Goal: Task Accomplishment & Management: Manage account settings

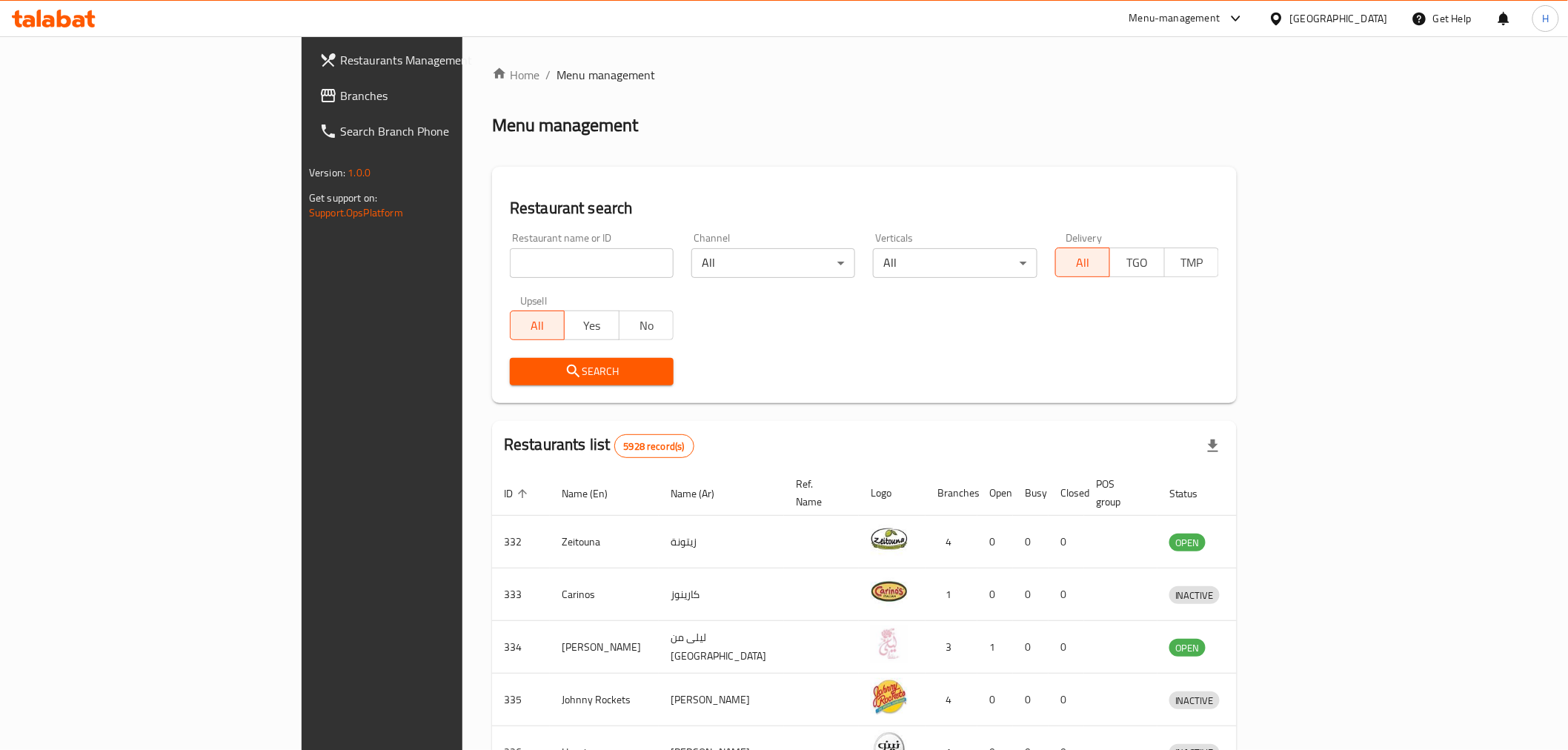
click at [510, 258] on input "search" at bounding box center [591, 263] width 164 height 30
type input "ayder"
click button "Search" at bounding box center [591, 372] width 164 height 28
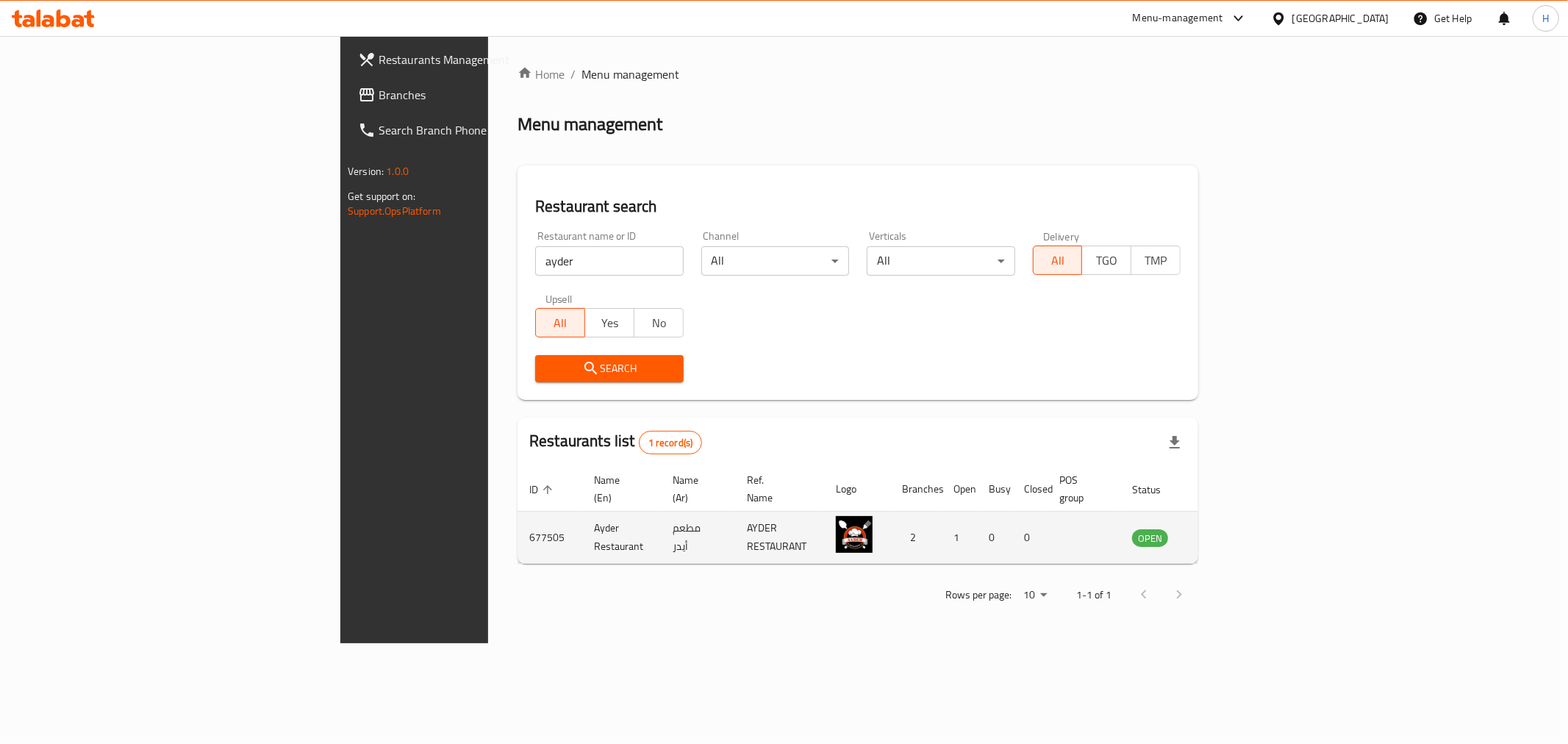
click at [1224, 535] on icon "enhanced table" at bounding box center [1221, 537] width 5 height 6
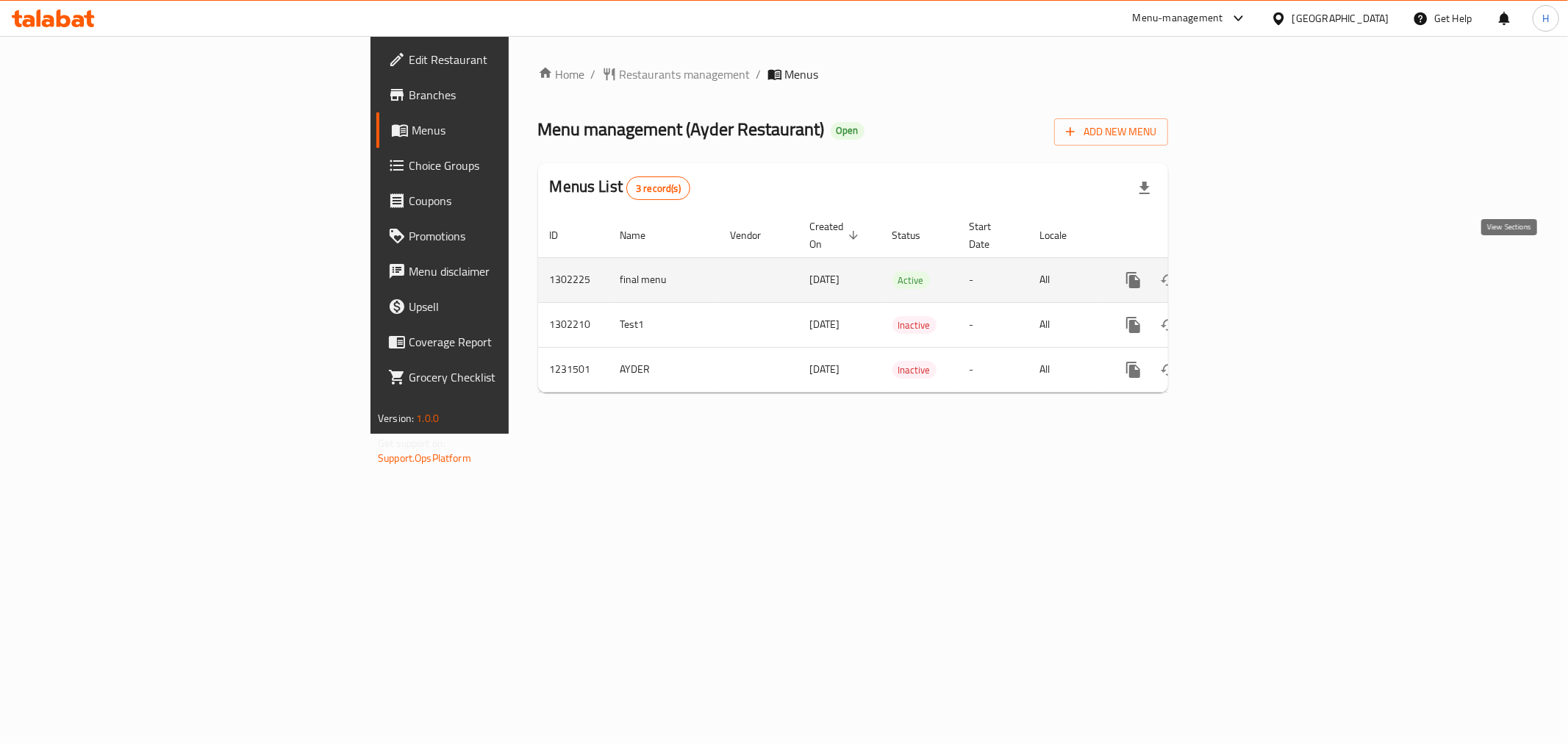
click at [1257, 263] on link "enhanced table" at bounding box center [1239, 280] width 35 height 35
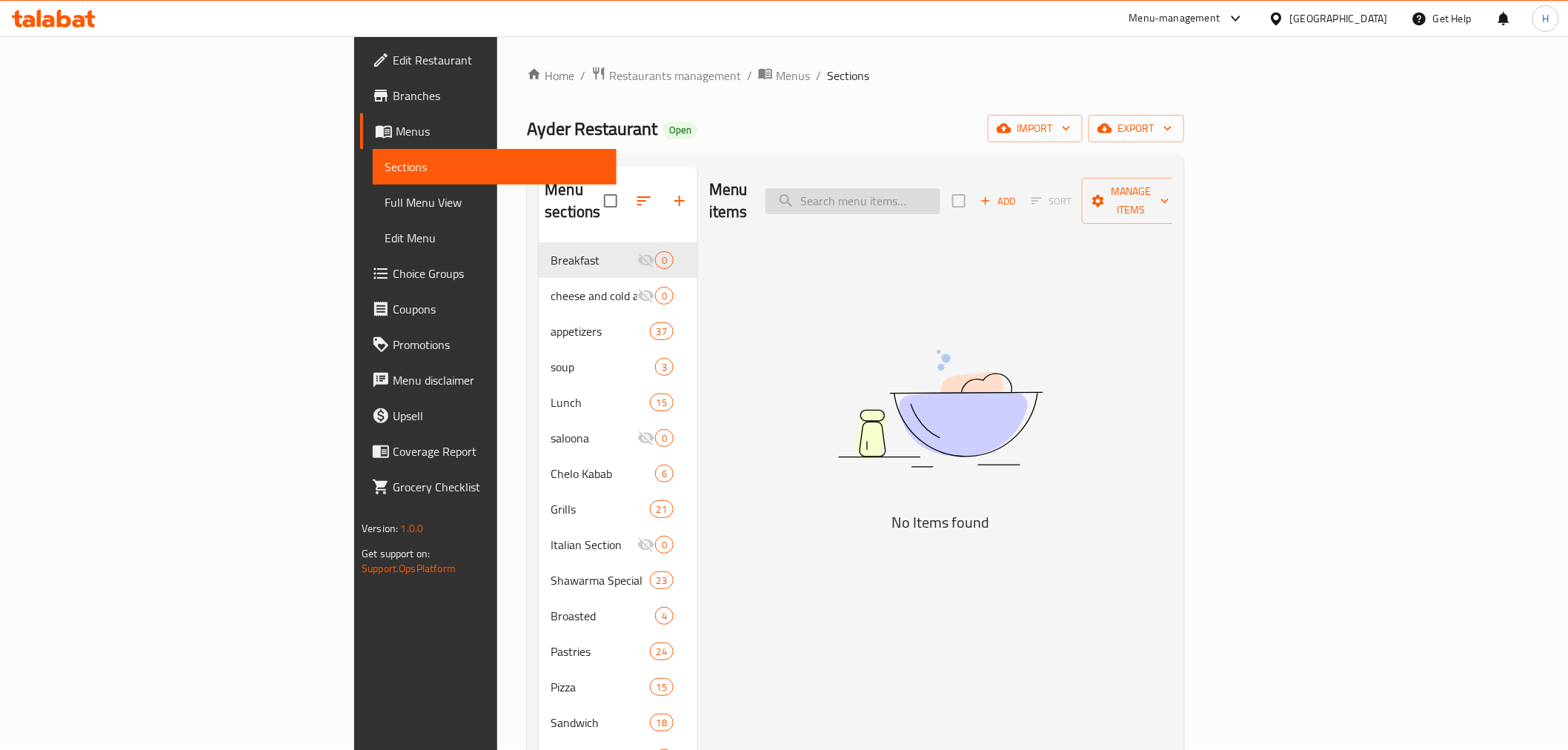
click at [940, 188] on input "search" at bounding box center [853, 201] width 175 height 26
paste input "فطيرة انطاكيا"
drag, startPoint x: 968, startPoint y: 190, endPoint x: 1256, endPoint y: 188, distance: 288.0
click at [1172, 188] on div "Menu items فطيرة انطاكيا Add Sort Manage items" at bounding box center [940, 201] width 463 height 70
click at [940, 188] on input "انطاكيا" at bounding box center [853, 201] width 175 height 26
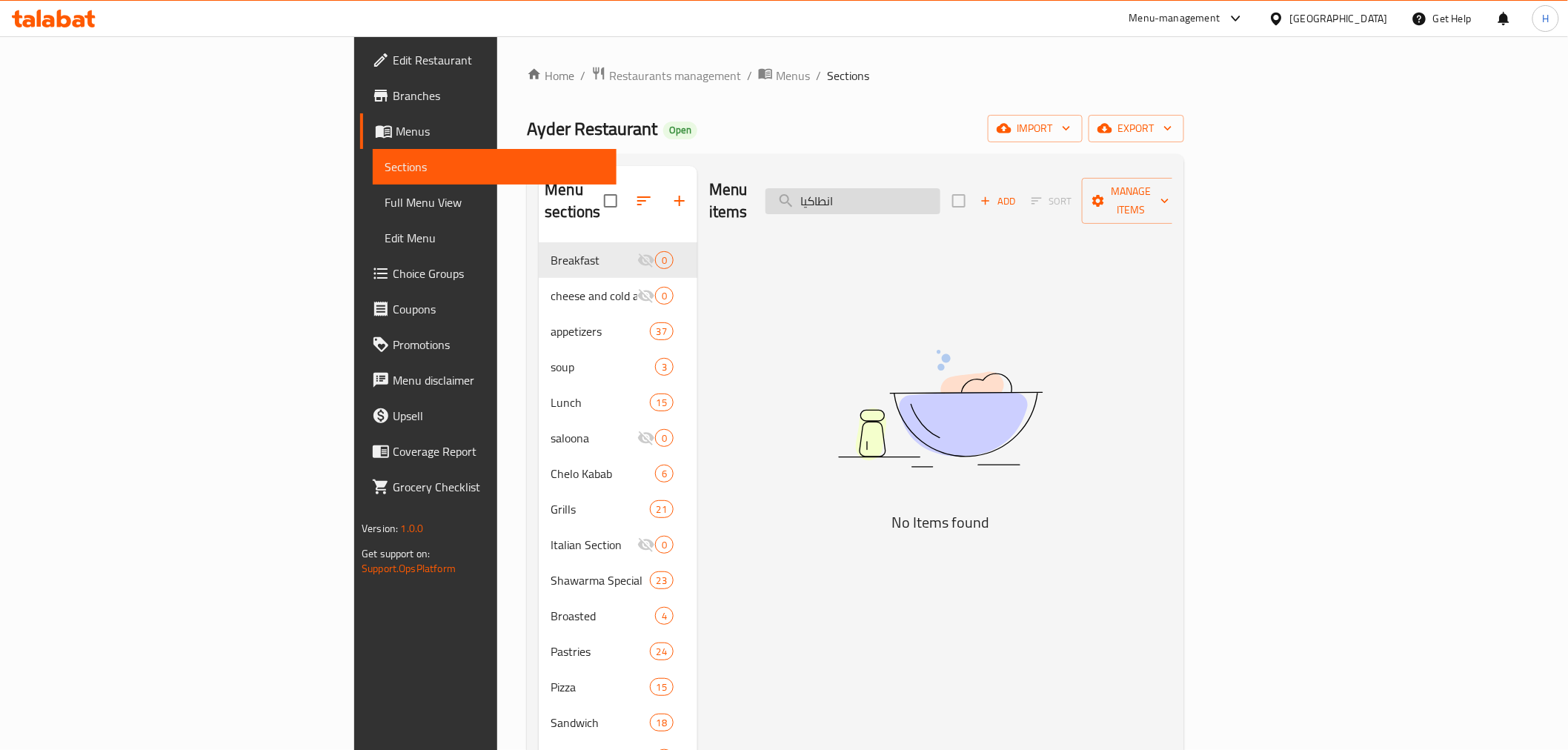
click at [940, 188] on input "انطاكيا" at bounding box center [853, 201] width 175 height 26
drag, startPoint x: 979, startPoint y: 185, endPoint x: 724, endPoint y: 172, distance: 255.3
click at [724, 172] on div "Menu items شلىف Add Sort Manage items" at bounding box center [940, 201] width 463 height 70
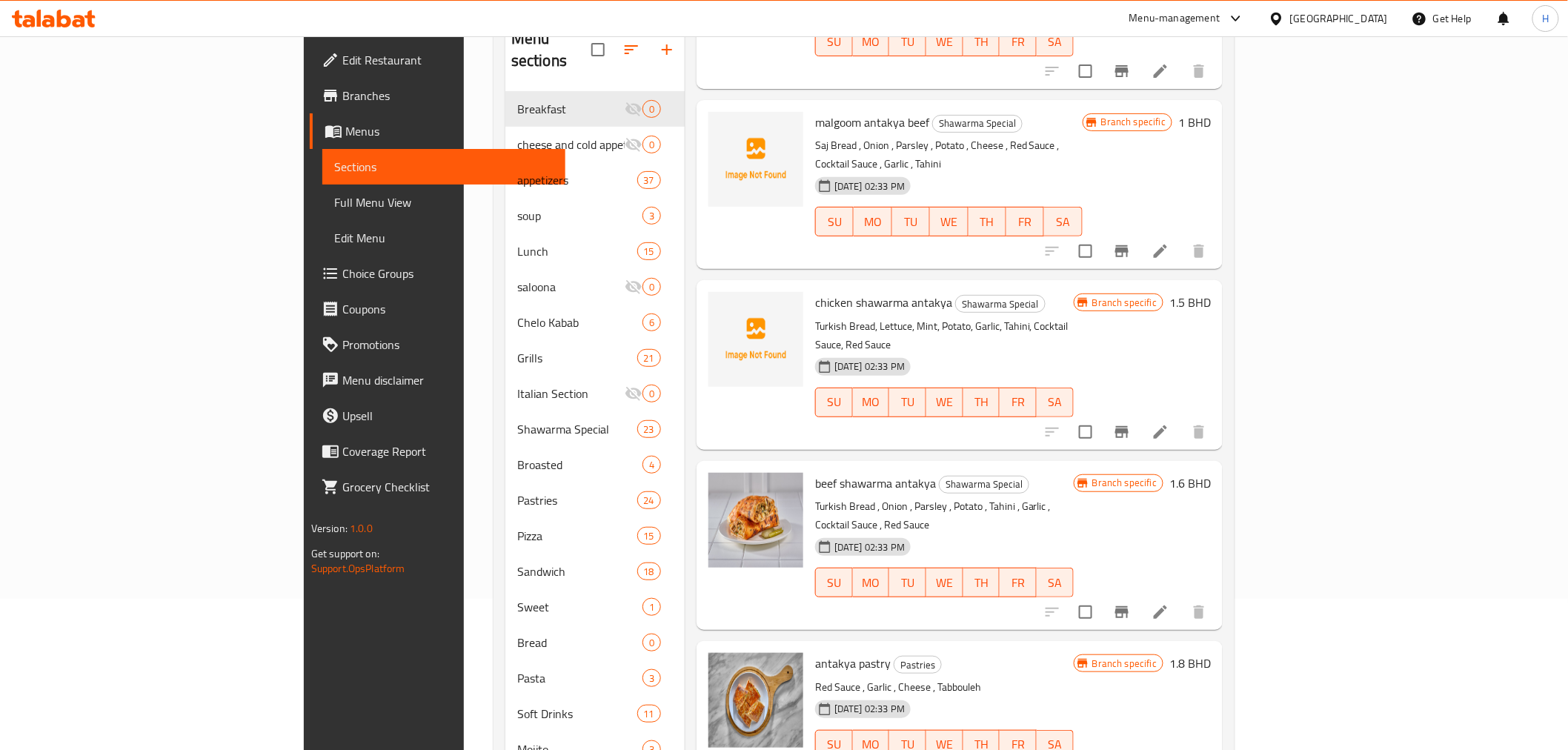
scroll to position [299, 0]
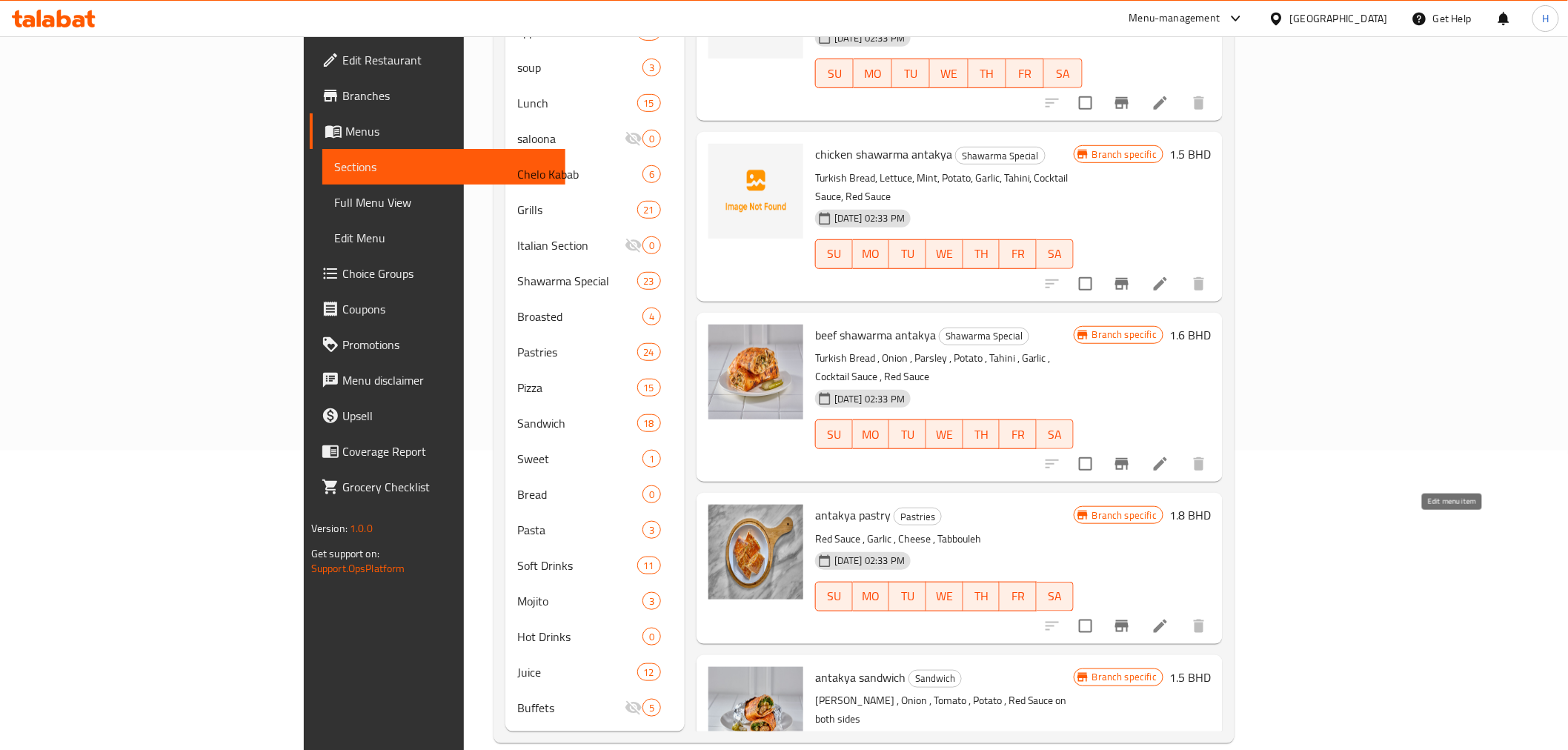
type input "antakya"
click at [1167, 620] on icon at bounding box center [1160, 626] width 13 height 13
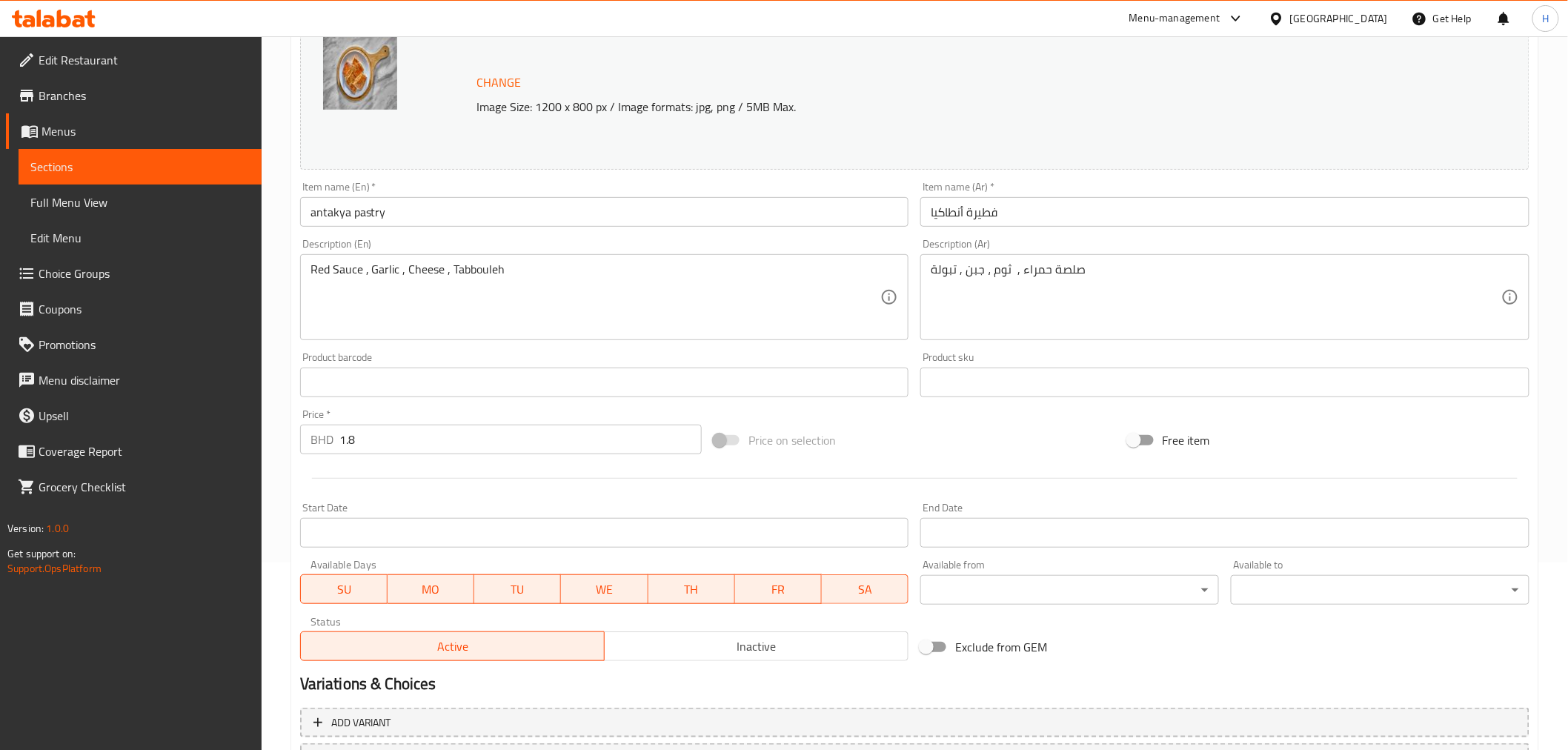
scroll to position [316, 0]
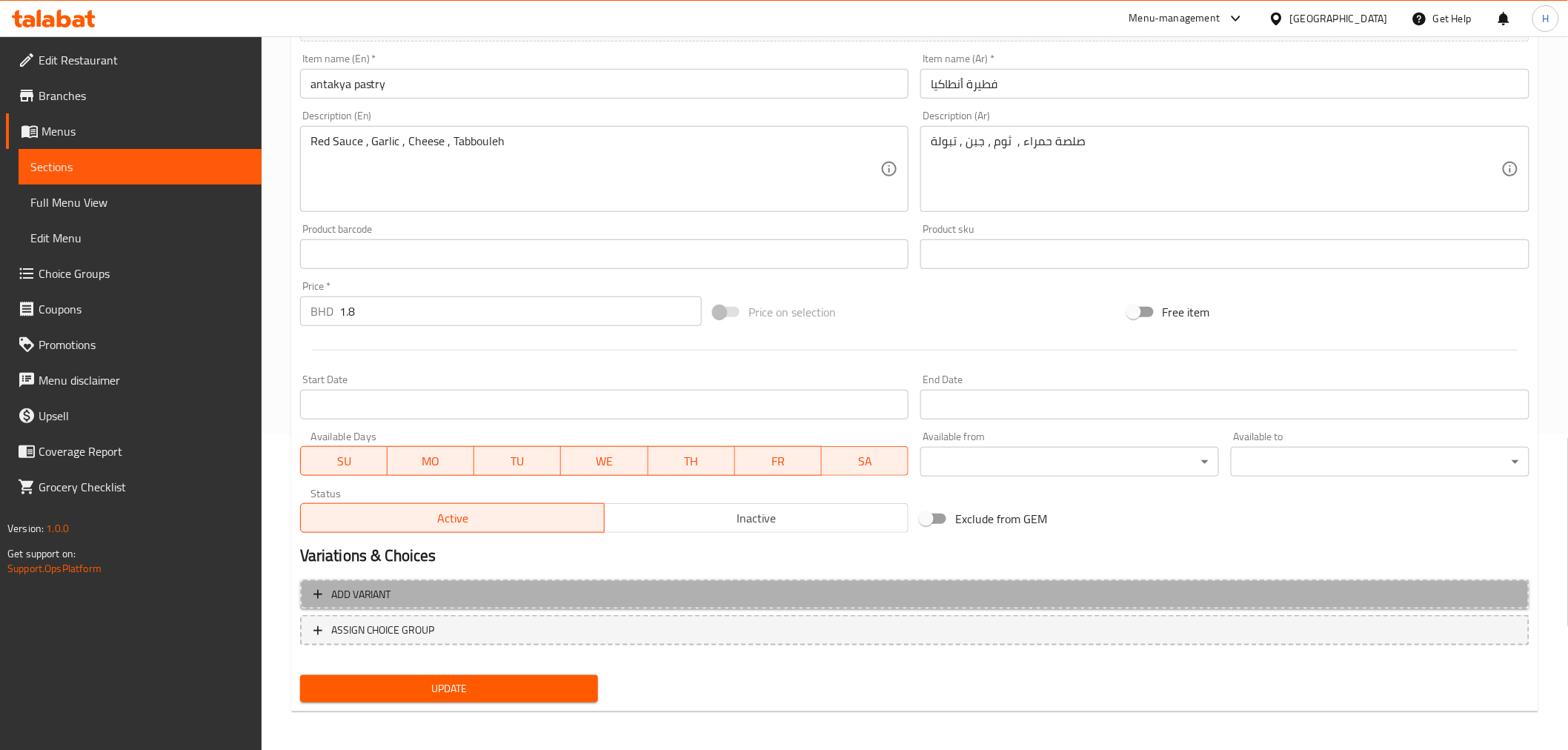
click at [367, 587] on span "Add variant" at bounding box center [361, 594] width 60 height 18
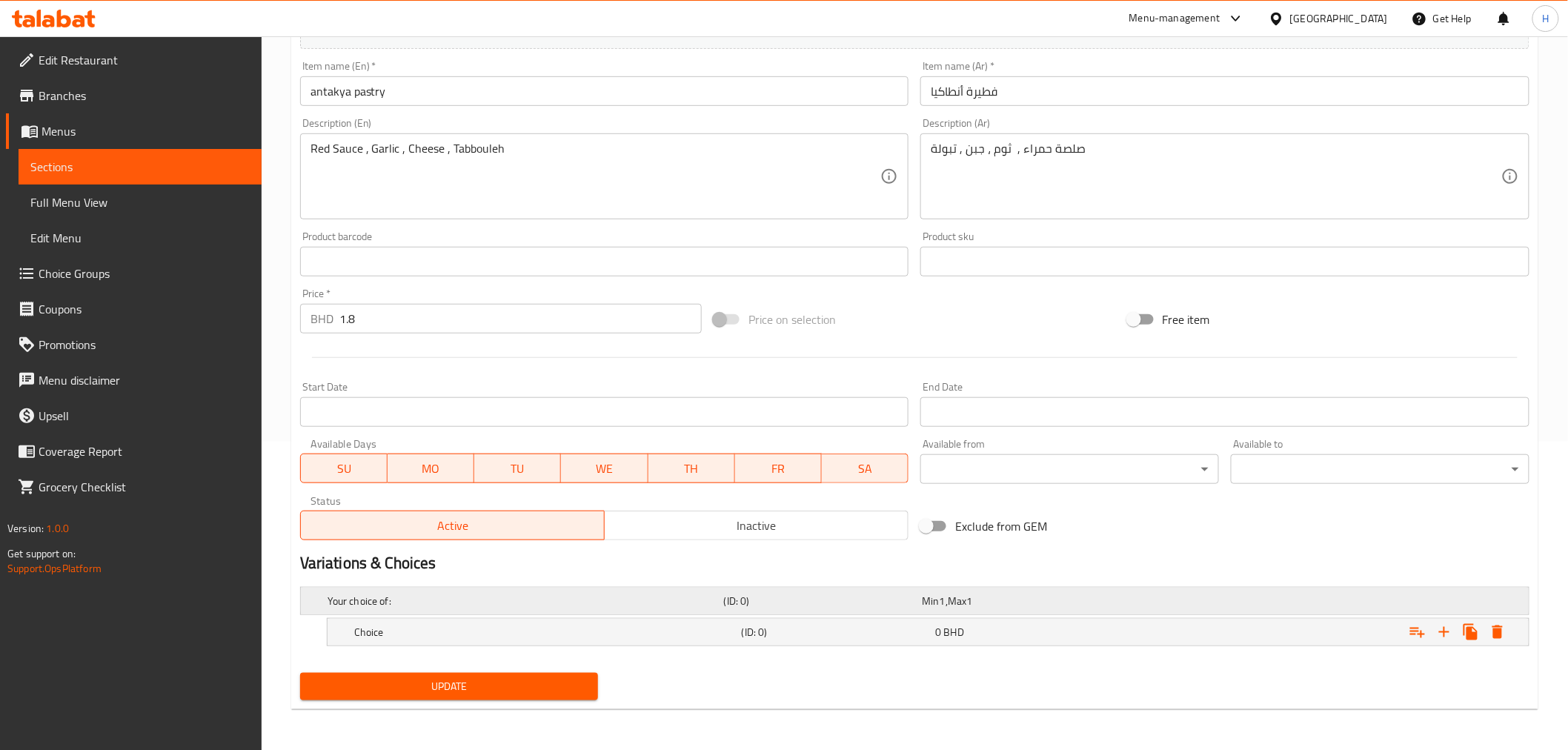
click at [359, 604] on h5 "Your choice of:" at bounding box center [523, 601] width 391 height 15
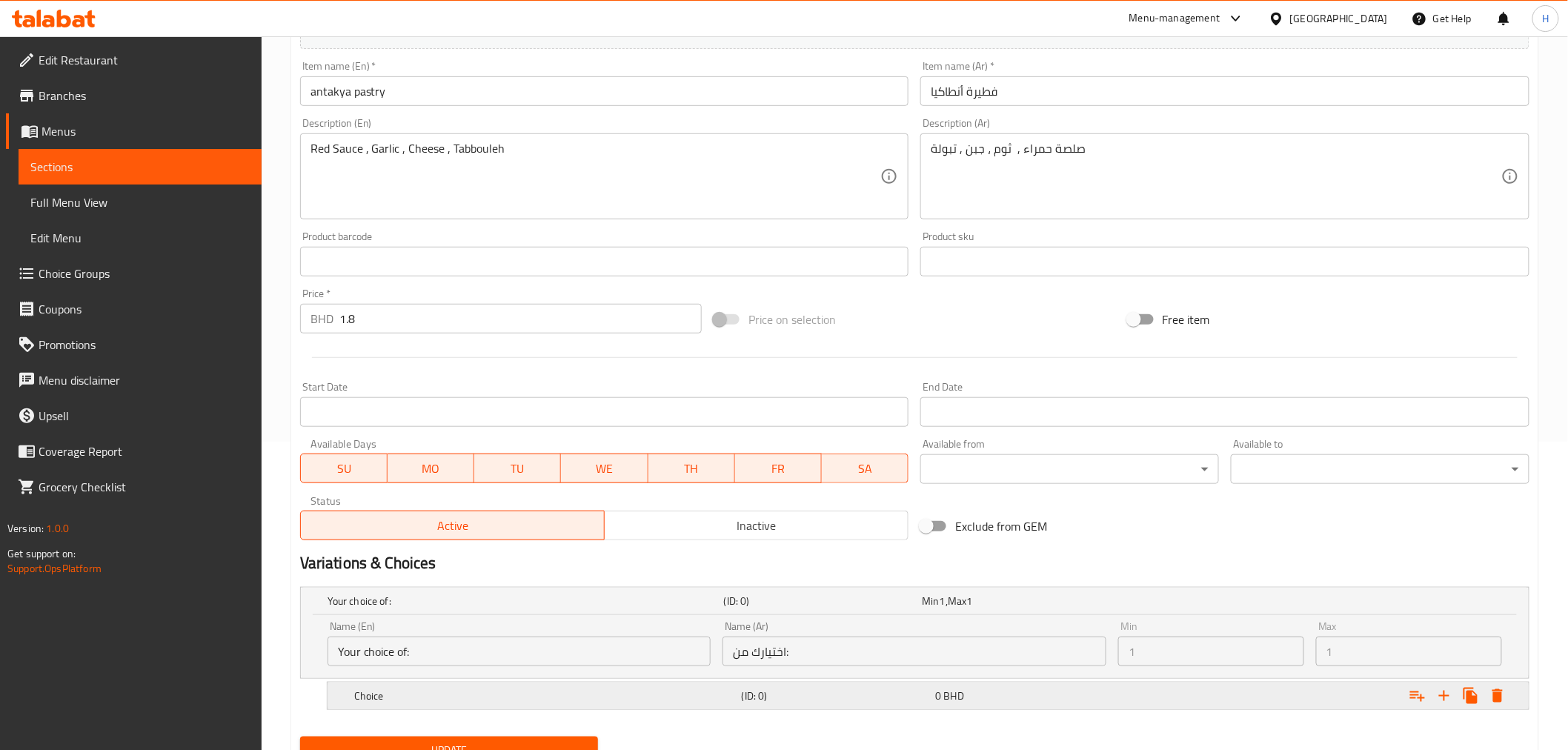
click at [381, 609] on h5 "Choice" at bounding box center [523, 601] width 391 height 15
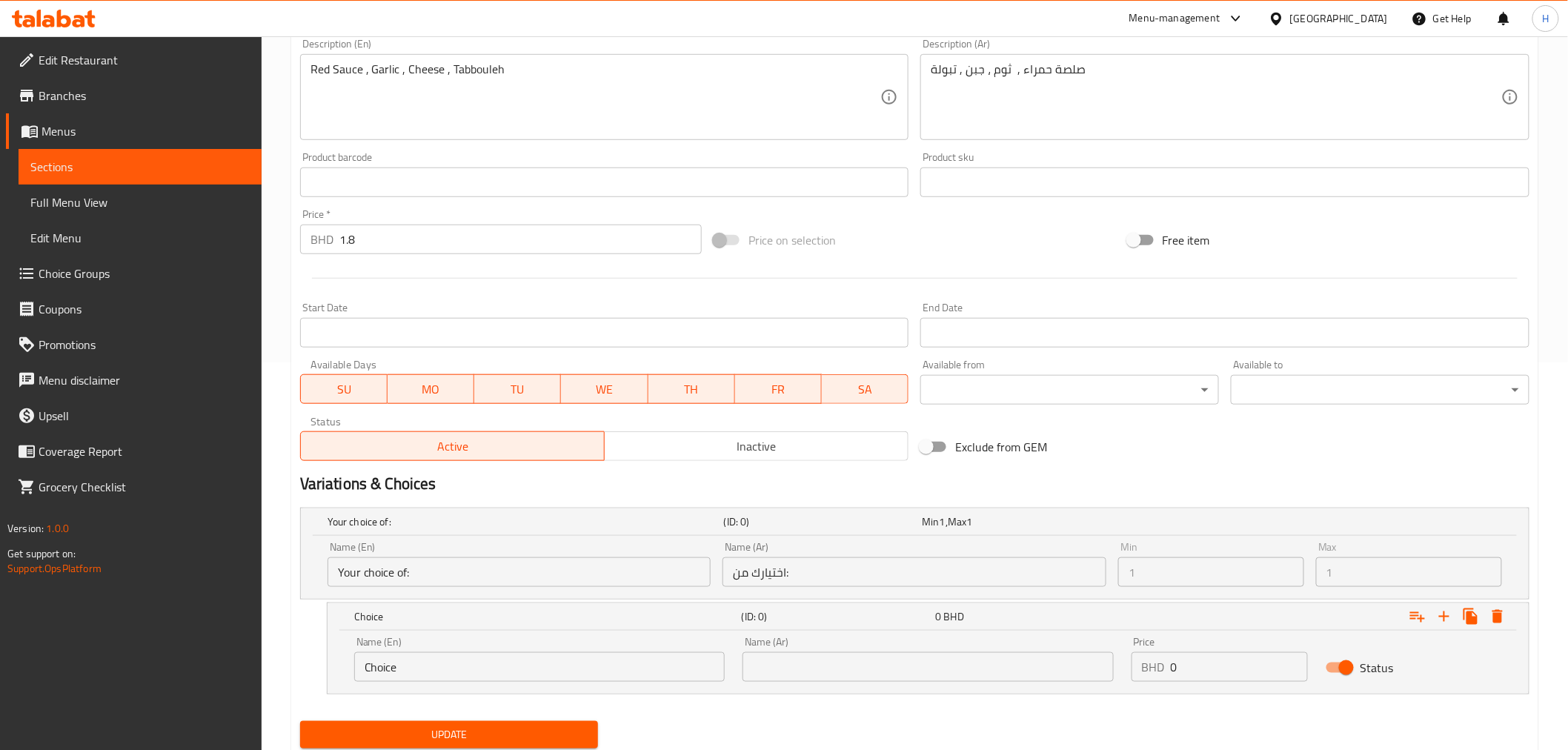
scroll to position [435, 0]
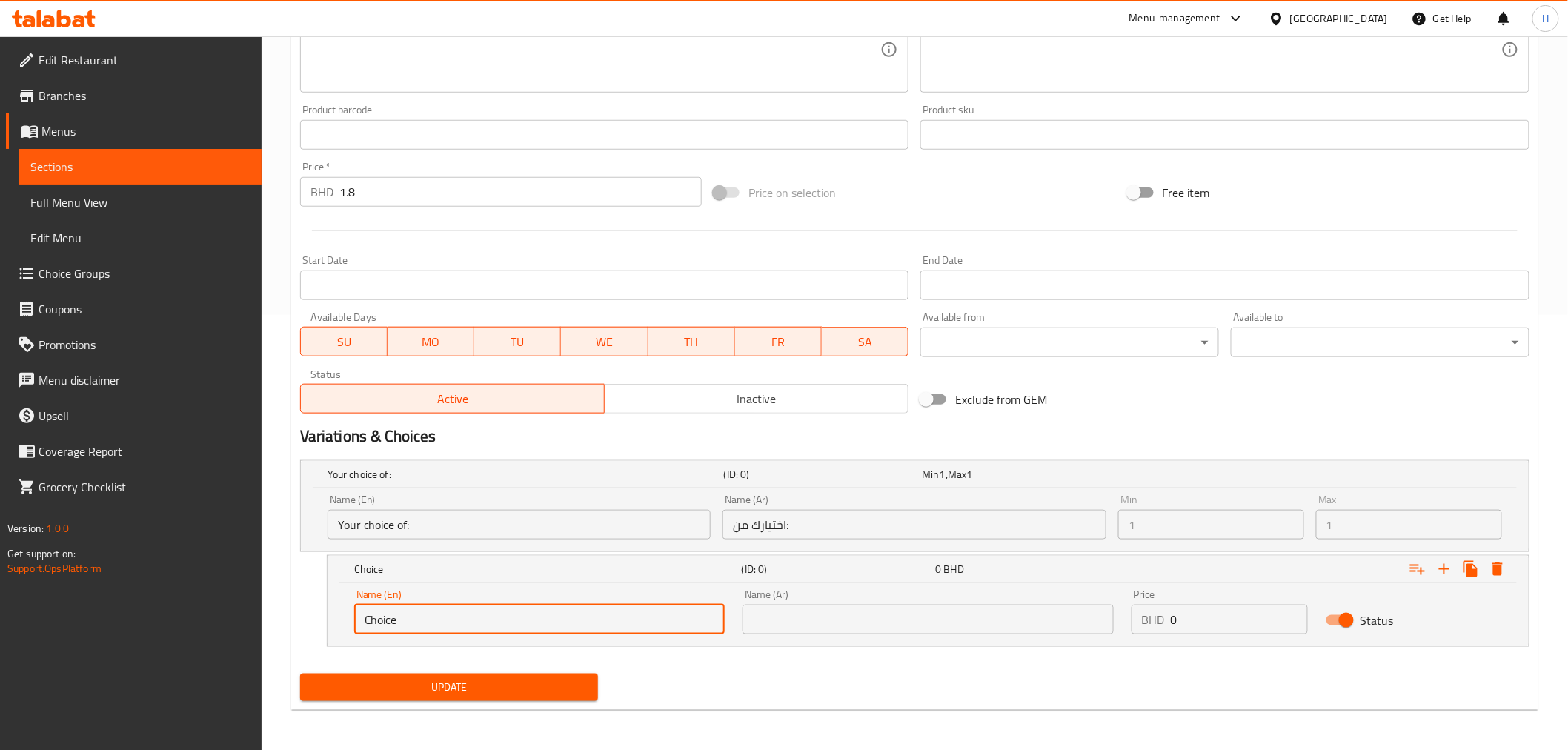
drag, startPoint x: 419, startPoint y: 630, endPoint x: 335, endPoint y: 628, distance: 84.0
click at [335, 628] on div "Name (En) Choice Name (En) Name (Ar) Name (Ar) Price BHD 0 Price Status" at bounding box center [928, 615] width 1202 height 63
type input "Chicken"
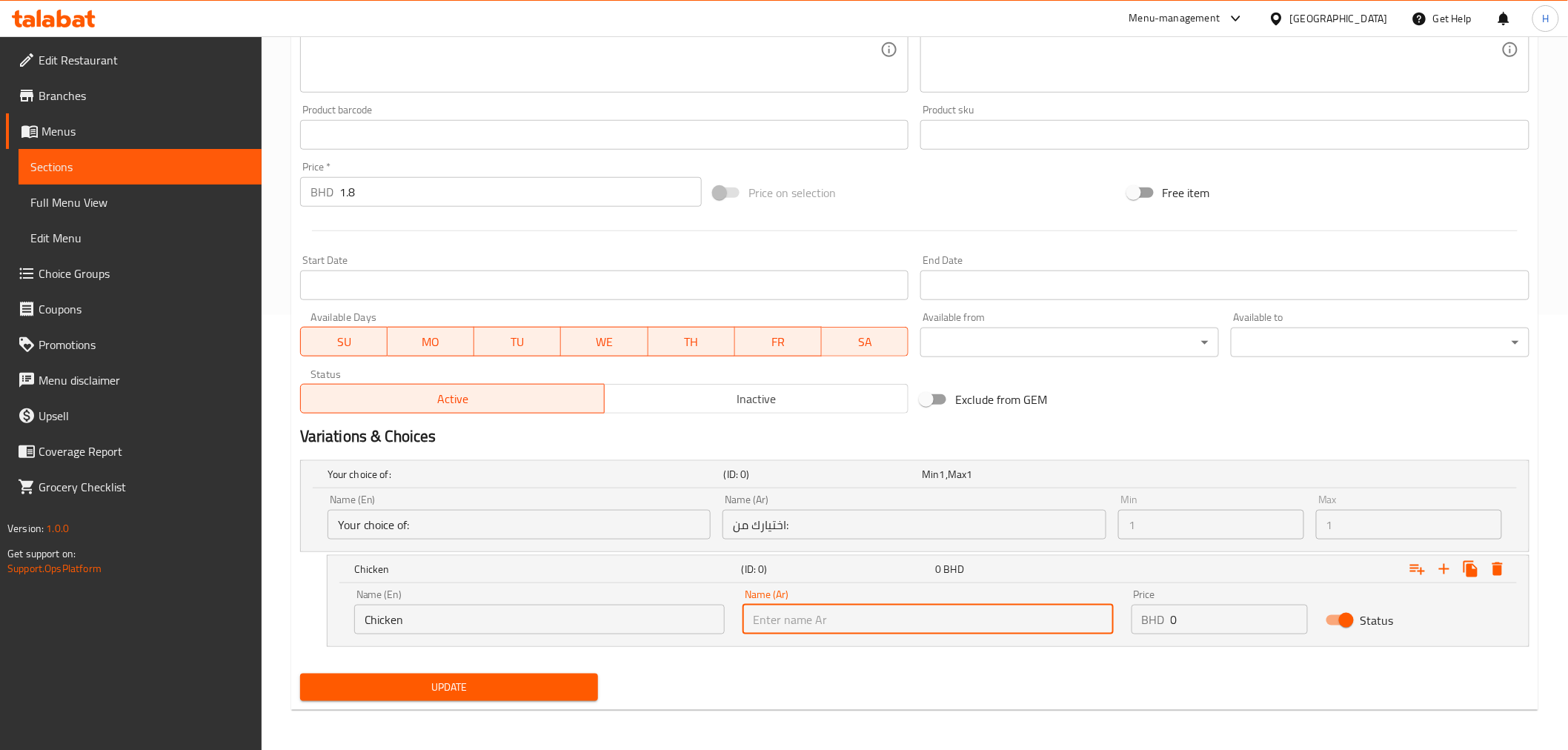
click at [907, 615] on input "text" at bounding box center [927, 619] width 371 height 30
type input "دجاج"
click at [1442, 572] on icon "Expand" at bounding box center [1444, 569] width 17 height 17
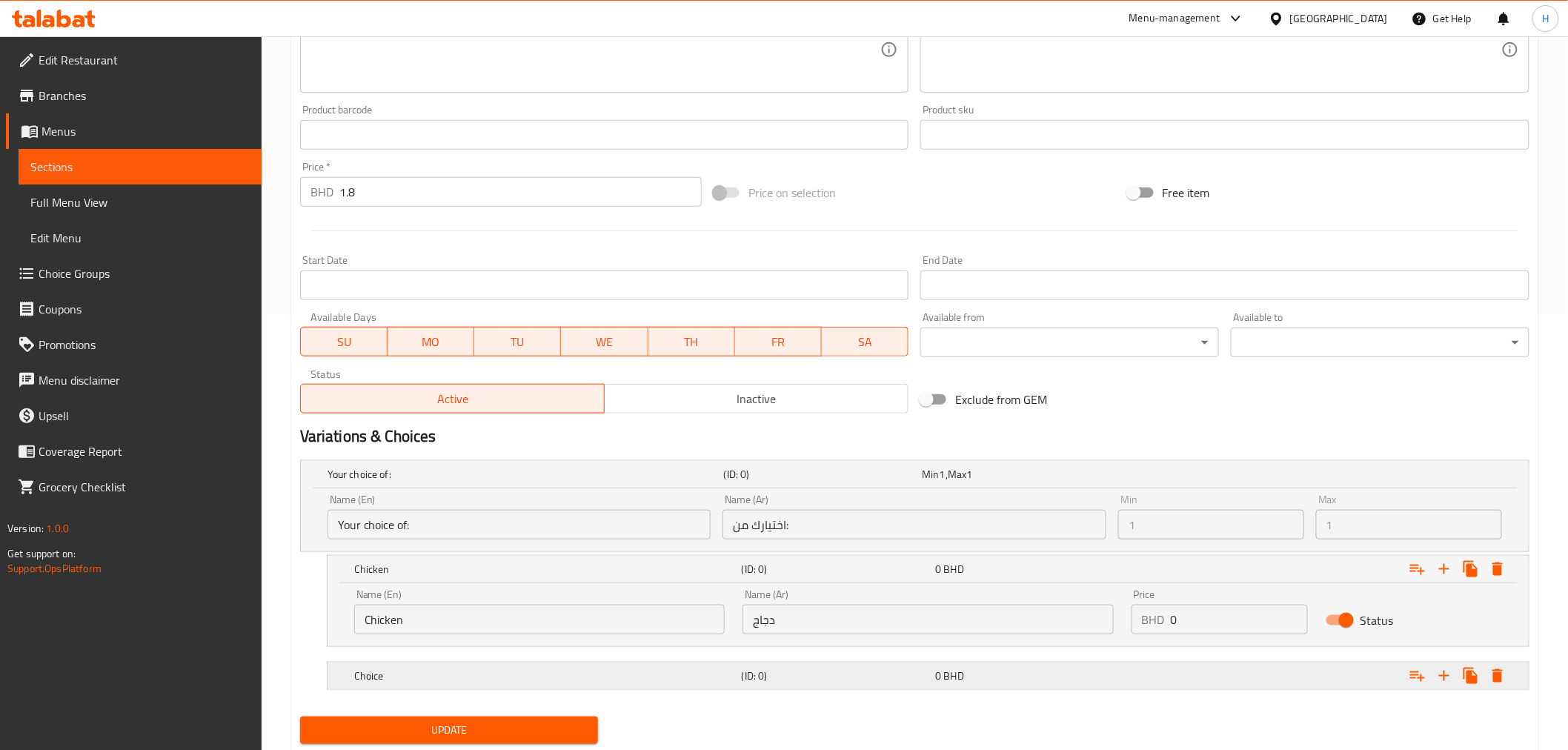
click at [550, 482] on h5 "Choice" at bounding box center [523, 474] width 391 height 15
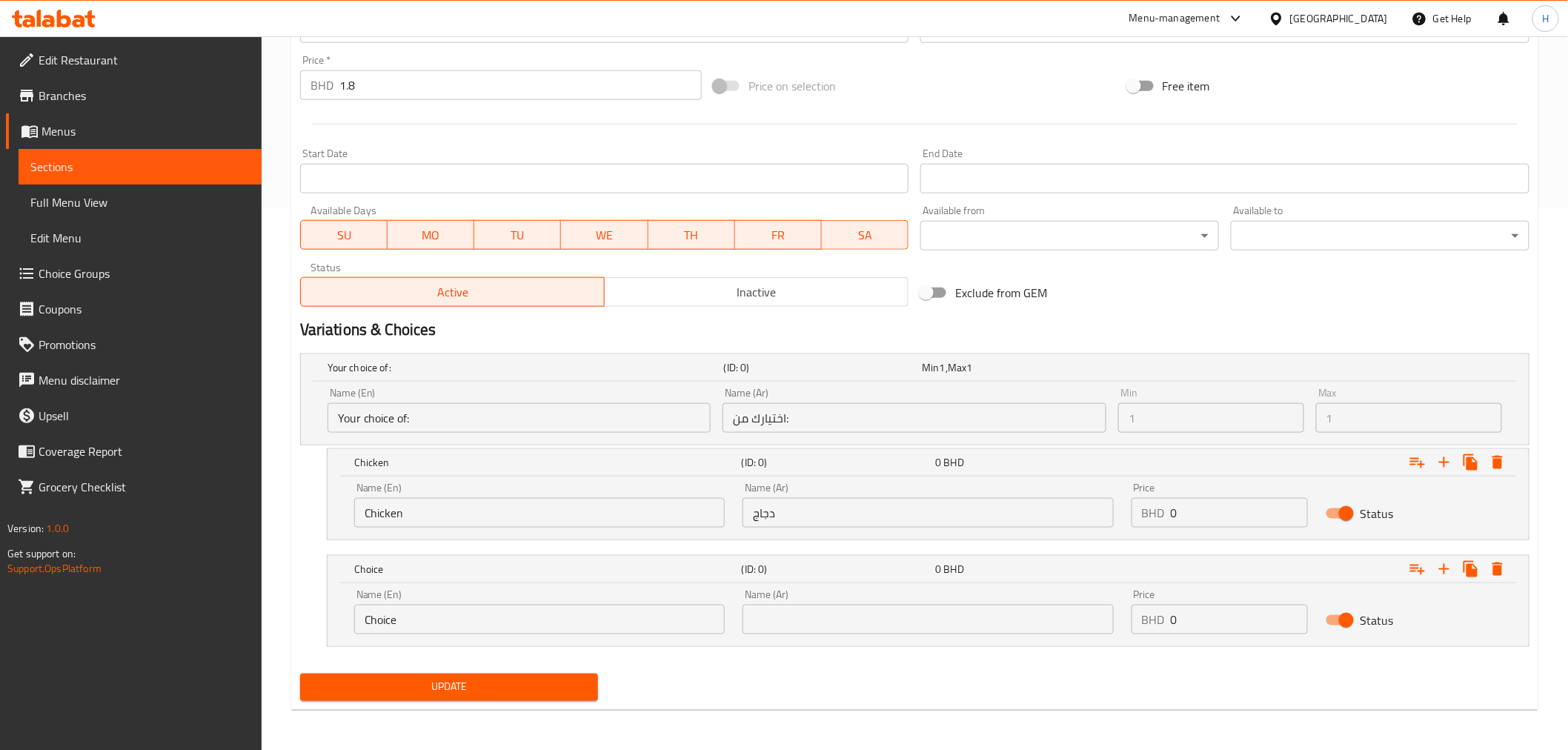
scroll to position [543, 0]
drag, startPoint x: 455, startPoint y: 625, endPoint x: 194, endPoint y: 575, distance: 265.7
click at [194, 575] on div "Edit Restaurant Branches Menus Sections Full Menu View Edit Menu Choice Groups …" at bounding box center [784, 122] width 1568 height 1257
drag, startPoint x: 328, startPoint y: 622, endPoint x: 258, endPoint y: 618, distance: 70.1
click at [258, 618] on div "Edit Restaurant Branches Menus Sections Full Menu View Edit Menu Choice Groups …" at bounding box center [784, 122] width 1568 height 1257
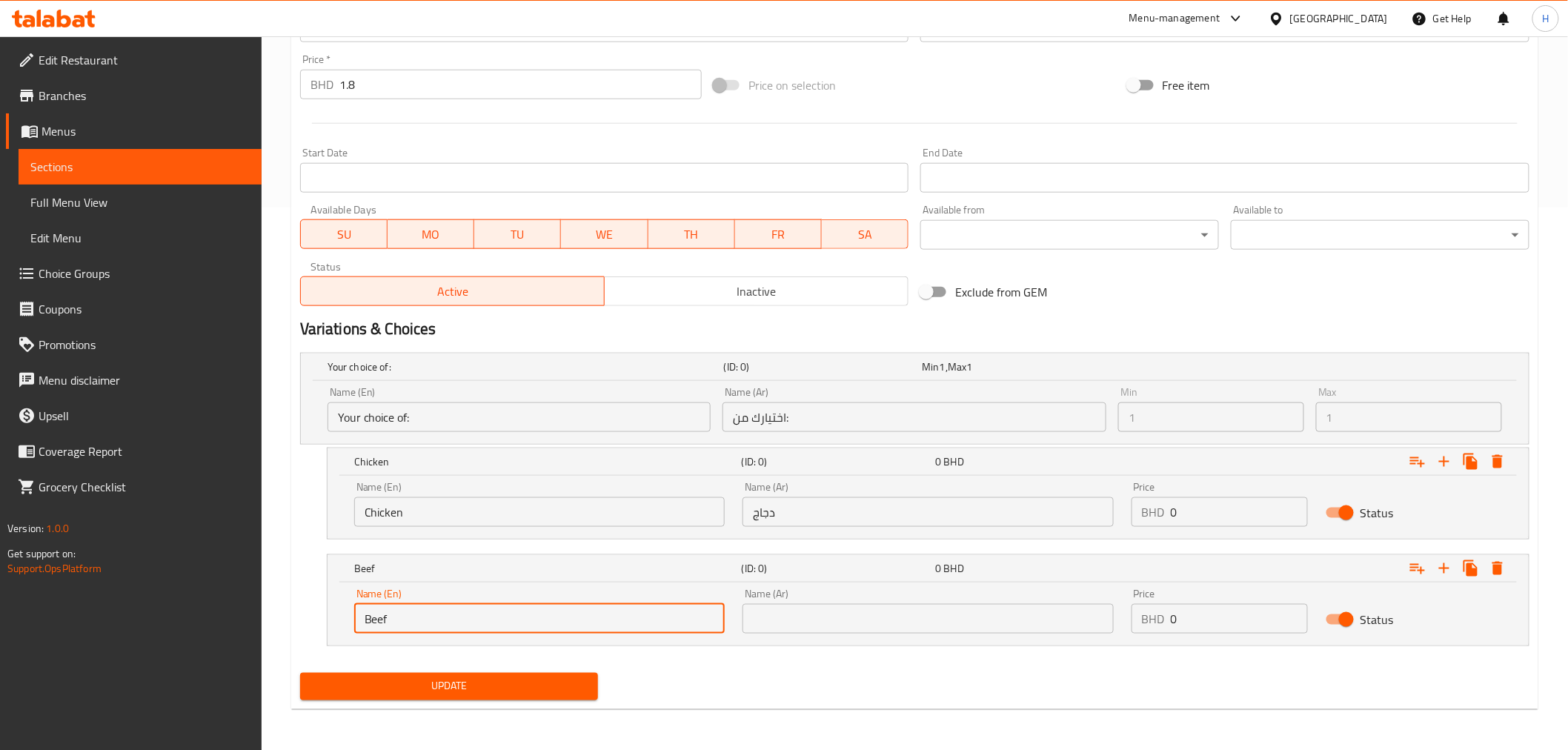
type input "Beef"
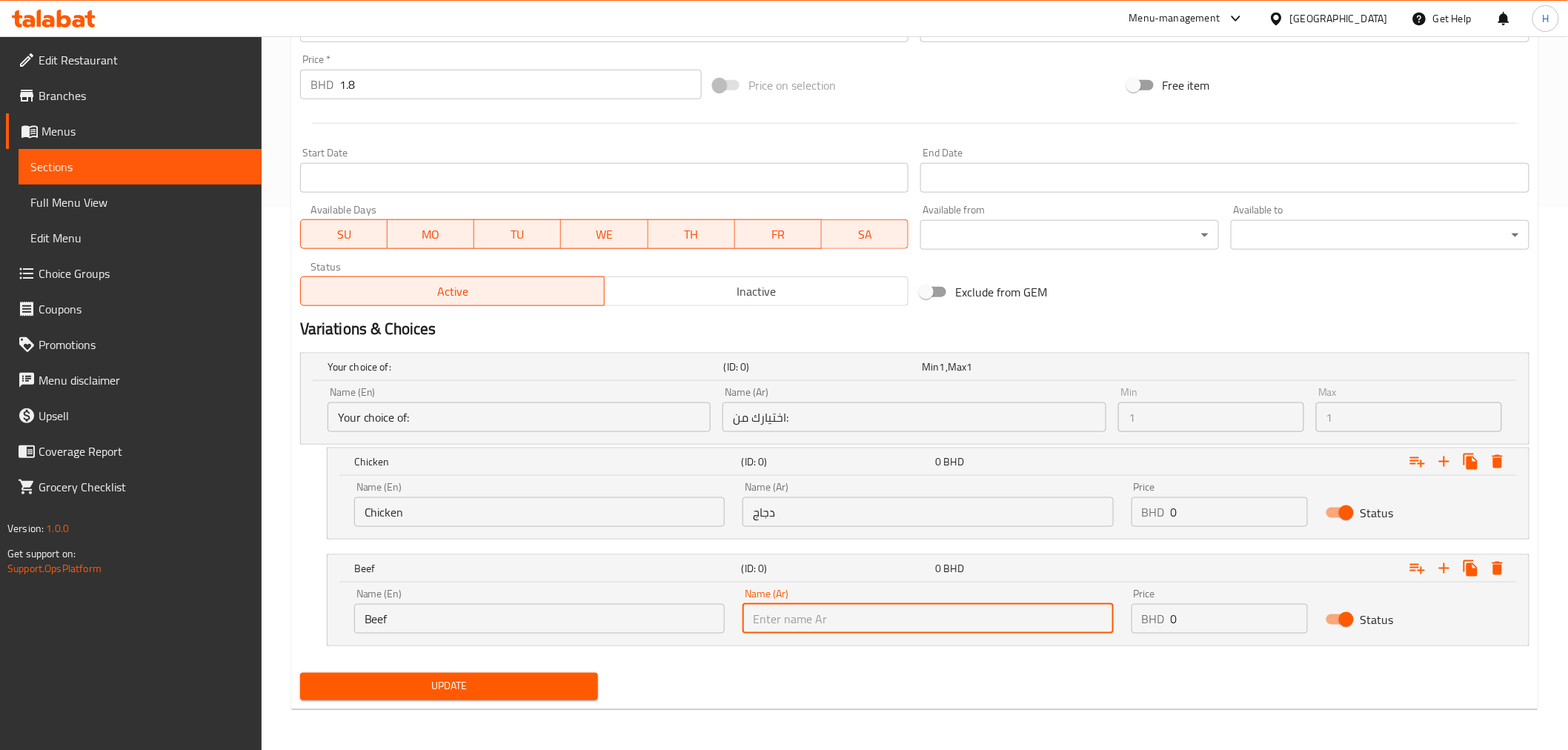
click at [950, 623] on input "text" at bounding box center [927, 619] width 371 height 30
type input "لحم"
click at [381, 680] on span "Update" at bounding box center [449, 686] width 275 height 18
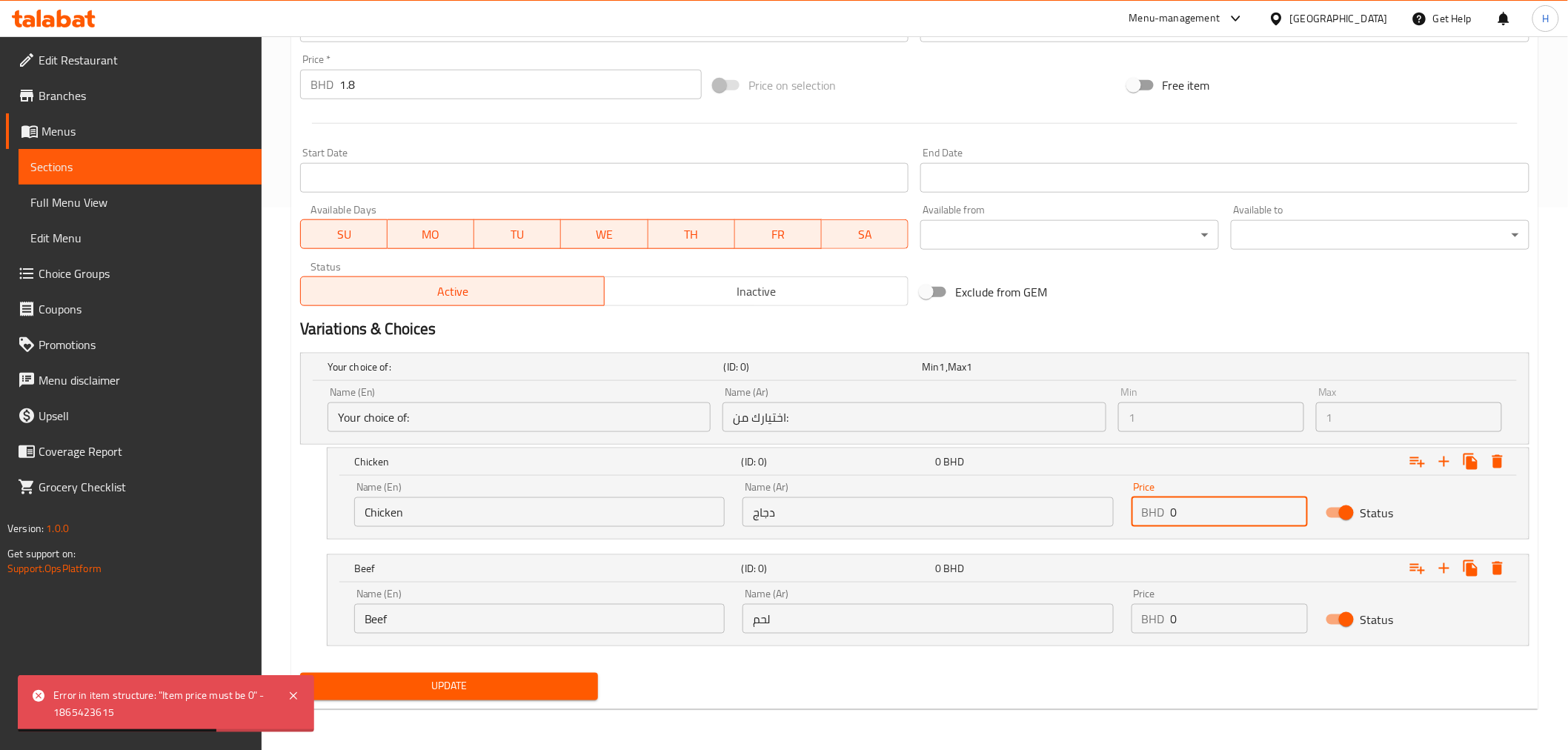
drag, startPoint x: 1189, startPoint y: 519, endPoint x: 1134, endPoint y: 519, distance: 55.0
click at [1134, 519] on div "BHD 0 Price" at bounding box center [1219, 512] width 176 height 30
type input "1.8"
drag, startPoint x: 1197, startPoint y: 625, endPoint x: 1175, endPoint y: 622, distance: 22.2
click at [1175, 622] on input "0" at bounding box center [1240, 619] width 137 height 30
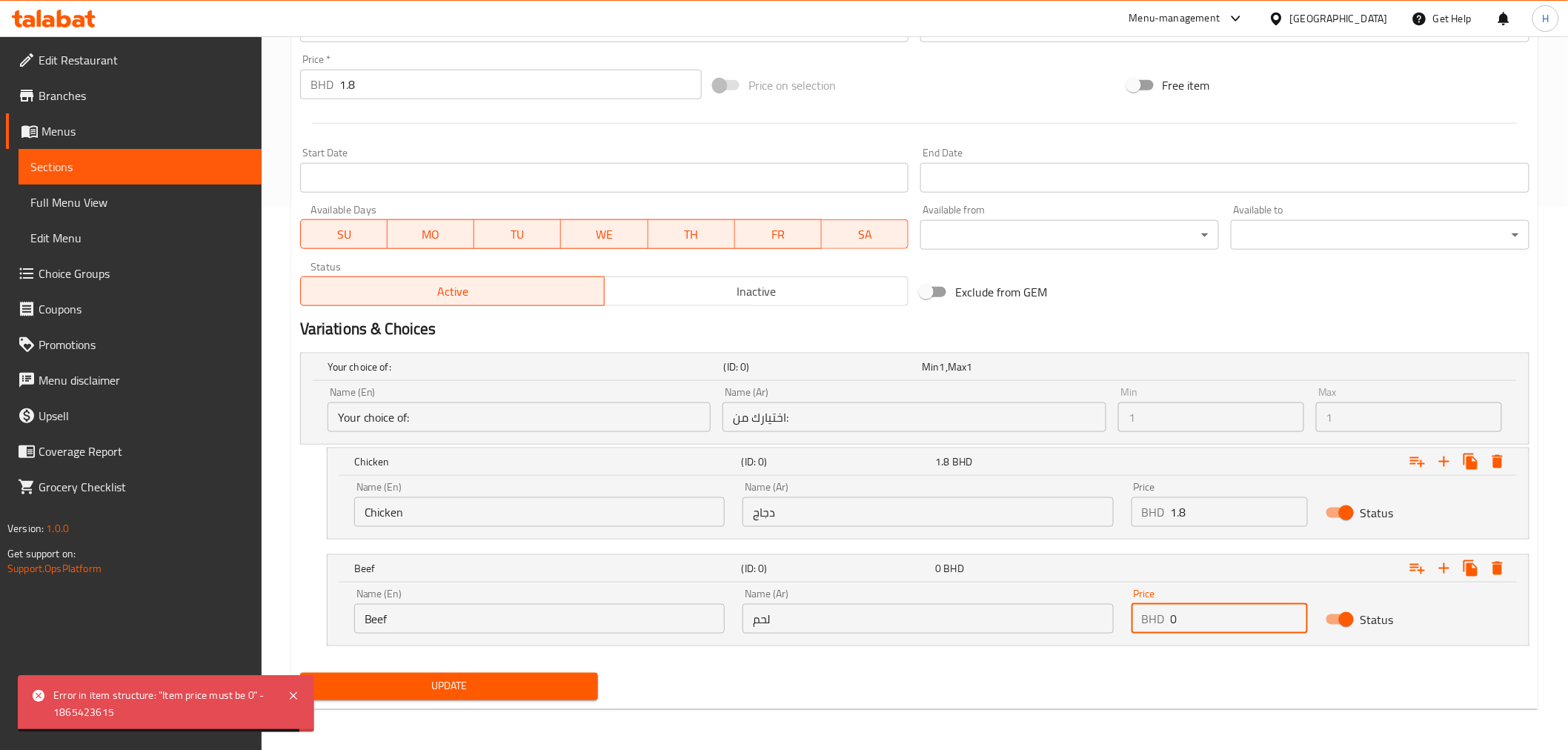
drag, startPoint x: 1184, startPoint y: 622, endPoint x: 1158, endPoint y: 619, distance: 26.2
click at [1162, 620] on div "BHD 0 Price" at bounding box center [1219, 619] width 176 height 30
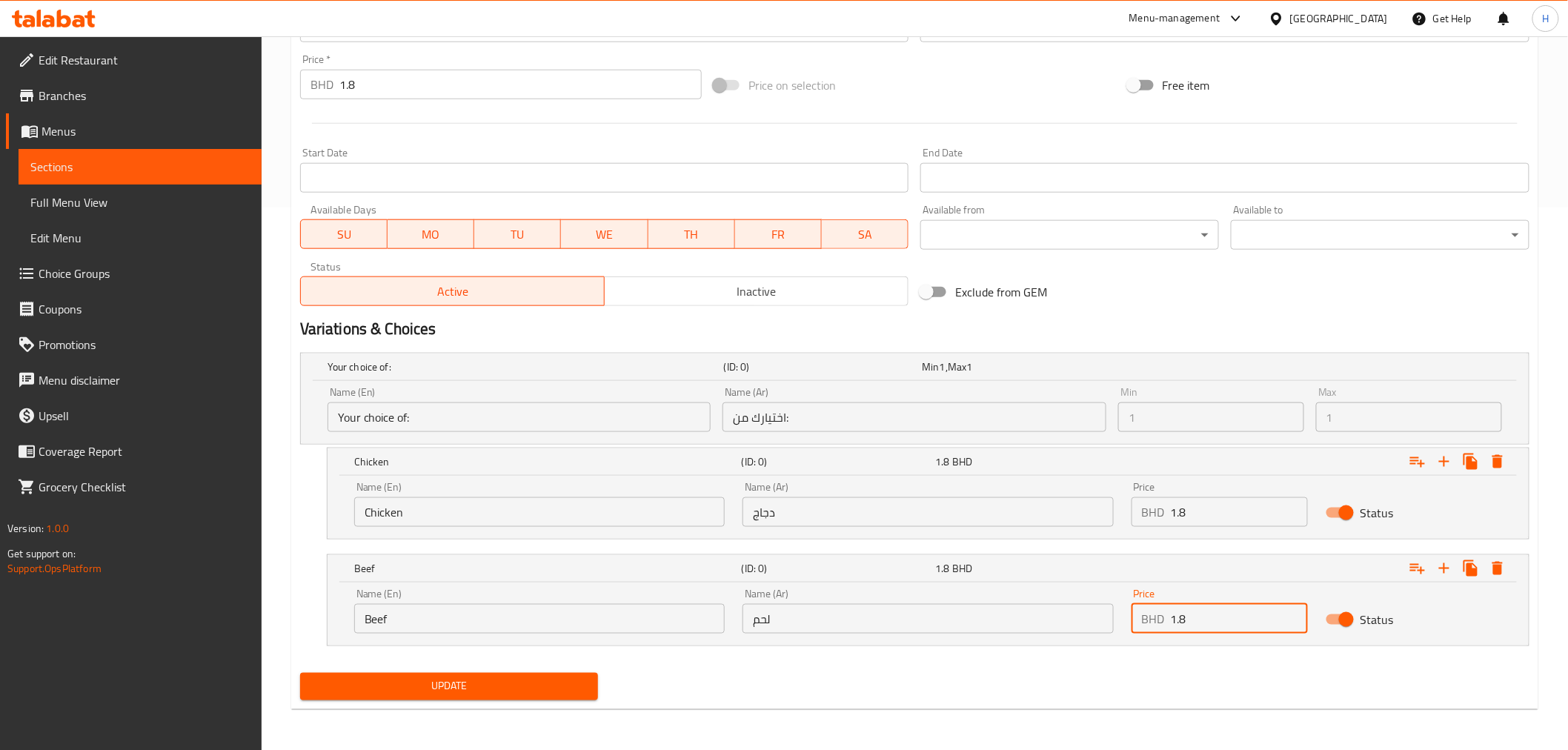
type input "1.8"
drag, startPoint x: 369, startPoint y: 78, endPoint x: 257, endPoint y: 112, distance: 117.0
click at [258, 82] on div "Edit Restaurant Branches Menus Sections Full Menu View Edit Menu Choice Groups …" at bounding box center [784, 122] width 1568 height 1257
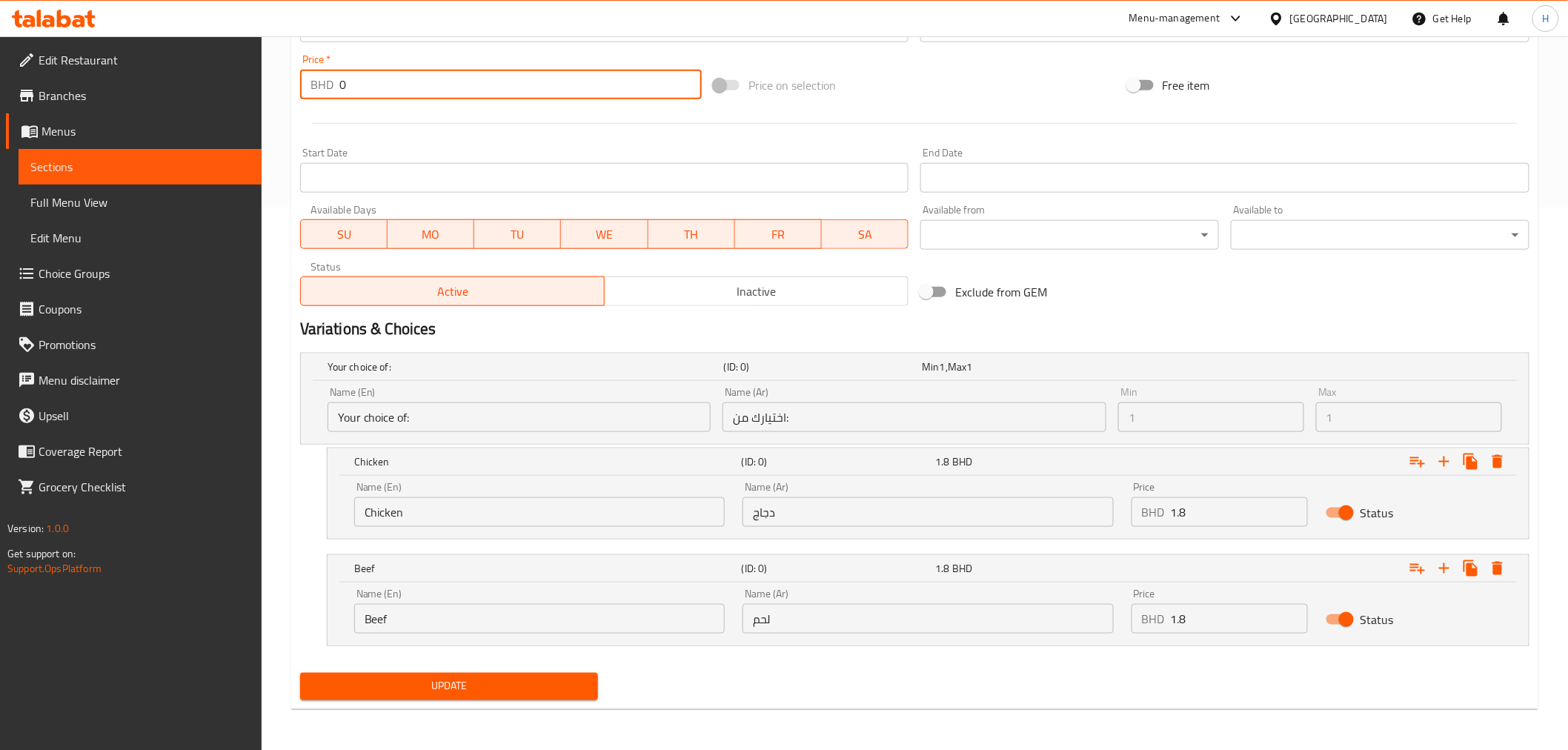
type input "0"
click at [384, 681] on span "Update" at bounding box center [449, 686] width 275 height 18
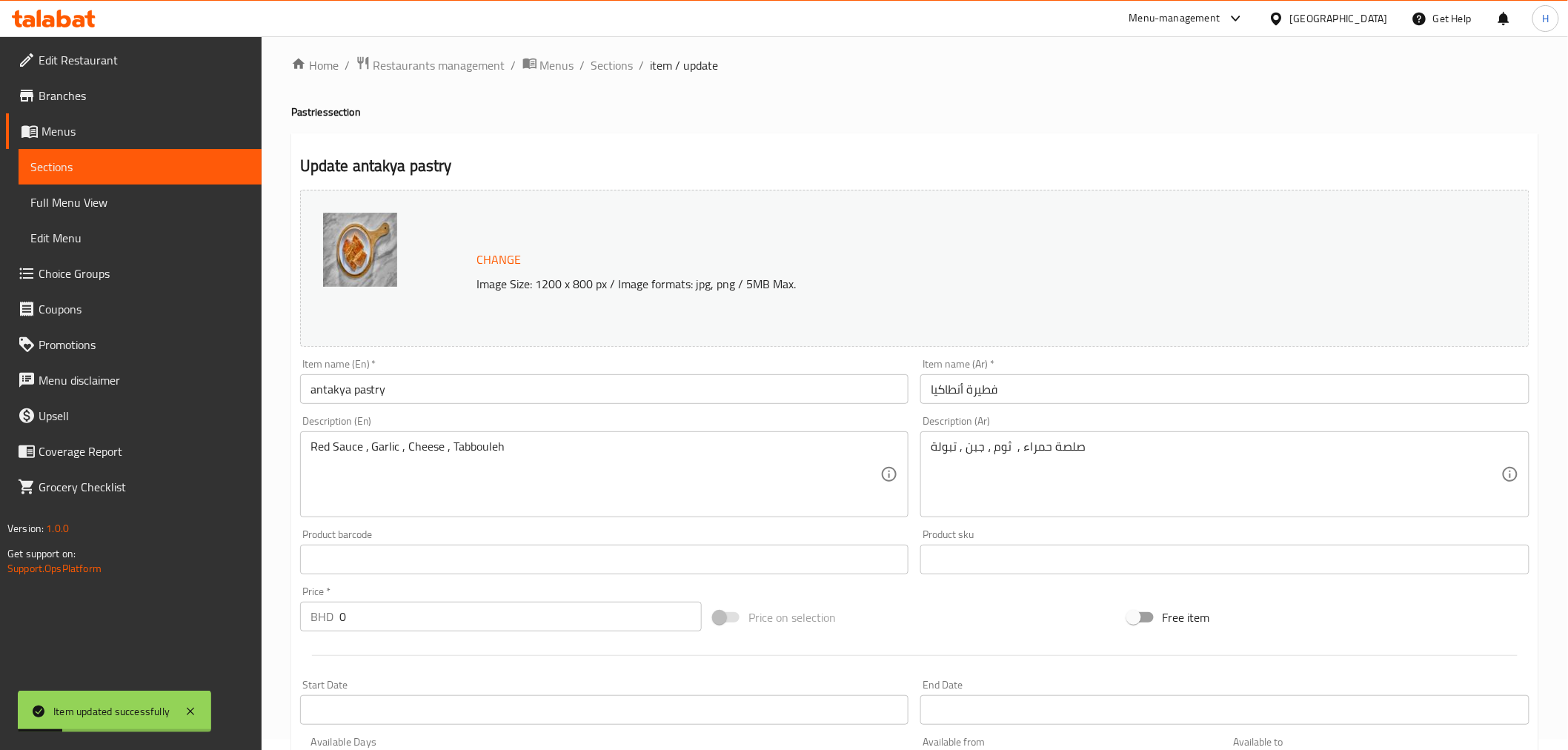
scroll to position [0, 0]
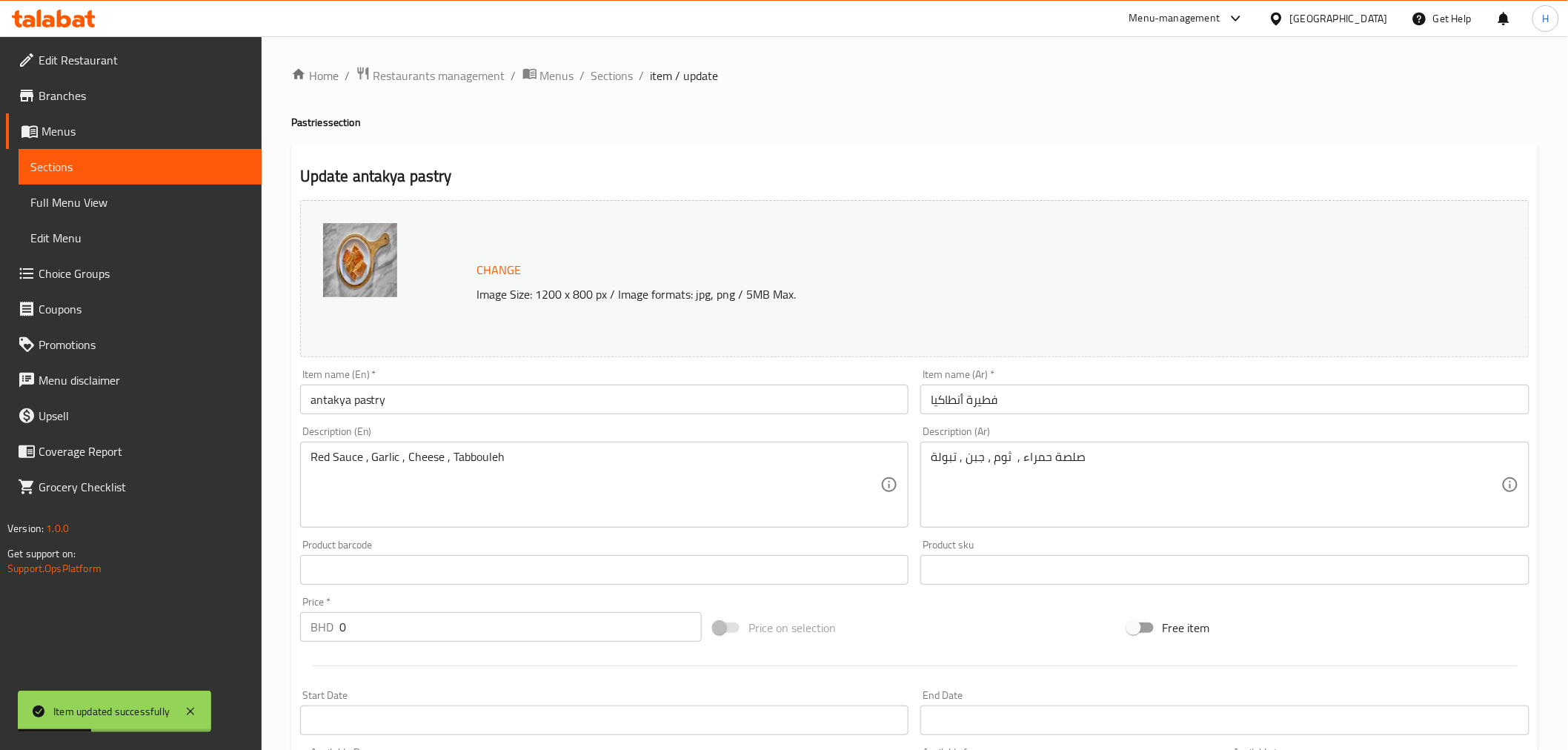
click at [375, 174] on h2 "Update antakya pastry" at bounding box center [915, 176] width 1229 height 23
drag, startPoint x: 375, startPoint y: 174, endPoint x: 447, endPoint y: 181, distance: 72.3
click at [447, 181] on h2 "Update antakya pastry" at bounding box center [915, 176] width 1229 height 23
copy div "antakya pastry"
click at [600, 78] on span "Sections" at bounding box center [612, 76] width 43 height 17
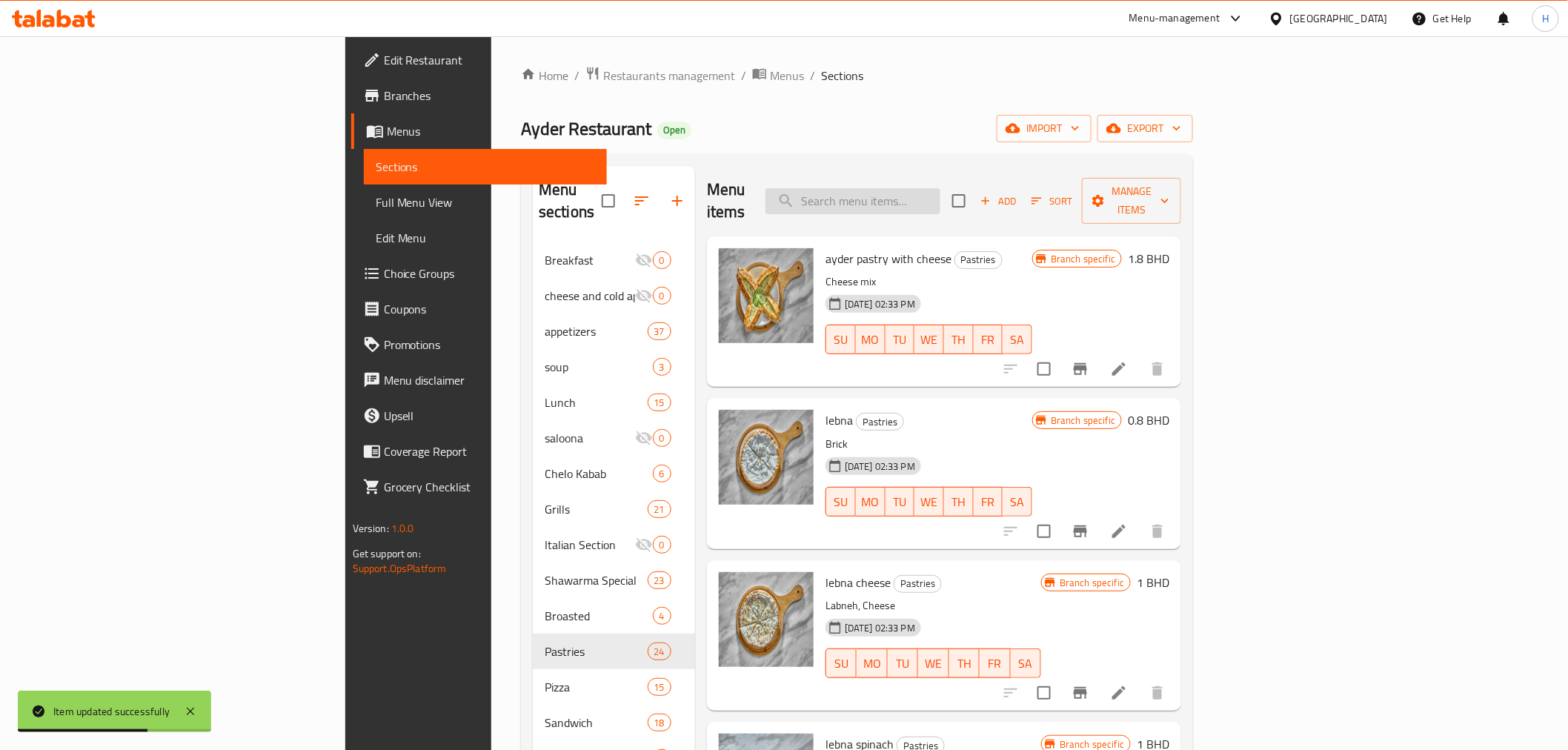
click at [934, 189] on input "search" at bounding box center [853, 201] width 175 height 26
paste input "antakya pastry"
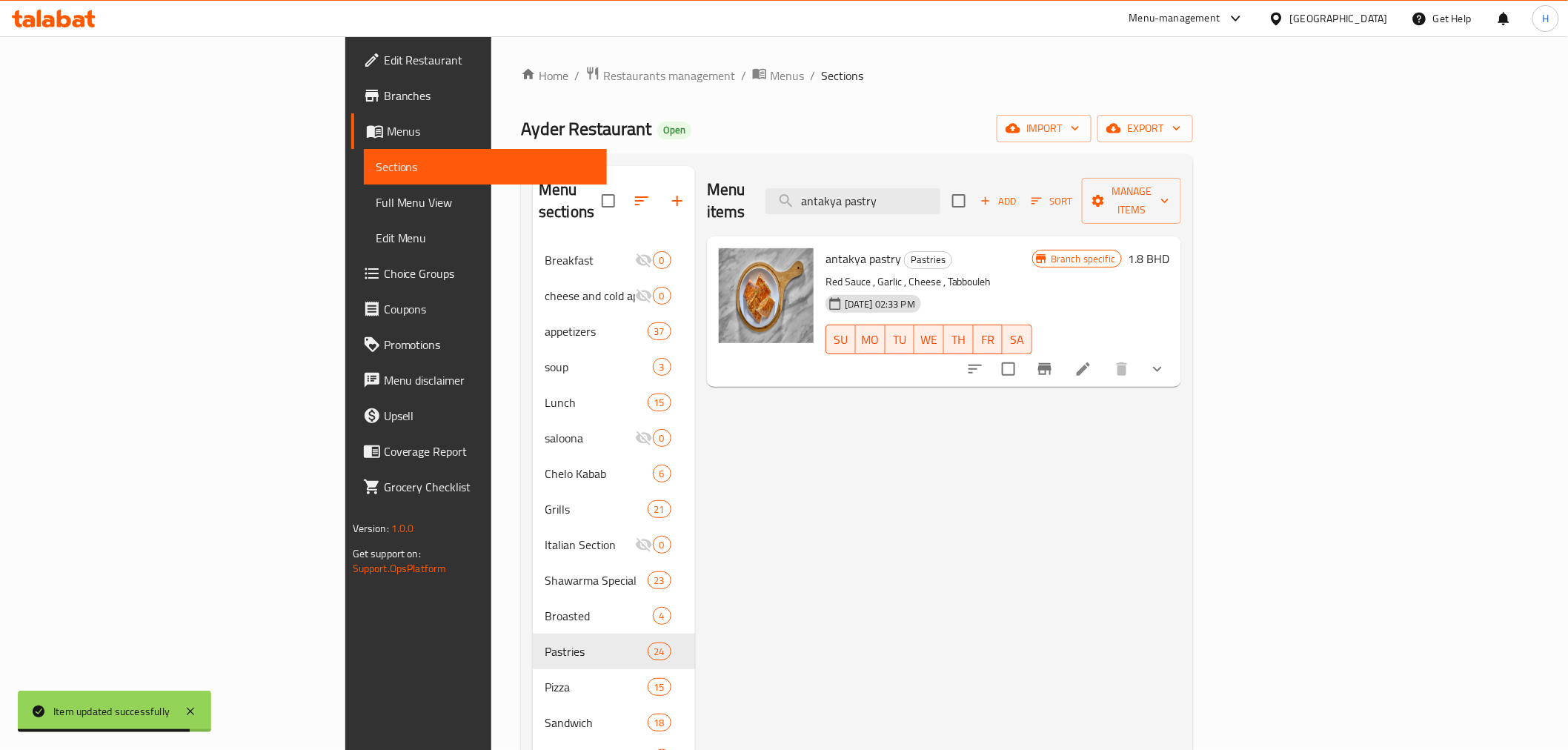
type input "antakya pastry"
click at [1166, 360] on icon "show more" at bounding box center [1157, 369] width 17 height 17
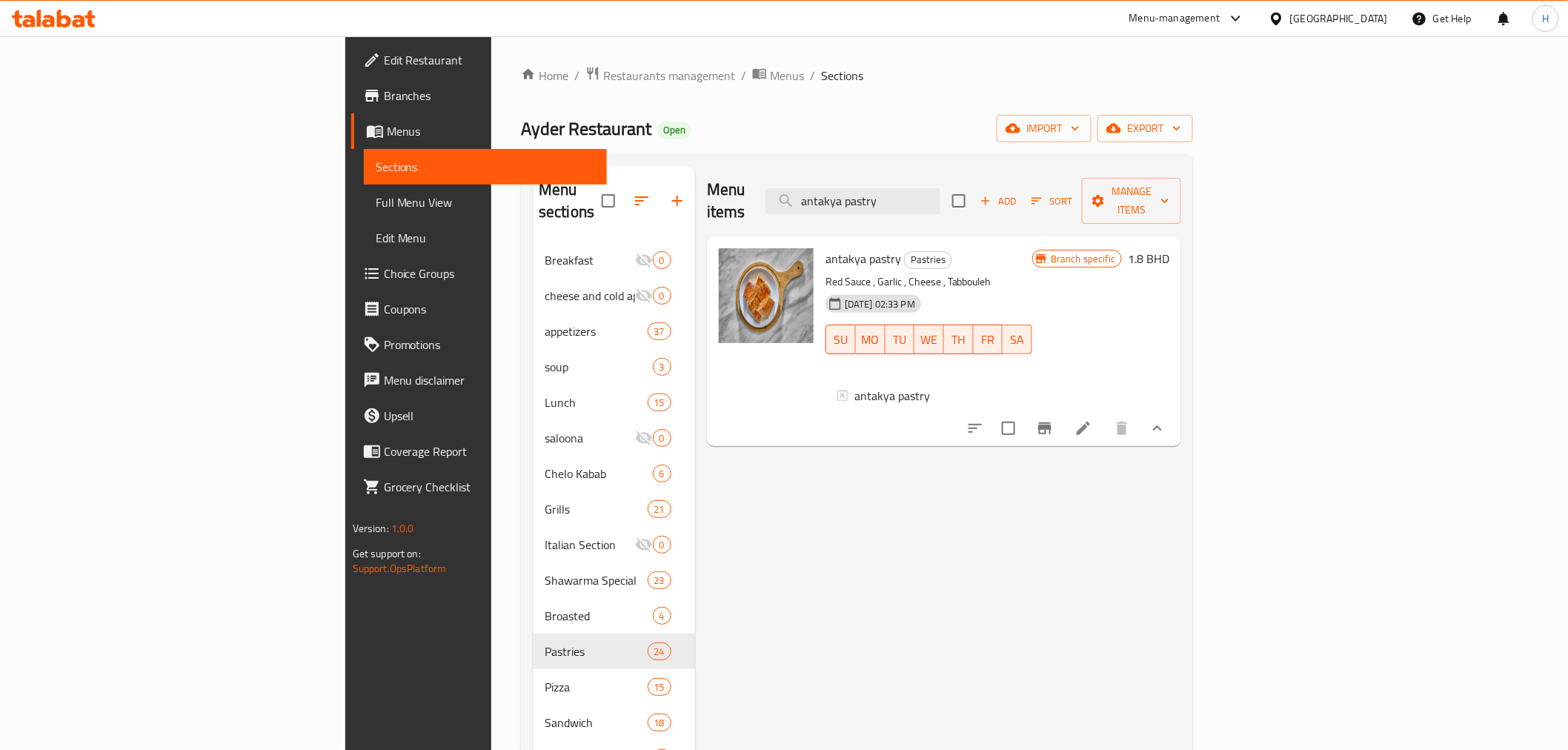
scroll to position [2, 0]
click at [854, 385] on span "antakya pastry" at bounding box center [892, 394] width 76 height 17
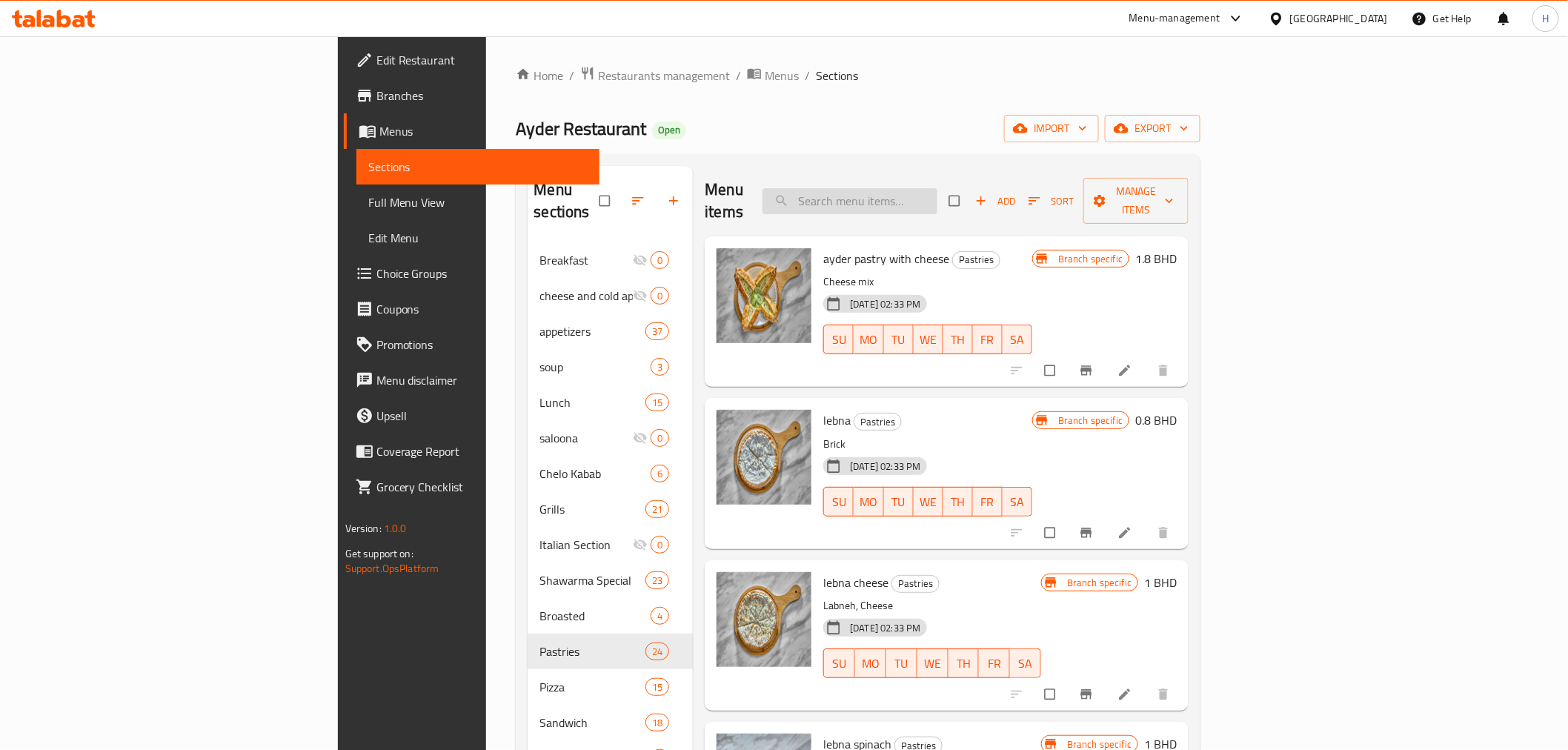
click at [932, 195] on input "search" at bounding box center [849, 201] width 175 height 26
paste input "antakya pastry"
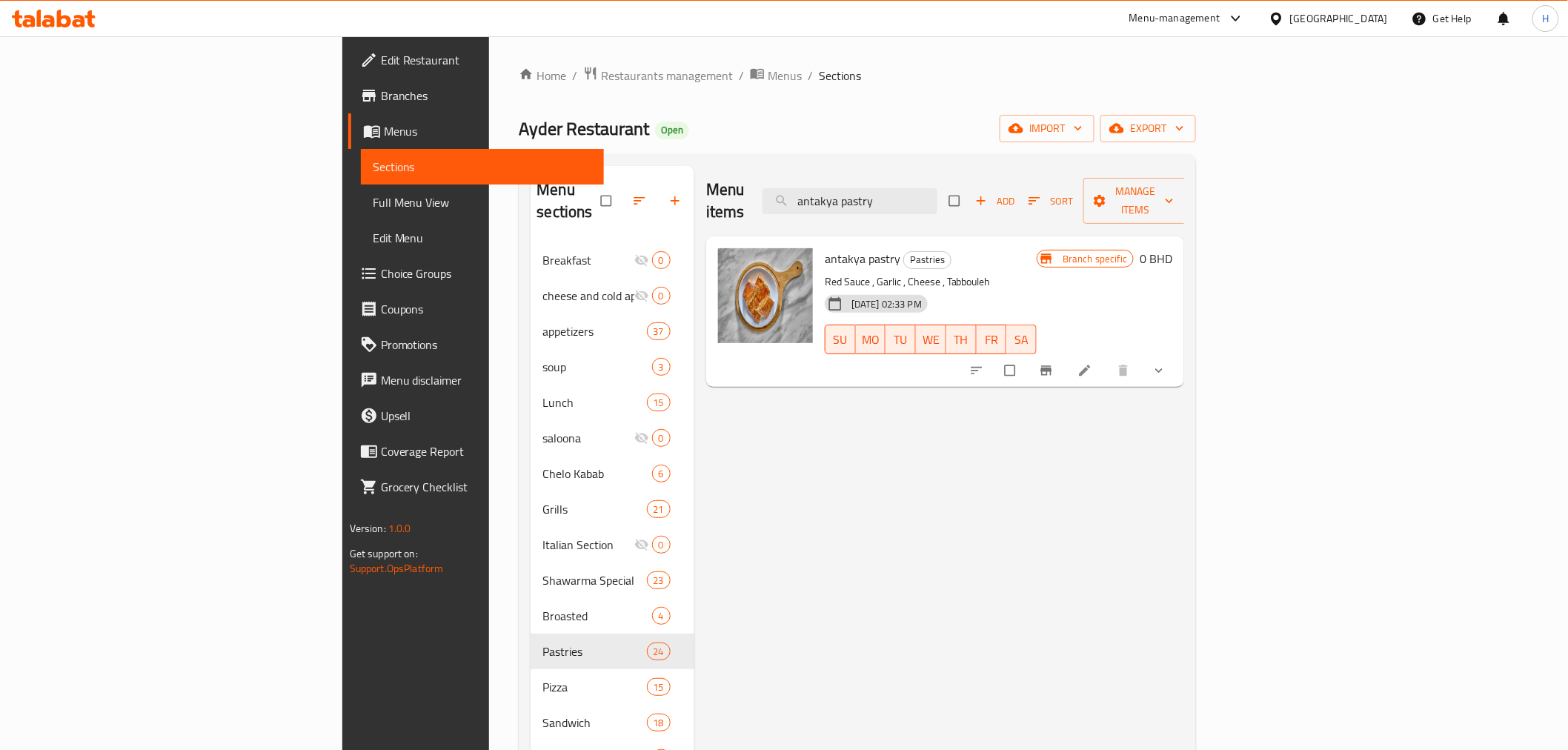
type input "antakya pastry"
click at [1166, 363] on icon "show more" at bounding box center [1158, 370] width 15 height 15
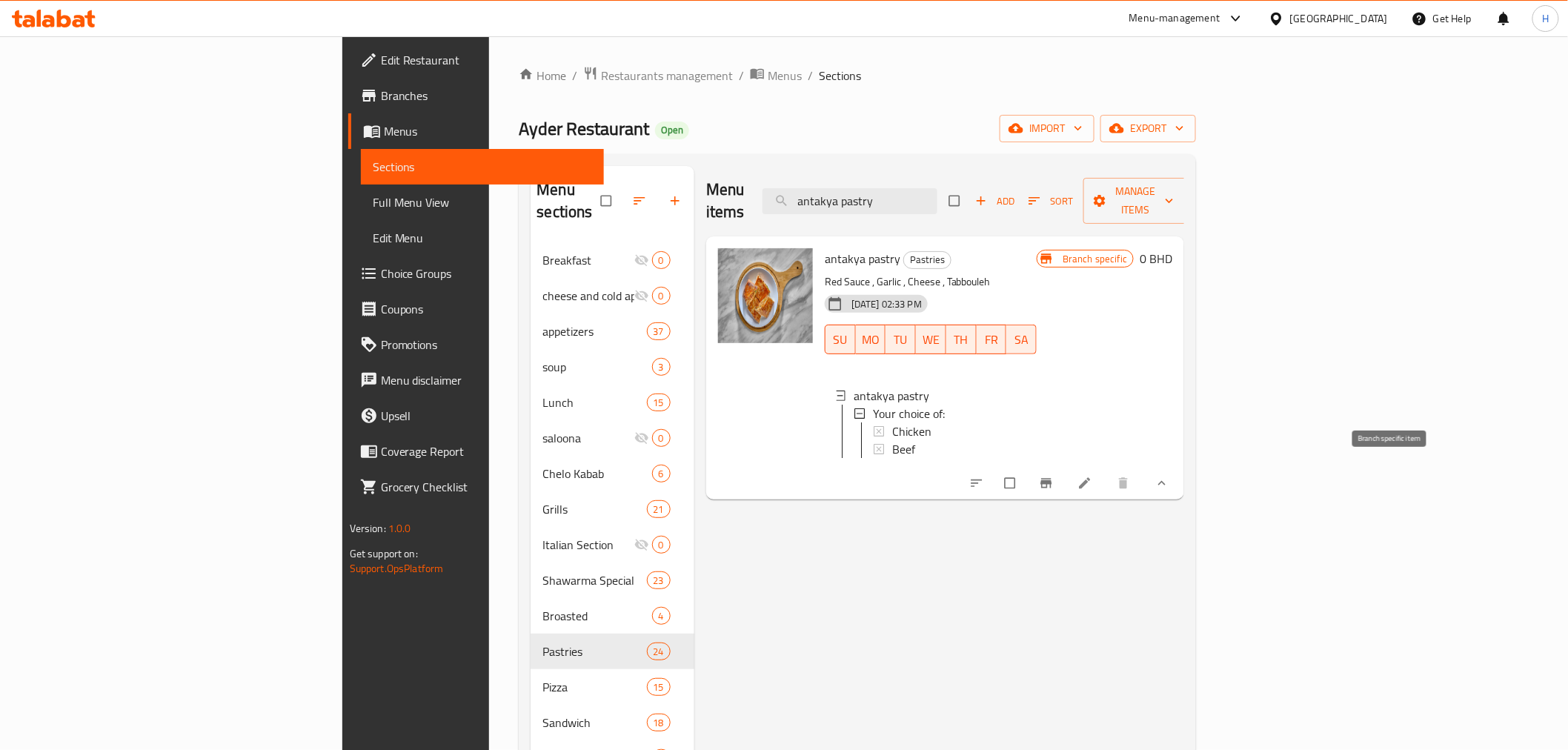
click at [1065, 471] on button "Branch-specific-item" at bounding box center [1047, 484] width 36 height 33
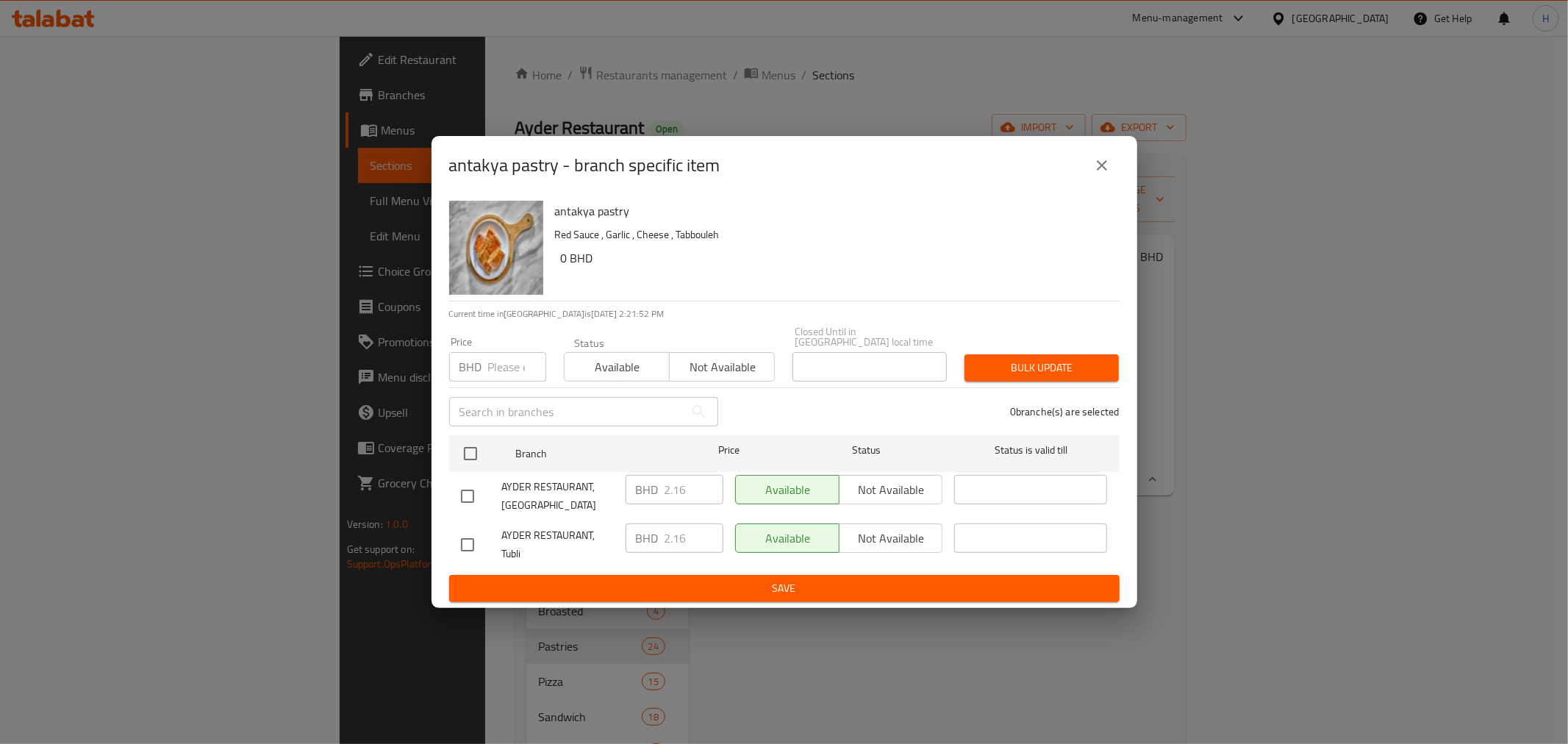
drag, startPoint x: 1096, startPoint y: 164, endPoint x: 561, endPoint y: 523, distance: 644.3
click at [565, 524] on div "antakya pastry - branch specific item antakya pastry Red Sauce , Garlic , Chees…" at bounding box center [784, 372] width 705 height 472
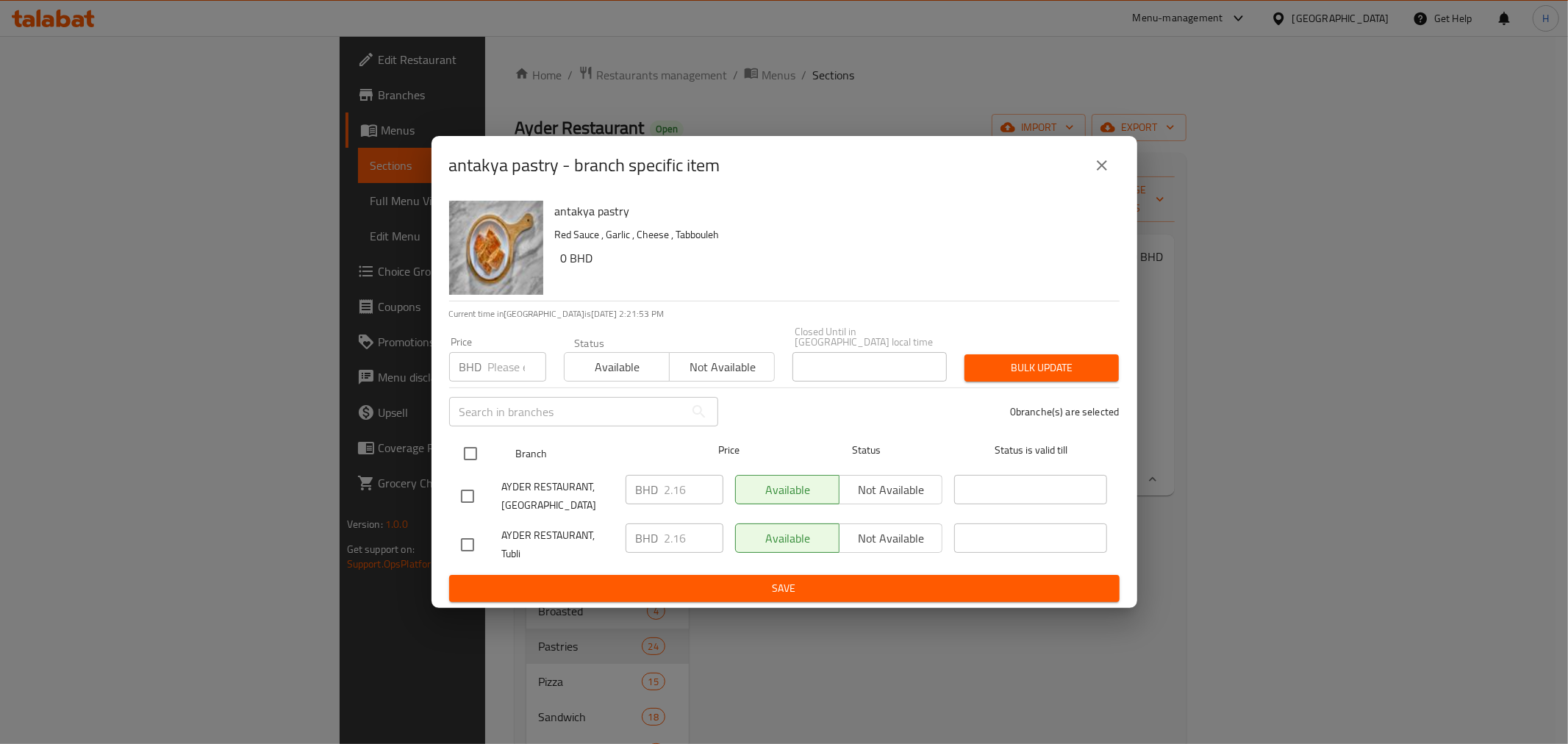
click at [471, 449] on input "checkbox" at bounding box center [470, 454] width 31 height 31
checkbox input "true"
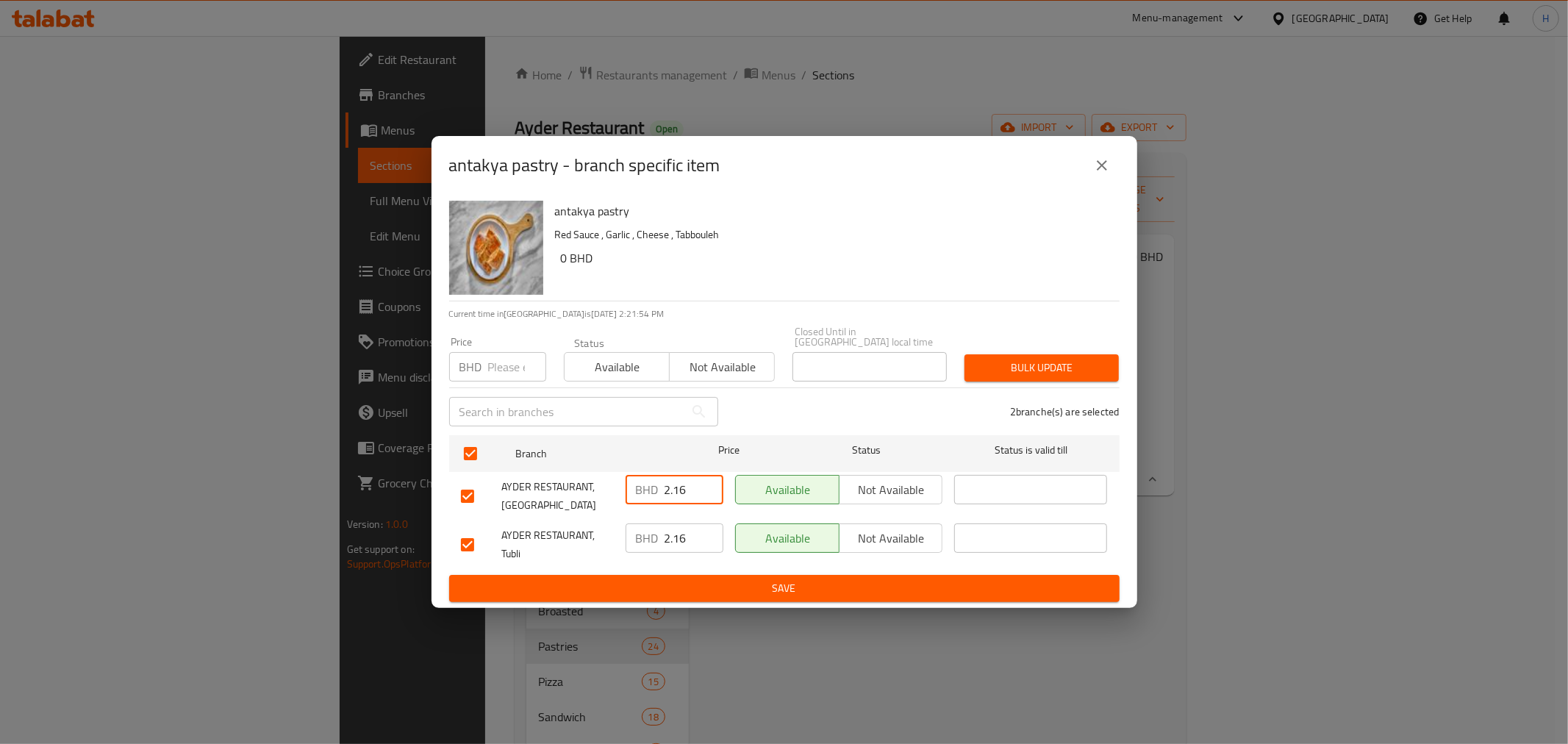
drag, startPoint x: 661, startPoint y: 481, endPoint x: 628, endPoint y: 496, distance: 36.2
click at [620, 474] on div "BHD 2.16 ​" at bounding box center [674, 496] width 109 height 54
type input "0"
drag, startPoint x: 687, startPoint y: 526, endPoint x: 630, endPoint y: 535, distance: 57.7
click at [630, 535] on div "BHD 2.16 ​" at bounding box center [674, 538] width 98 height 29
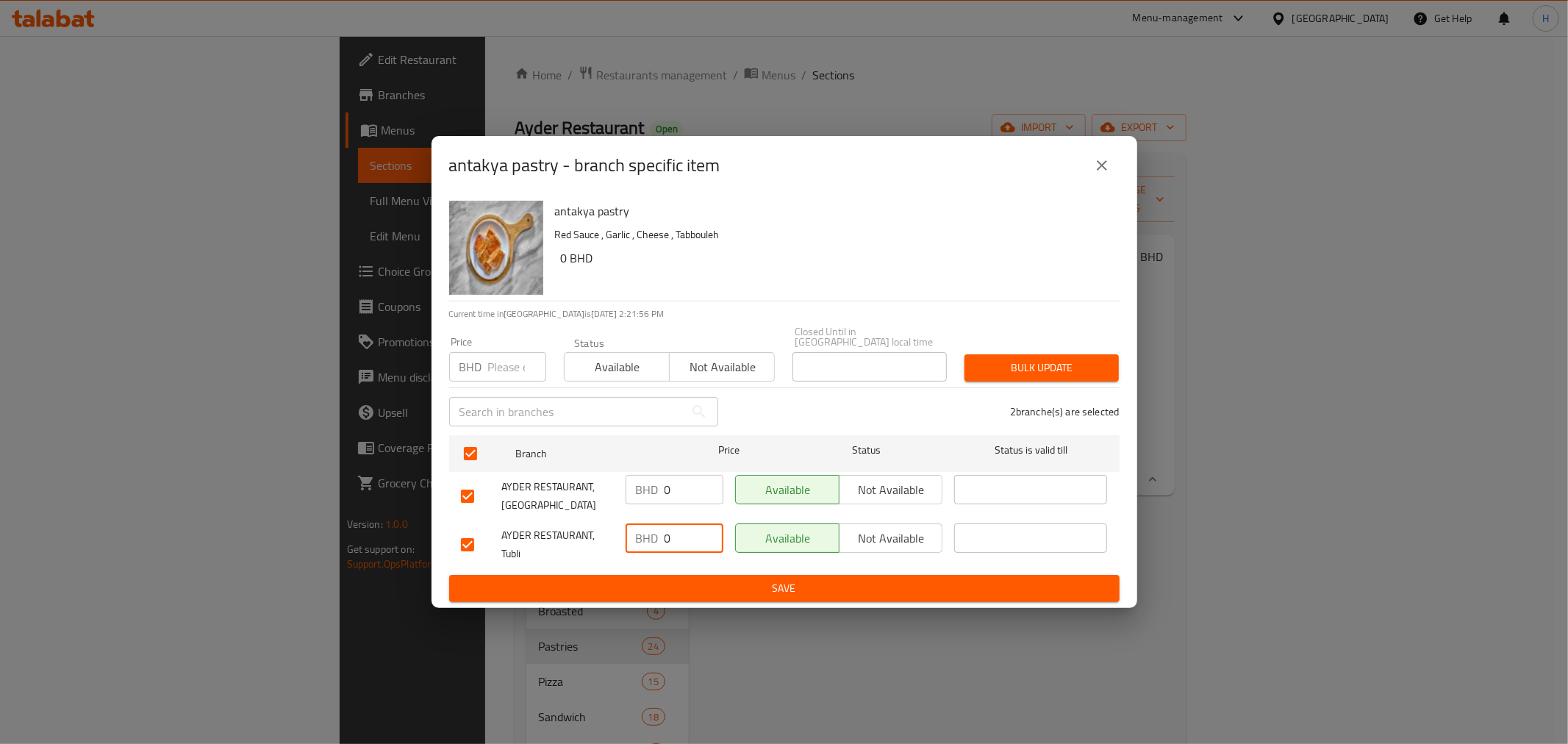
type input "0"
click at [645, 580] on span "Save" at bounding box center [784, 588] width 647 height 18
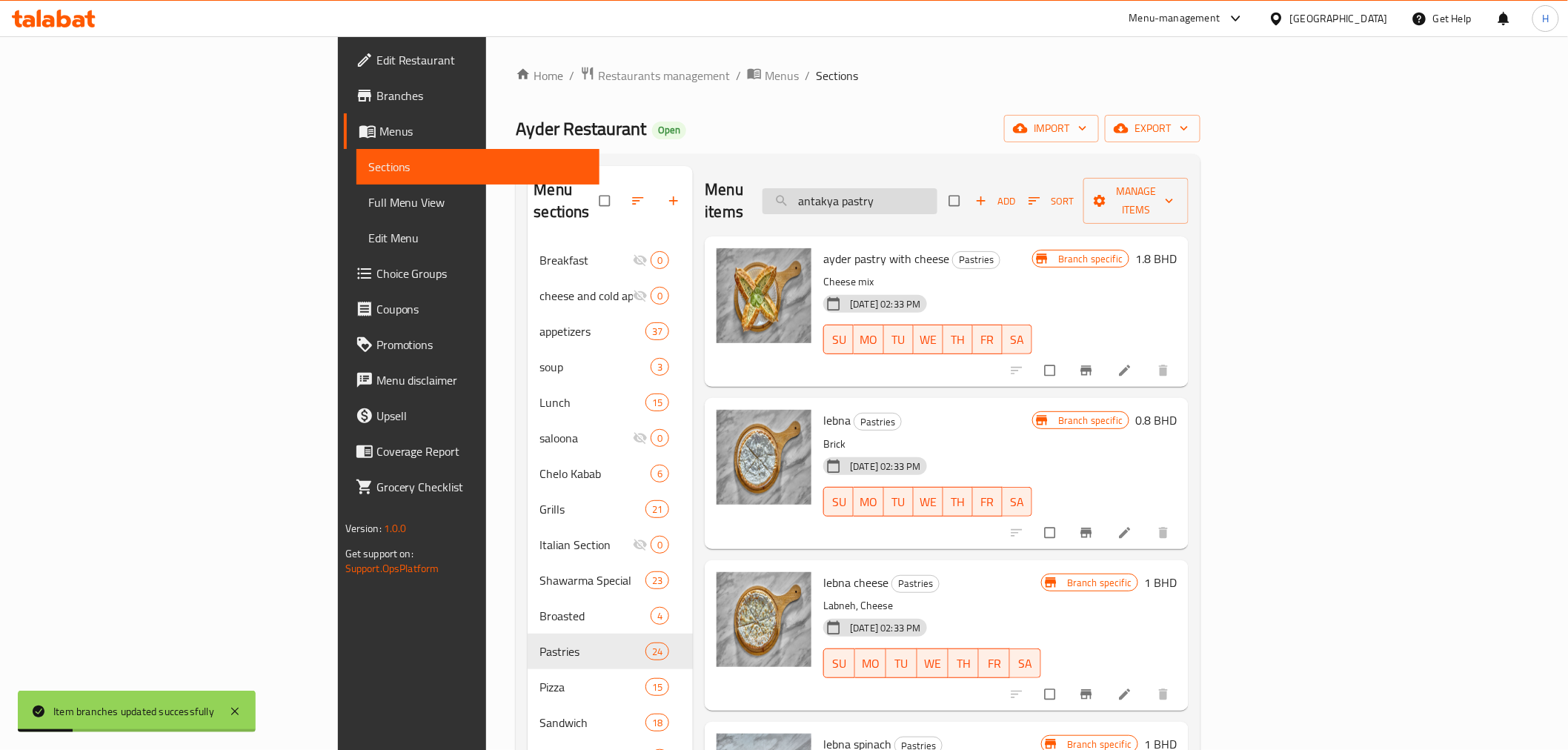
click at [938, 194] on input "antakya pastry" at bounding box center [849, 201] width 175 height 26
click at [938, 193] on input "antakya pastry" at bounding box center [849, 201] width 175 height 26
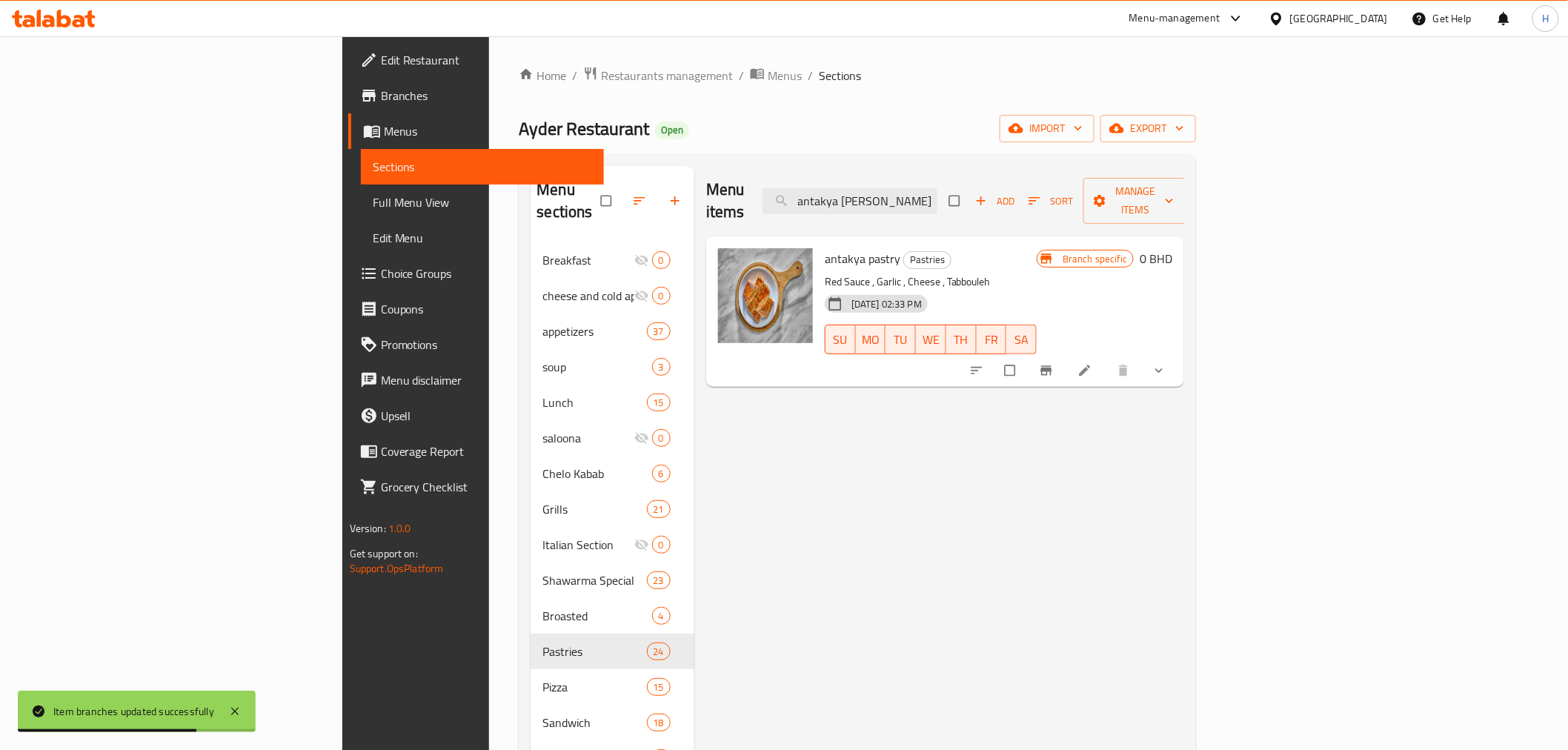
type input "antakya [PERSON_NAME]"
click at [1166, 363] on icon "show more" at bounding box center [1158, 370] width 15 height 15
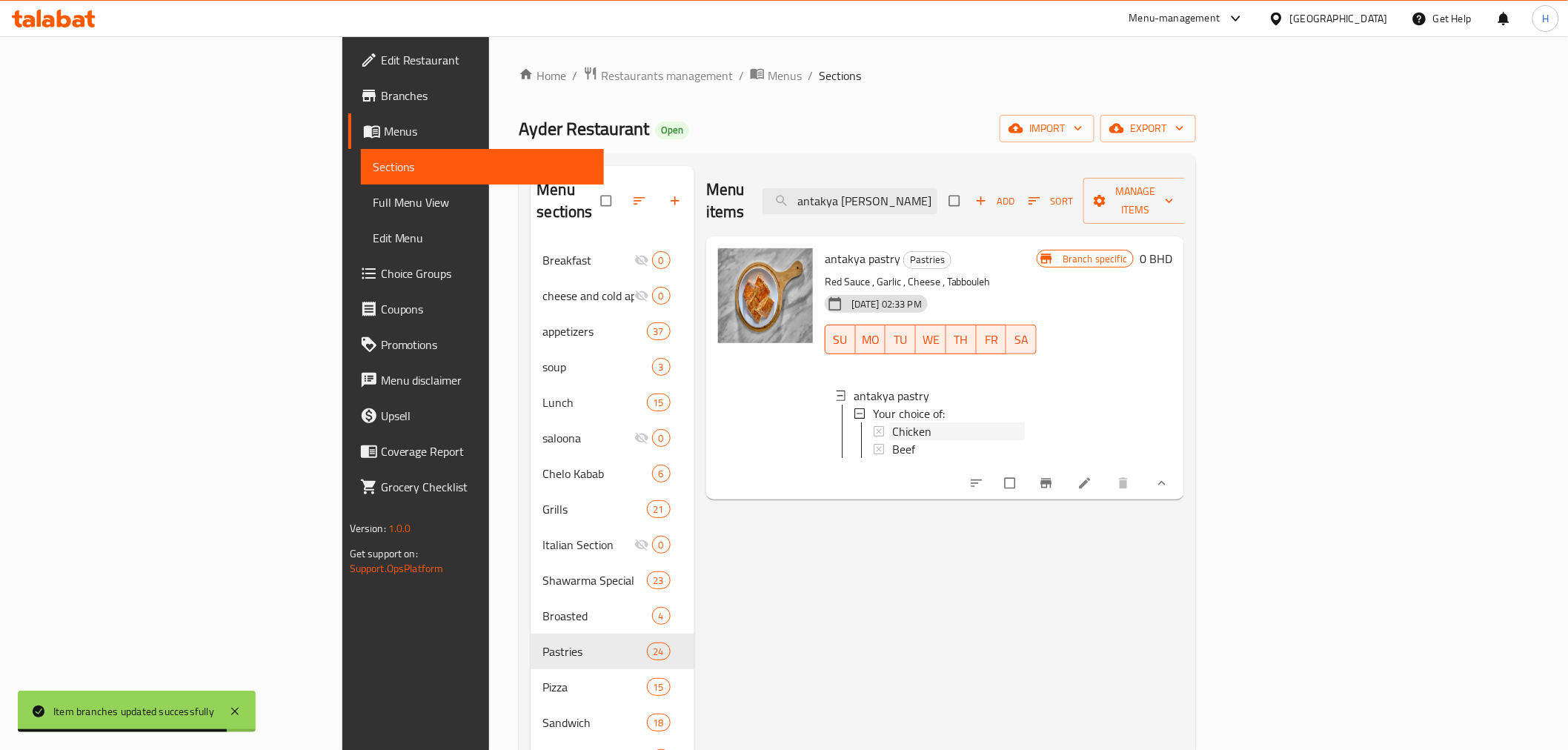
click at [893, 423] on span "Chicken" at bounding box center [912, 431] width 39 height 17
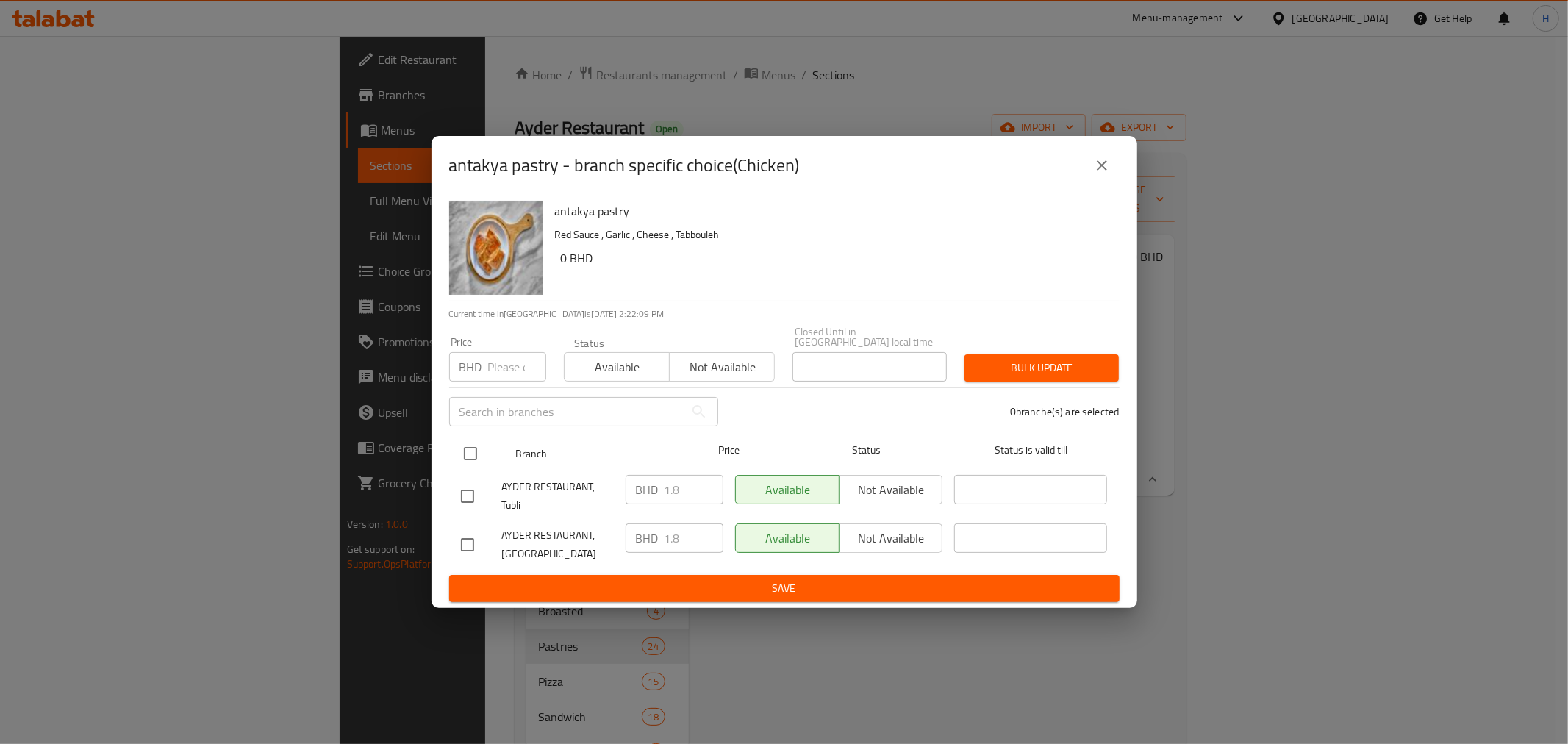
click at [468, 447] on input "checkbox" at bounding box center [470, 454] width 31 height 31
checkbox input "true"
drag, startPoint x: 685, startPoint y: 484, endPoint x: 561, endPoint y: 463, distance: 125.8
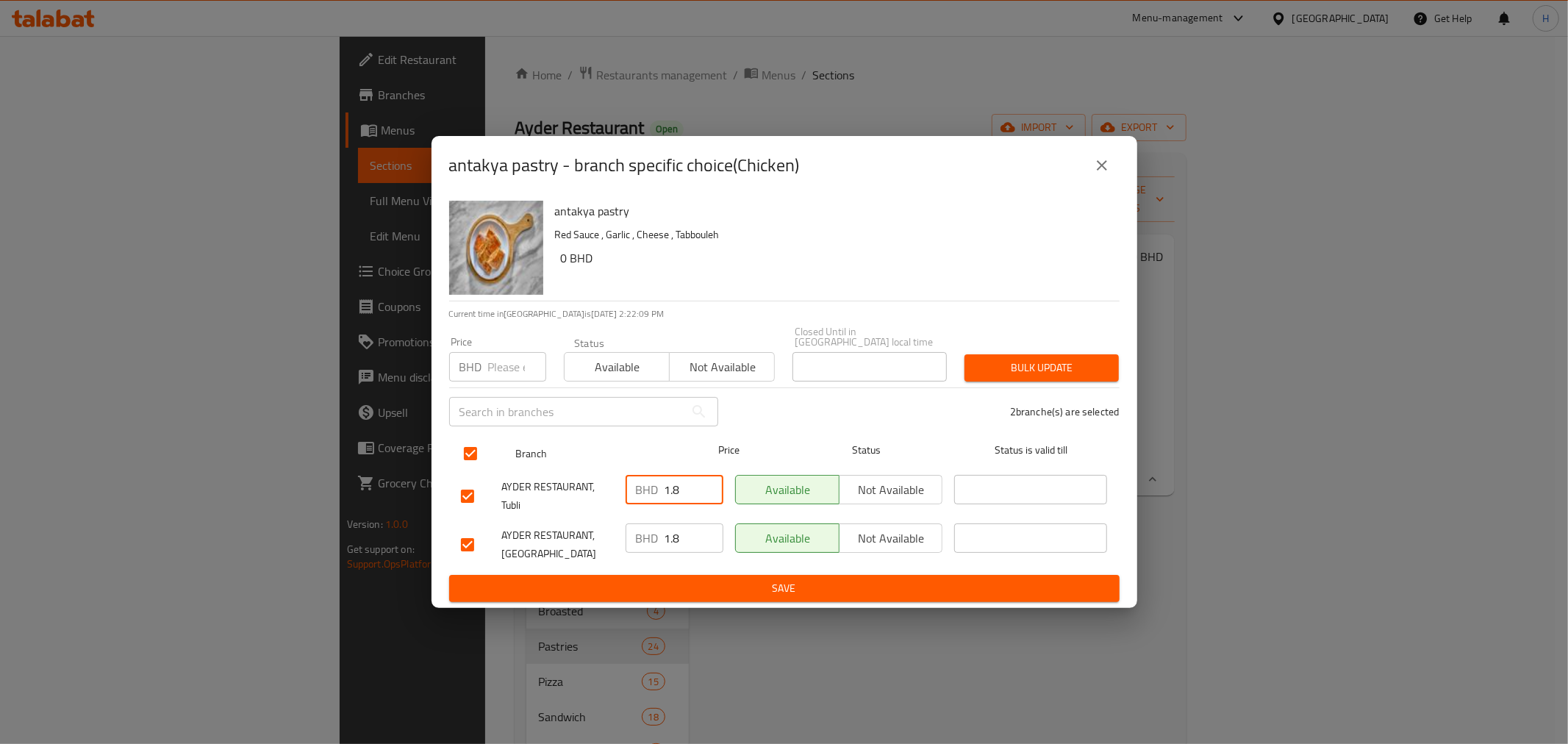
click at [561, 463] on ul "Branch Price Status Status is valid till AYDER RESTAURANT, Tubli BHD 1.8 ​ Avai…" at bounding box center [784, 501] width 670 height 146
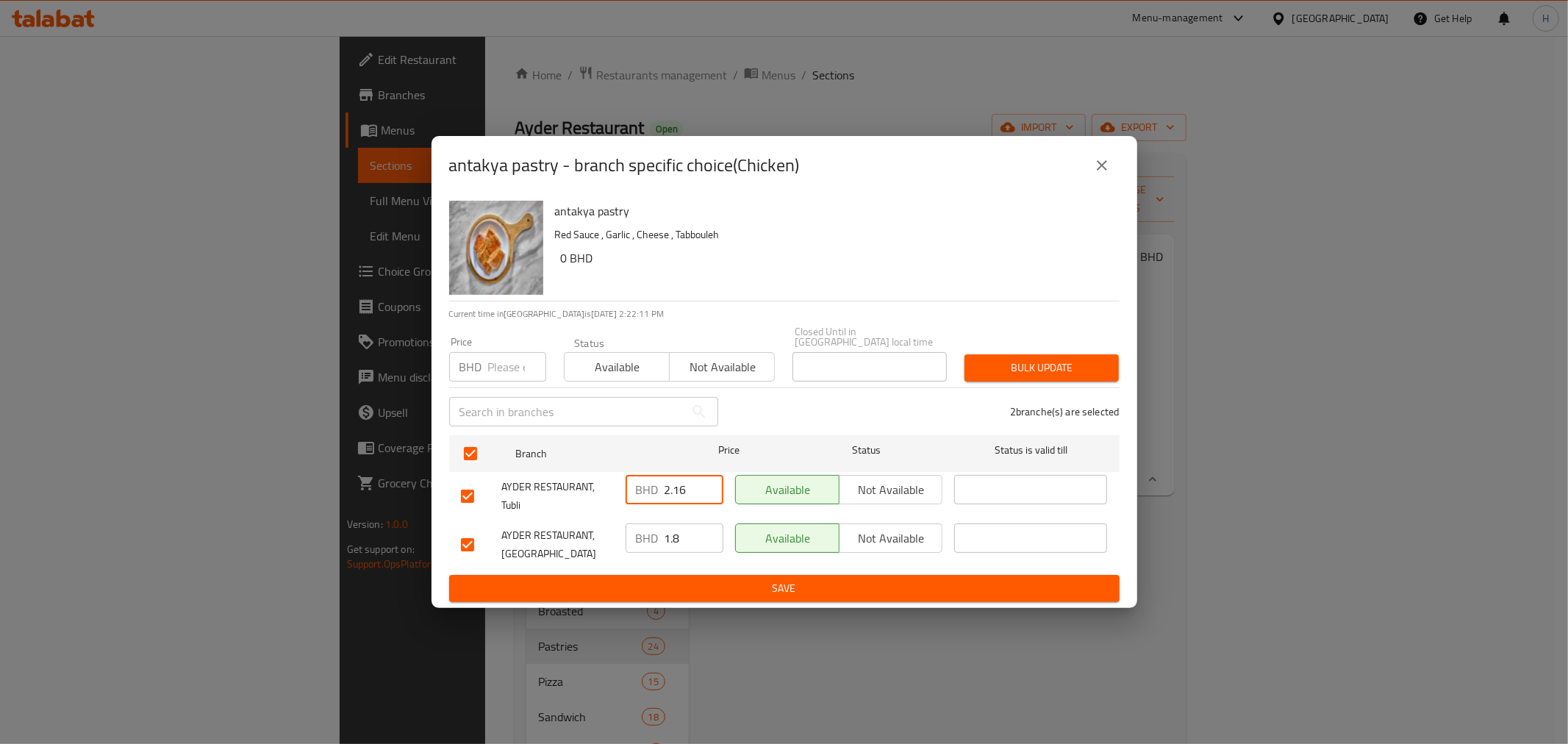
drag, startPoint x: 693, startPoint y: 484, endPoint x: 569, endPoint y: 466, distance: 125.3
click at [569, 469] on div "AYDER RESTAURANT, Tubli BHD 2.16 ​ Available Not available ​" at bounding box center [784, 496] width 659 height 54
type input "2.16"
drag, startPoint x: 682, startPoint y: 531, endPoint x: 579, endPoint y: 515, distance: 104.2
click at [579, 518] on div "AYDER RESTAURANT, Malkiya BHD 1.8 ​ Available Not available ​" at bounding box center [784, 544] width 659 height 54
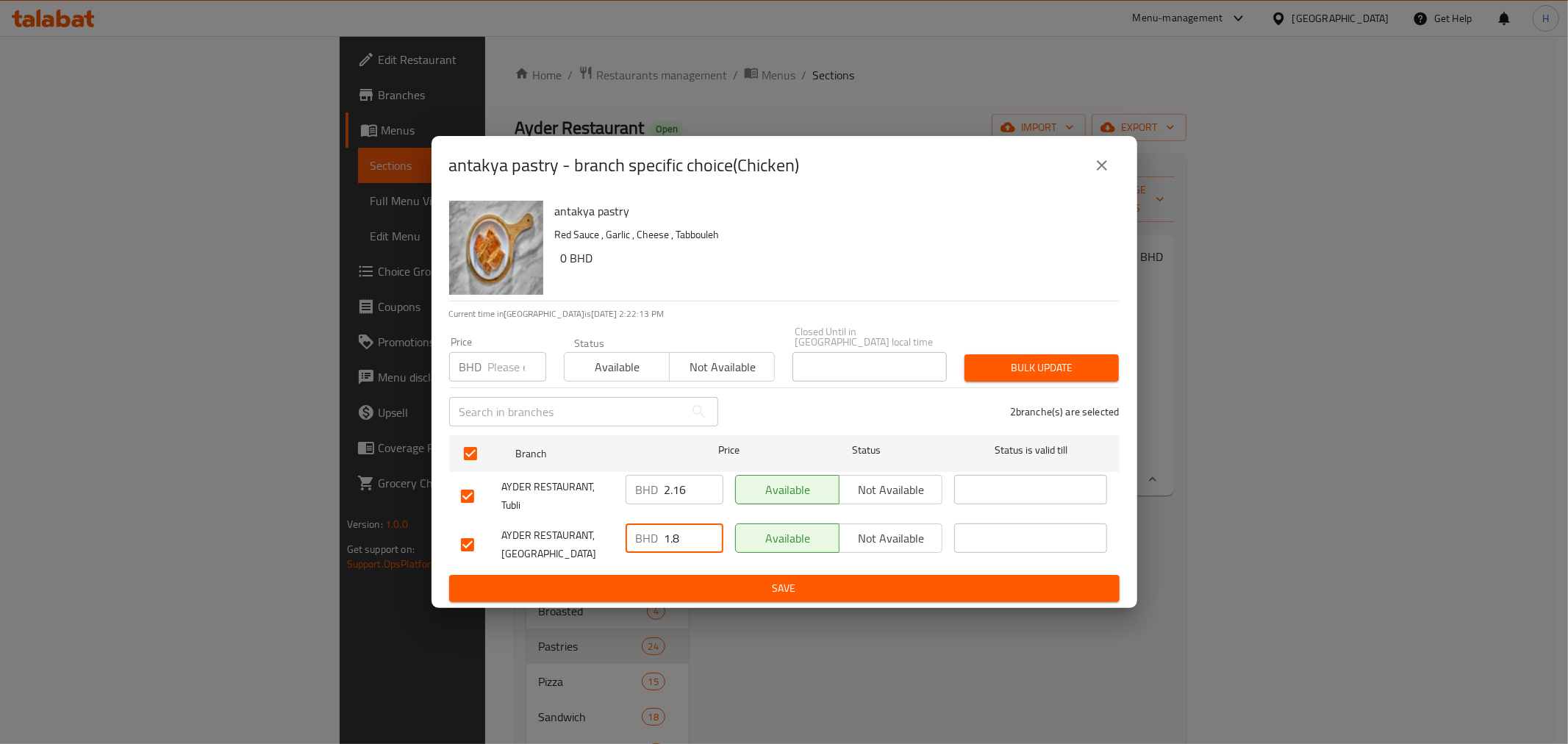
paste input "2.16"
type input "2.16"
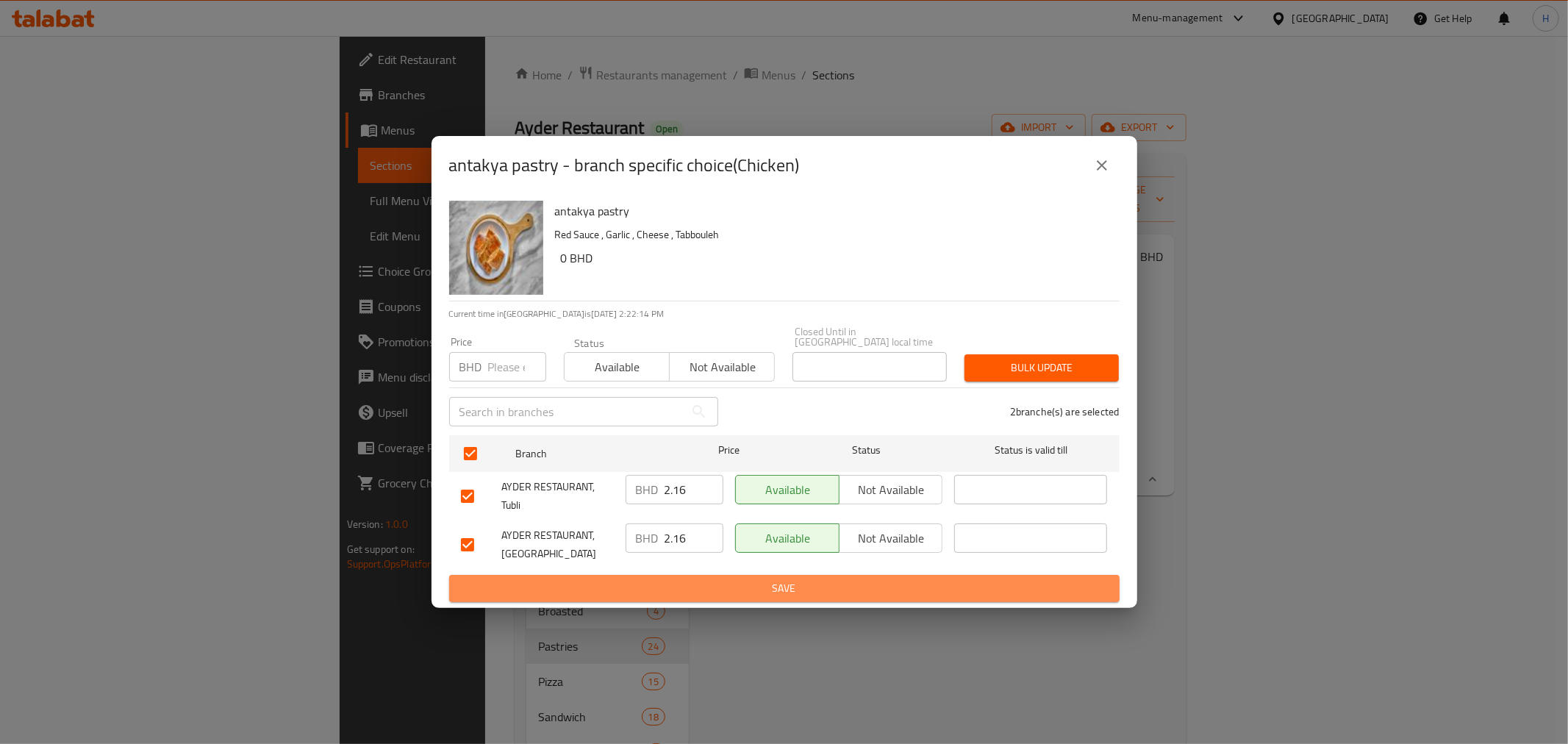
click at [629, 580] on span "Save" at bounding box center [784, 588] width 647 height 18
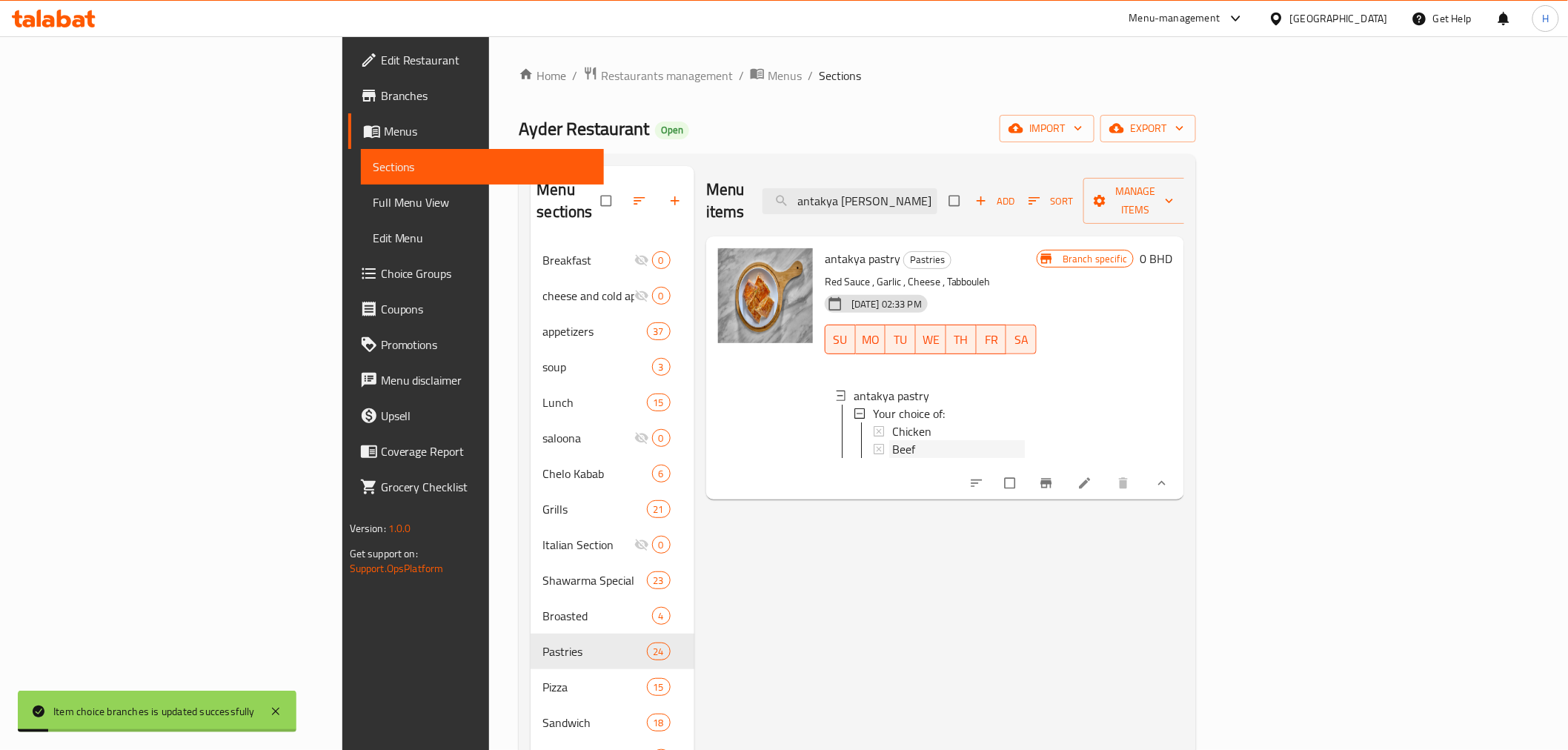
click at [893, 440] on span "Beef" at bounding box center [904, 449] width 23 height 17
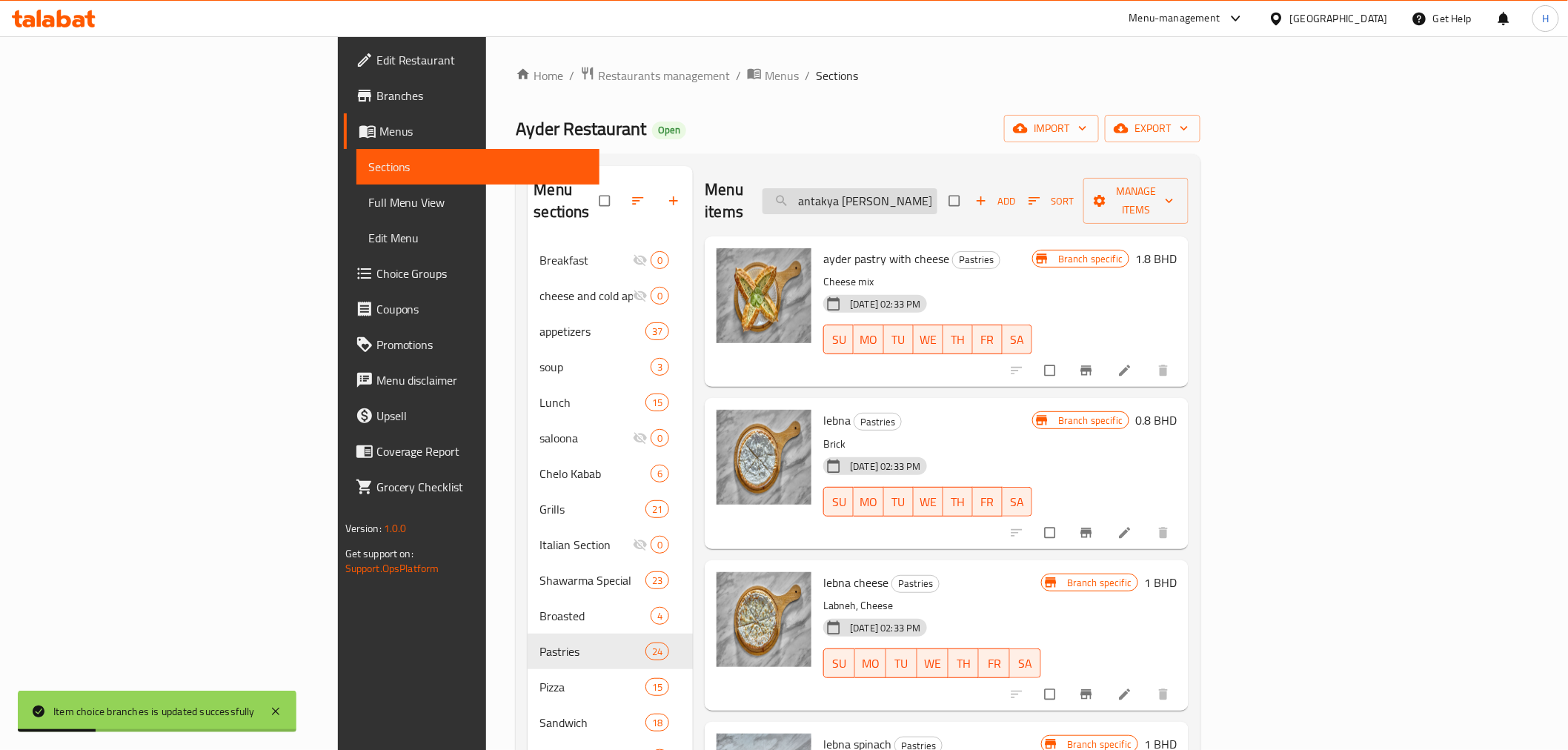
click at [938, 195] on input "antakya [PERSON_NAME]" at bounding box center [849, 201] width 175 height 26
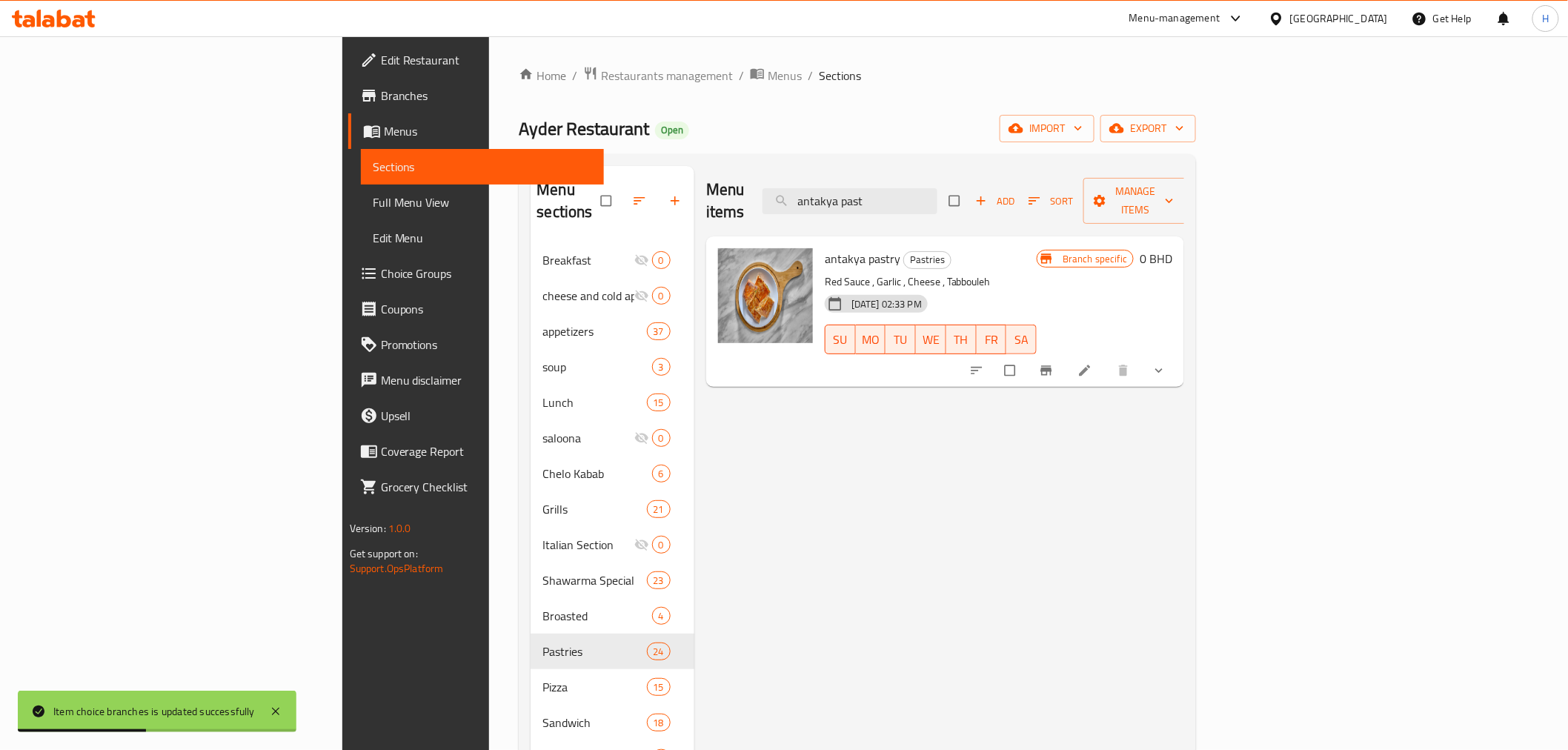
type input "antakya past"
click at [1166, 363] on icon "show more" at bounding box center [1158, 370] width 15 height 15
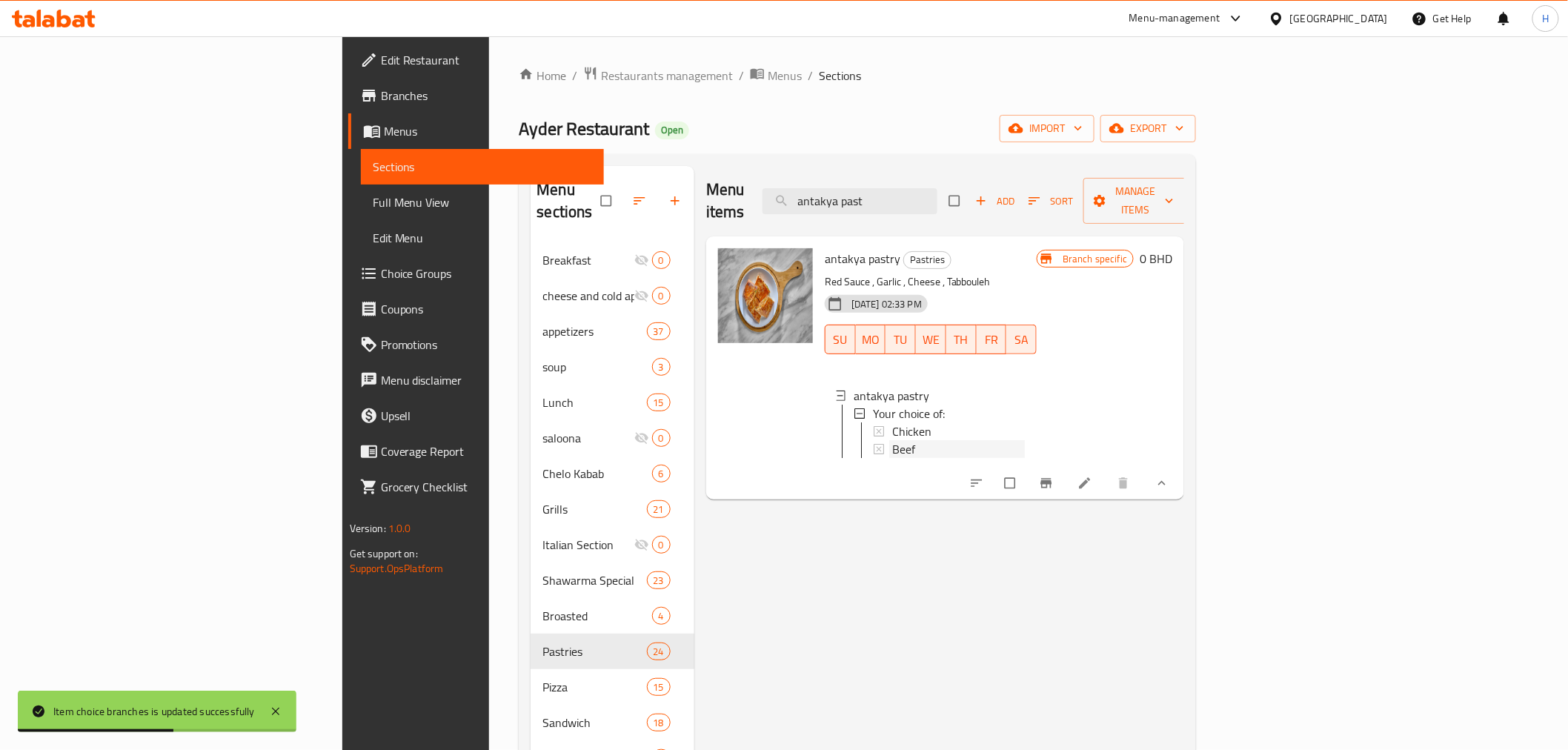
click at [893, 440] on span "Beef" at bounding box center [904, 449] width 23 height 17
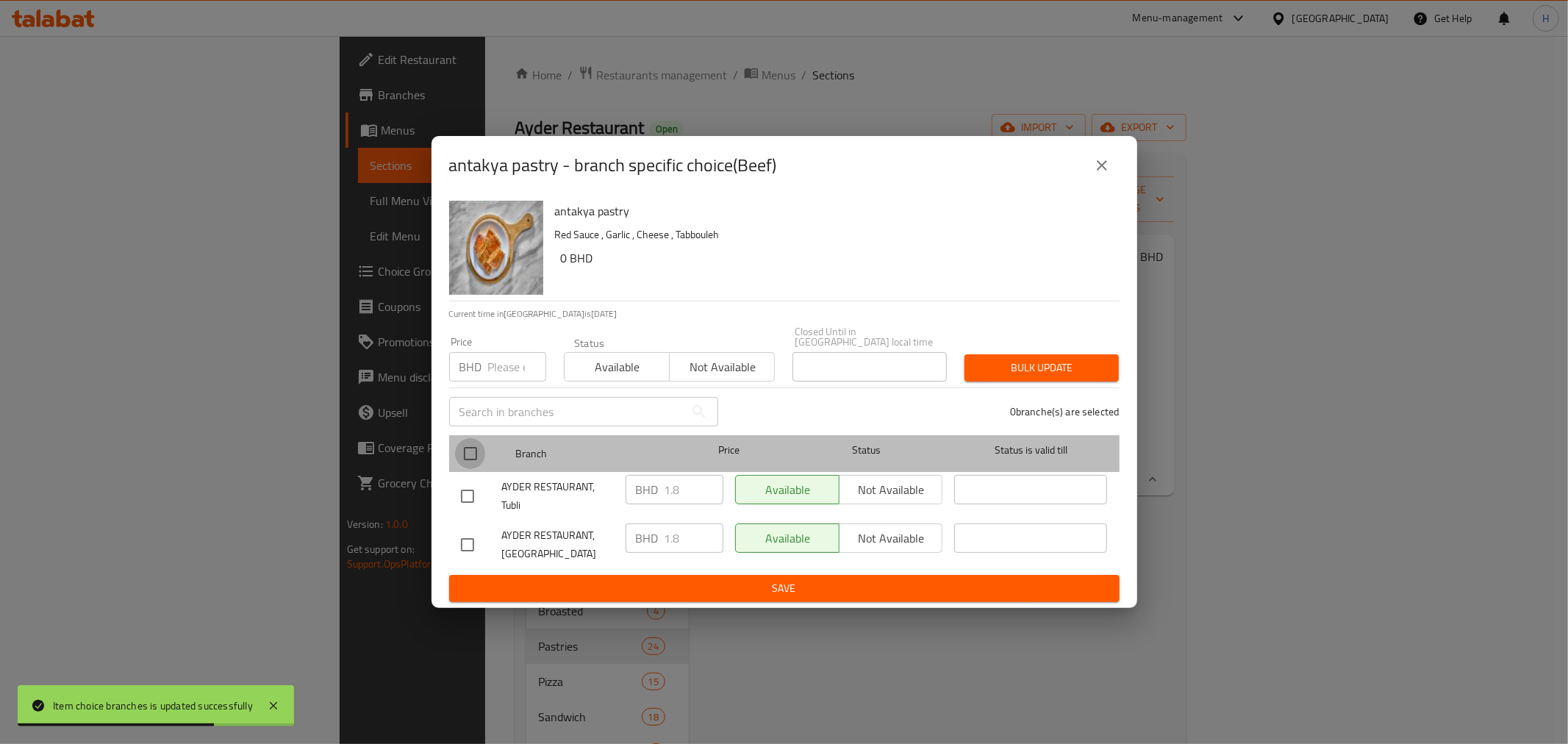
click at [480, 450] on input "checkbox" at bounding box center [470, 454] width 31 height 31
checkbox input "true"
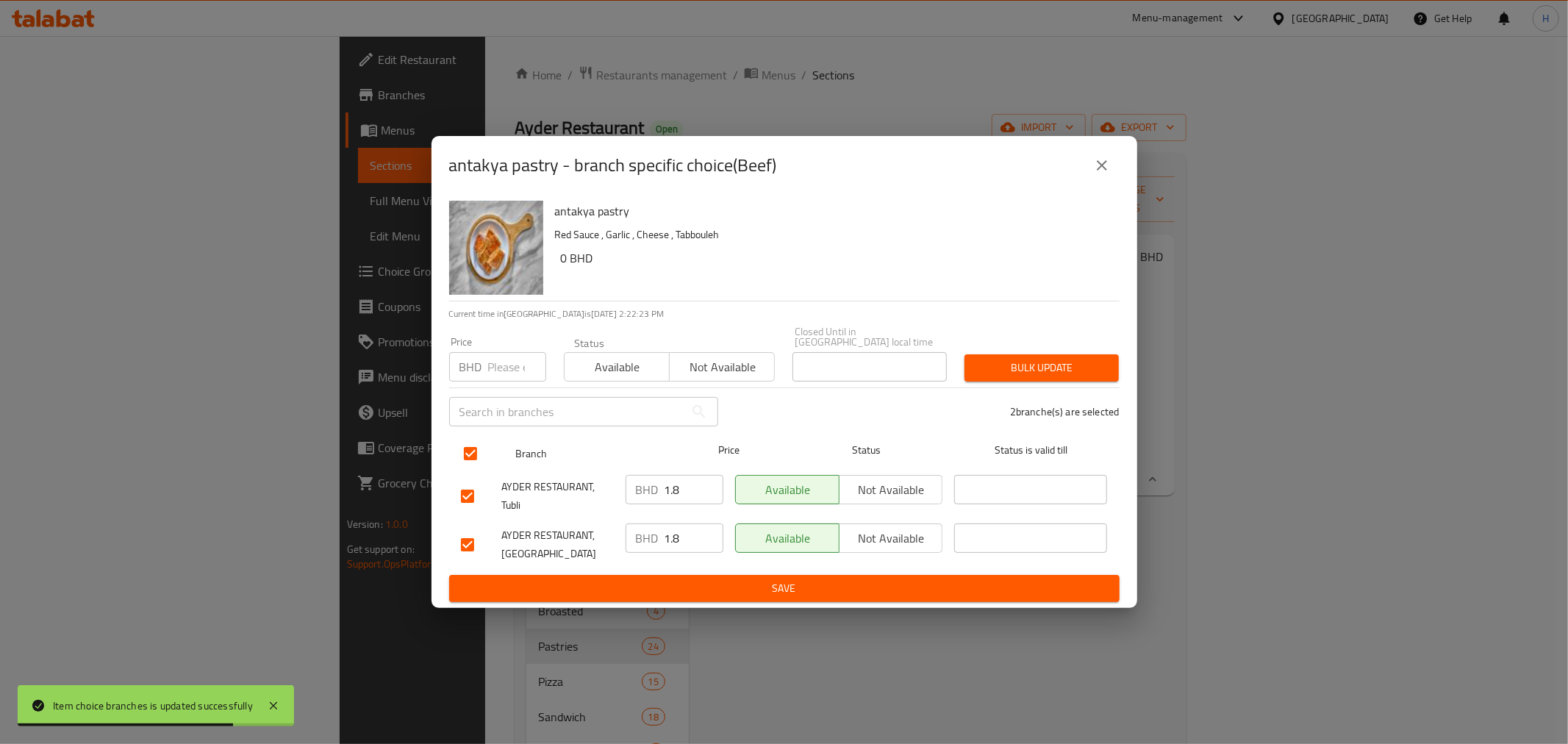
drag, startPoint x: 689, startPoint y: 481, endPoint x: 519, endPoint y: 450, distance: 172.8
click at [519, 450] on ul "Branch Price Status Status is valid till AYDER RESTAURANT, Tubli BHD 1.8 ​ Avai…" at bounding box center [784, 501] width 670 height 146
paste input "2.16"
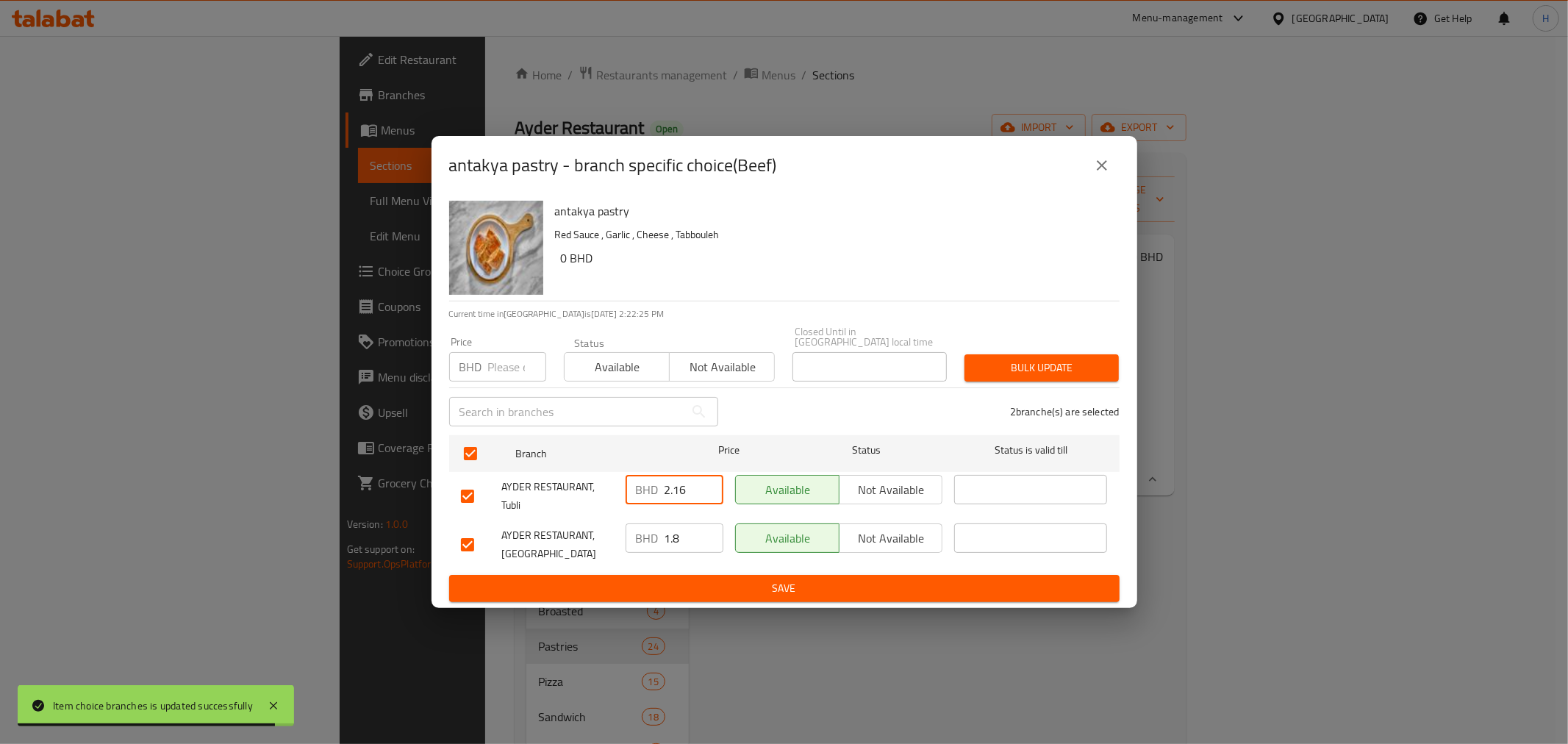
type input "2.16"
drag, startPoint x: 692, startPoint y: 530, endPoint x: 527, endPoint y: 507, distance: 166.6
click at [505, 487] on ul "Branch Price Status Status is valid till AYDER RESTAURANT, Tubli BHD 2.16 ​ Ava…" at bounding box center [784, 501] width 670 height 146
paste input "2.16"
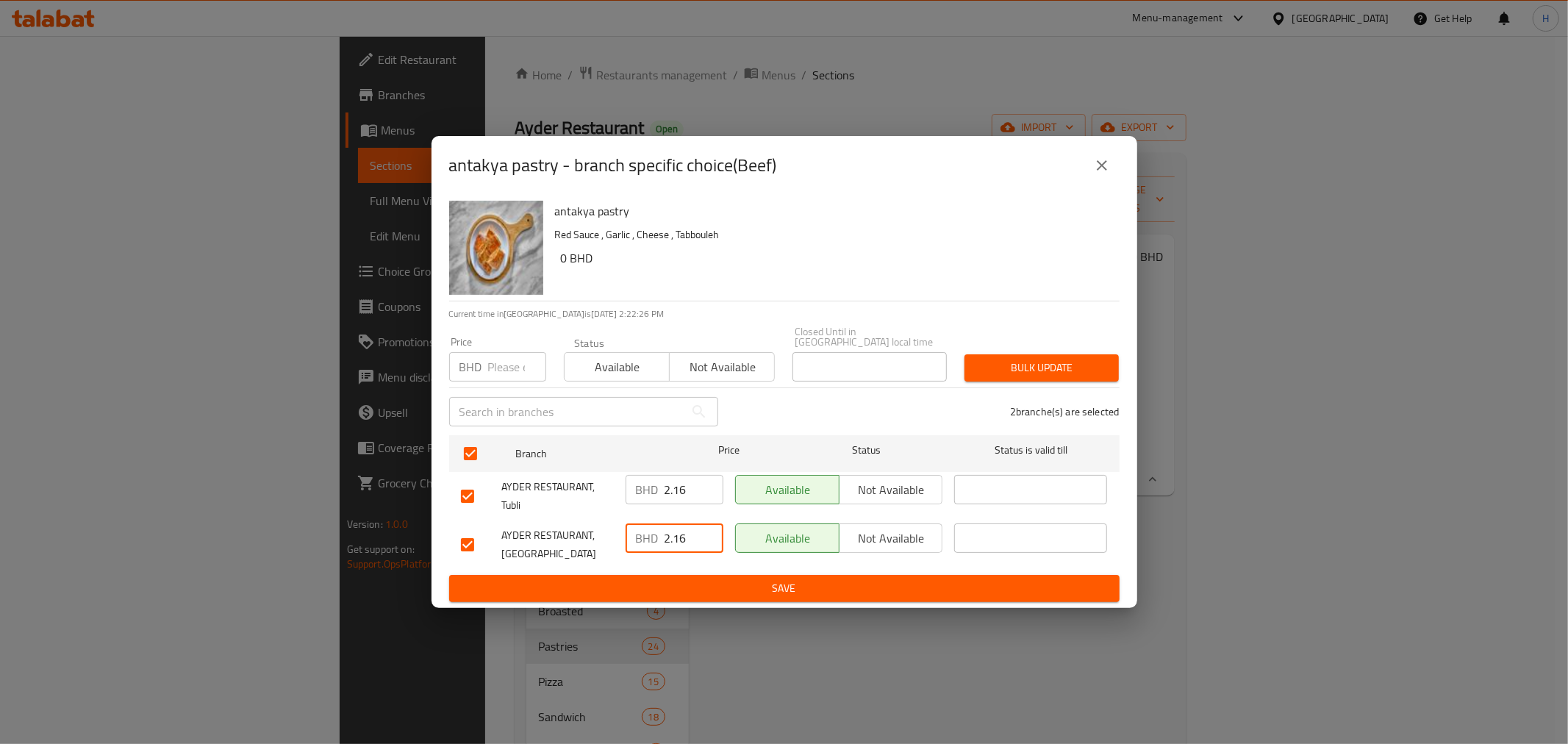
type input "2.16"
click at [592, 580] on span "Save" at bounding box center [784, 588] width 647 height 18
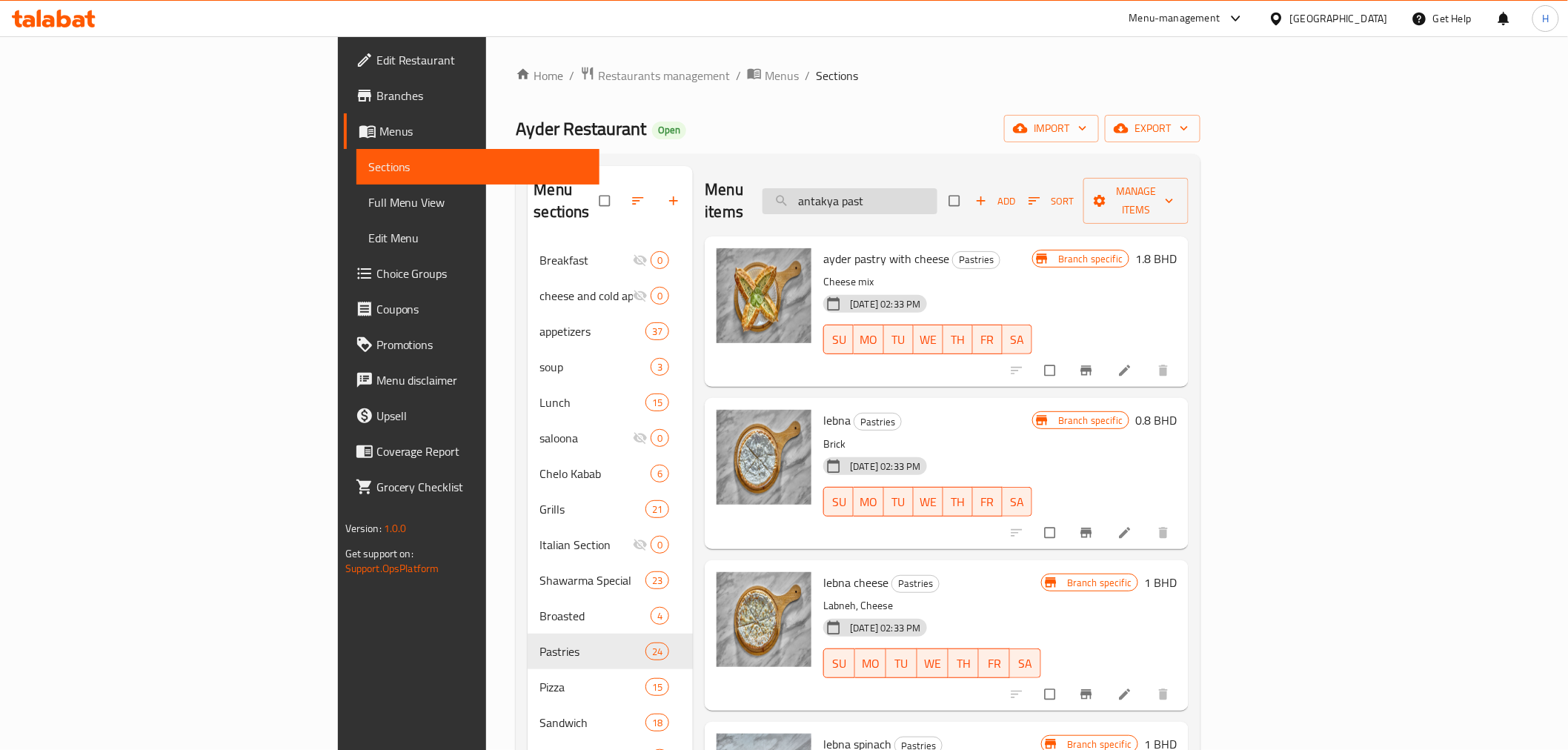
click at [938, 199] on input "antakya past" at bounding box center [849, 201] width 175 height 26
paste input "كباب لحم"
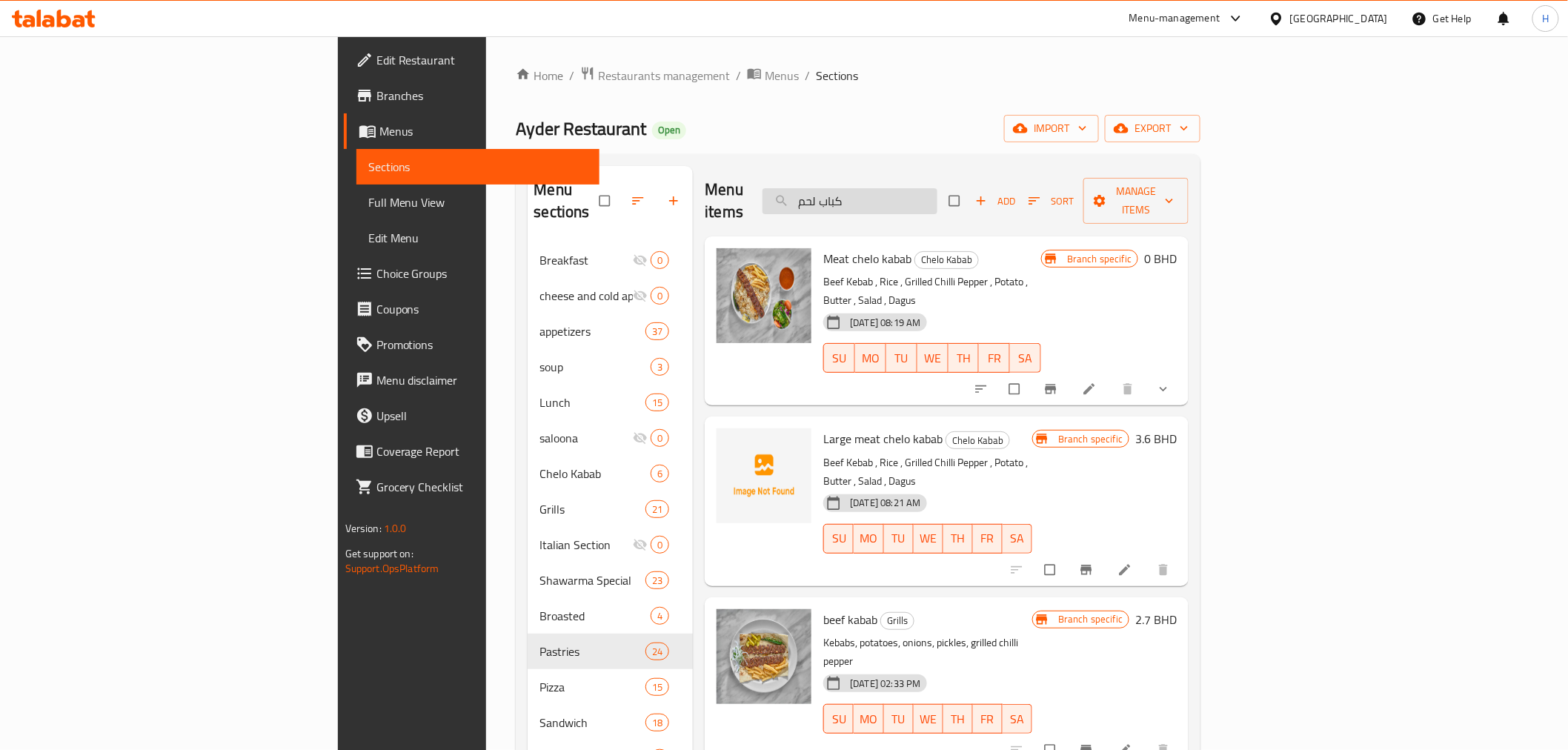
click at [938, 196] on input "كباب لحم" at bounding box center [849, 201] width 175 height 26
paste input "تكة"
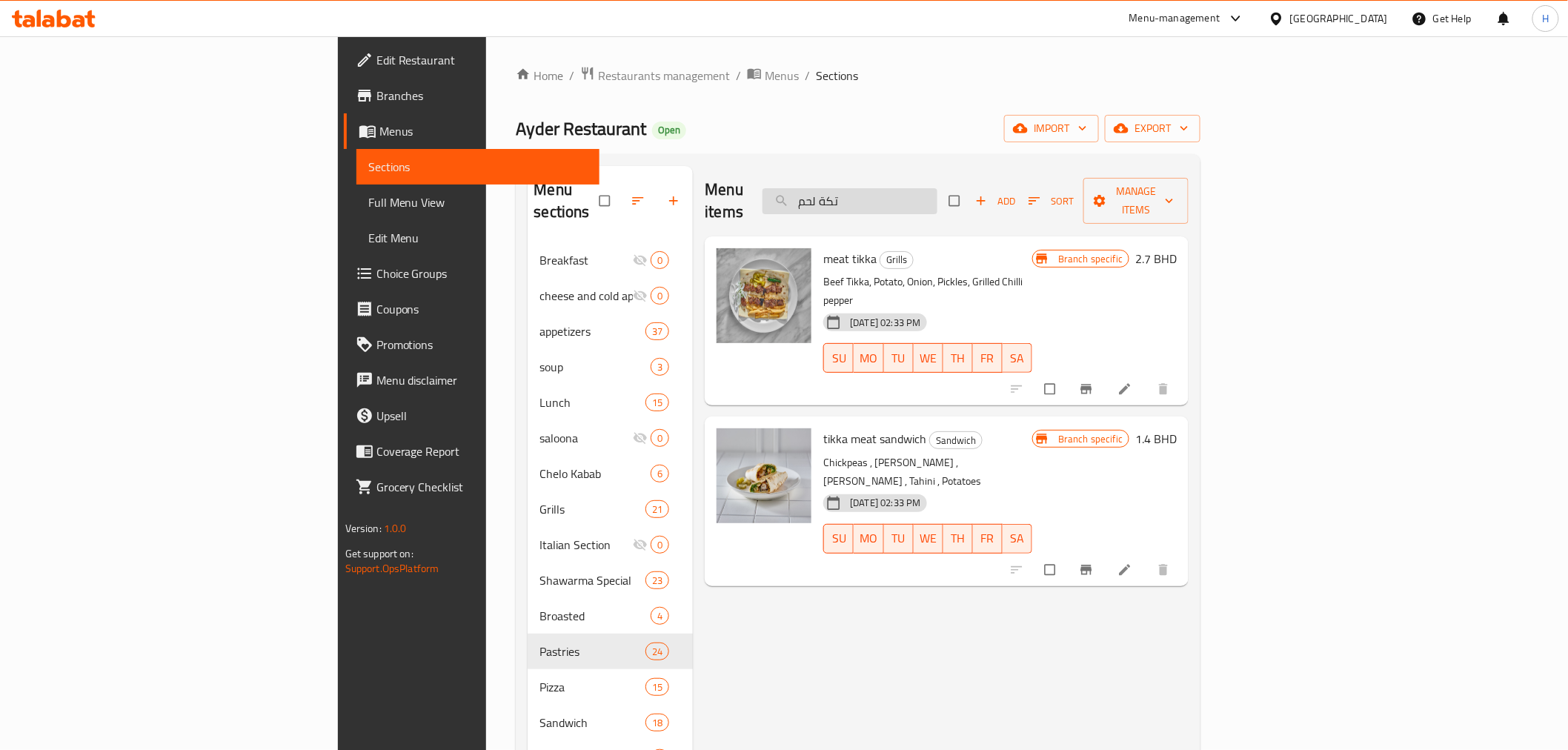
click at [938, 198] on input "تكة لحم" at bounding box center [849, 201] width 175 height 26
click at [938, 196] on input "تكة لحم" at bounding box center [849, 201] width 175 height 26
paste input "[GEOGRAPHIC_DATA]"
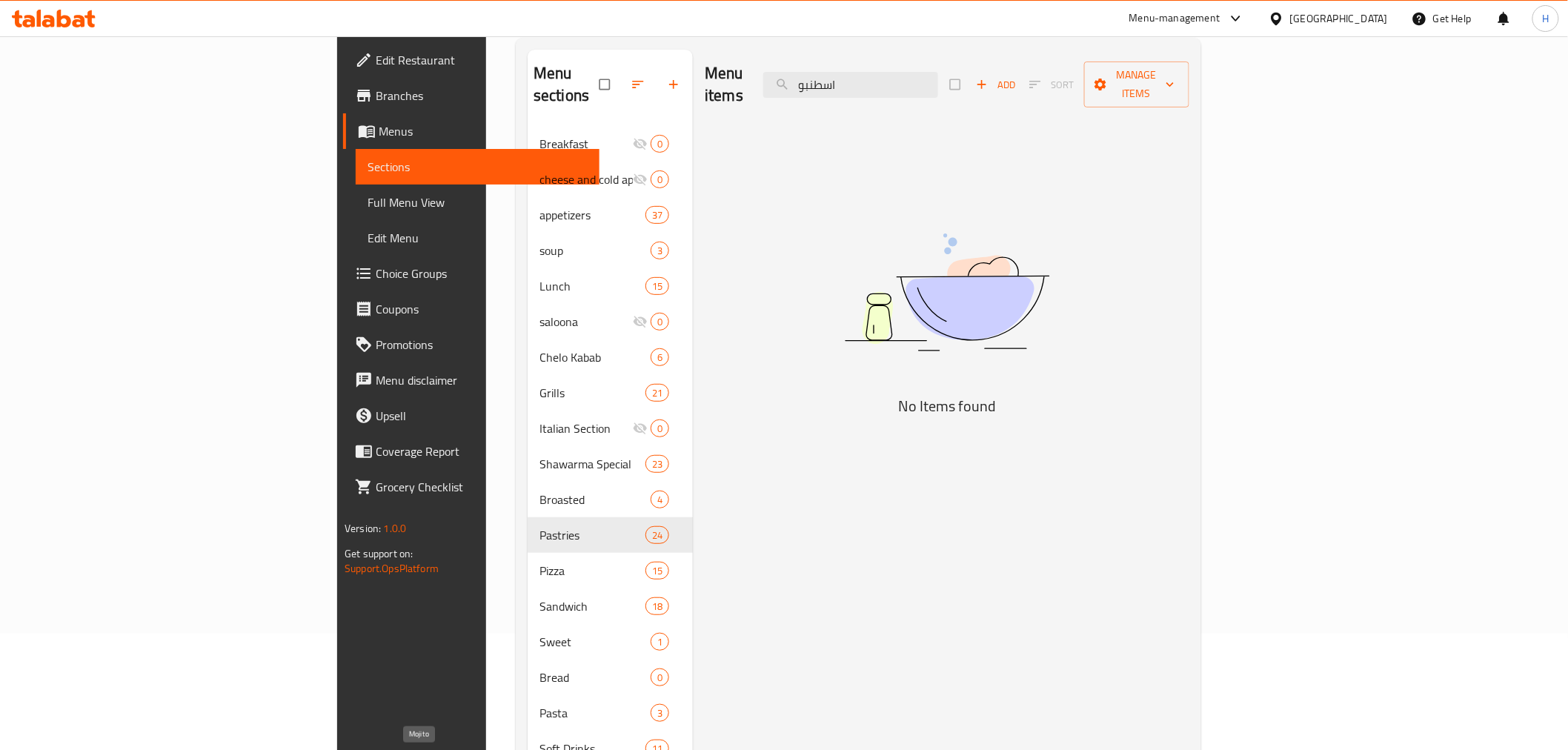
scroll to position [247, 0]
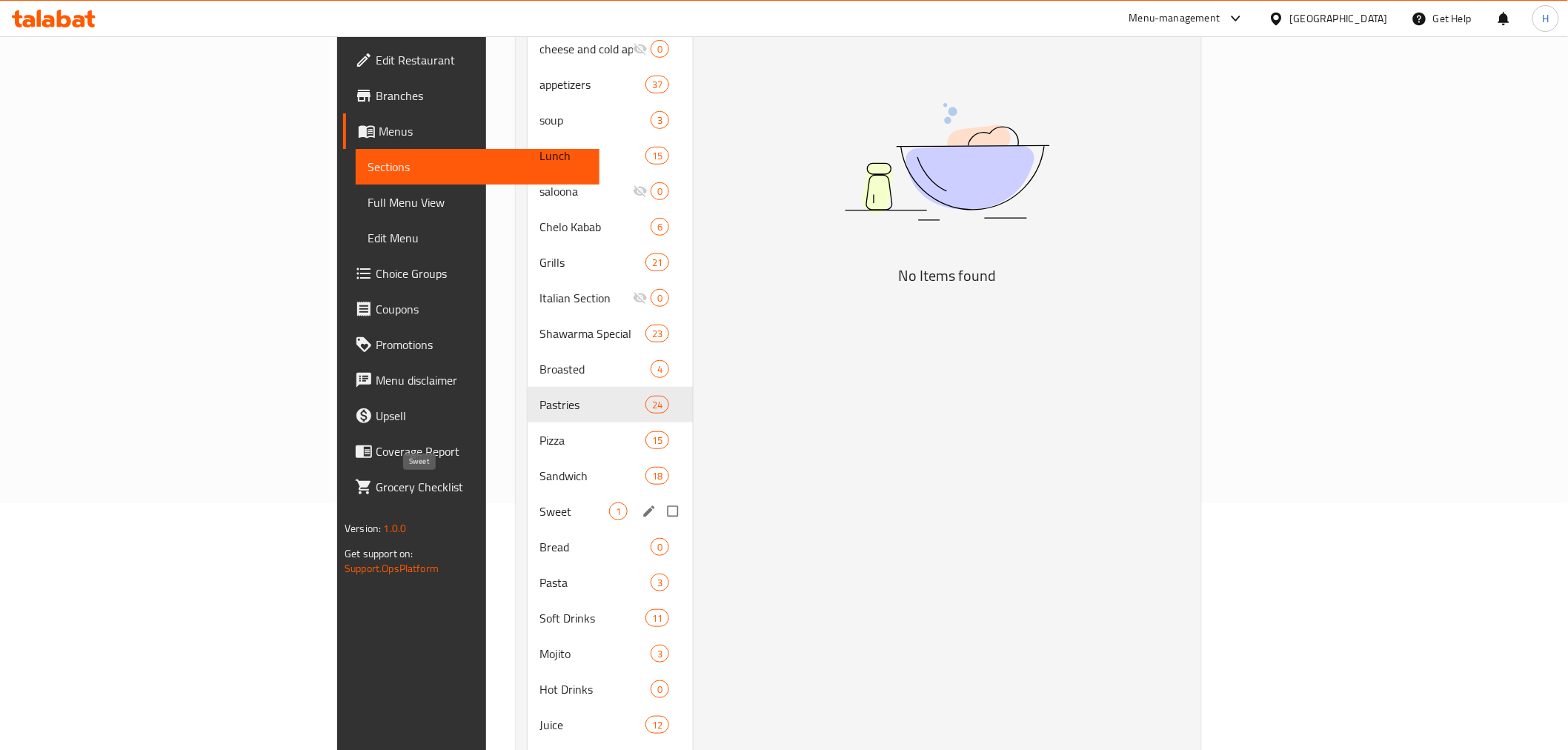
type input "اسطنبو"
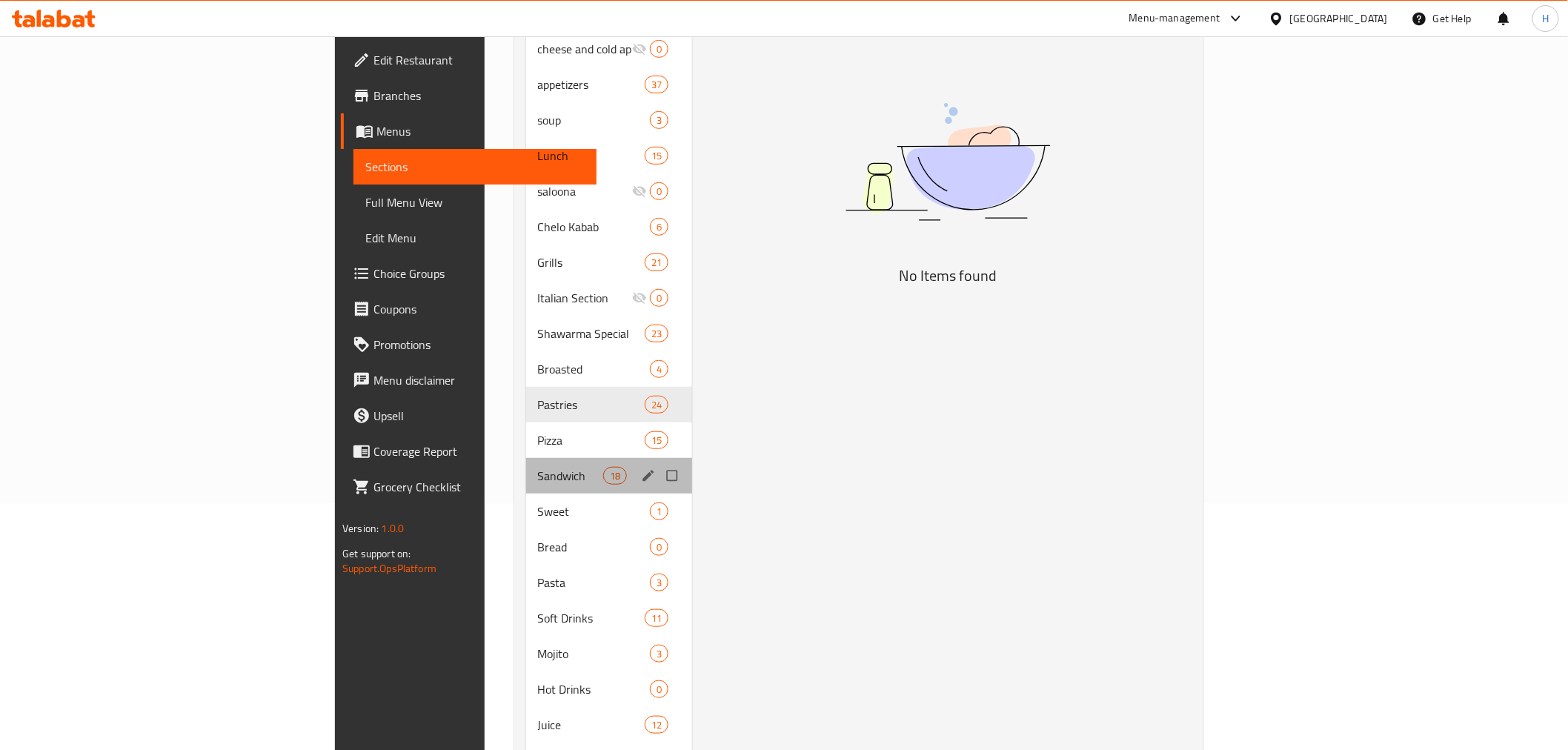
click at [526, 463] on div "Sandwich 18" at bounding box center [609, 475] width 167 height 36
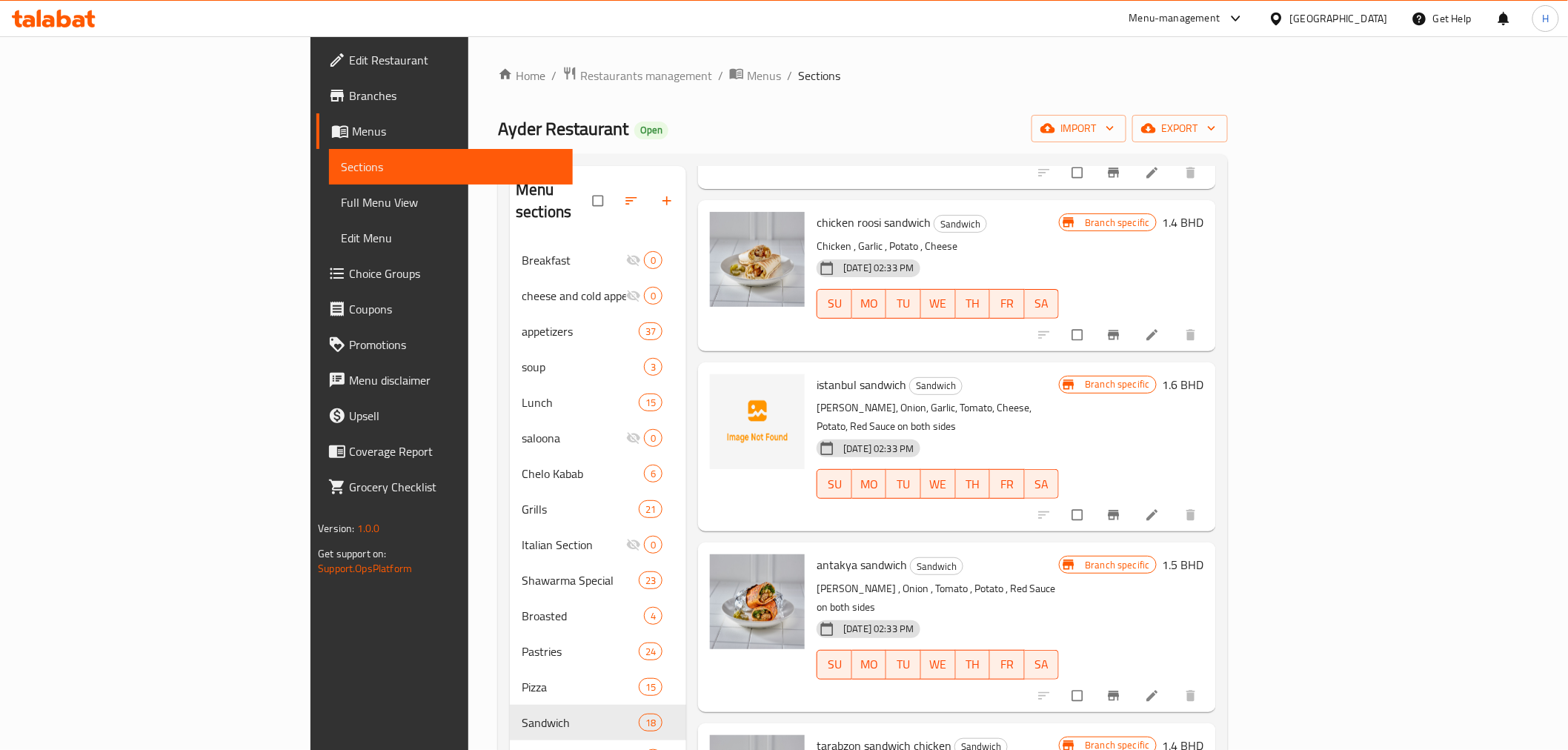
scroll to position [905, 0]
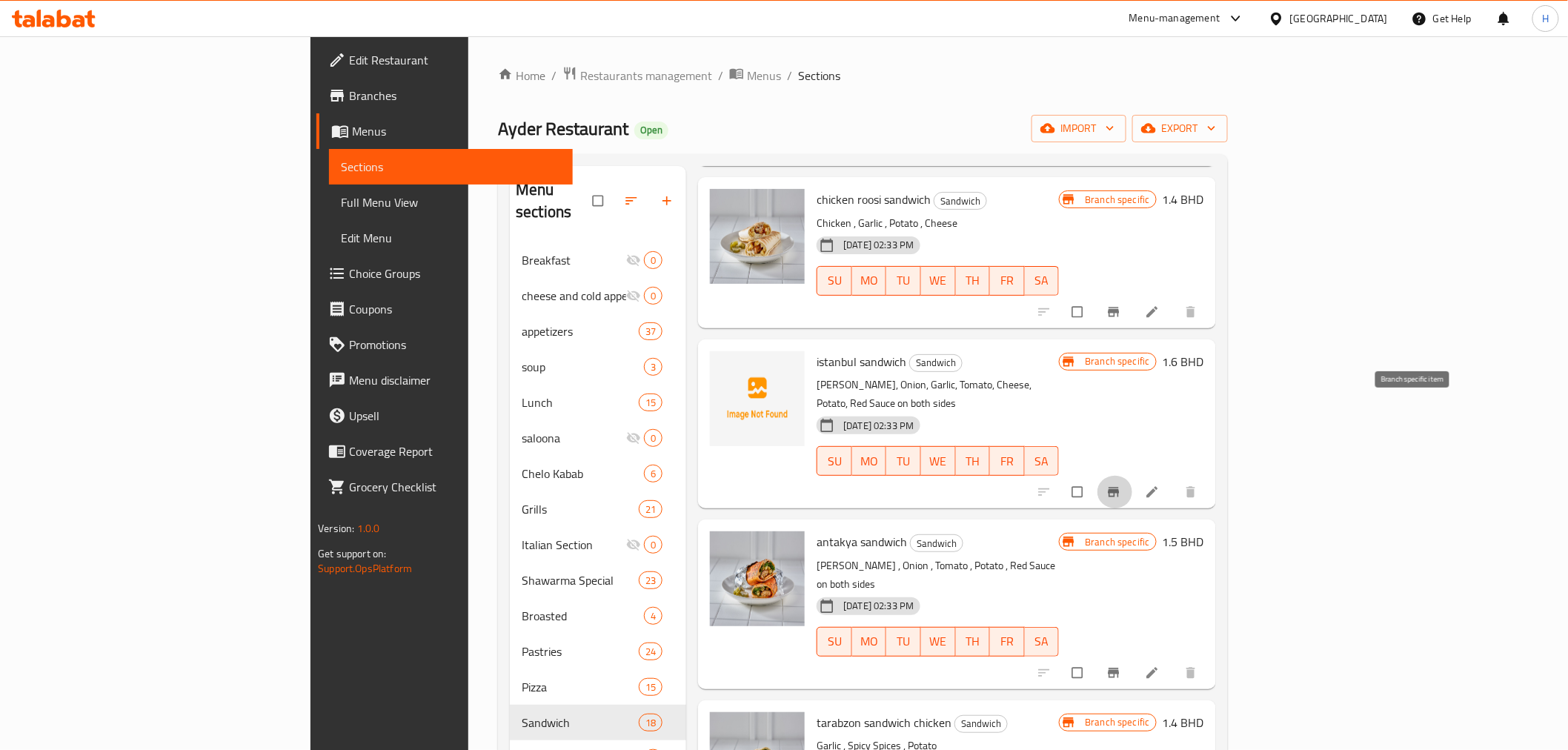
click at [1133, 476] on button "Branch-specific-item" at bounding box center [1115, 492] width 36 height 33
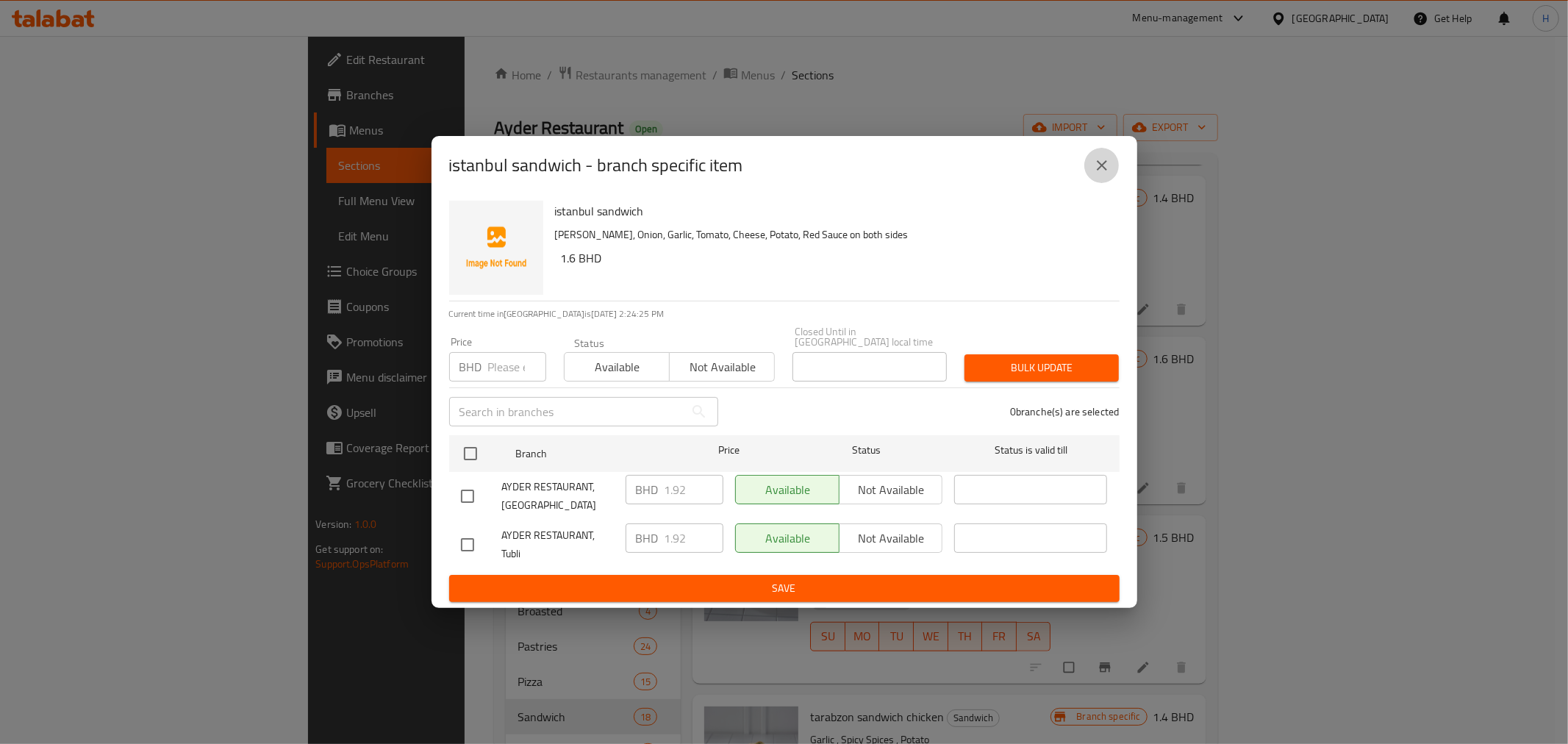
click at [1100, 167] on icon "close" at bounding box center [1101, 165] width 17 height 17
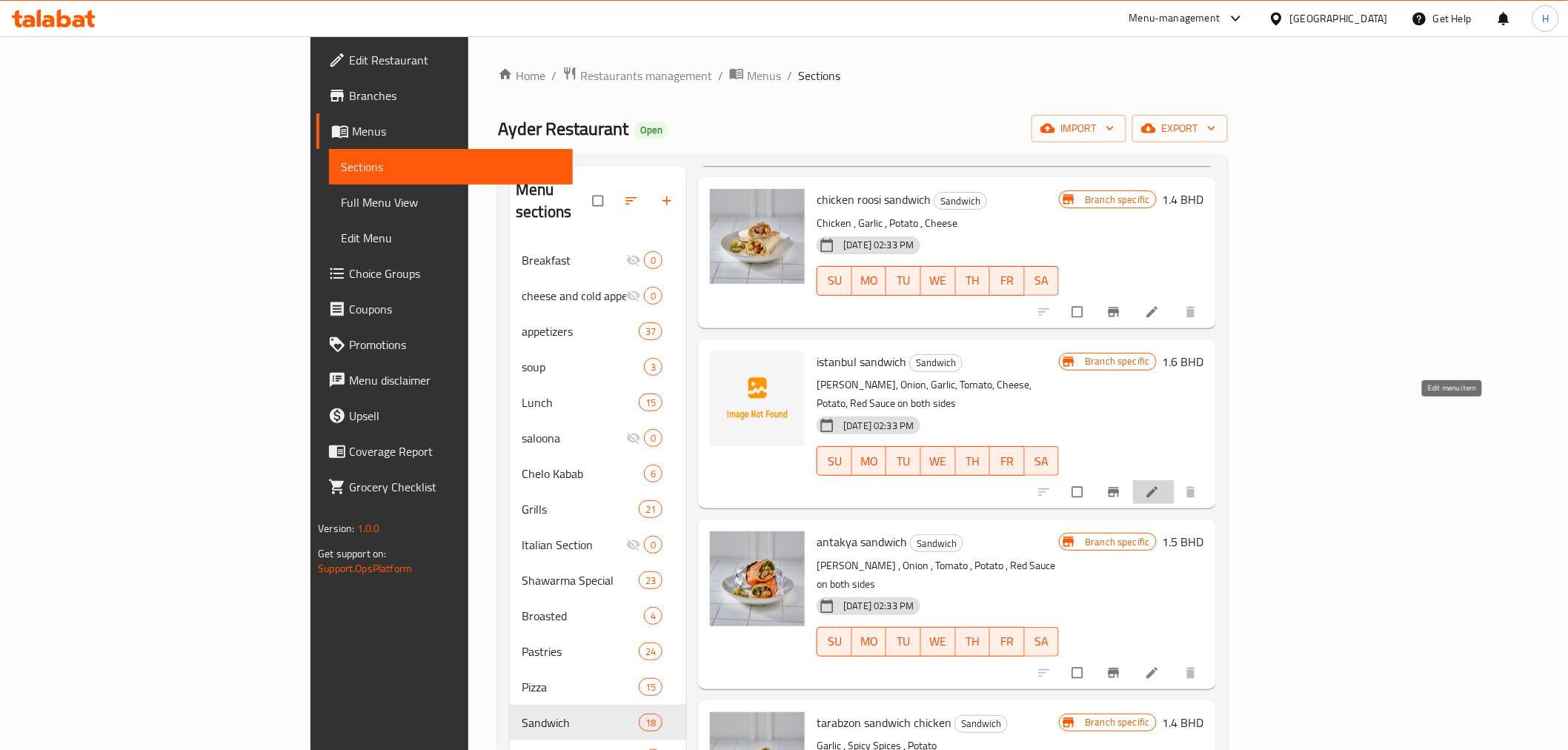
click at [1160, 484] on icon at bounding box center [1152, 491] width 15 height 15
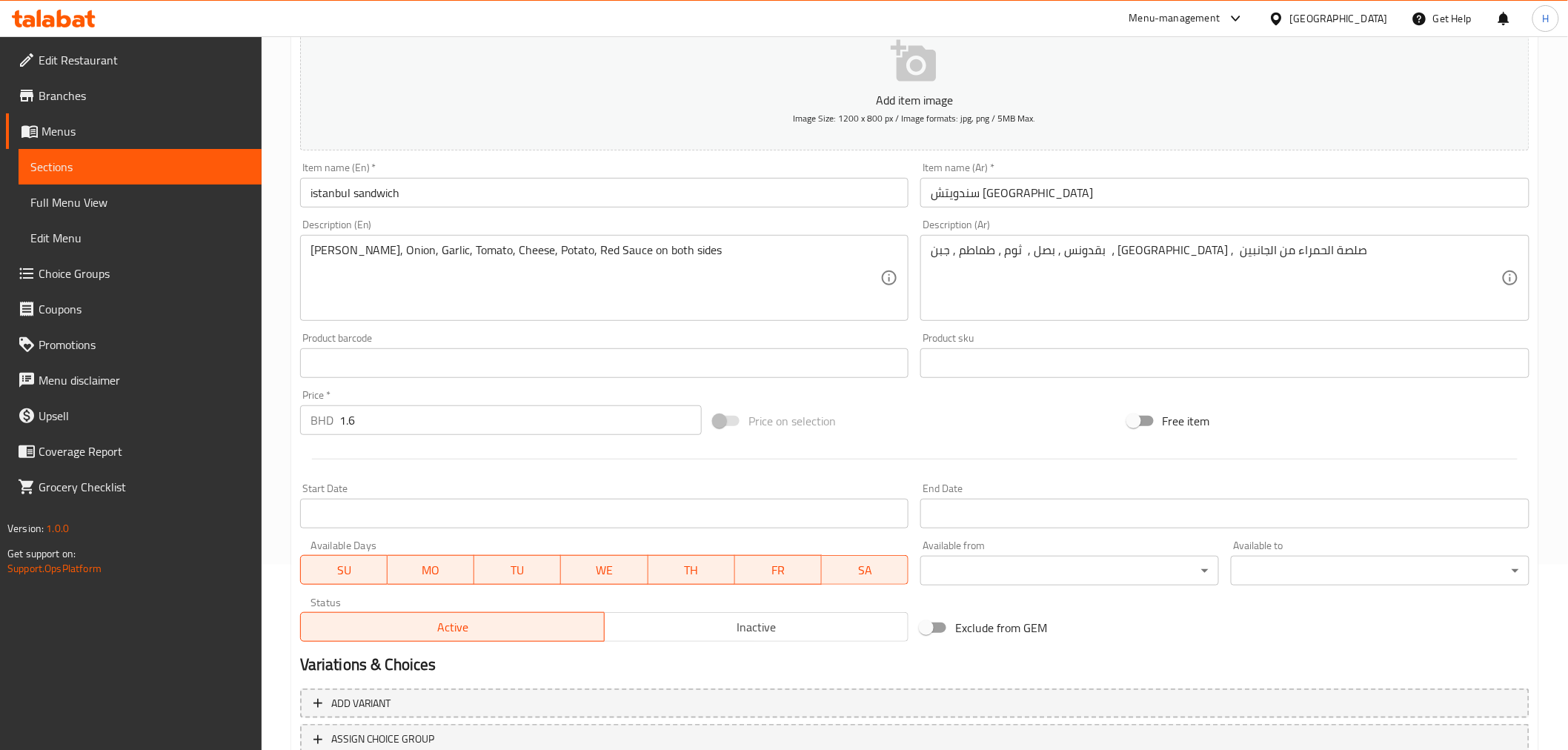
scroll to position [294, 0]
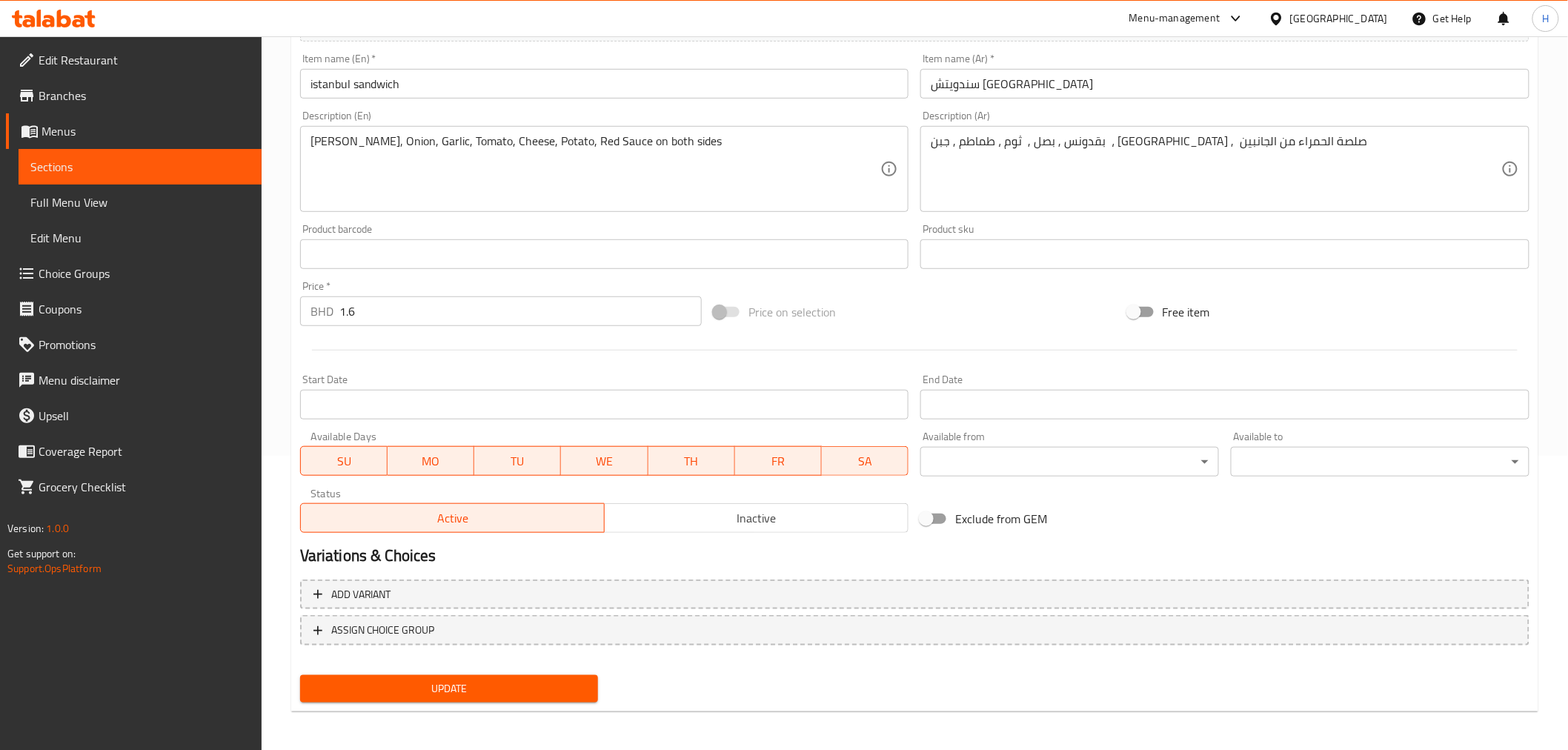
drag, startPoint x: 339, startPoint y: 626, endPoint x: 313, endPoint y: 572, distance: 59.9
click at [314, 574] on div "Add variant ASSIGN CHOICE GROUP" at bounding box center [915, 622] width 1242 height 96
click at [333, 588] on span "Add variant" at bounding box center [361, 594] width 60 height 18
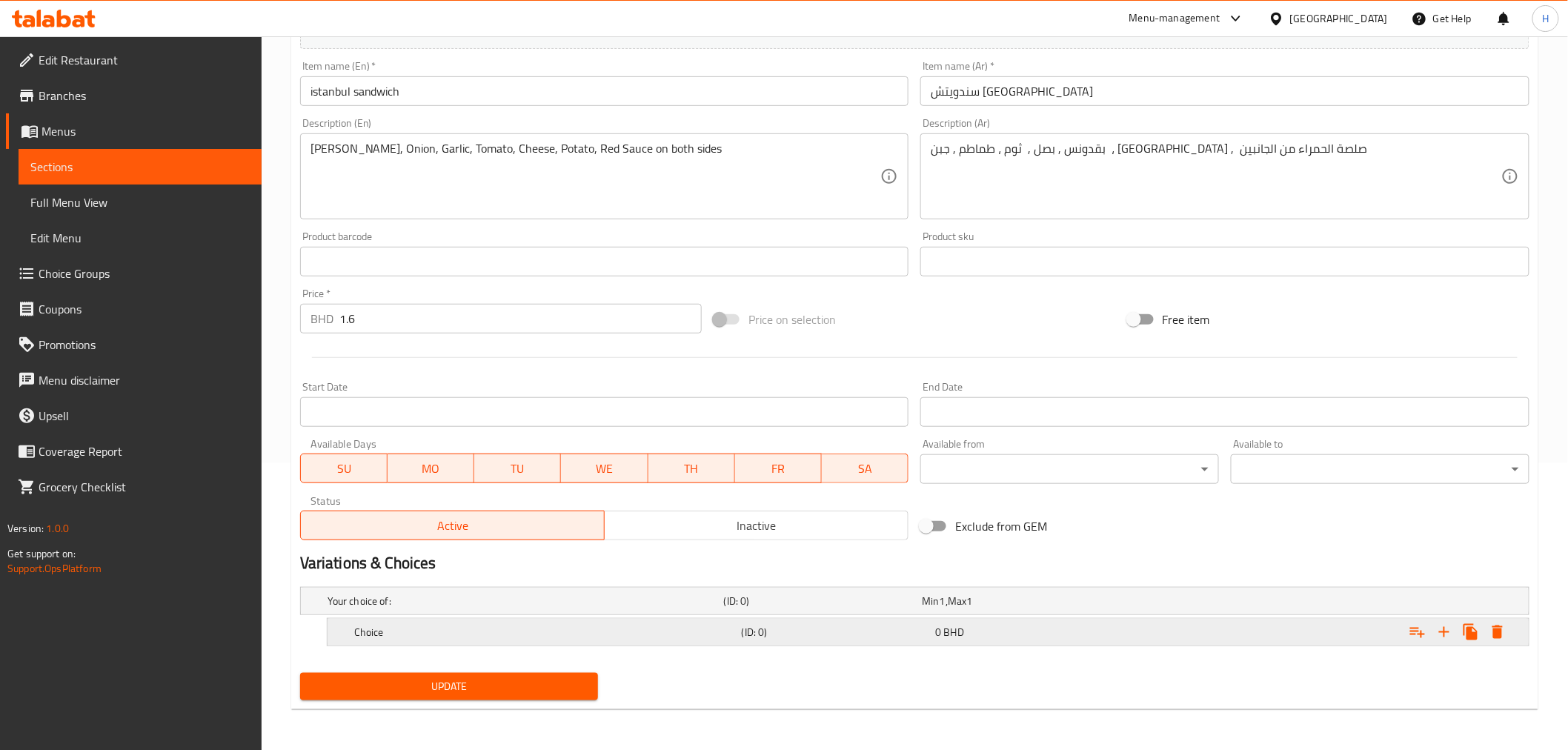
click at [504, 609] on h5 "Choice" at bounding box center [523, 601] width 391 height 15
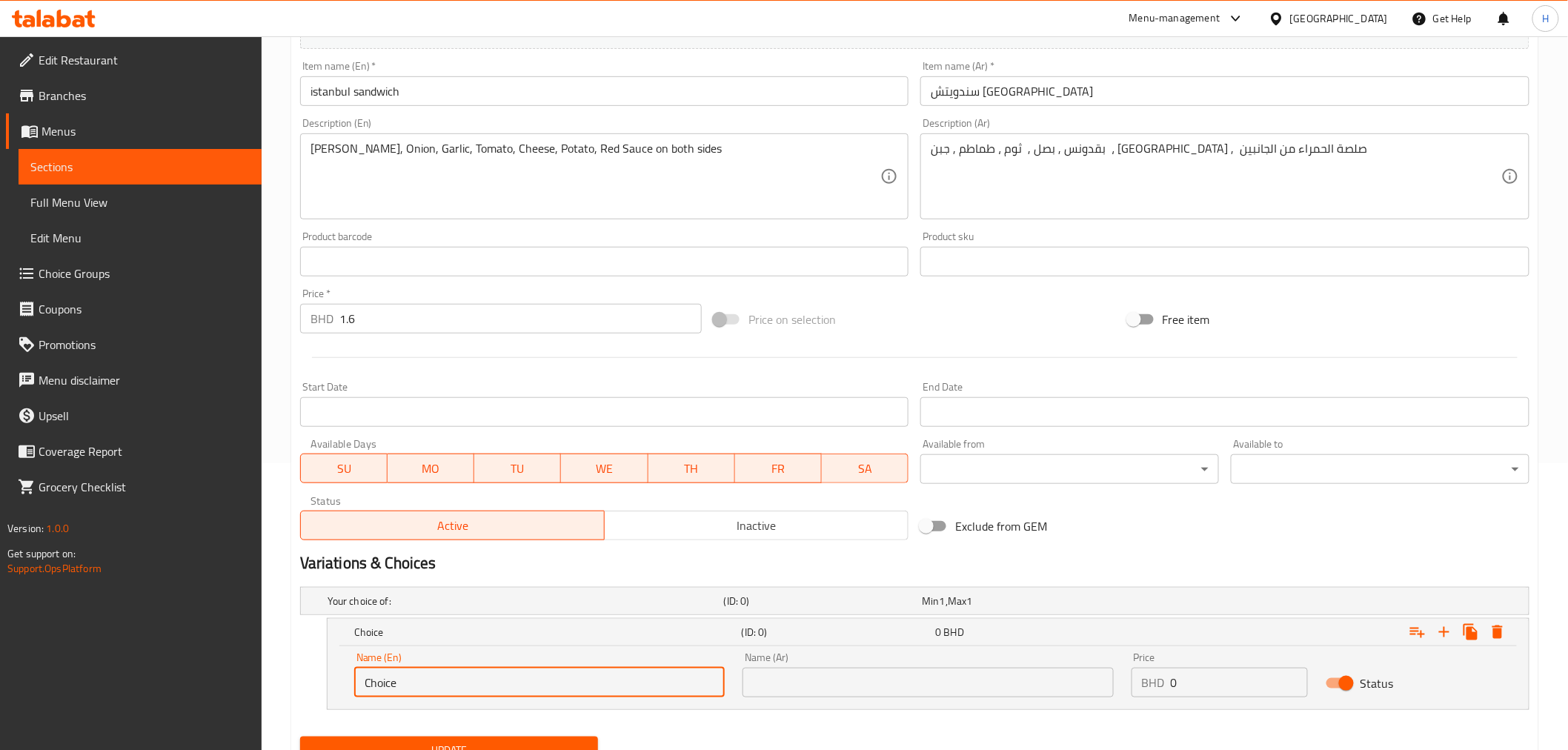
drag, startPoint x: 433, startPoint y: 673, endPoint x: 230, endPoint y: 652, distance: 204.1
click at [230, 652] on div "Edit Restaurant Branches Menus Sections Full Menu View Edit Menu Choice Groups …" at bounding box center [784, 282] width 1568 height 1065
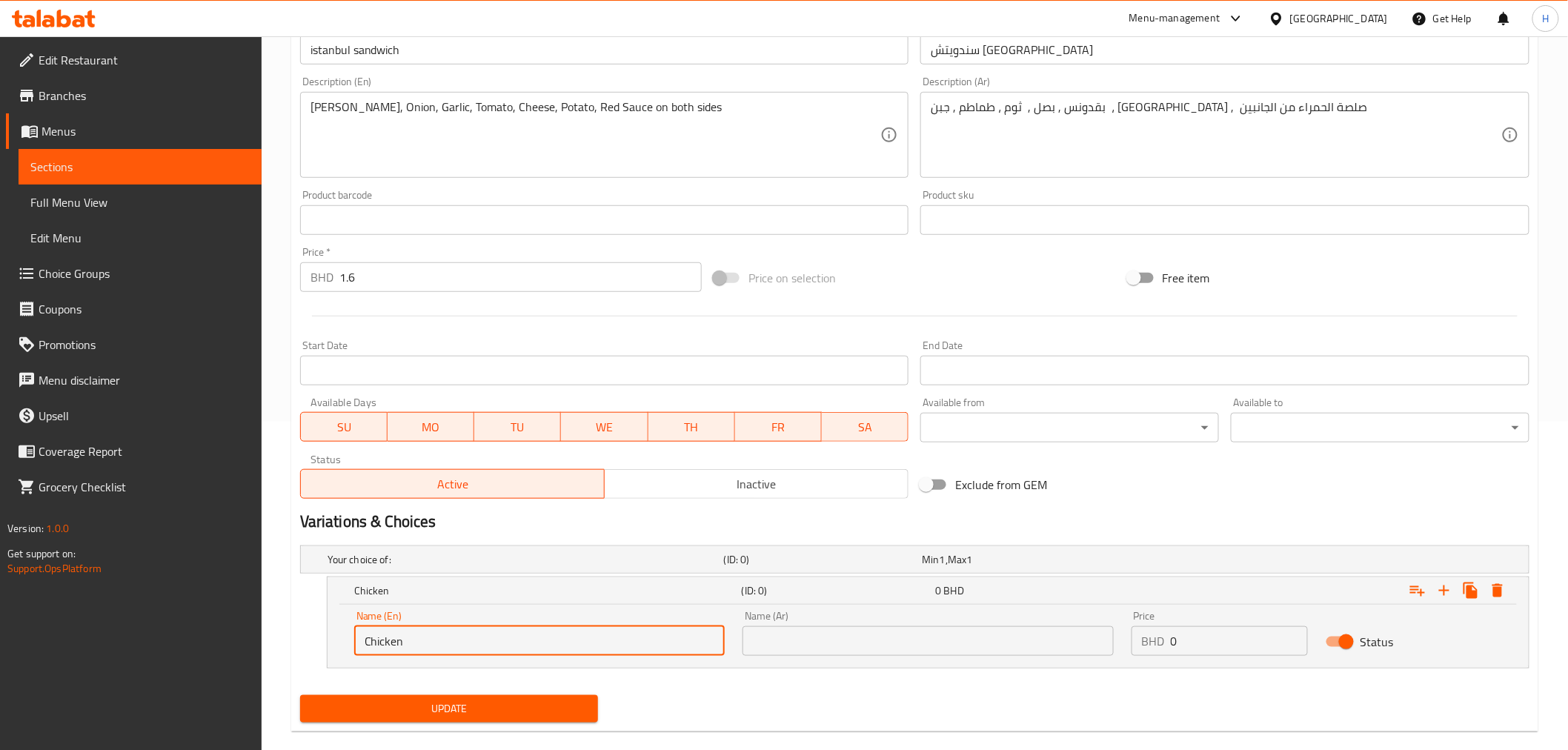
scroll to position [351, 0]
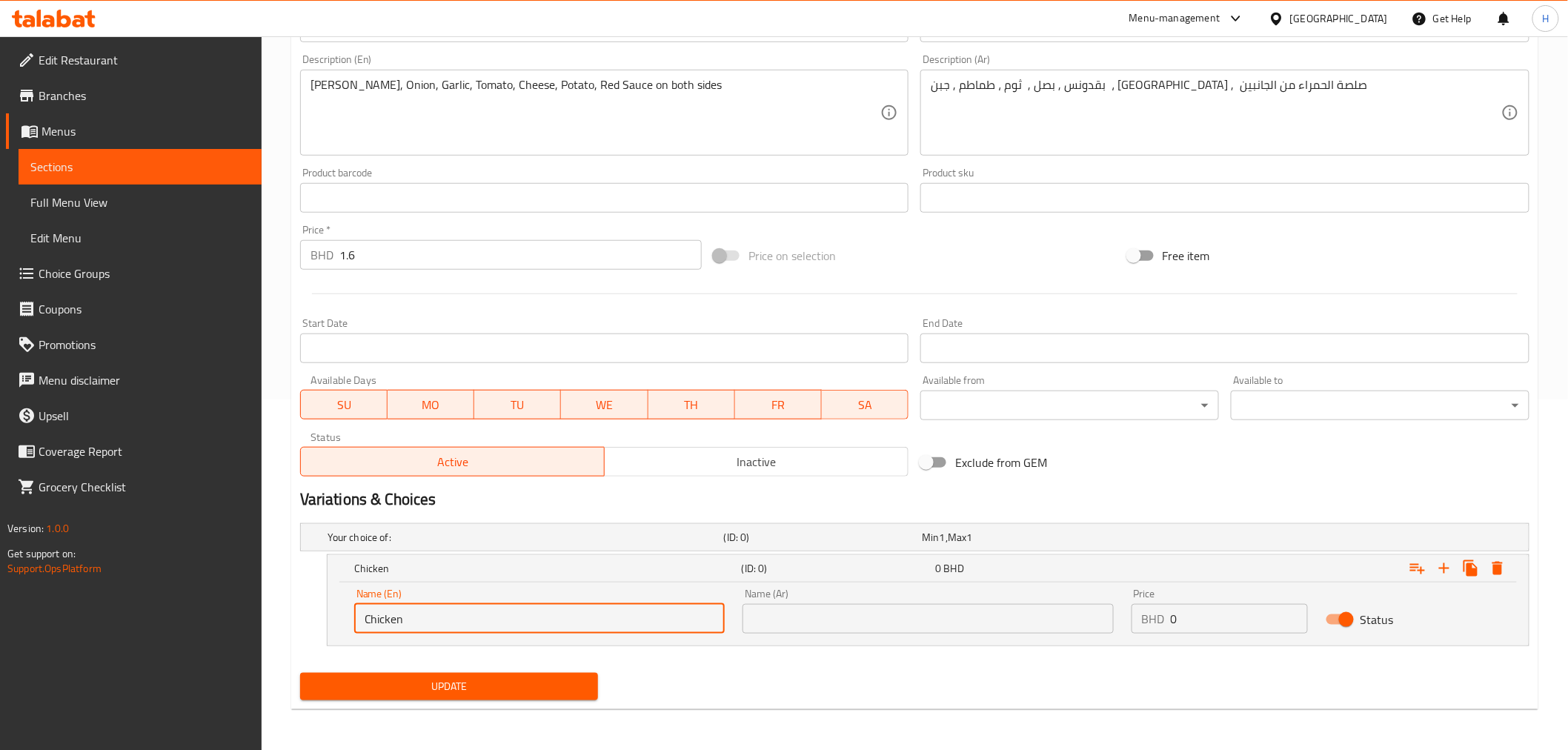
type input "Chicken"
click at [1076, 609] on div "Name (En) Chicken Name (En) Name (Ar) Name (Ar) Price BHD 0 Price Status" at bounding box center [928, 610] width 1166 height 63
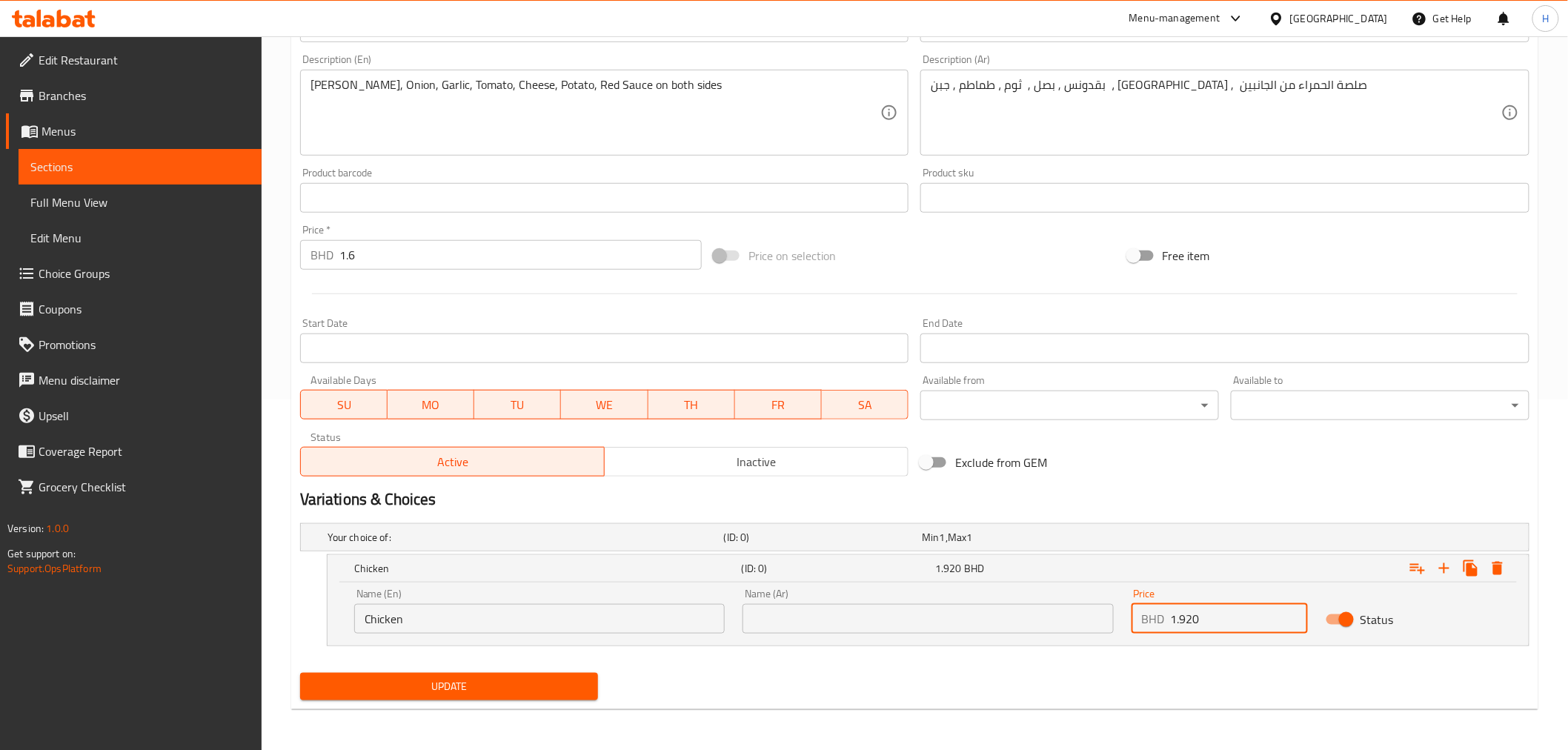
type input "1.920"
click at [883, 616] on input "text" at bounding box center [927, 619] width 371 height 30
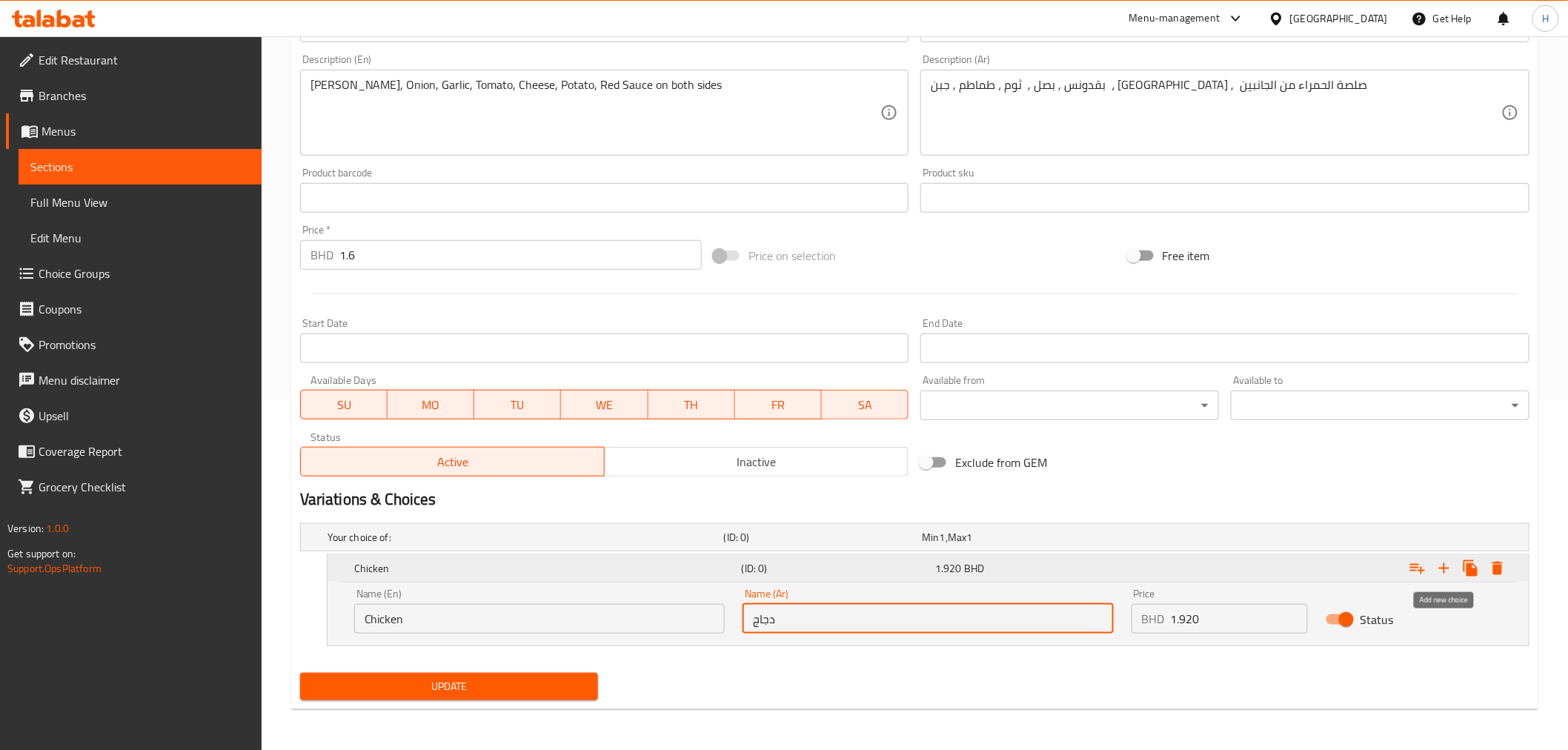
type input "دجاج"
click at [1450, 573] on icon "Expand" at bounding box center [1444, 568] width 17 height 17
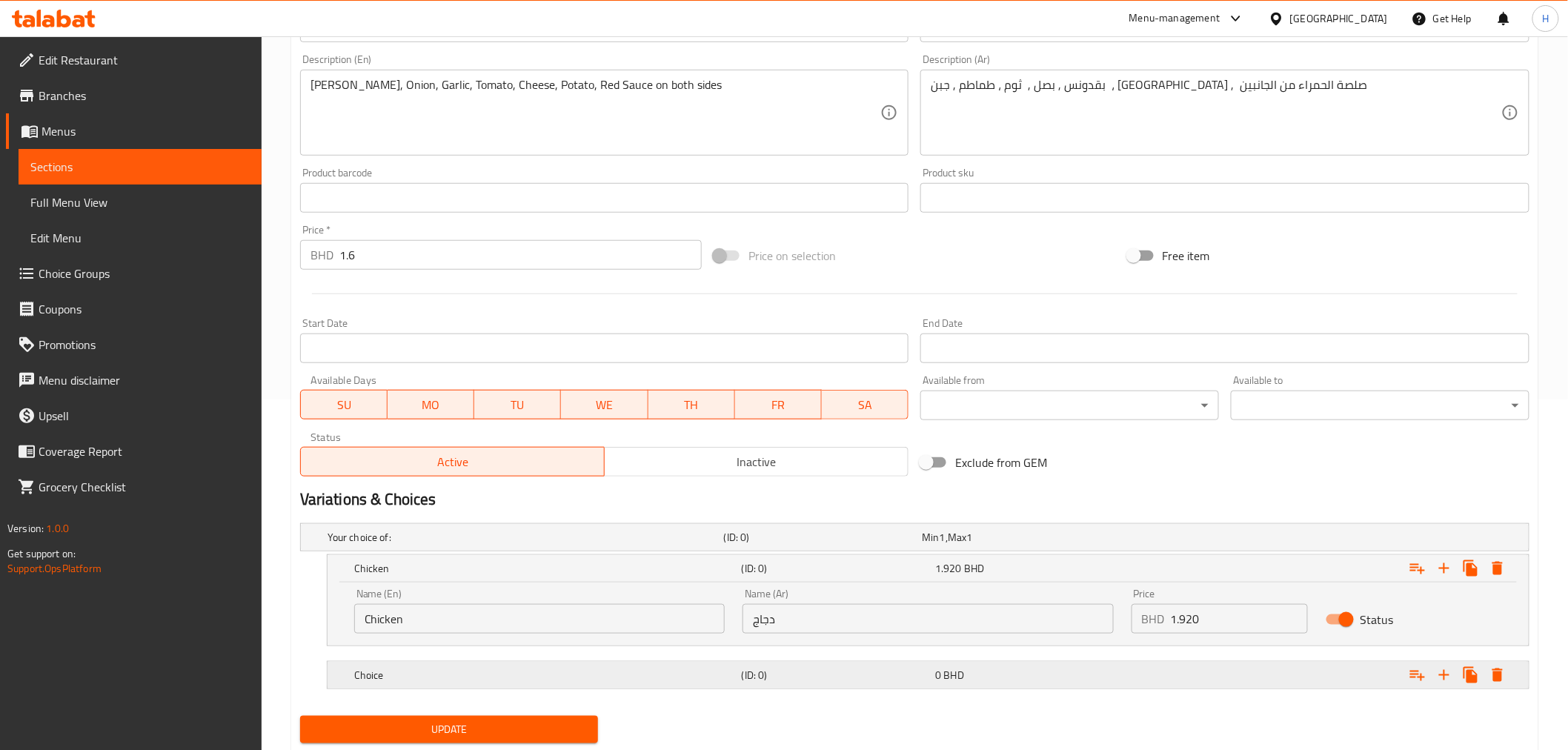
click at [398, 544] on h5 "Choice" at bounding box center [523, 536] width 391 height 15
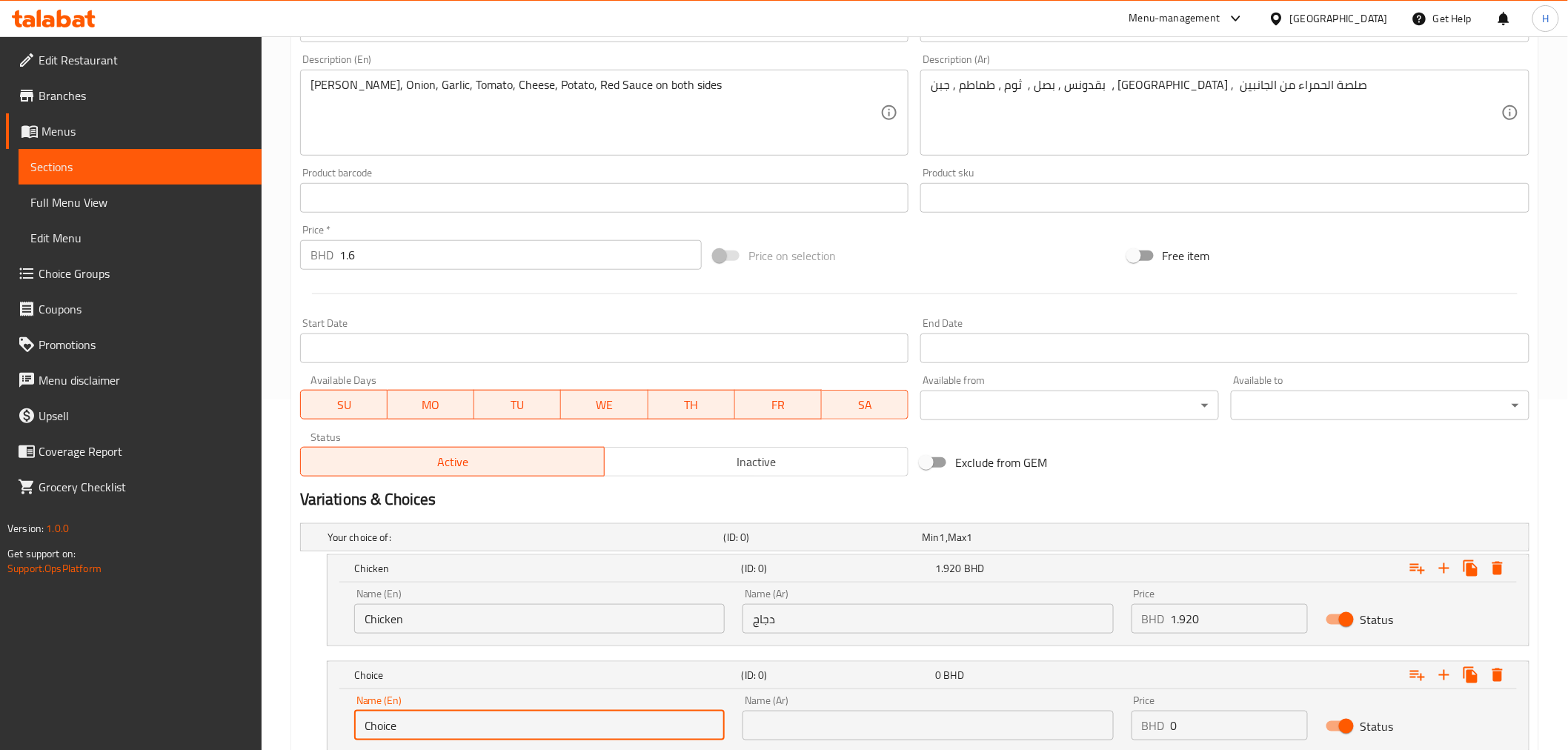
click at [409, 724] on input "Choice" at bounding box center [539, 726] width 371 height 30
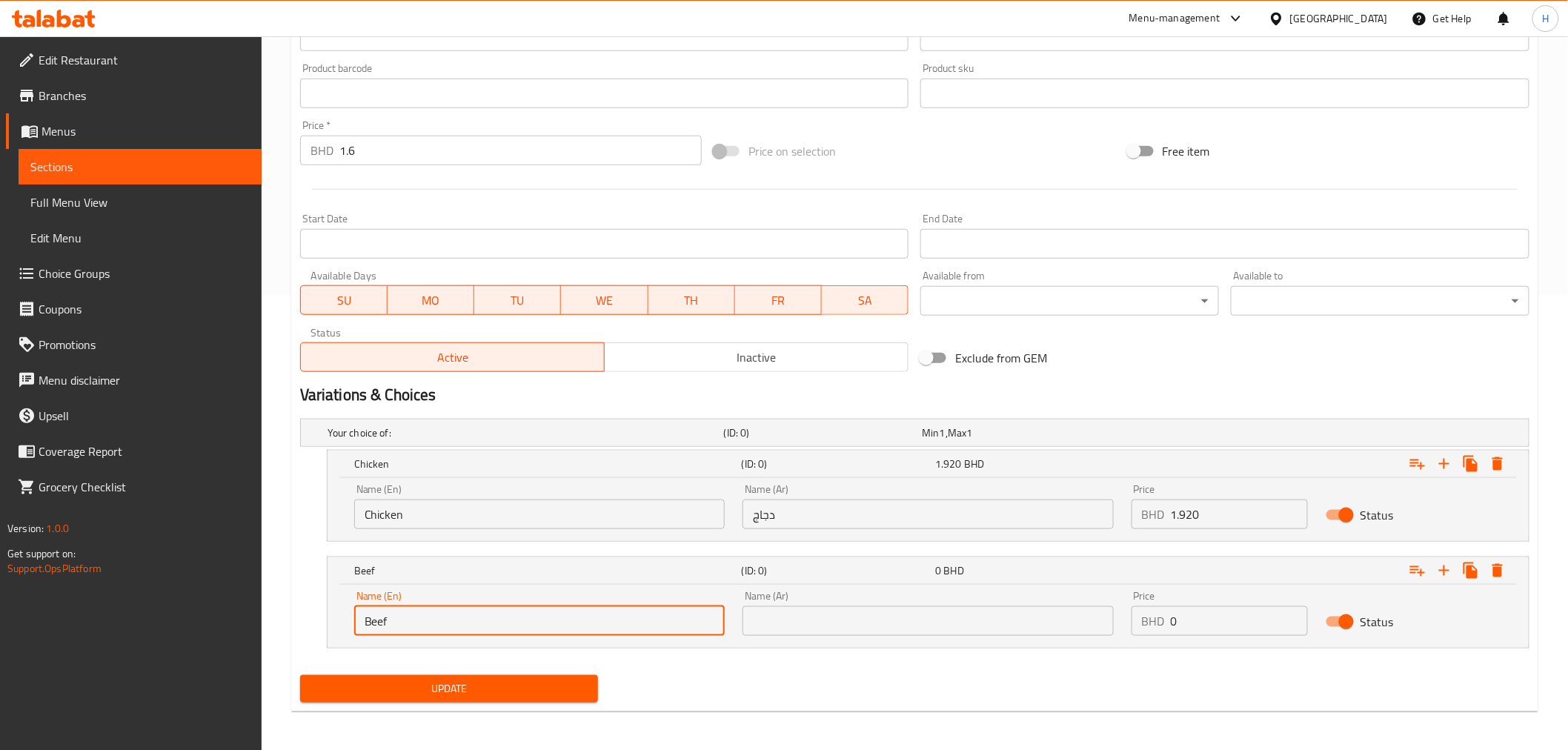
scroll to position [457, 0]
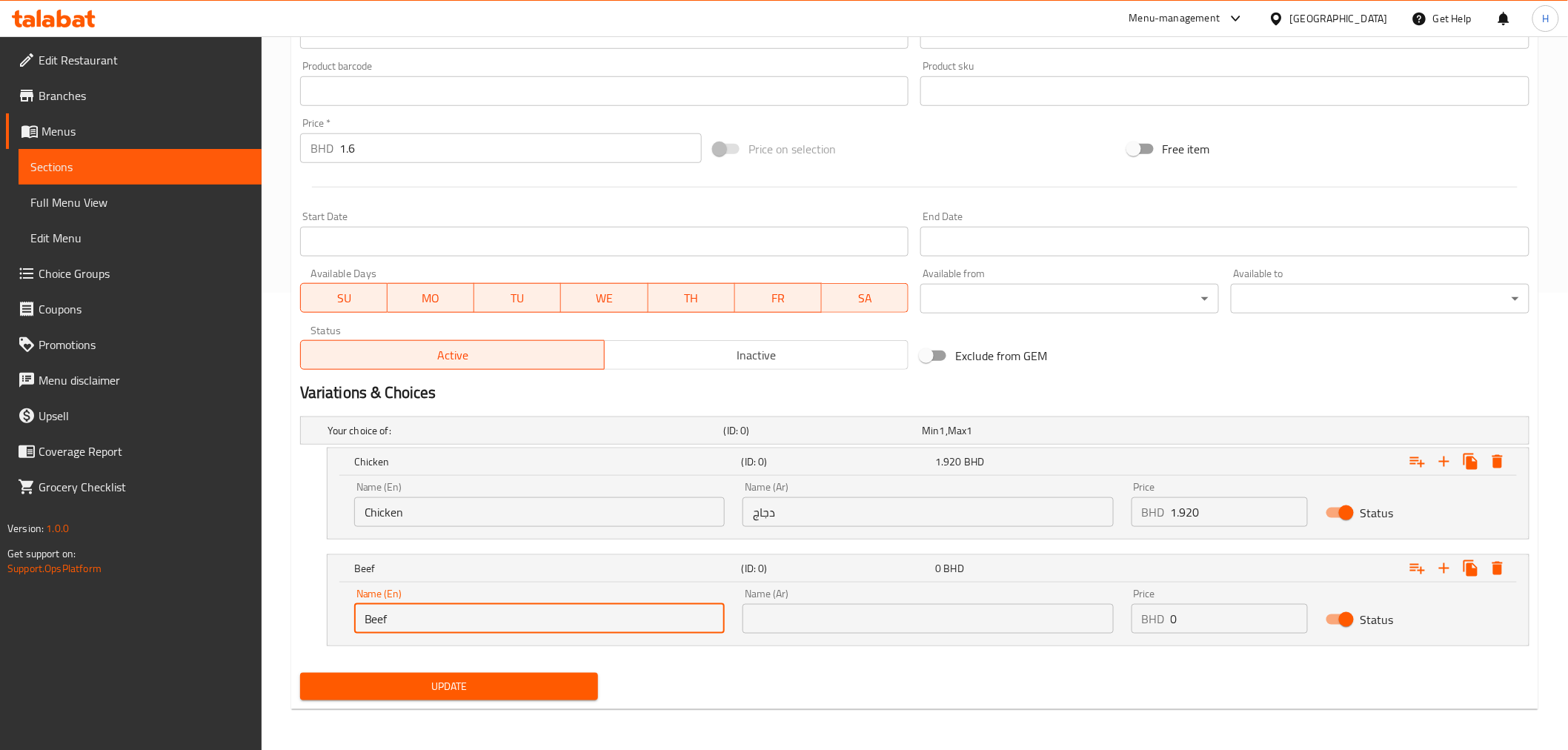
type input "Beef"
click at [885, 613] on input "text" at bounding box center [927, 619] width 371 height 30
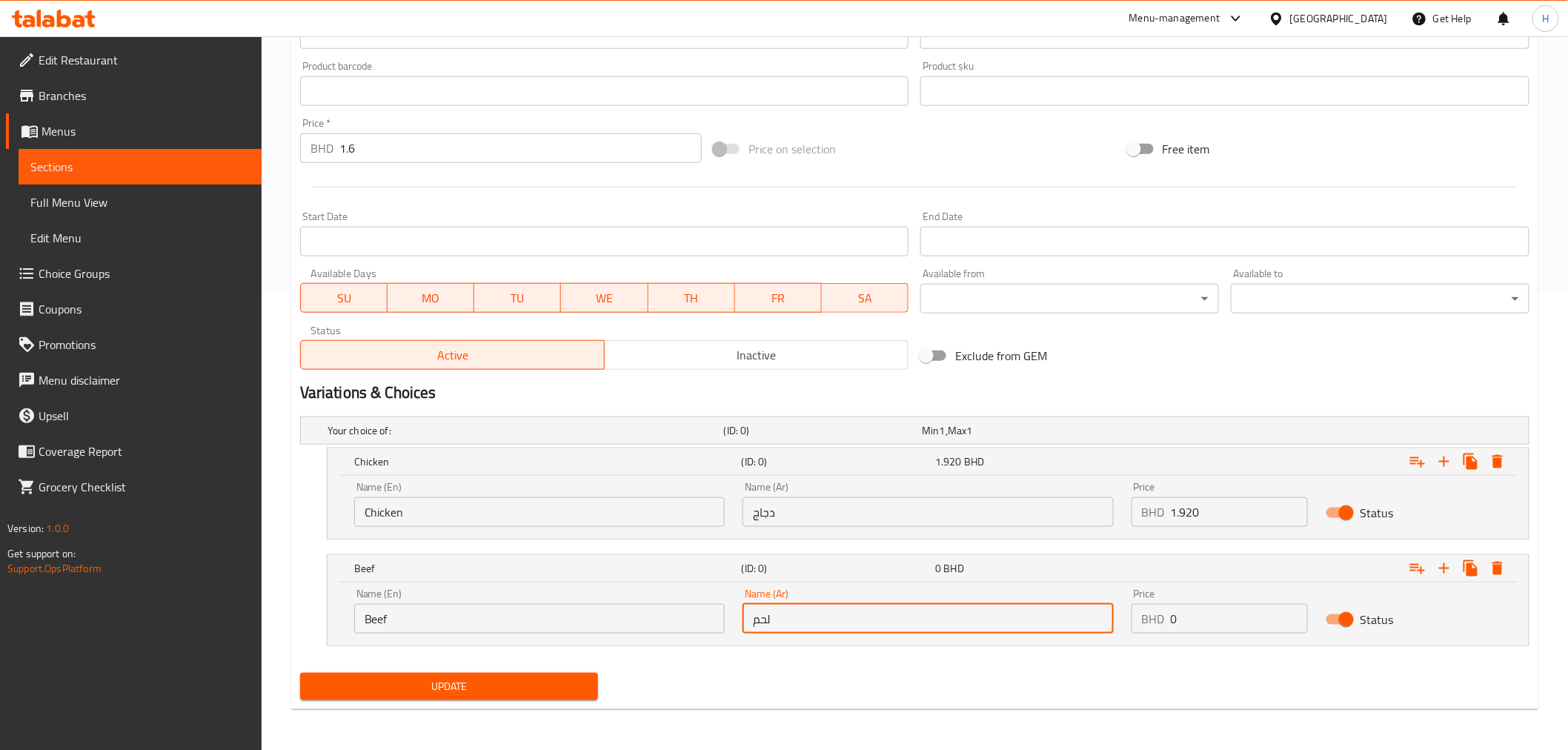
type input "لحم"
drag, startPoint x: 1187, startPoint y: 620, endPoint x: 1106, endPoint y: 620, distance: 81.0
click at [1106, 620] on div "Name (En) Beef Name (En) Name (Ar) لحم Name (Ar) Price BHD 0 Price Status" at bounding box center [928, 610] width 1166 height 63
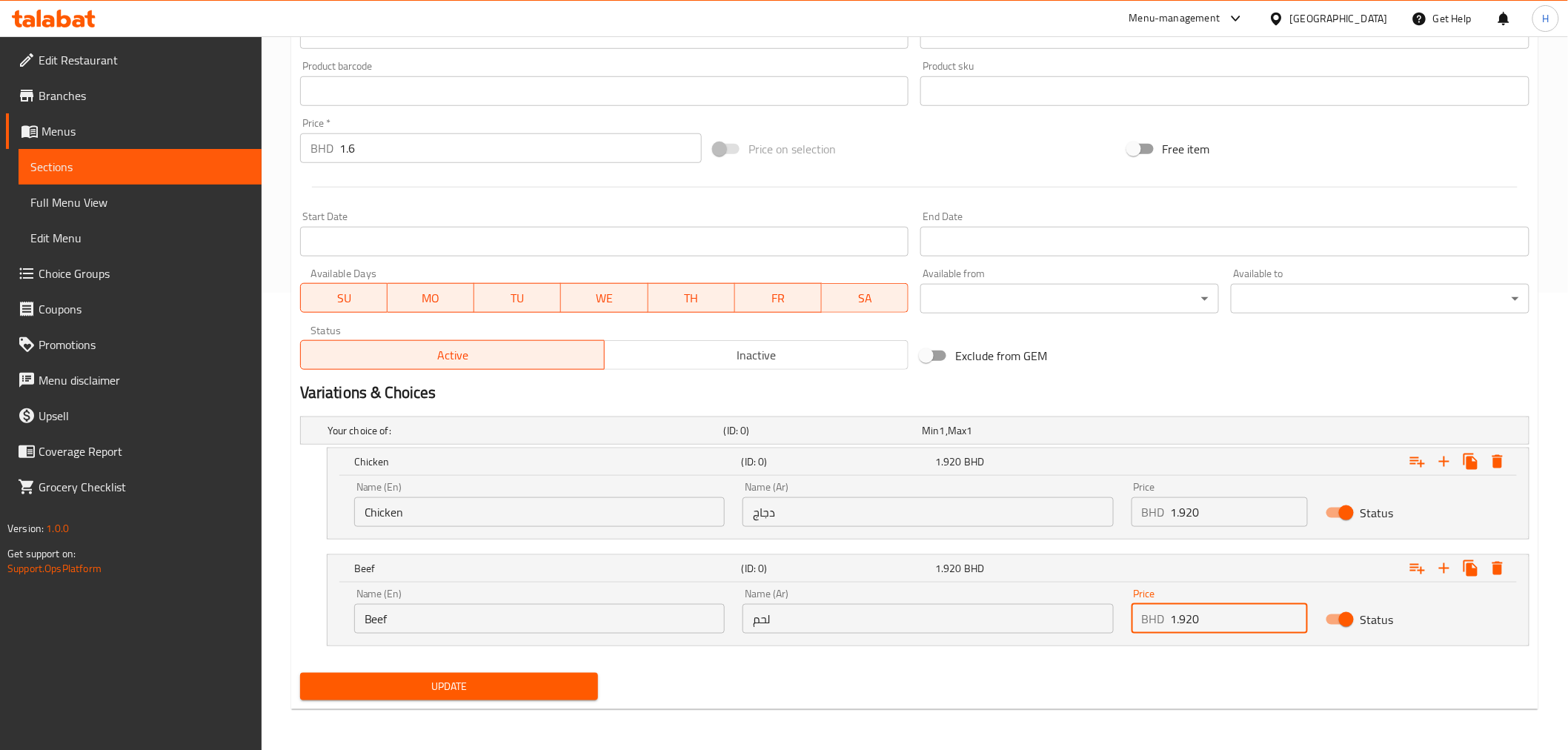
type input "1.920"
drag, startPoint x: 1181, startPoint y: 509, endPoint x: 1310, endPoint y: 521, distance: 129.6
click at [1310, 521] on div "Price BHD 1.920 Price" at bounding box center [1220, 504] width 194 height 63
drag, startPoint x: 1204, startPoint y: 620, endPoint x: 1079, endPoint y: 611, distance: 125.3
click at [1079, 611] on div "Name (En) Beef Name (En) Name (Ar) لحم Name (Ar) Price BHD 1.920 Price Status" at bounding box center [928, 610] width 1166 height 63
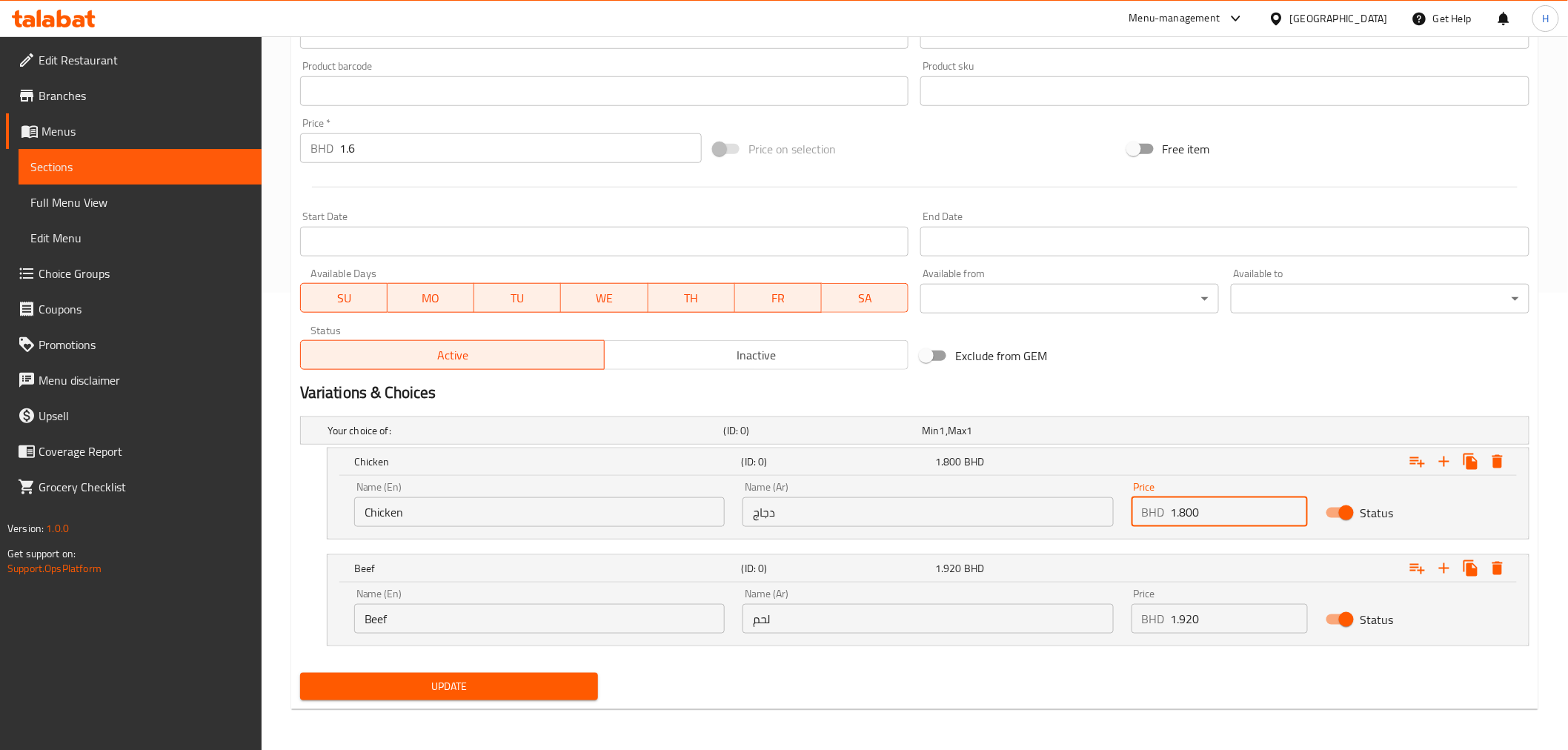
drag, startPoint x: 1219, startPoint y: 510, endPoint x: 1102, endPoint y: 503, distance: 117.2
click at [1102, 503] on div "Name (En) Chicken Name (En) Name (Ar) دجاج Name (Ar) Price BHD 1.800 Price Stat…" at bounding box center [928, 504] width 1166 height 63
paste input "92"
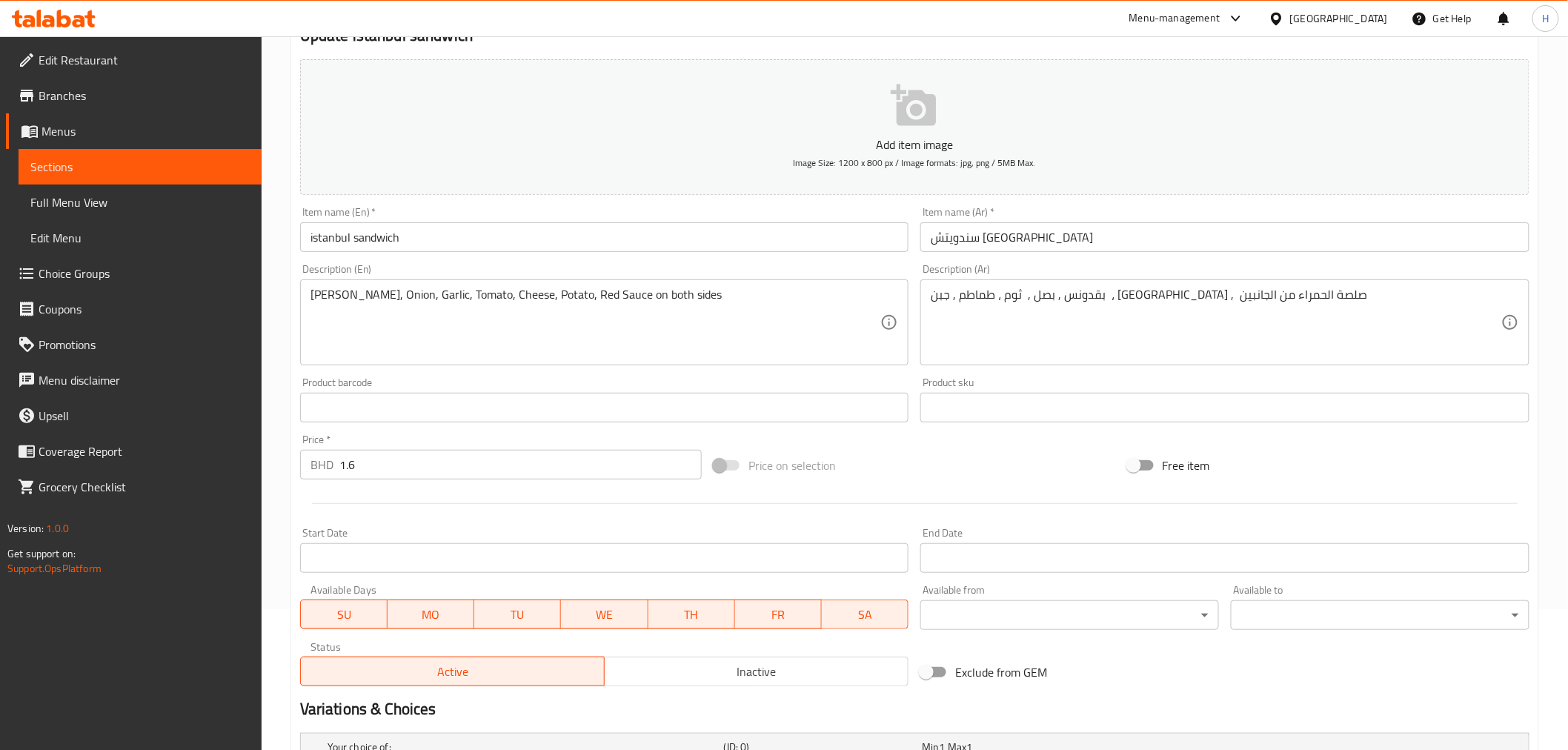
scroll to position [128, 0]
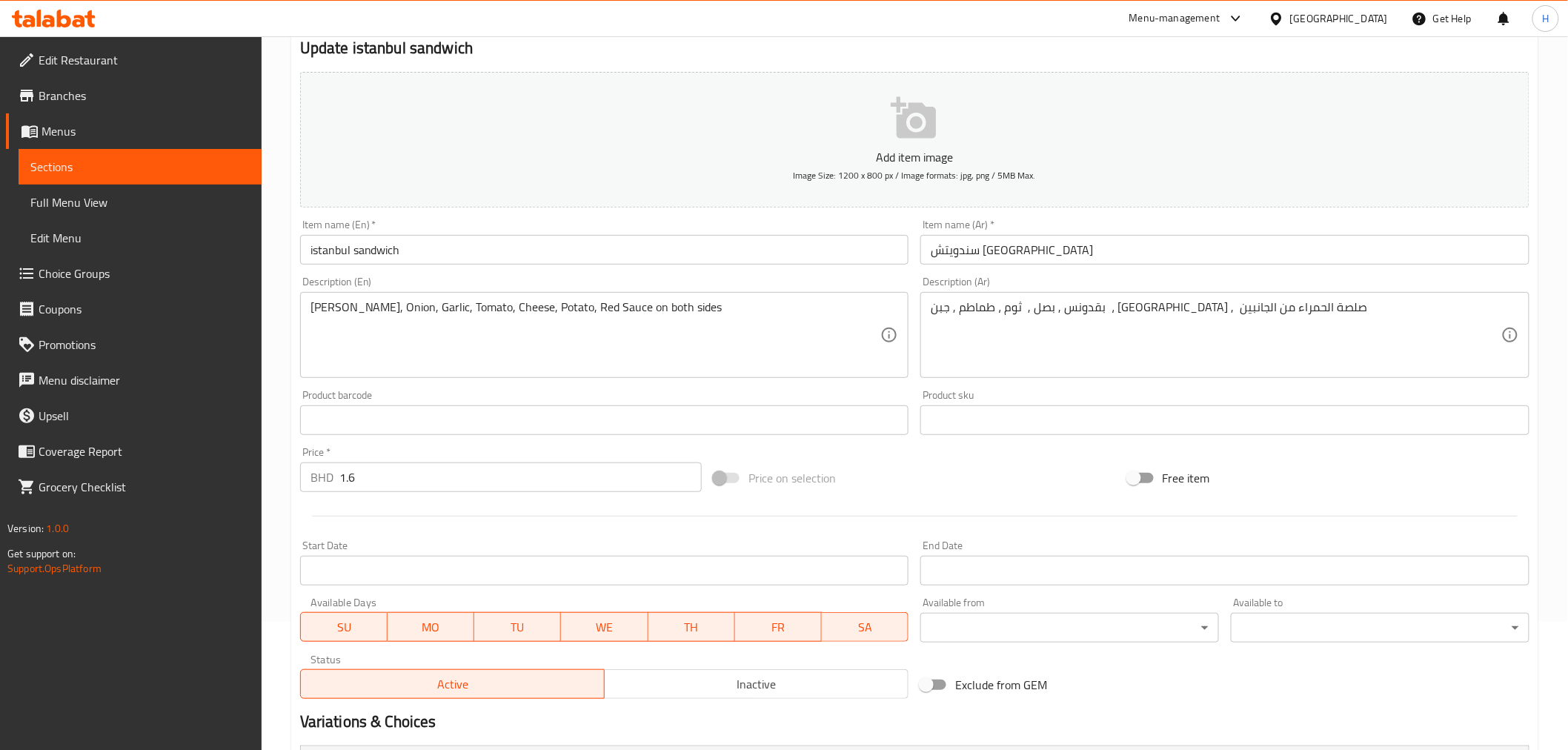
type input "1.920"
drag, startPoint x: 361, startPoint y: 478, endPoint x: 316, endPoint y: 479, distance: 45.0
click at [320, 482] on div "BHD 1.6 Price *" at bounding box center [501, 477] width 402 height 30
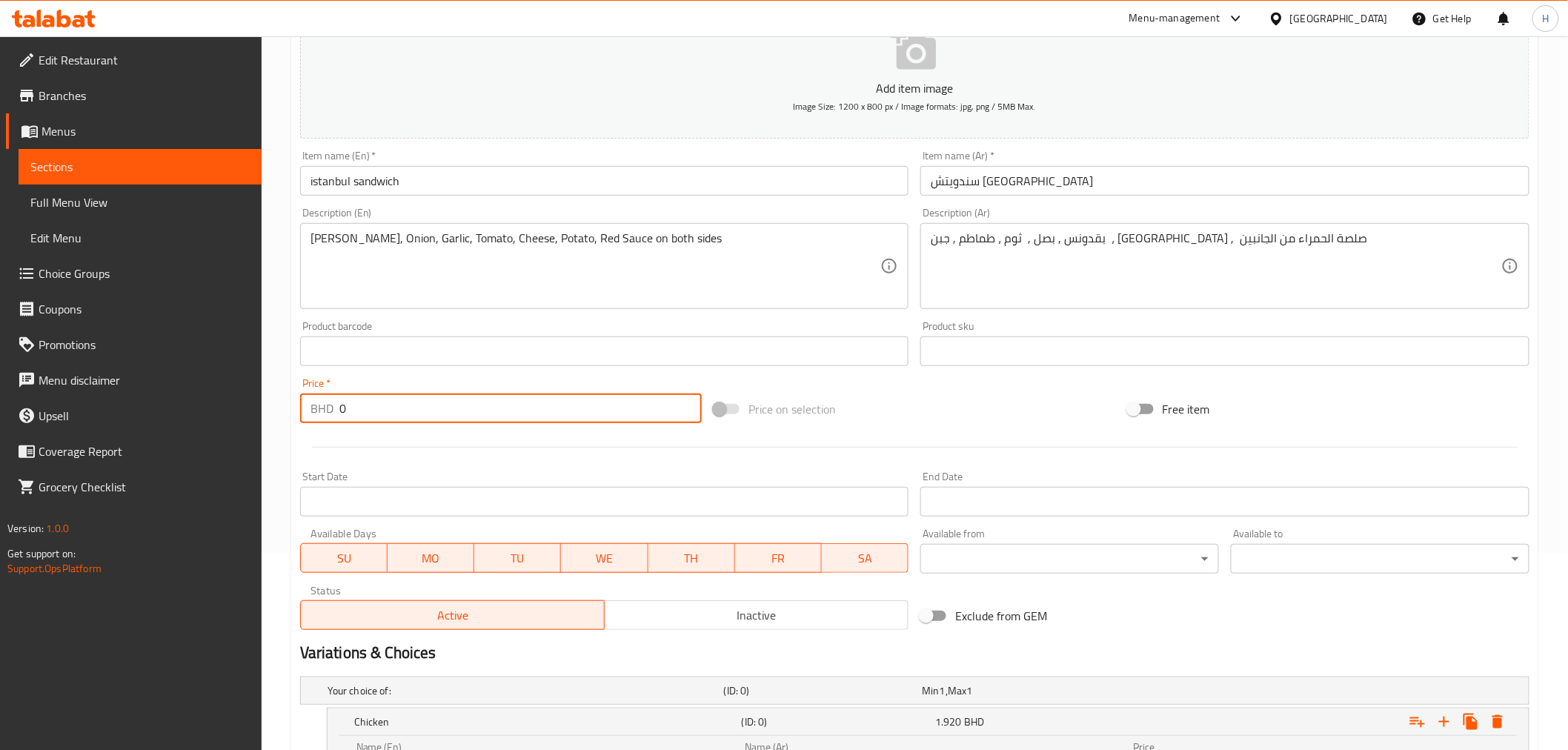
scroll to position [457, 0]
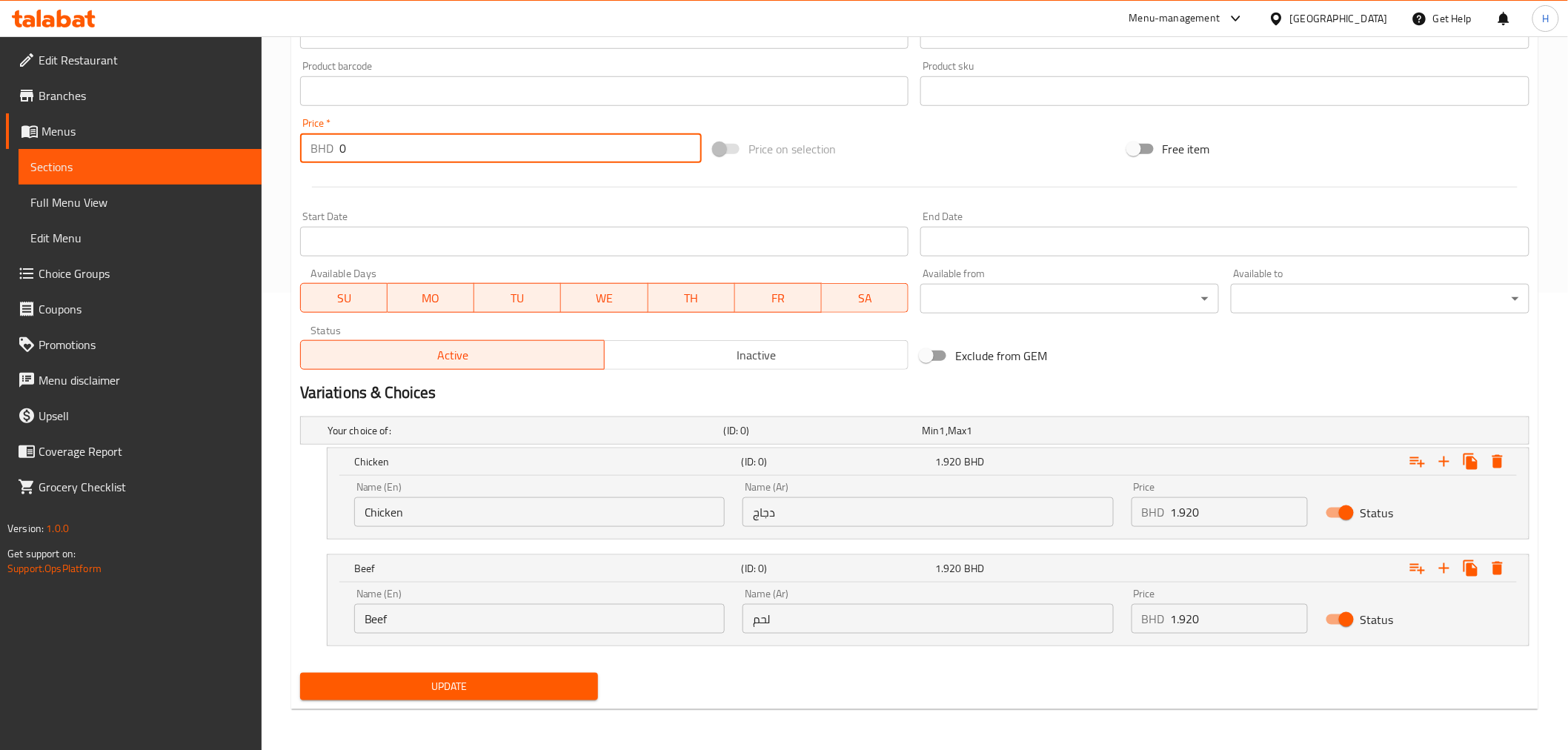
type input "0"
click at [399, 679] on span "Update" at bounding box center [449, 686] width 275 height 18
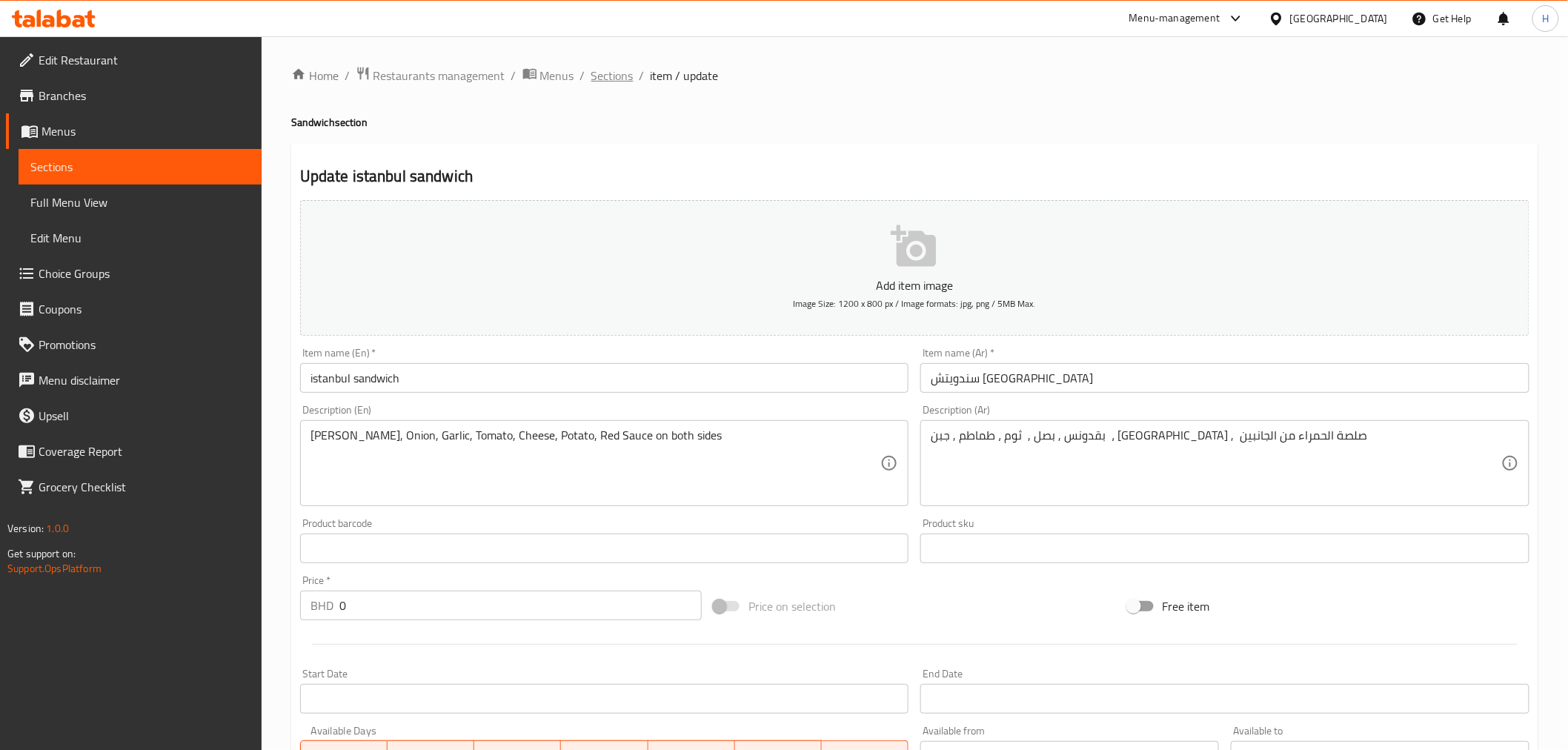
click at [623, 77] on span "Sections" at bounding box center [612, 76] width 43 height 17
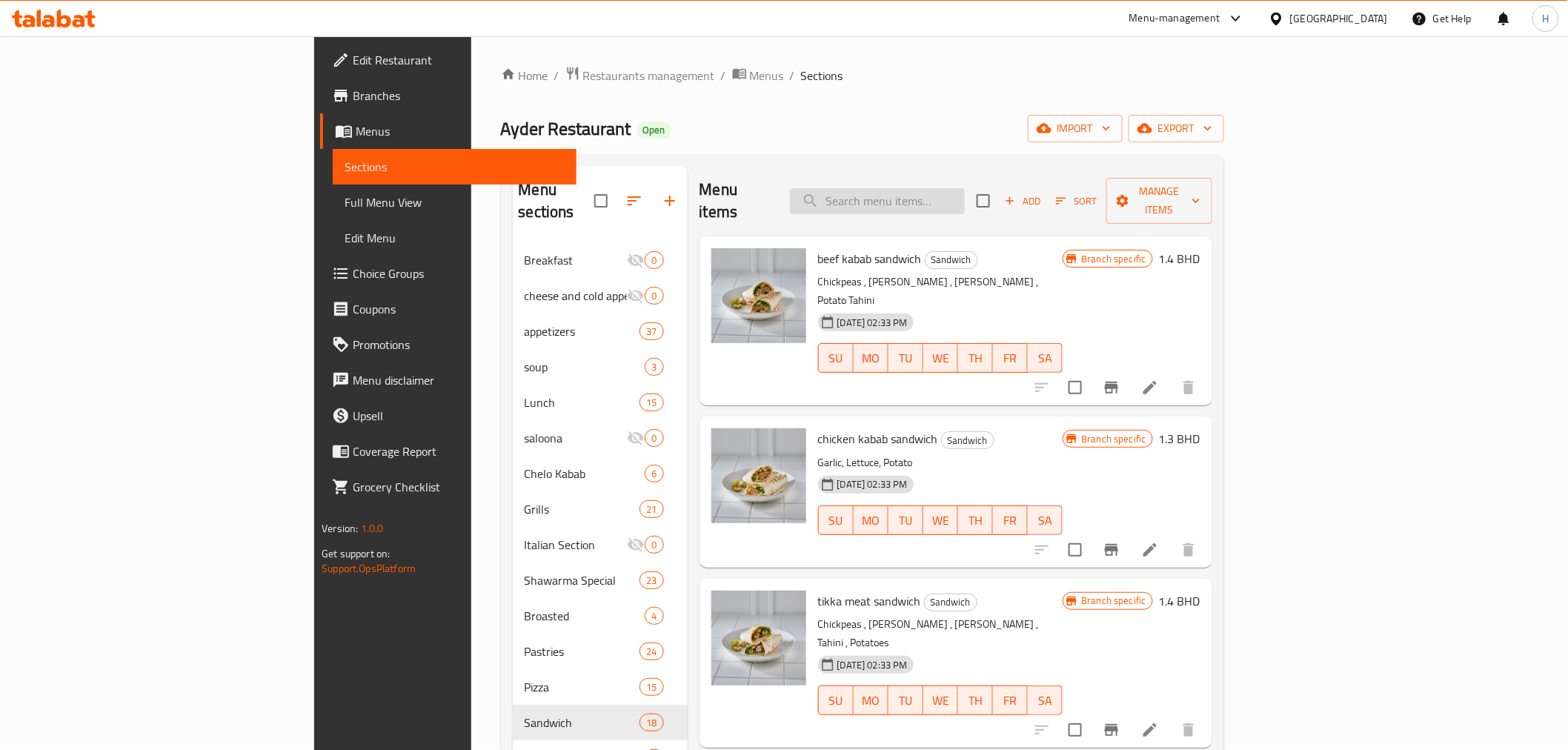
click at [929, 188] on input "search" at bounding box center [877, 201] width 175 height 26
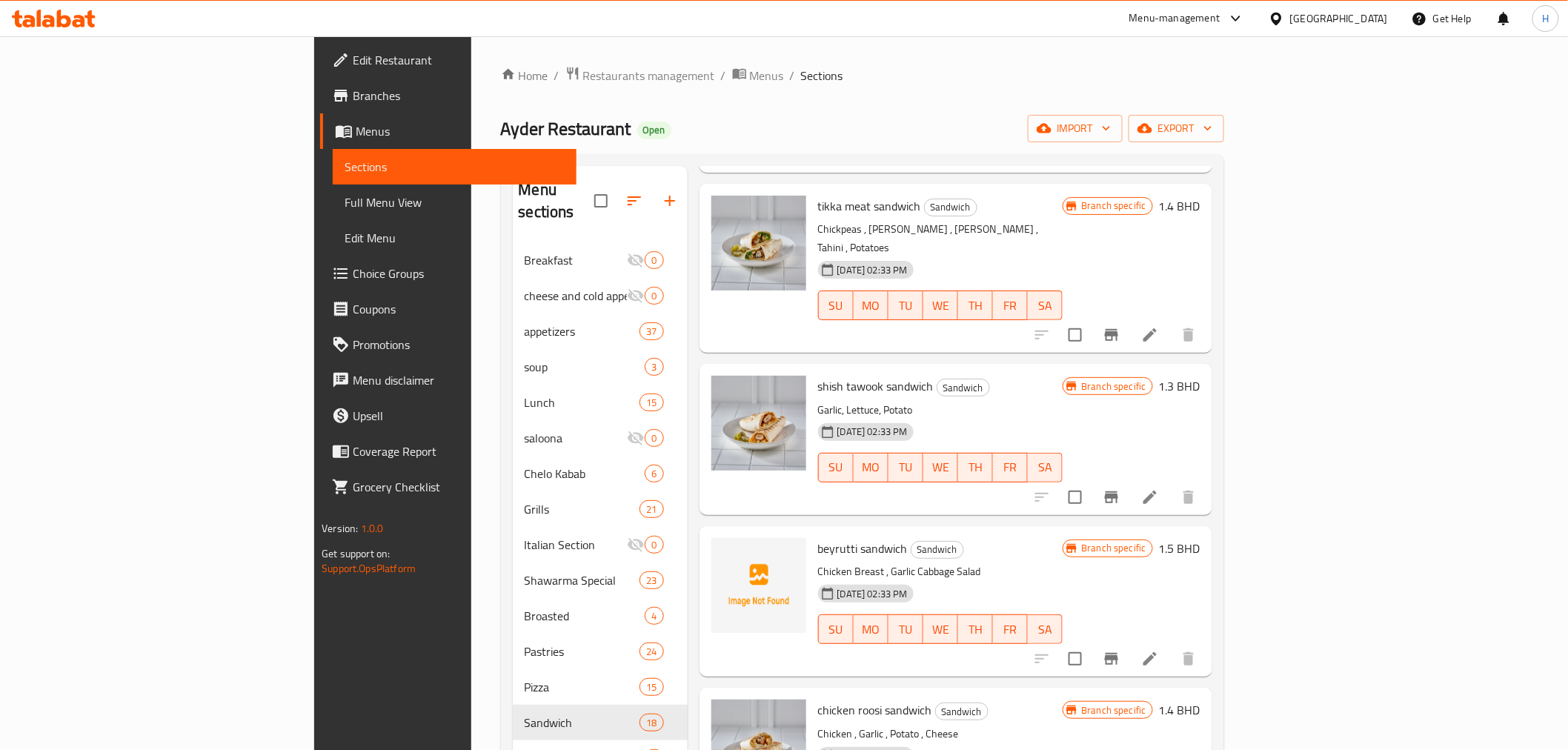
scroll to position [411, 0]
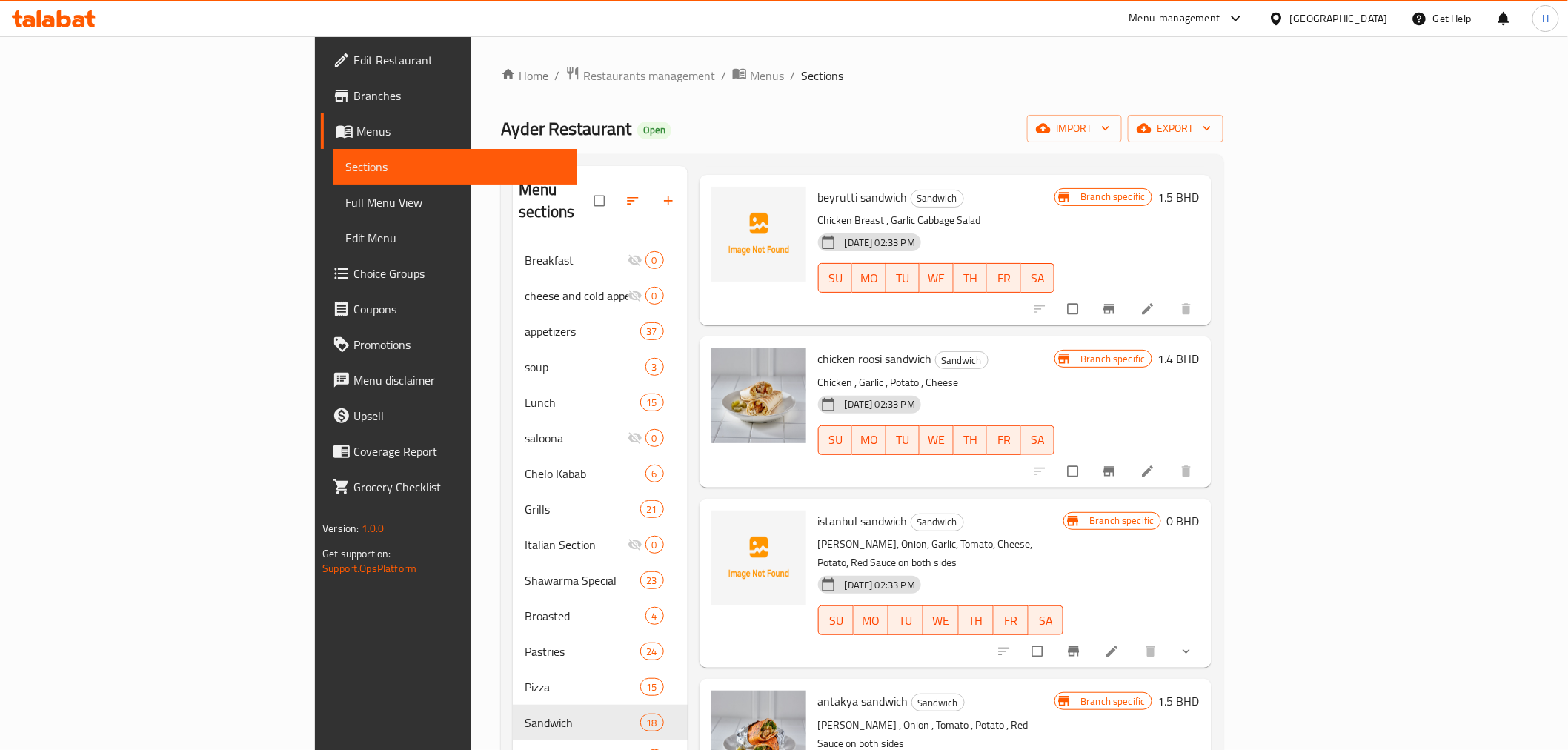
scroll to position [823, 0]
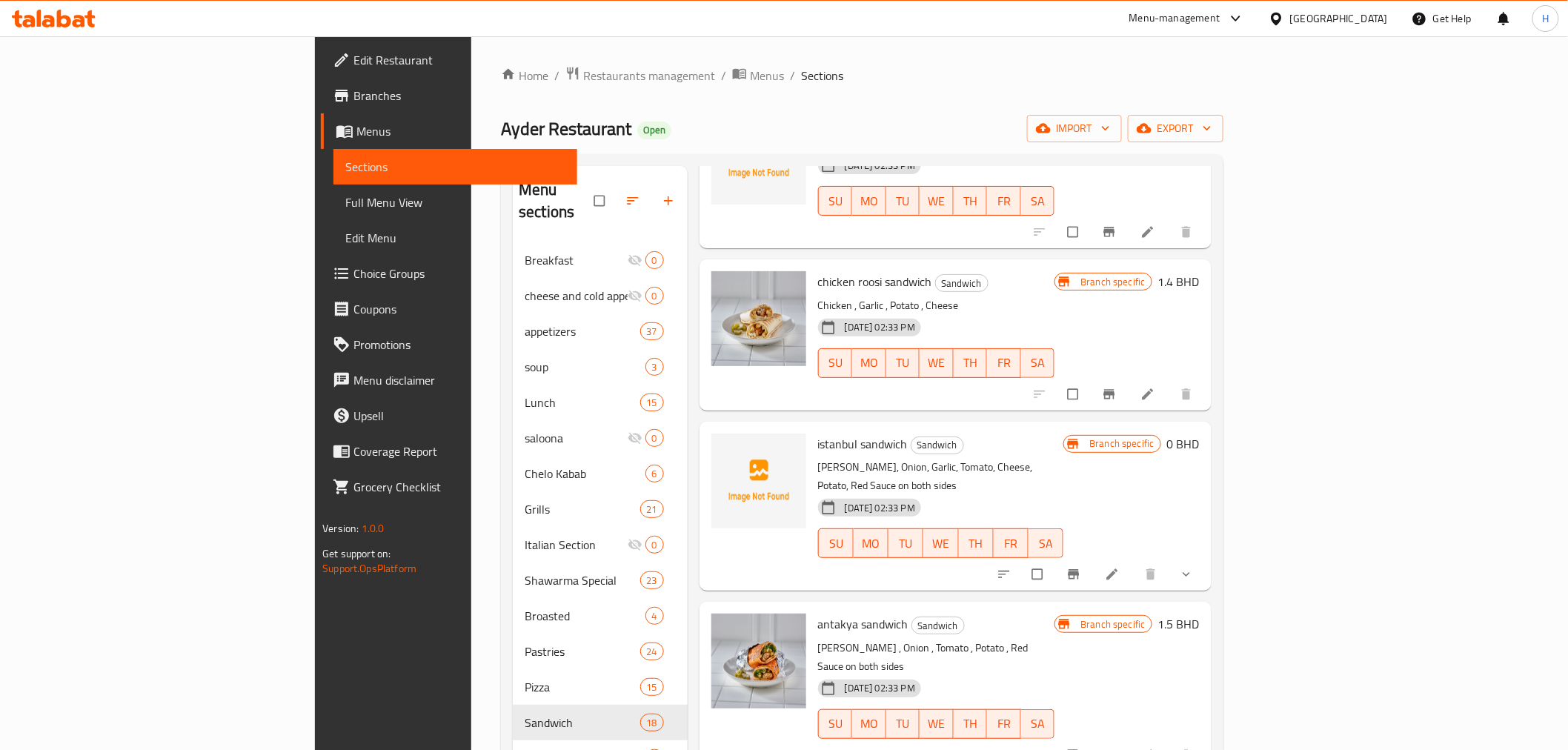
click at [1206, 558] on button "show more" at bounding box center [1188, 575] width 36 height 33
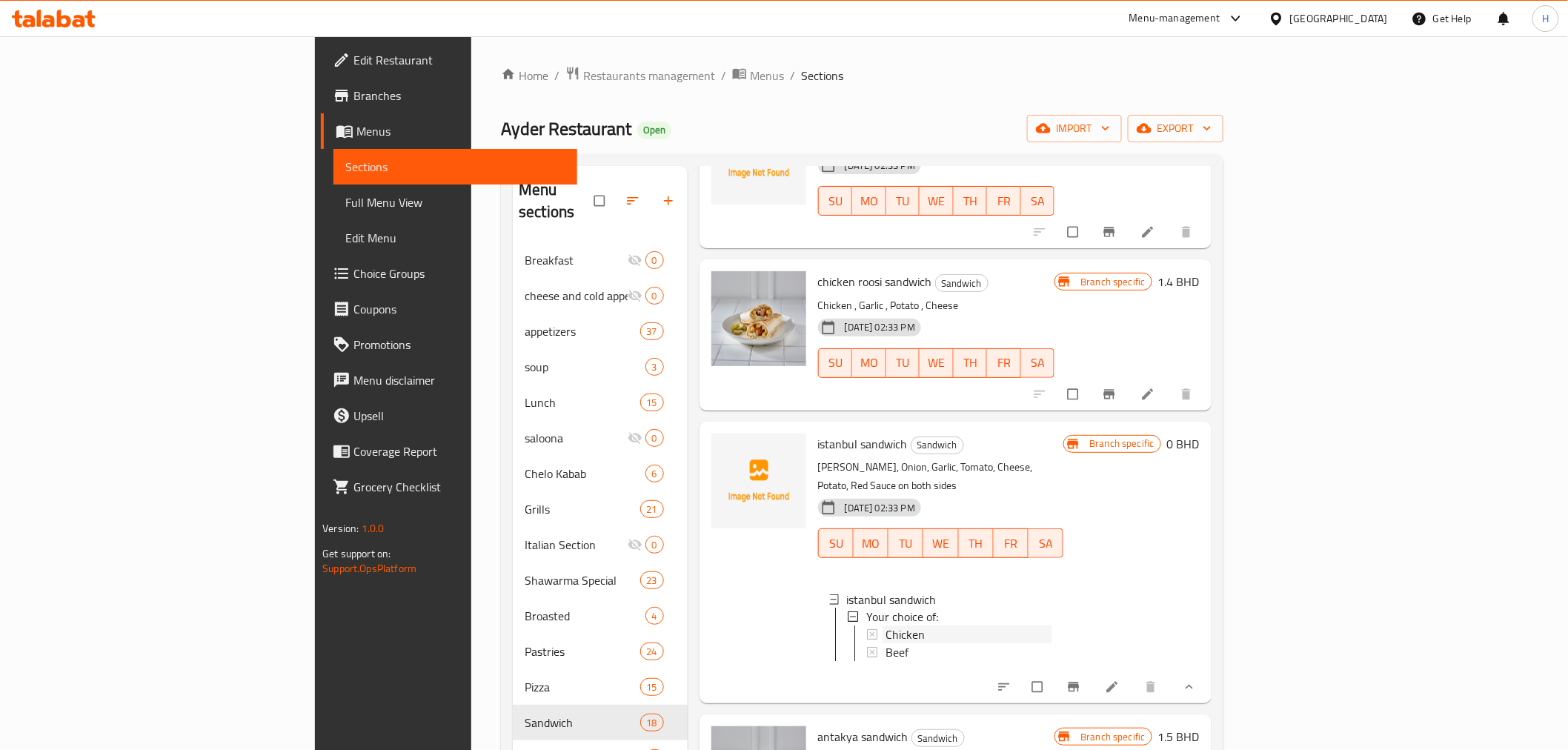
click at [886, 626] on span "Chicken" at bounding box center [905, 635] width 39 height 17
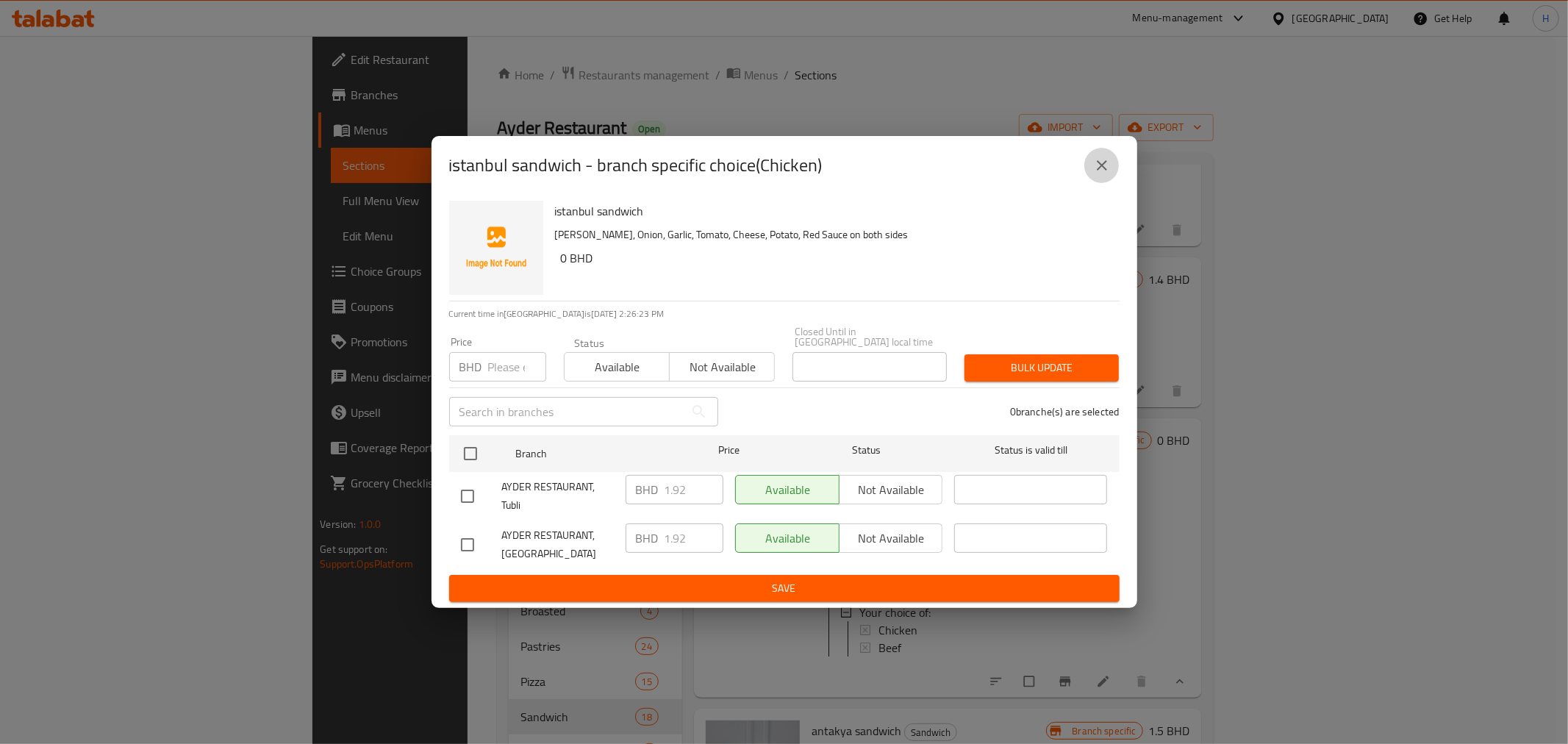
click at [1097, 174] on icon "close" at bounding box center [1101, 165] width 17 height 17
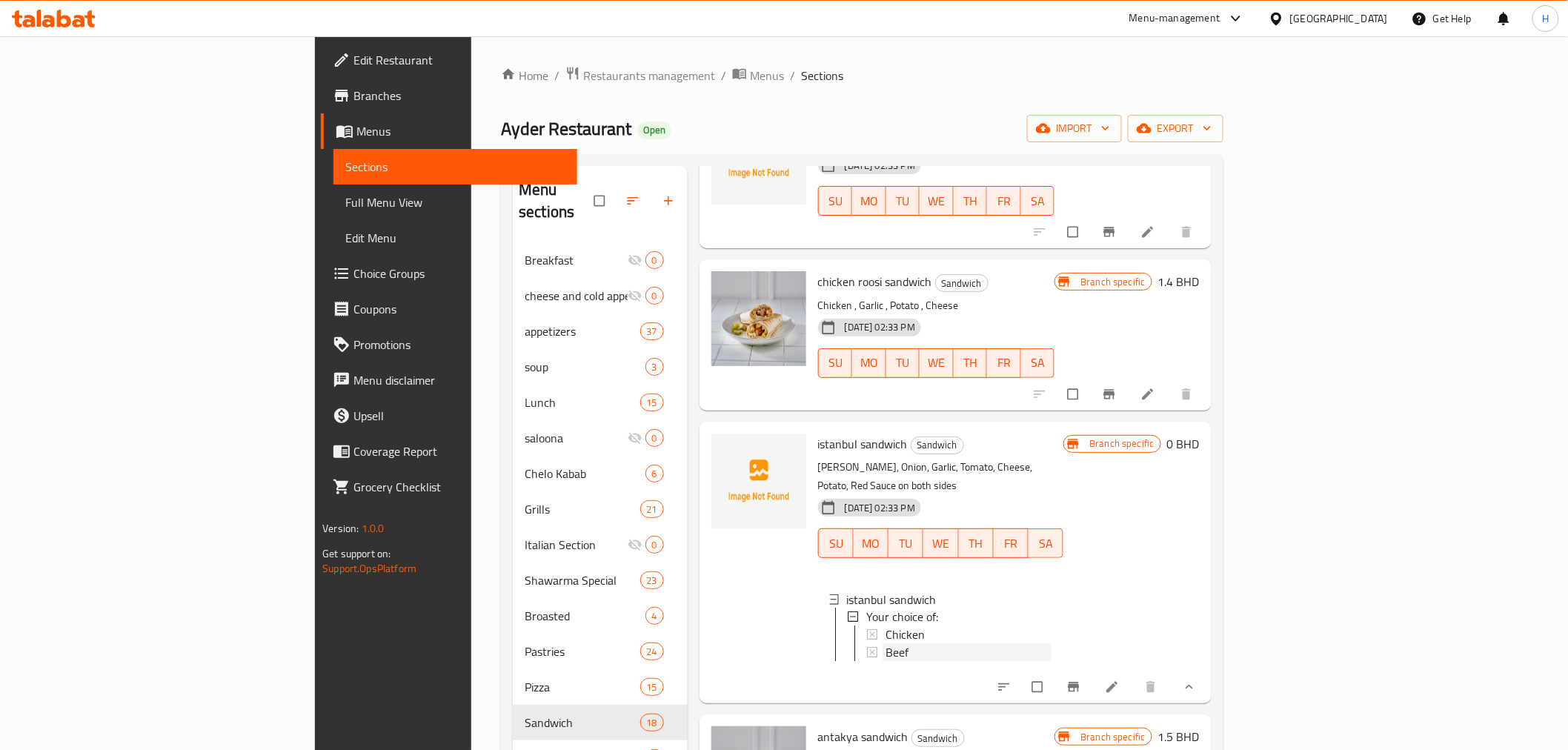
click at [886, 644] on span "Beef" at bounding box center [897, 653] width 23 height 17
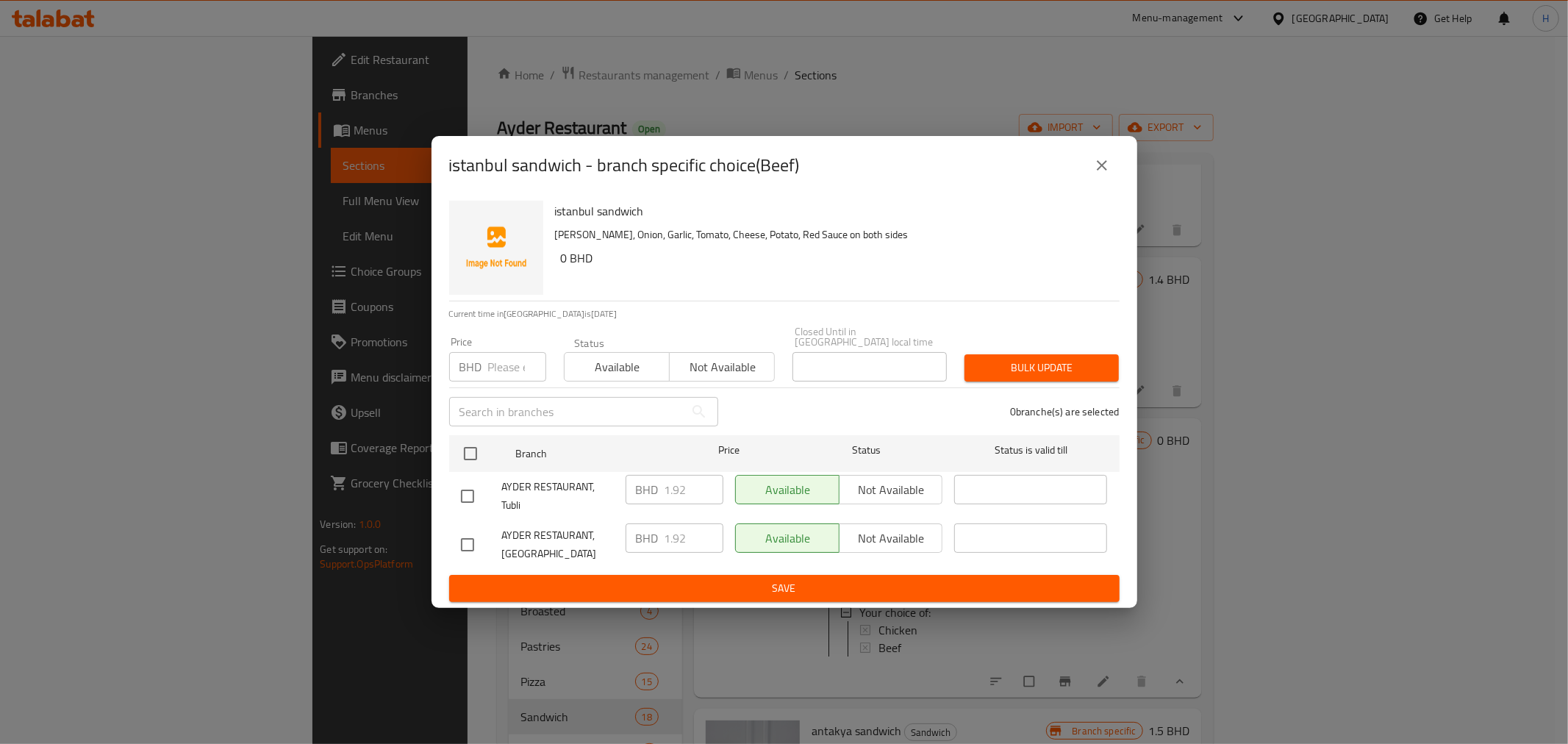
click at [1107, 181] on button "close" at bounding box center [1101, 165] width 35 height 35
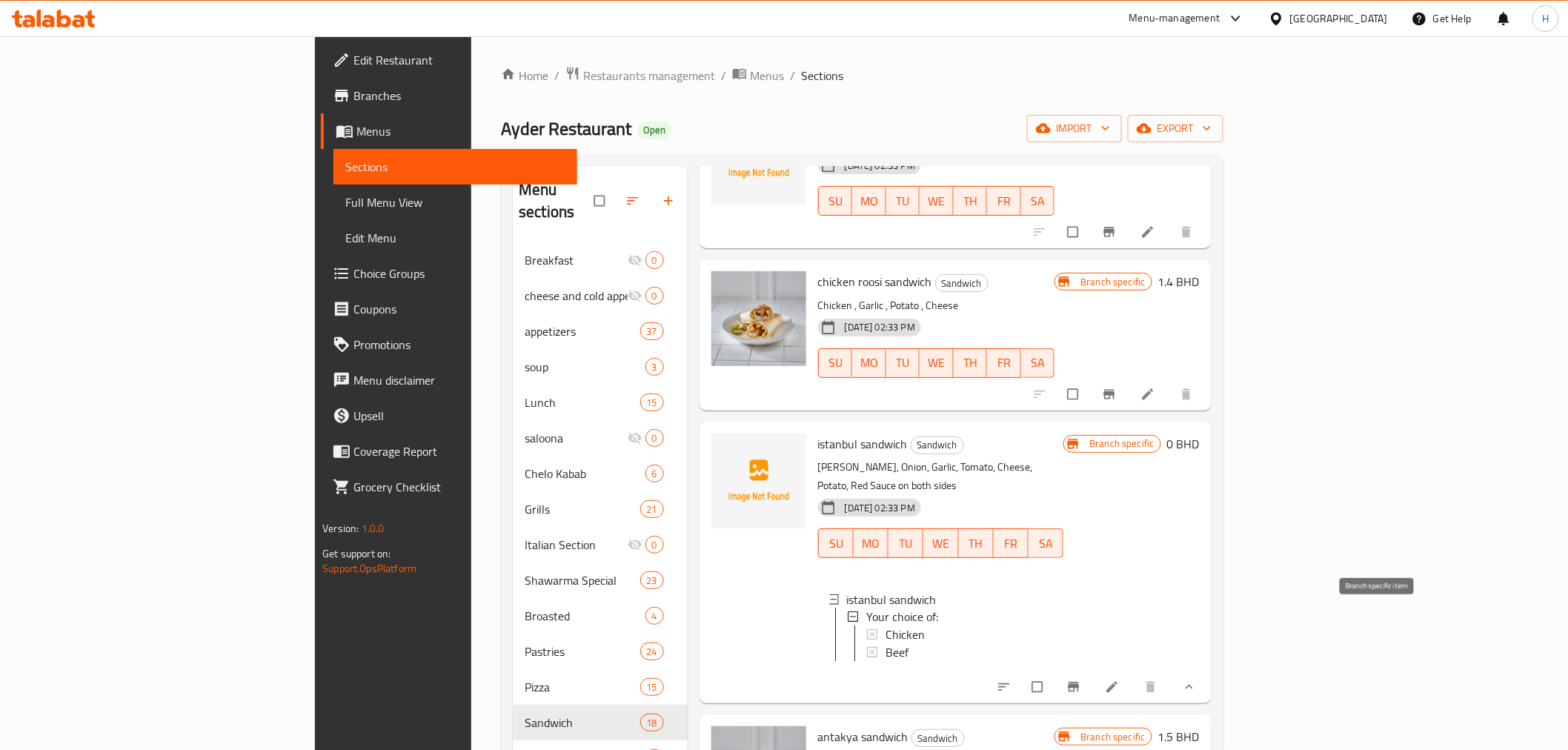
click at [1081, 680] on icon "Branch-specific-item" at bounding box center [1073, 687] width 15 height 15
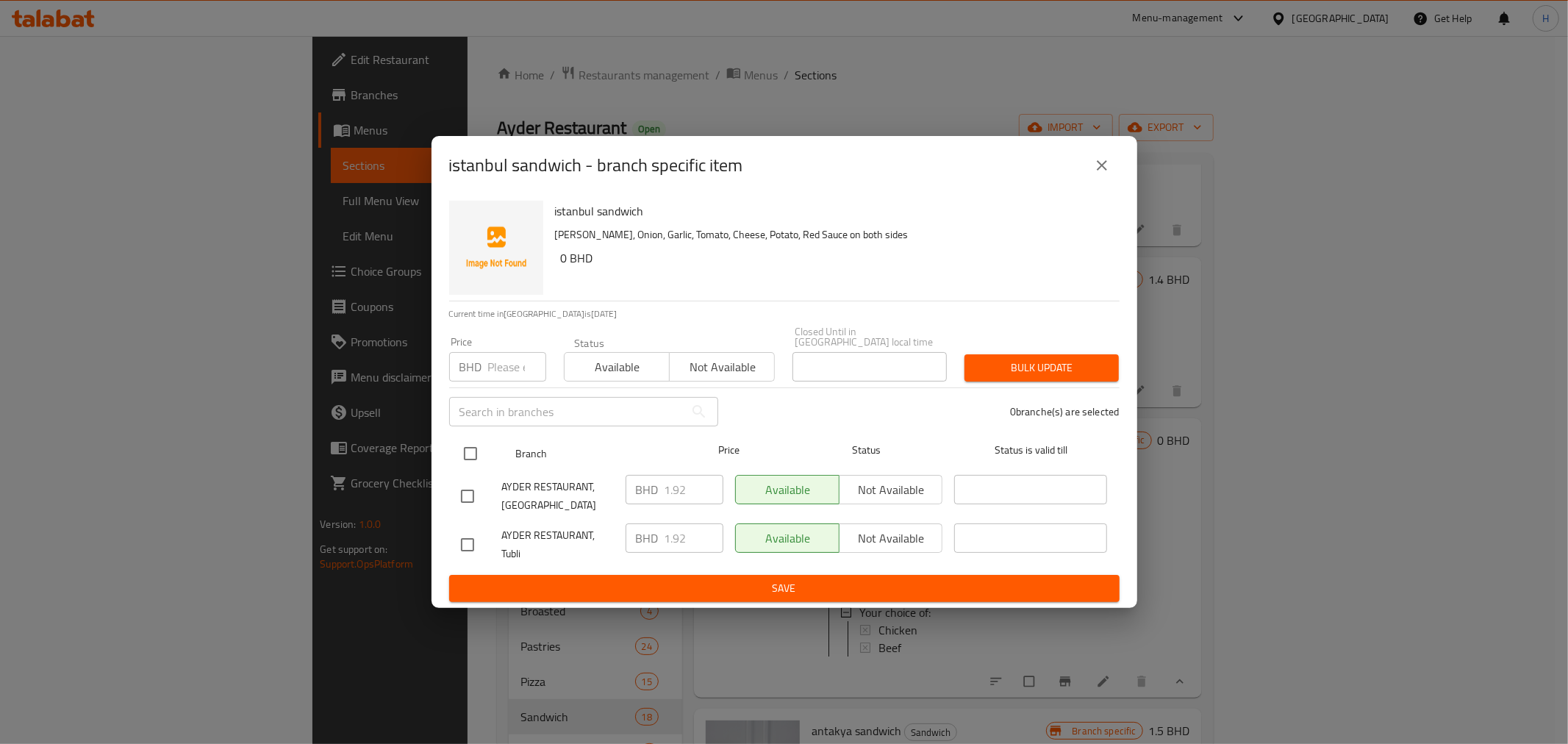
click at [470, 446] on input "checkbox" at bounding box center [470, 454] width 31 height 31
checkbox input "true"
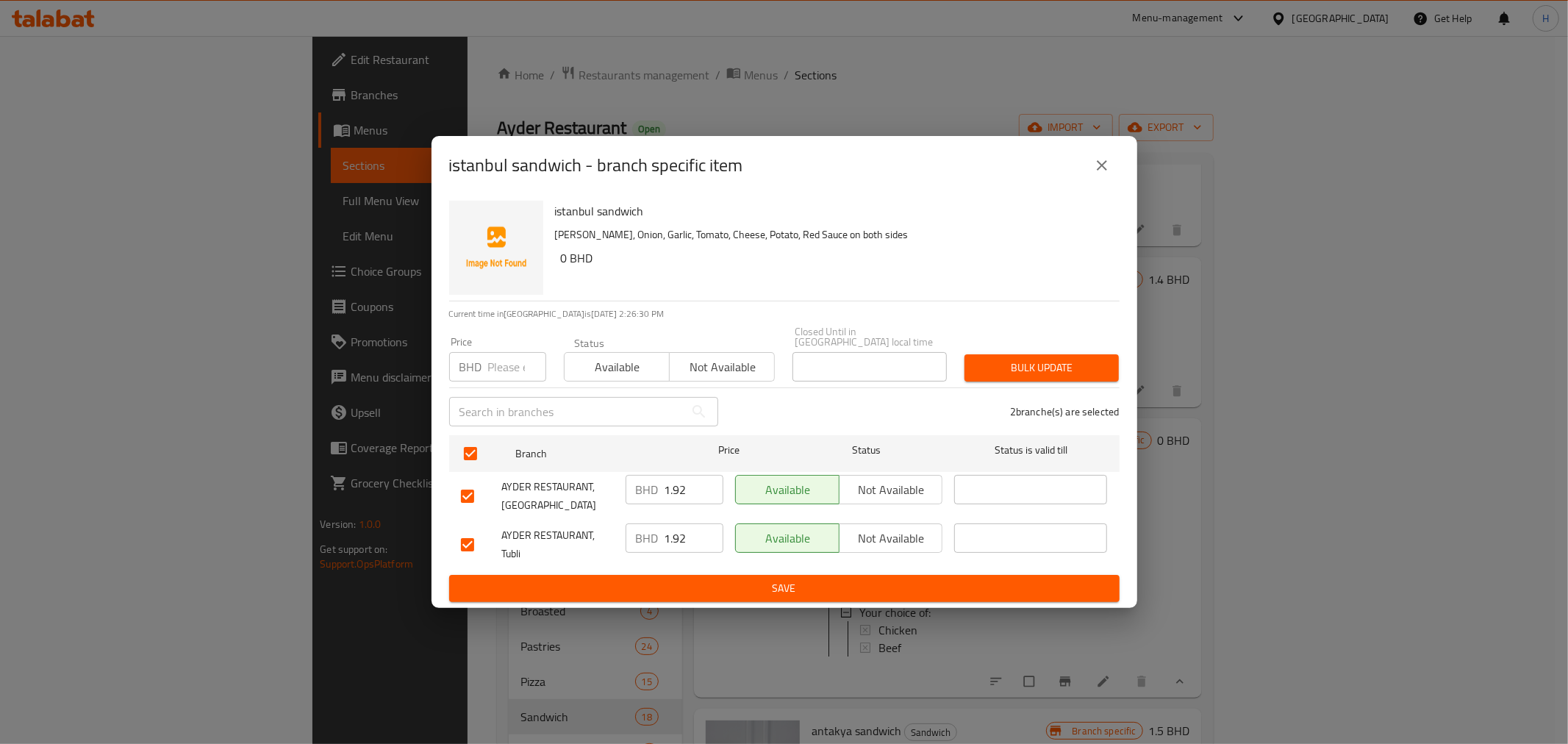
drag, startPoint x: 642, startPoint y: 481, endPoint x: 590, endPoint y: 493, distance: 53.4
click at [588, 474] on div "AYDER RESTAURANT, Malkiya BHD 1.92 ​ Available Not available ​" at bounding box center [784, 496] width 659 height 54
type input "0"
drag, startPoint x: 582, startPoint y: 527, endPoint x: 608, endPoint y: 557, distance: 39.7
click at [578, 524] on div "AYDER RESTAURANT, Tubli BHD 1.92 ​ Available Not available ​" at bounding box center [784, 544] width 659 height 54
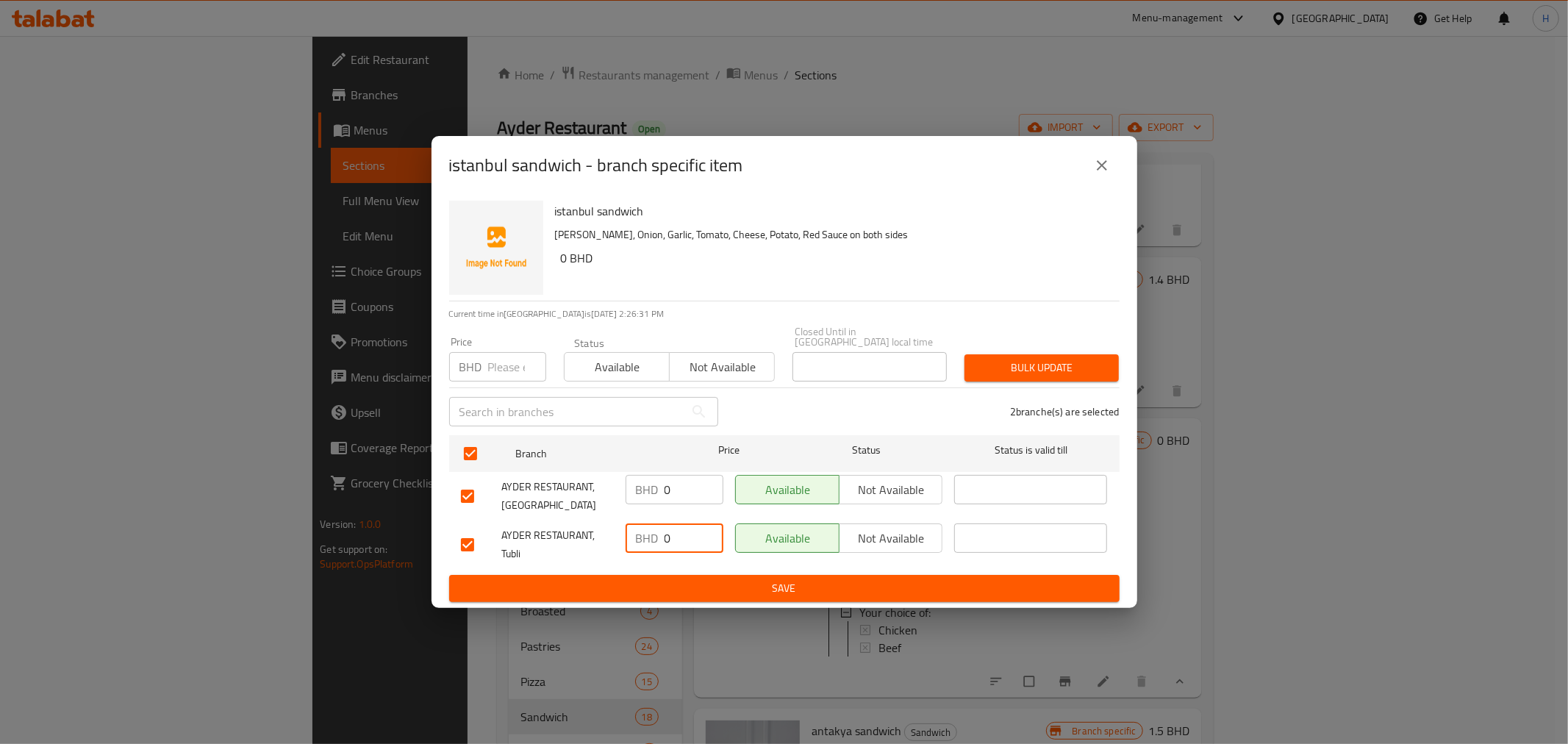
type input "0"
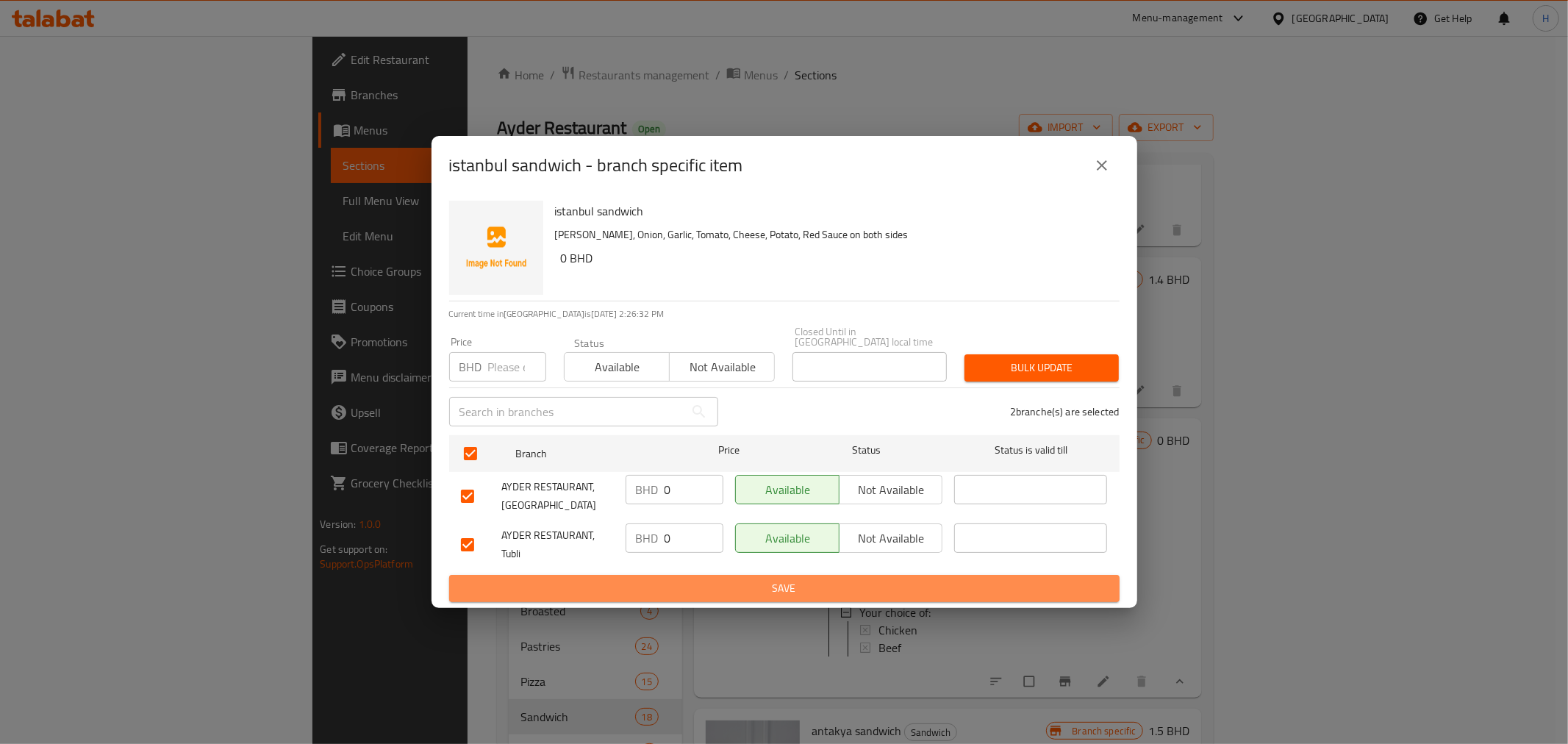
click at [655, 580] on span "Save" at bounding box center [784, 588] width 647 height 18
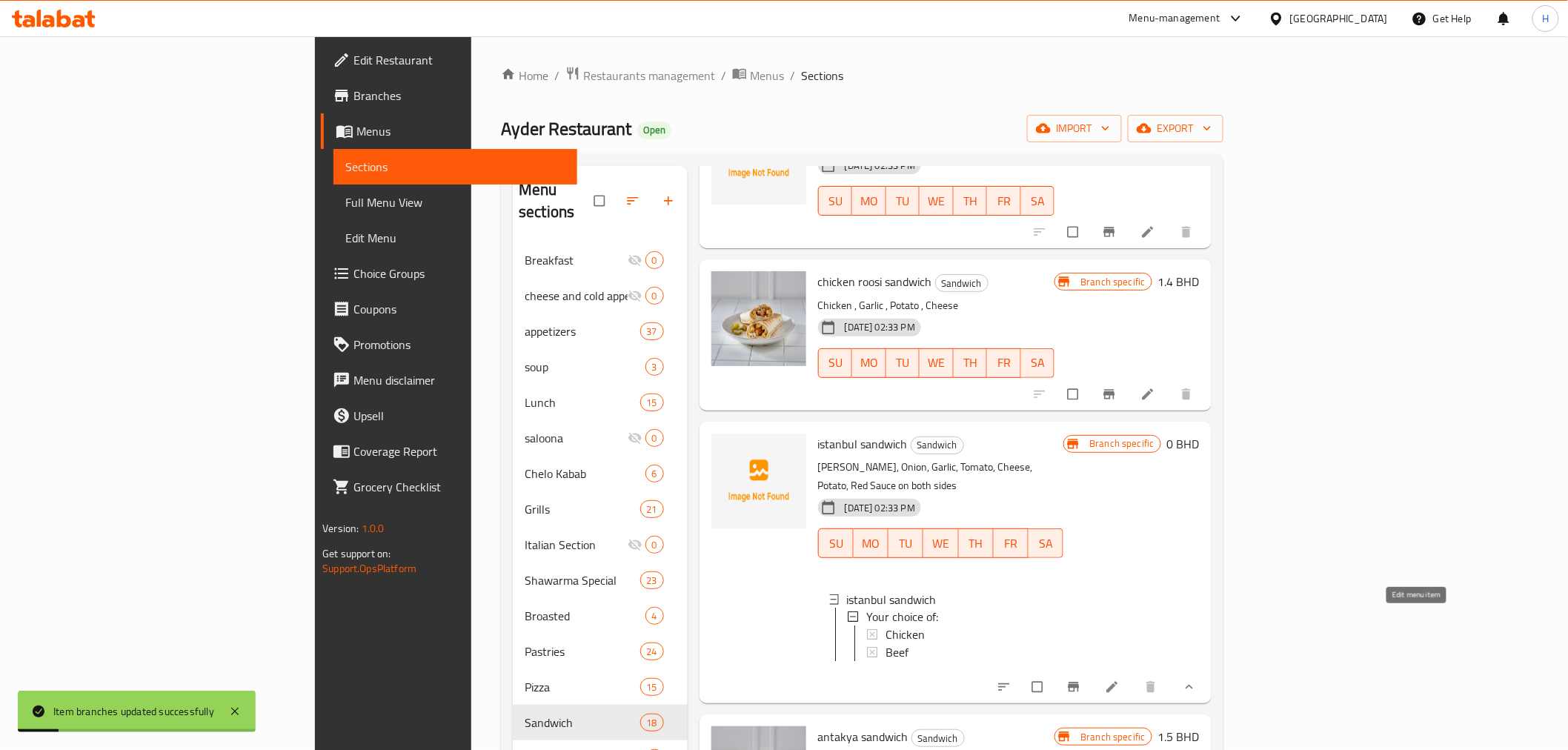
click at [1117, 681] on icon at bounding box center [1111, 687] width 11 height 11
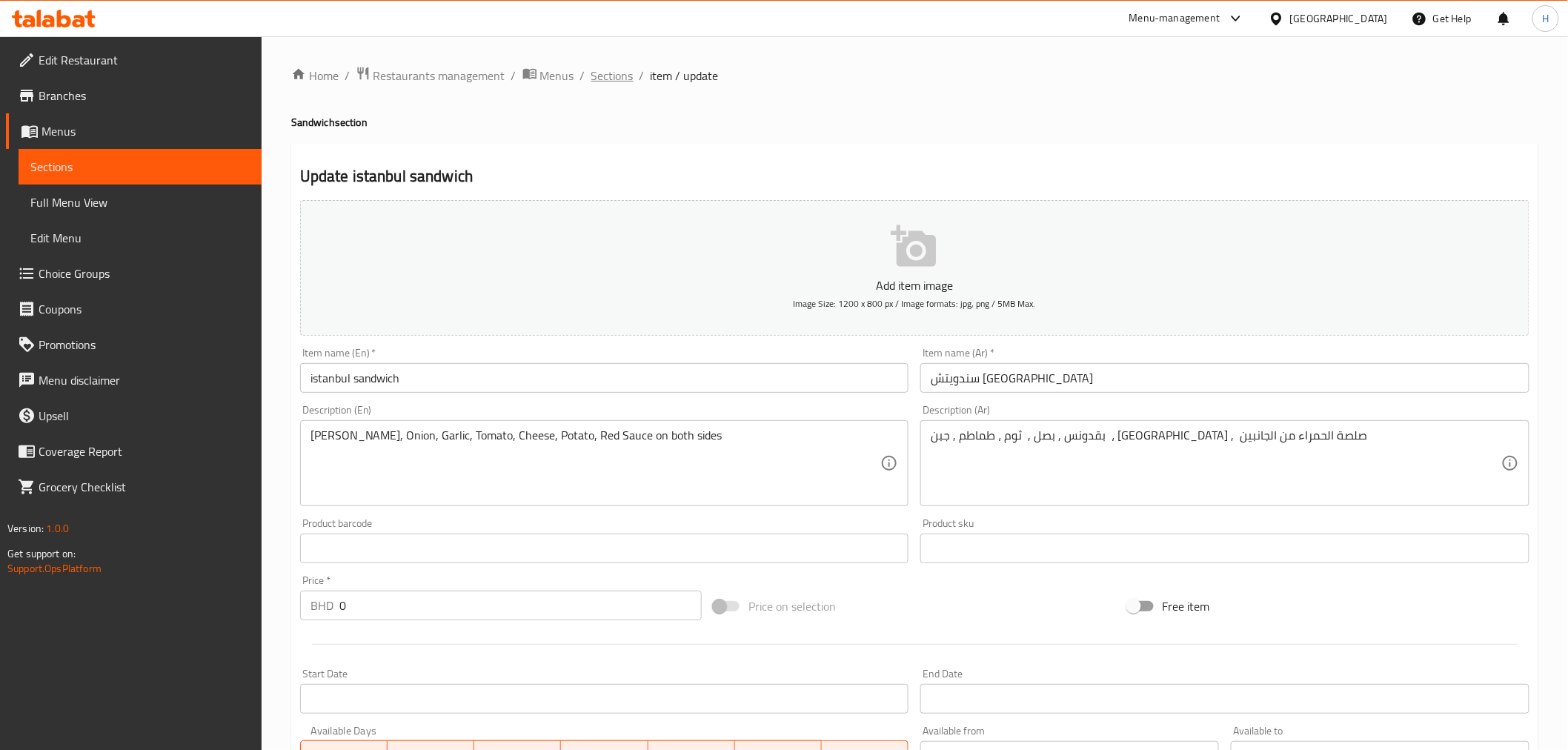
click at [612, 69] on span "Sections" at bounding box center [612, 76] width 43 height 17
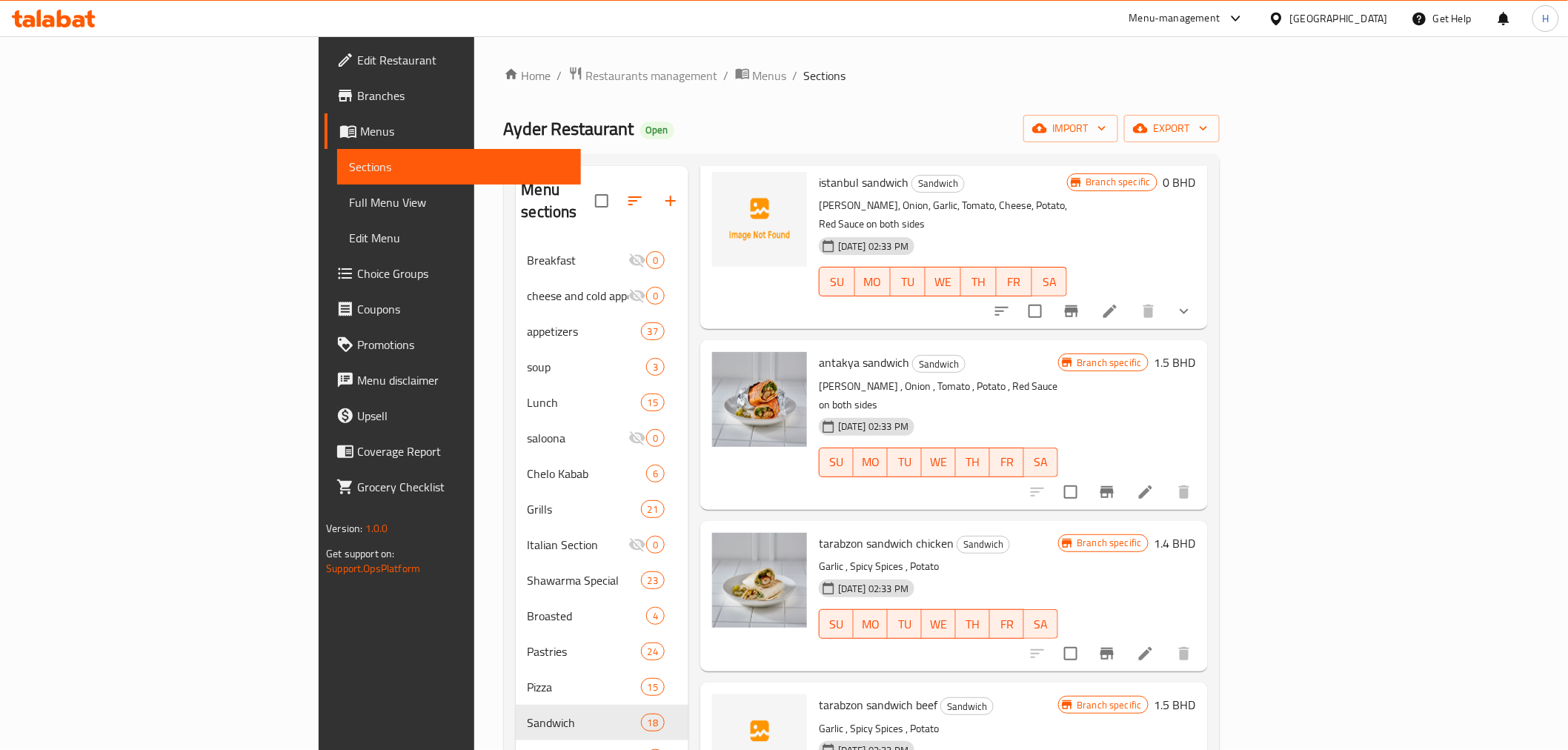
scroll to position [1152, 0]
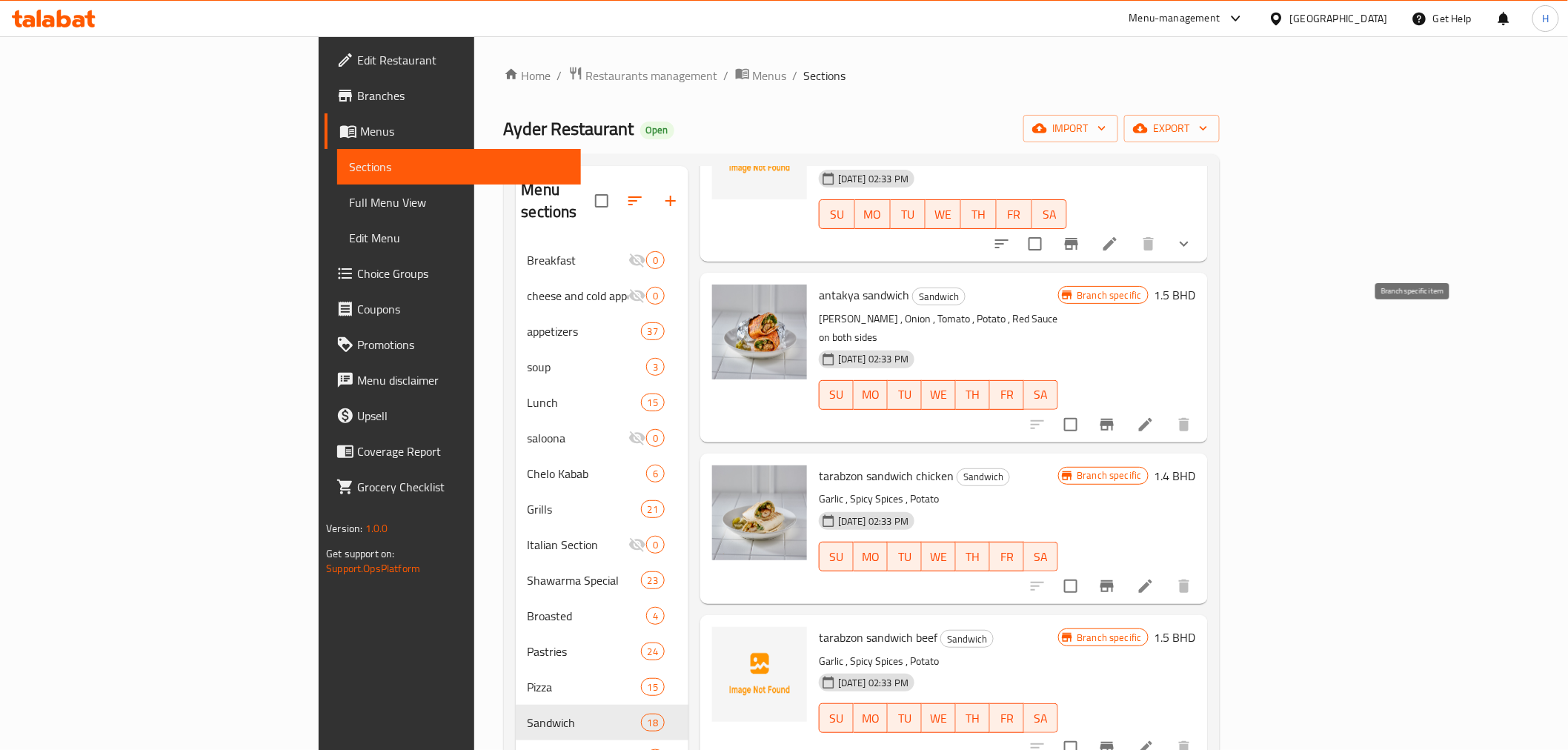
click at [1114, 418] on icon "Branch-specific-item" at bounding box center [1107, 424] width 13 height 12
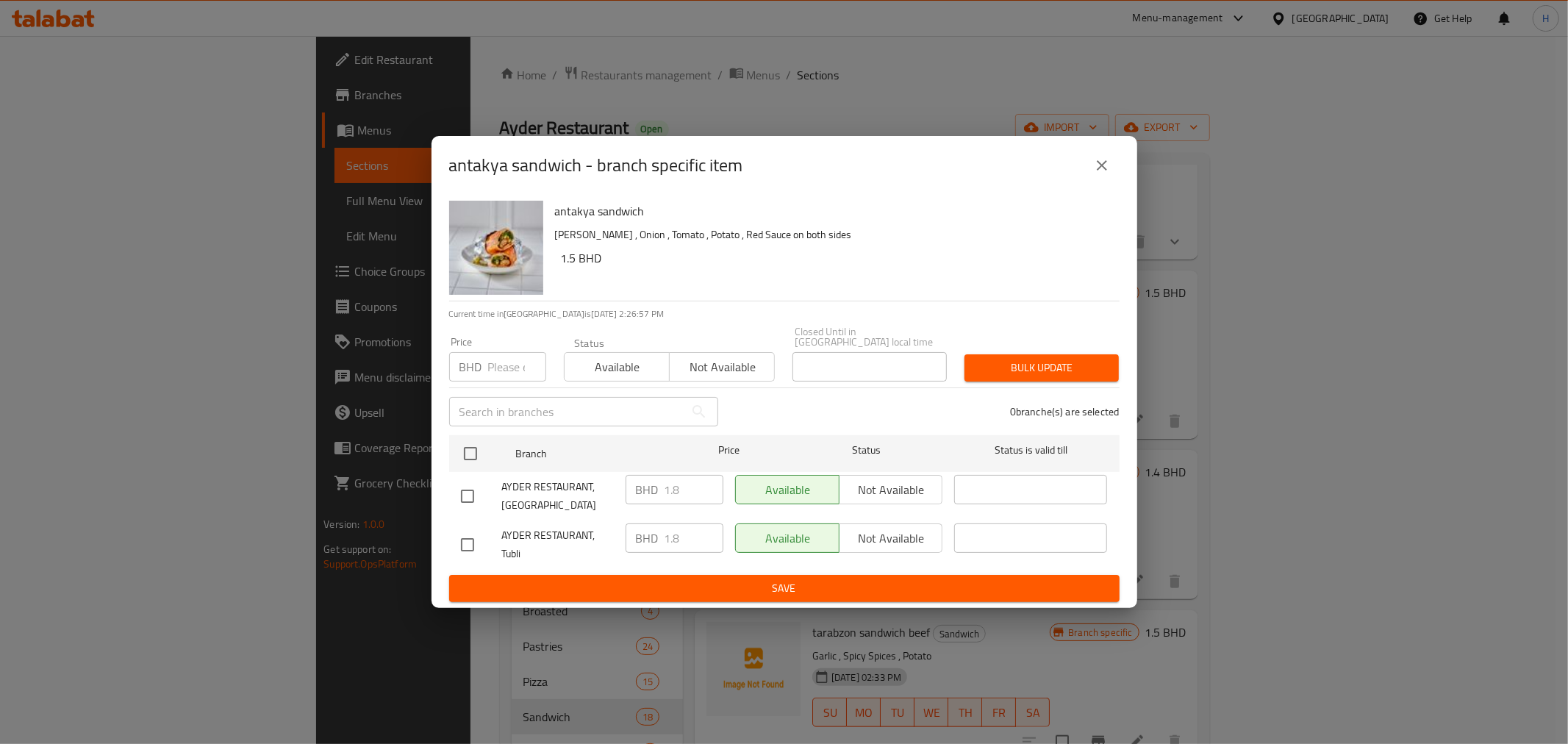
click at [1097, 174] on icon "close" at bounding box center [1101, 165] width 17 height 17
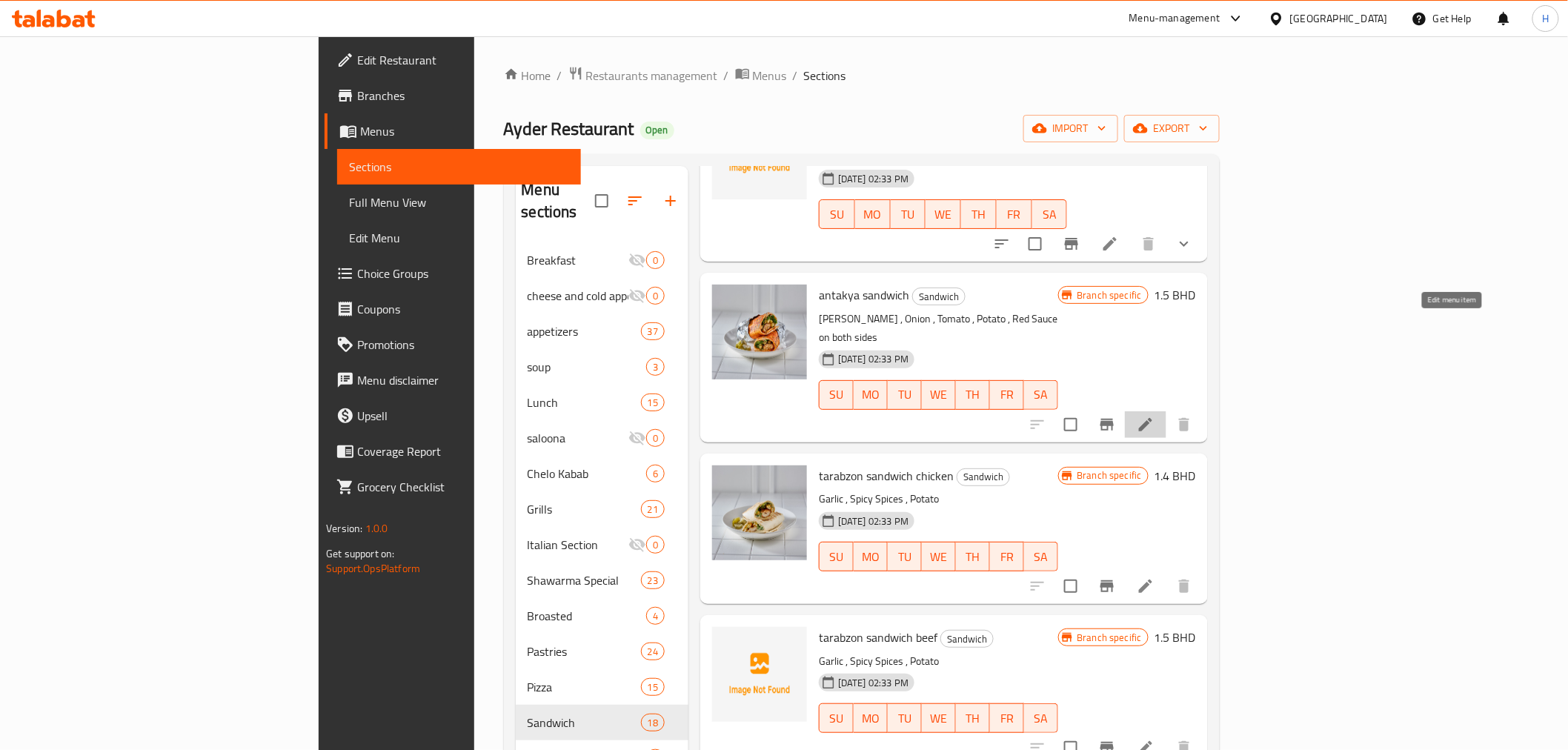
click at [1155, 416] on icon at bounding box center [1145, 424] width 17 height 17
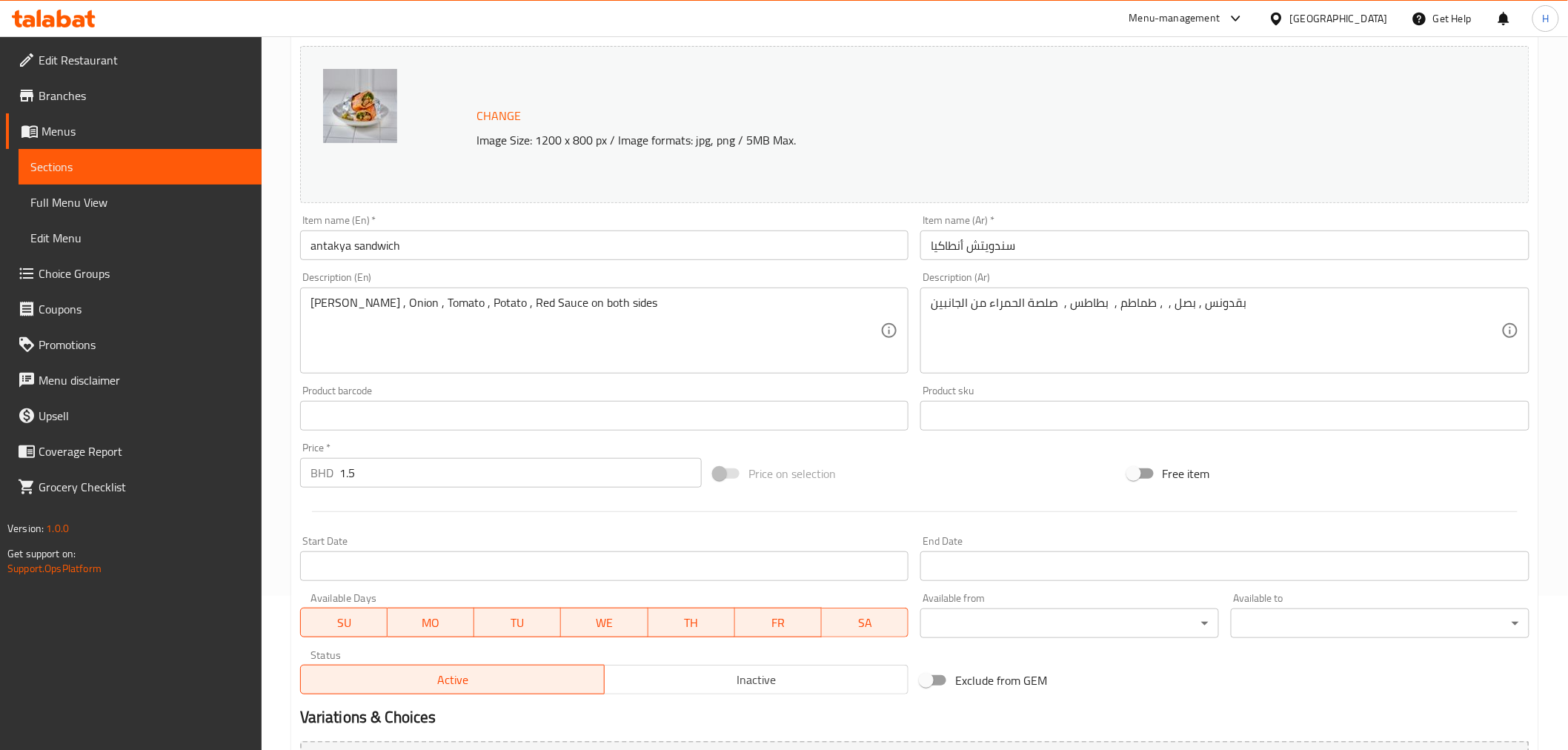
scroll to position [316, 0]
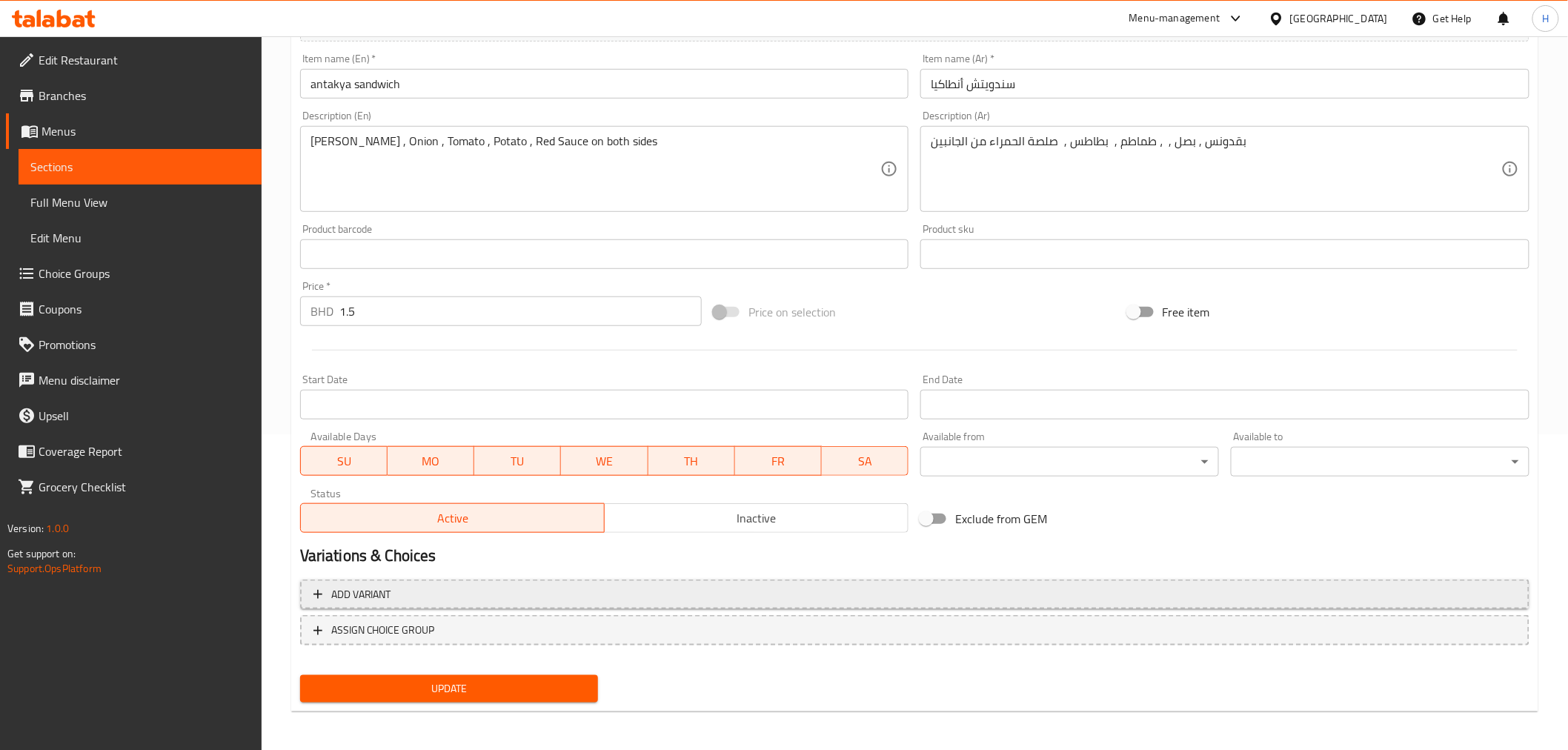
click at [343, 591] on span "Add variant" at bounding box center [361, 594] width 60 height 18
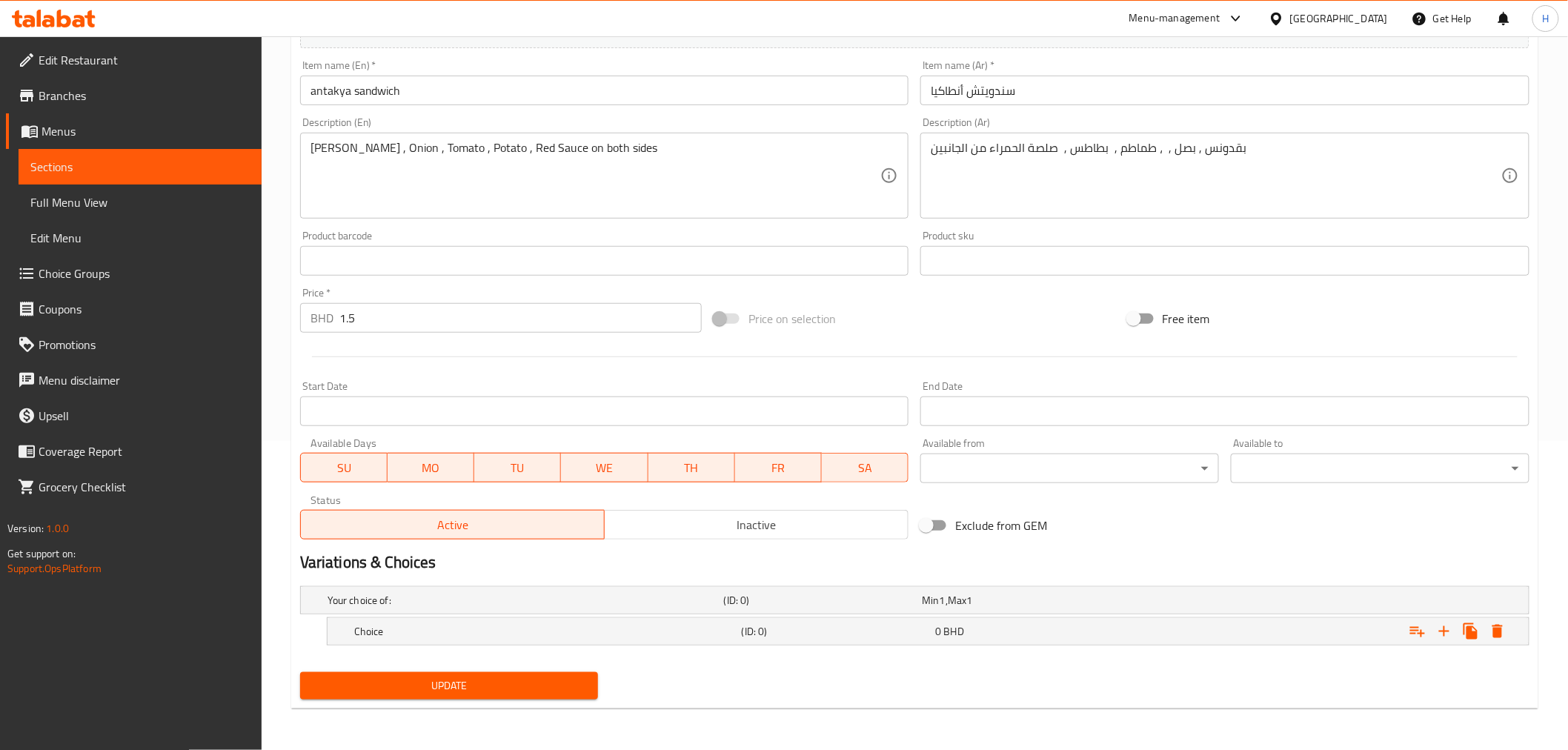
scroll to position [308, 0]
click at [423, 609] on h5 "Choice" at bounding box center [523, 601] width 391 height 15
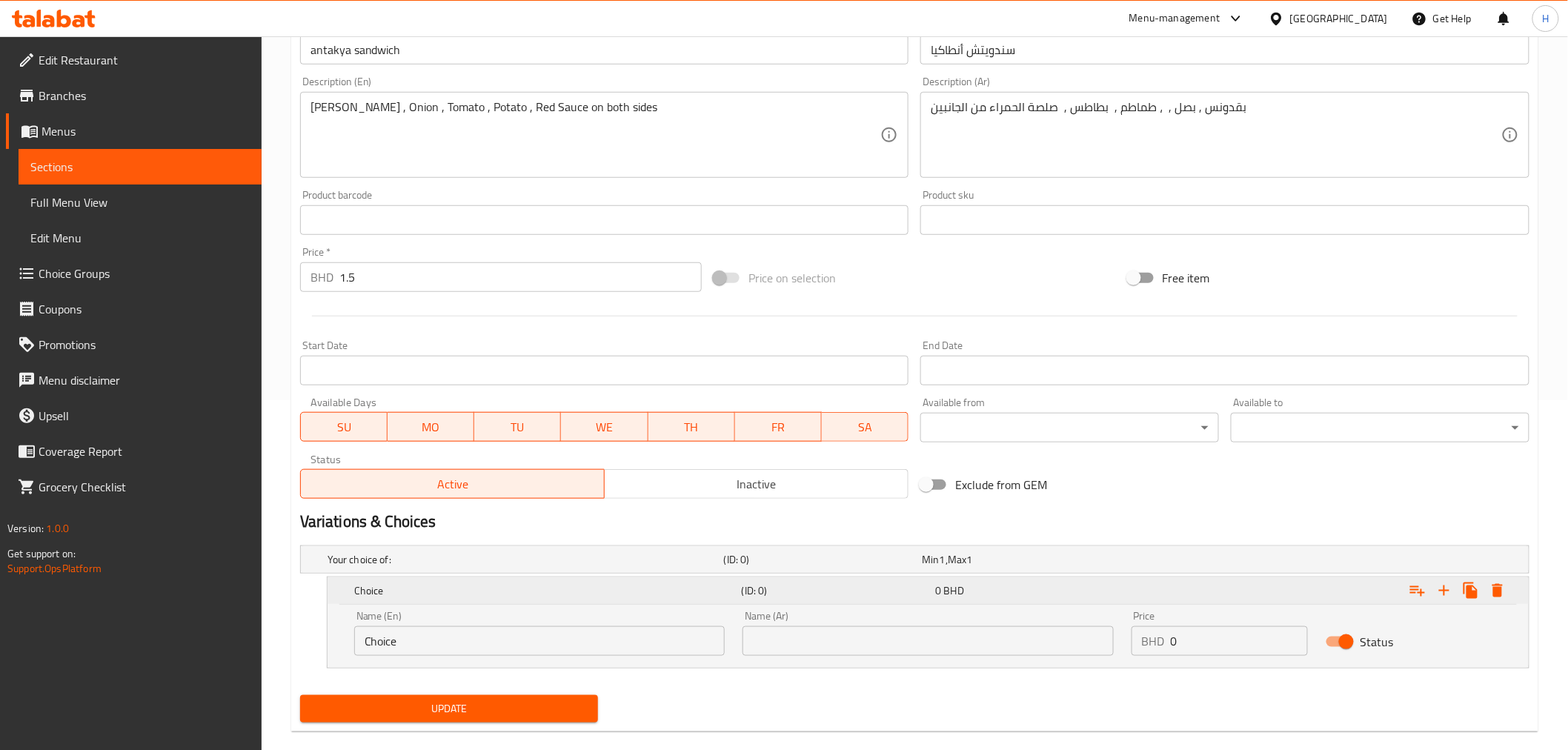
scroll to position [372, 0]
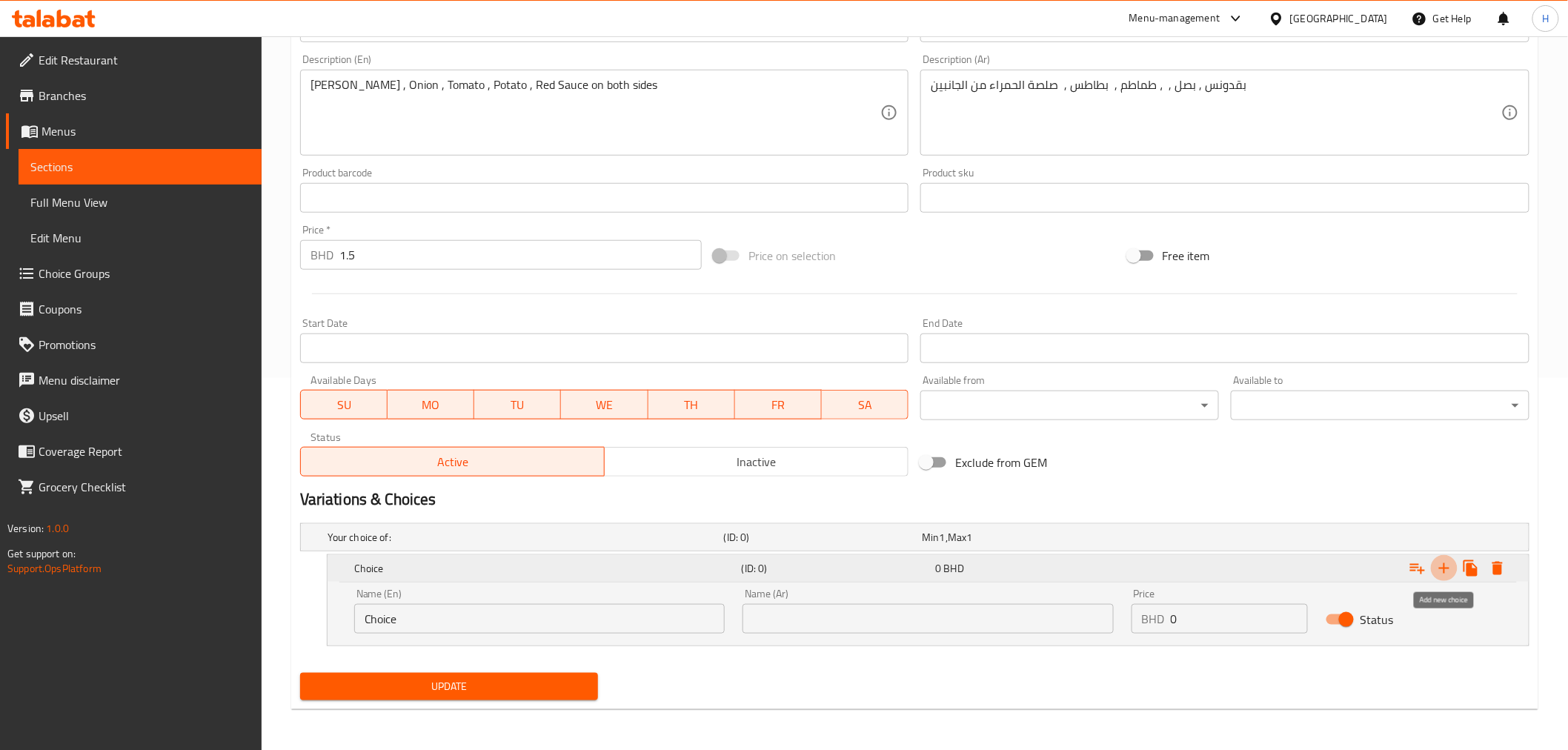
click at [1444, 563] on icon "Expand" at bounding box center [1445, 569] width 10 height 10
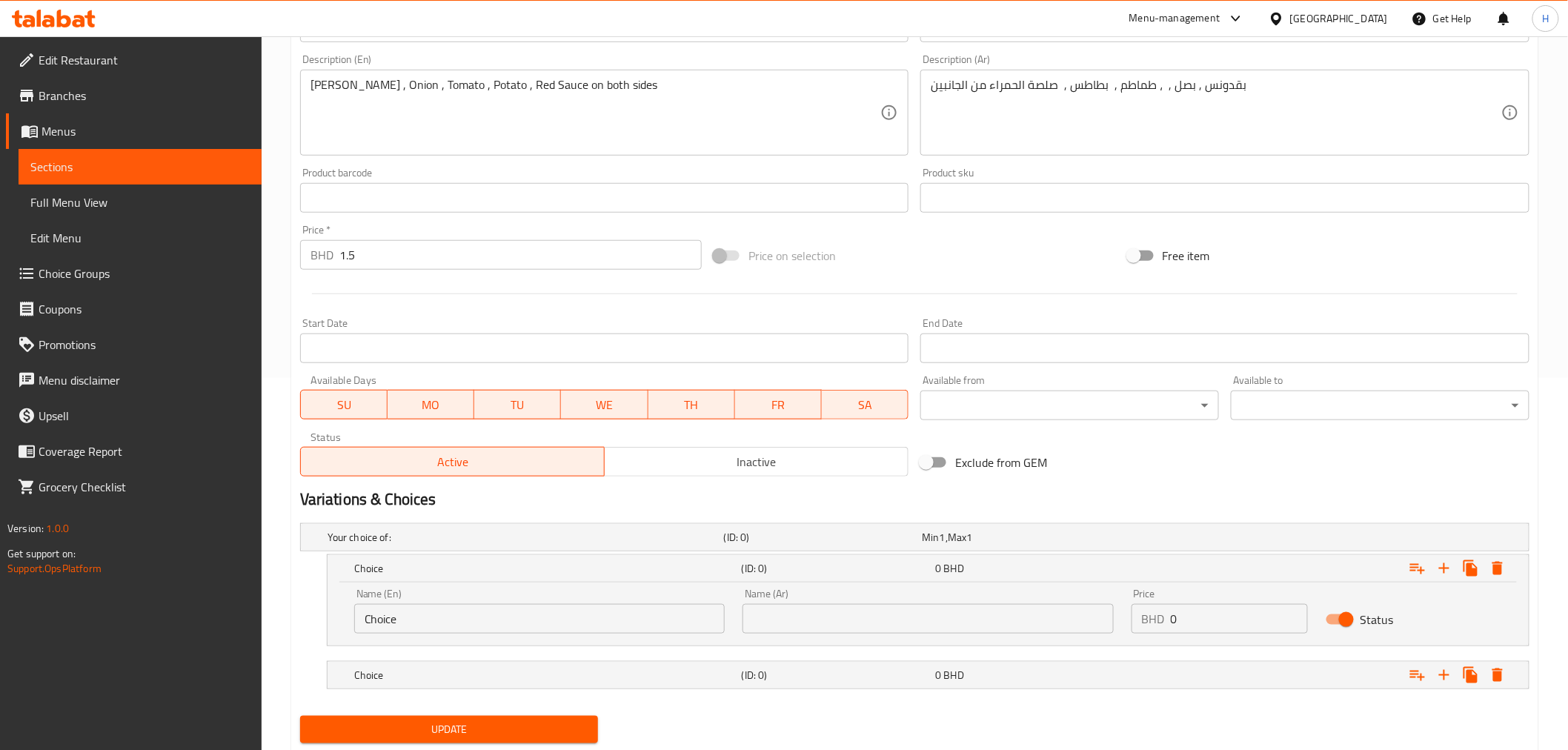
scroll to position [415, 0]
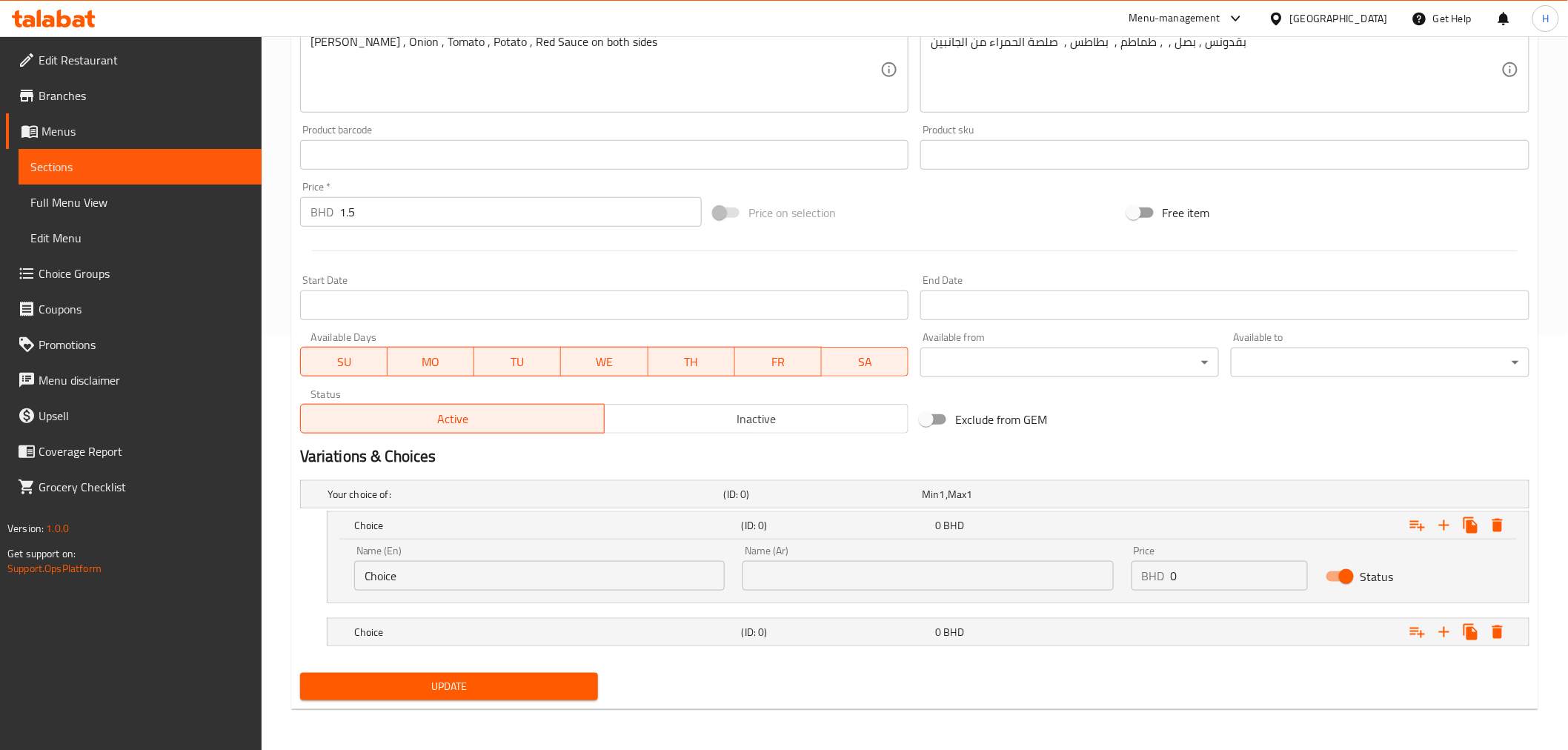
click at [1143, 572] on div "BHD 0 Price" at bounding box center [1219, 576] width 176 height 30
type input "1.8"
click at [1174, 497] on div "Expand" at bounding box center [1315, 494] width 397 height 6
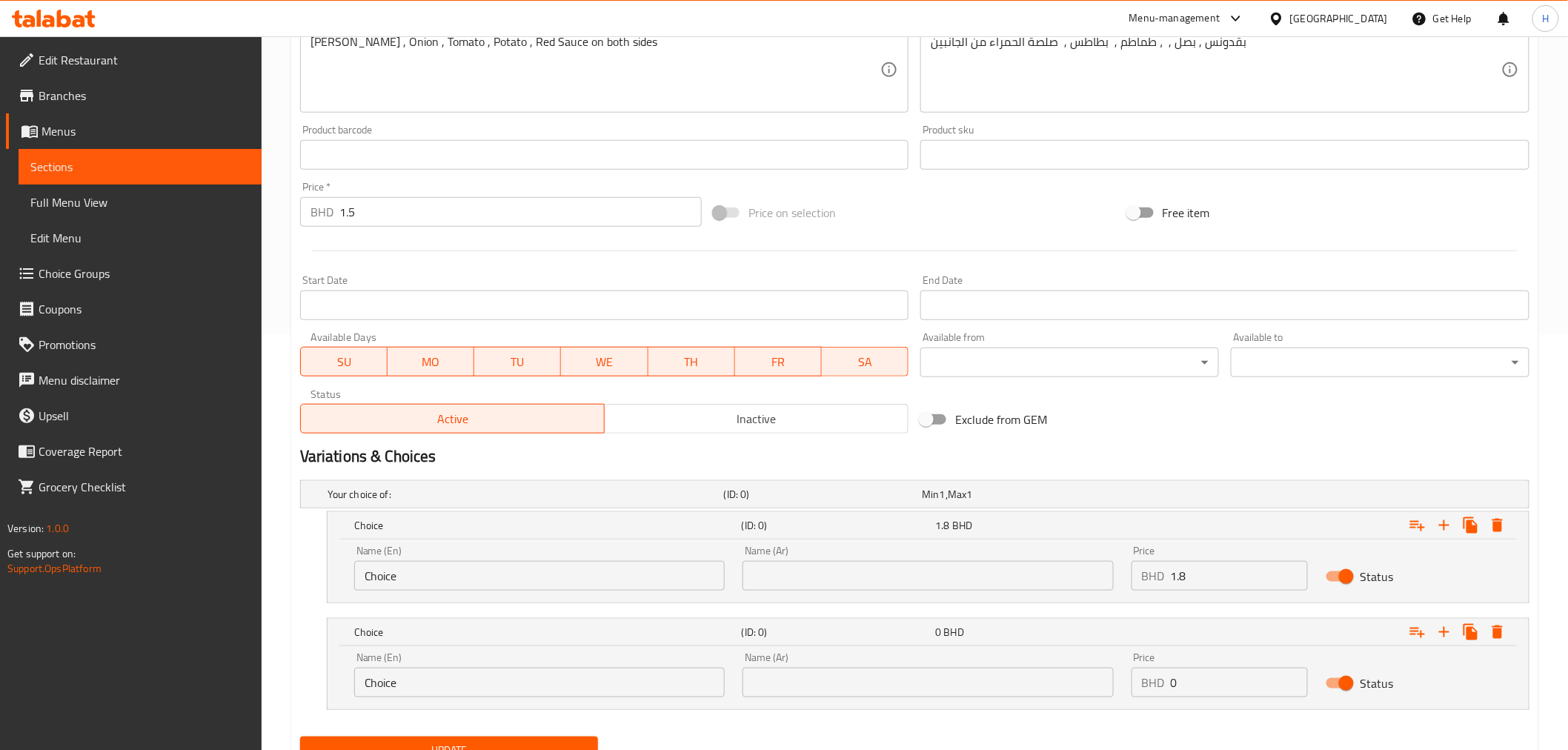
drag, startPoint x: 1171, startPoint y: 686, endPoint x: 1155, endPoint y: 684, distance: 16.1
click at [1155, 684] on div "BHD 0 Price" at bounding box center [1219, 682] width 176 height 30
type input "1.8"
click at [830, 569] on input "text" at bounding box center [927, 576] width 371 height 30
type input "دجاج"
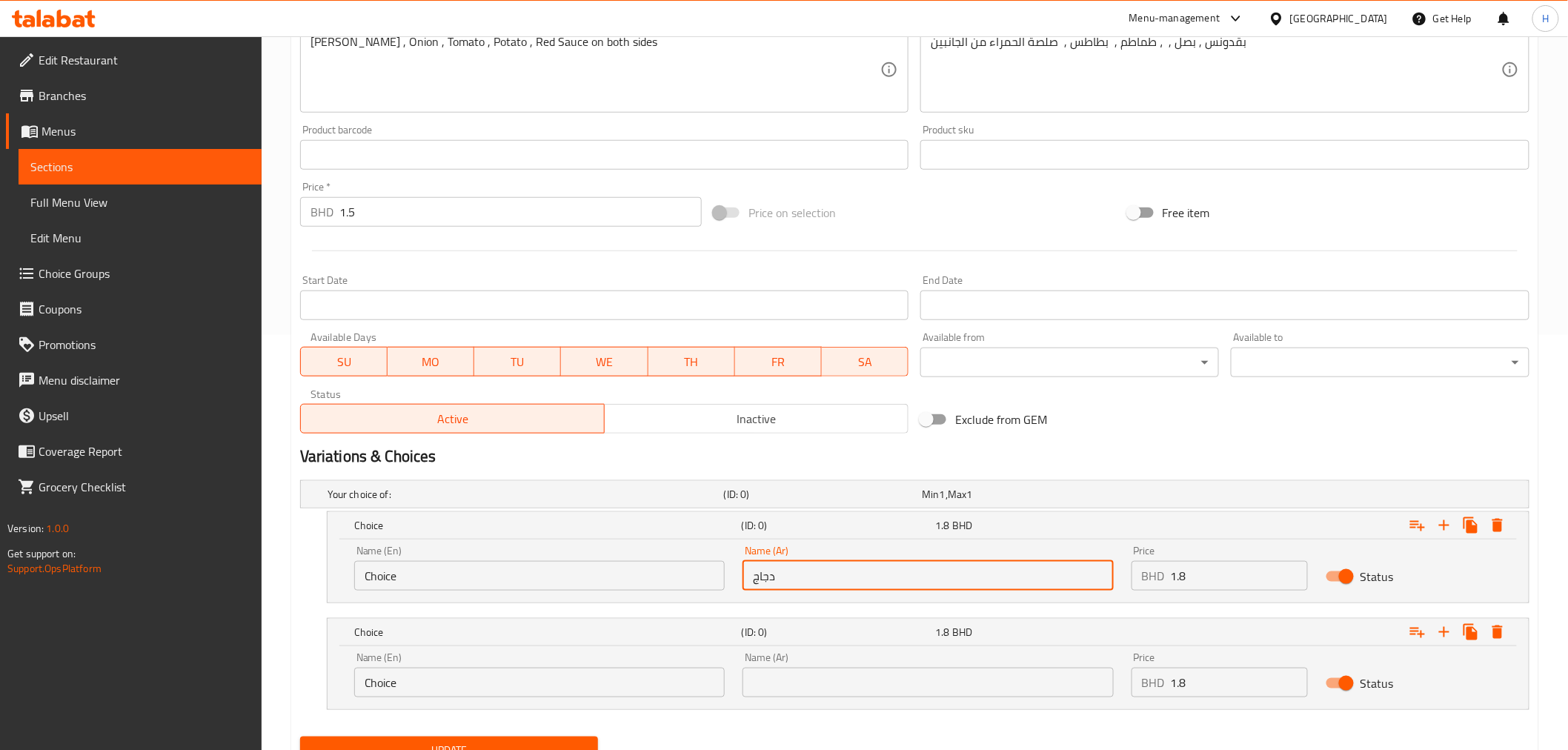
click at [812, 671] on input "text" at bounding box center [927, 682] width 371 height 30
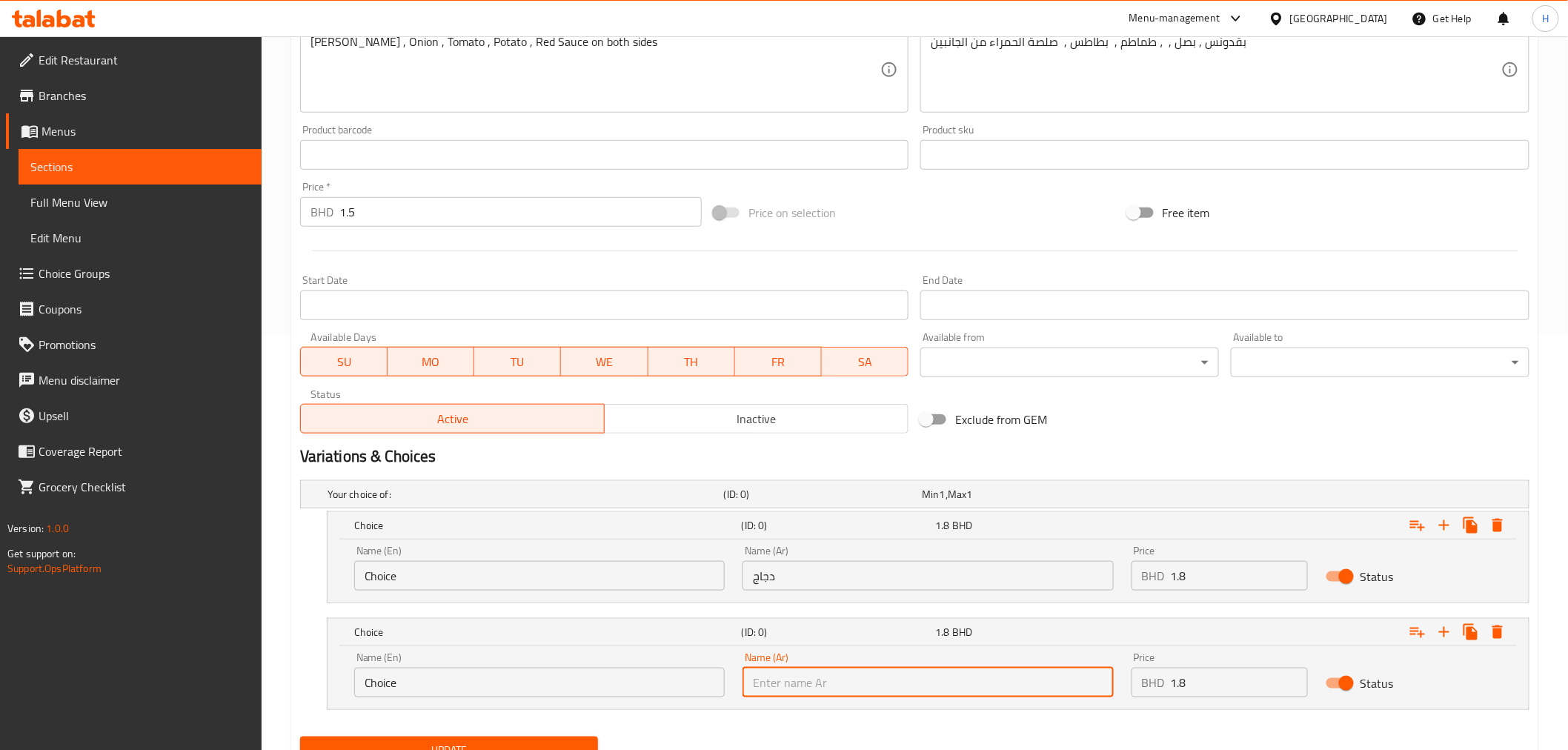
type input "لحم"
click at [509, 576] on input "Choice" at bounding box center [539, 576] width 371 height 30
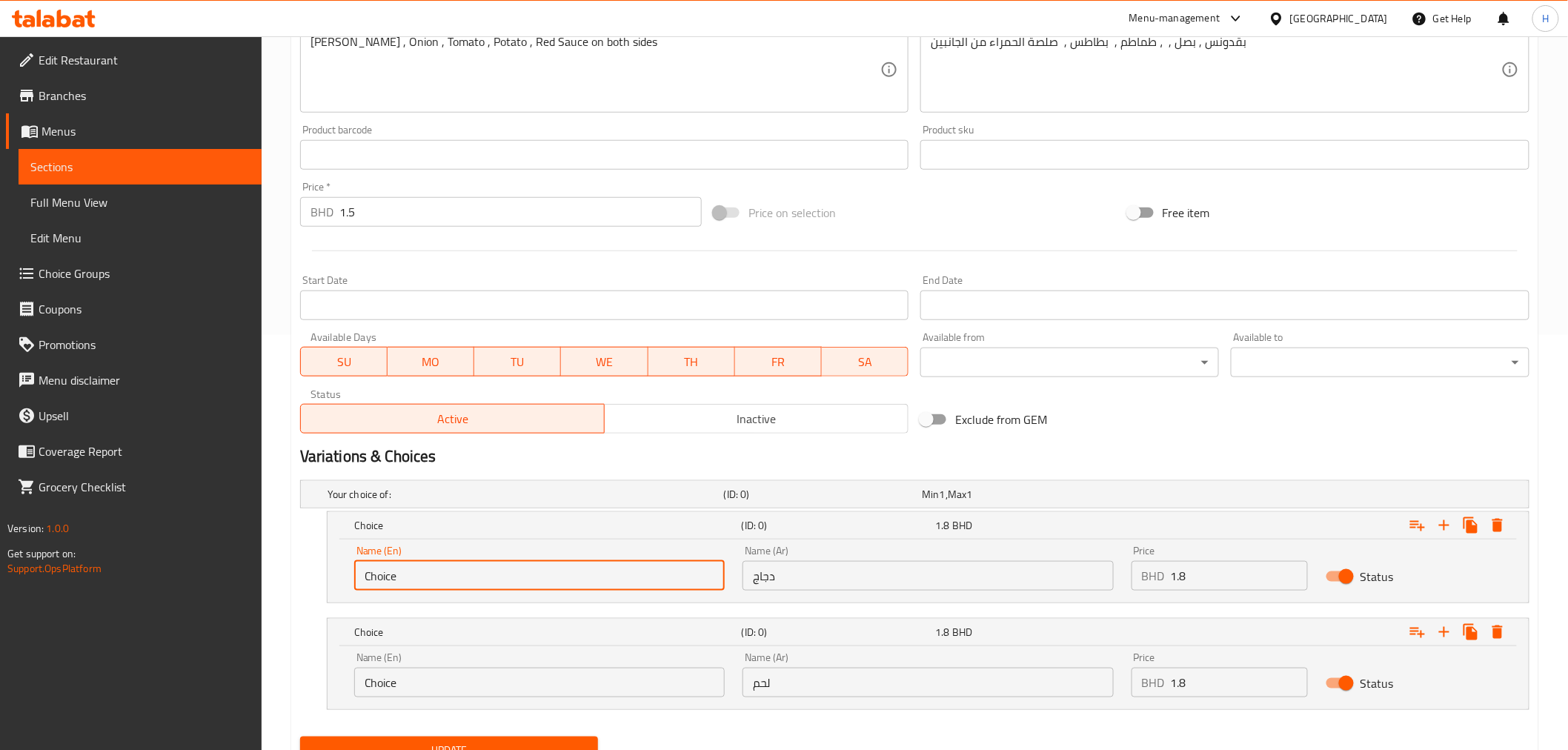
click at [509, 576] on input "Choice" at bounding box center [539, 576] width 371 height 30
click at [509, 576] on input "text" at bounding box center [539, 576] width 371 height 30
type input "Chicken"
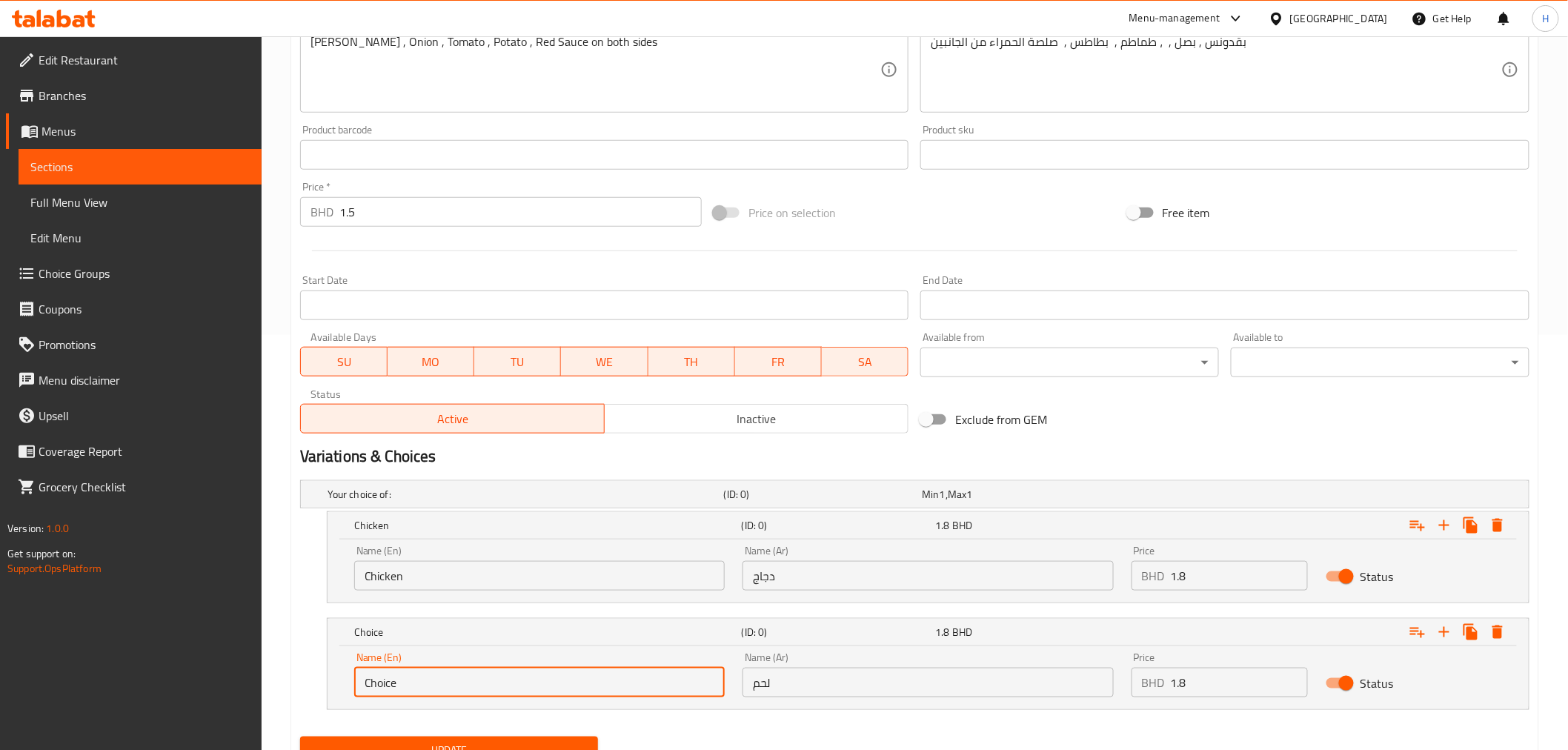
click at [384, 685] on input "Choice" at bounding box center [539, 682] width 371 height 30
click at [384, 685] on input "text" at bounding box center [539, 682] width 371 height 30
type input "Beef"
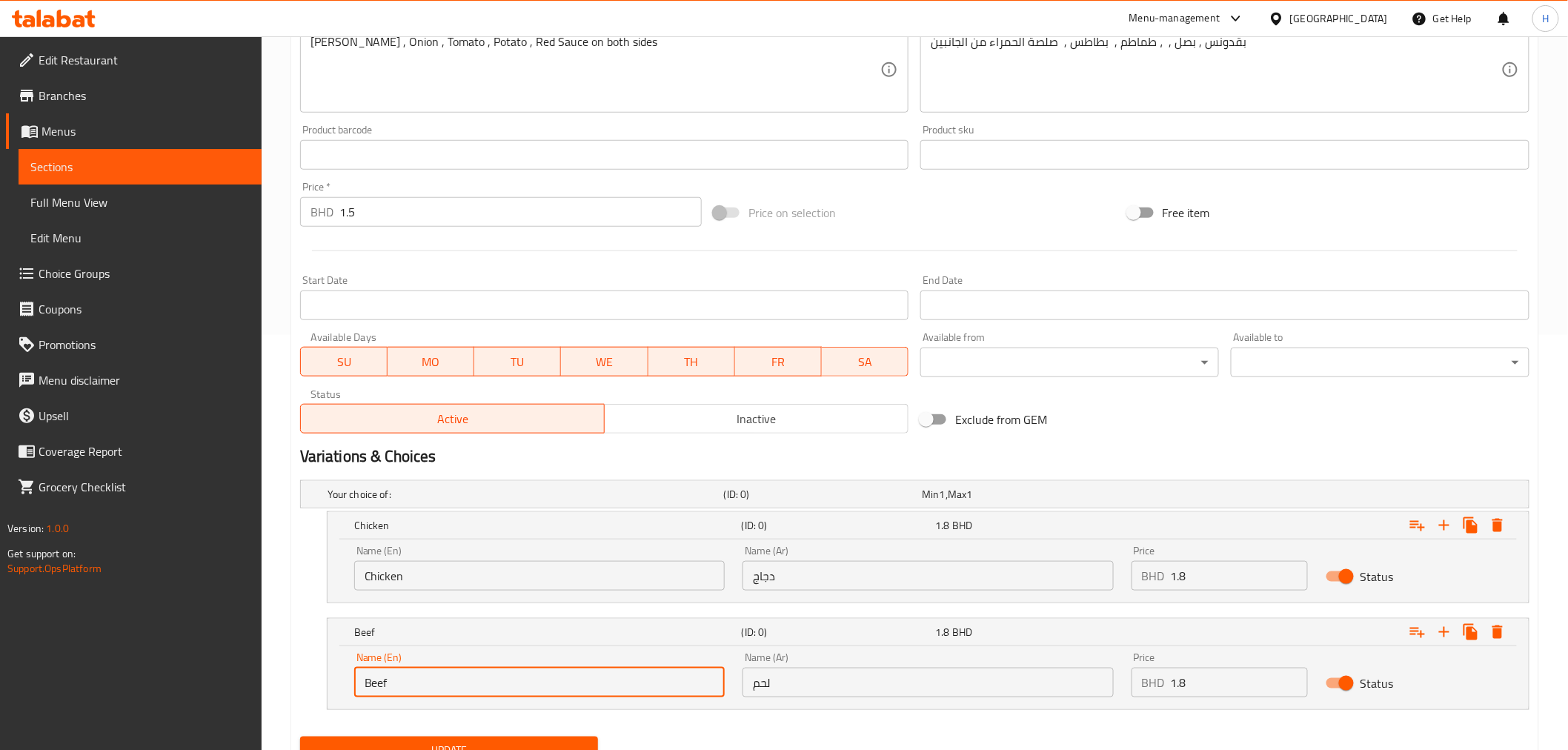
drag, startPoint x: 364, startPoint y: 209, endPoint x: 270, endPoint y: 208, distance: 94.0
click at [270, 208] on div "Home / Restaurants management / Menus / Sections / item / update Sandwich secti…" at bounding box center [914, 218] width 1307 height 1193
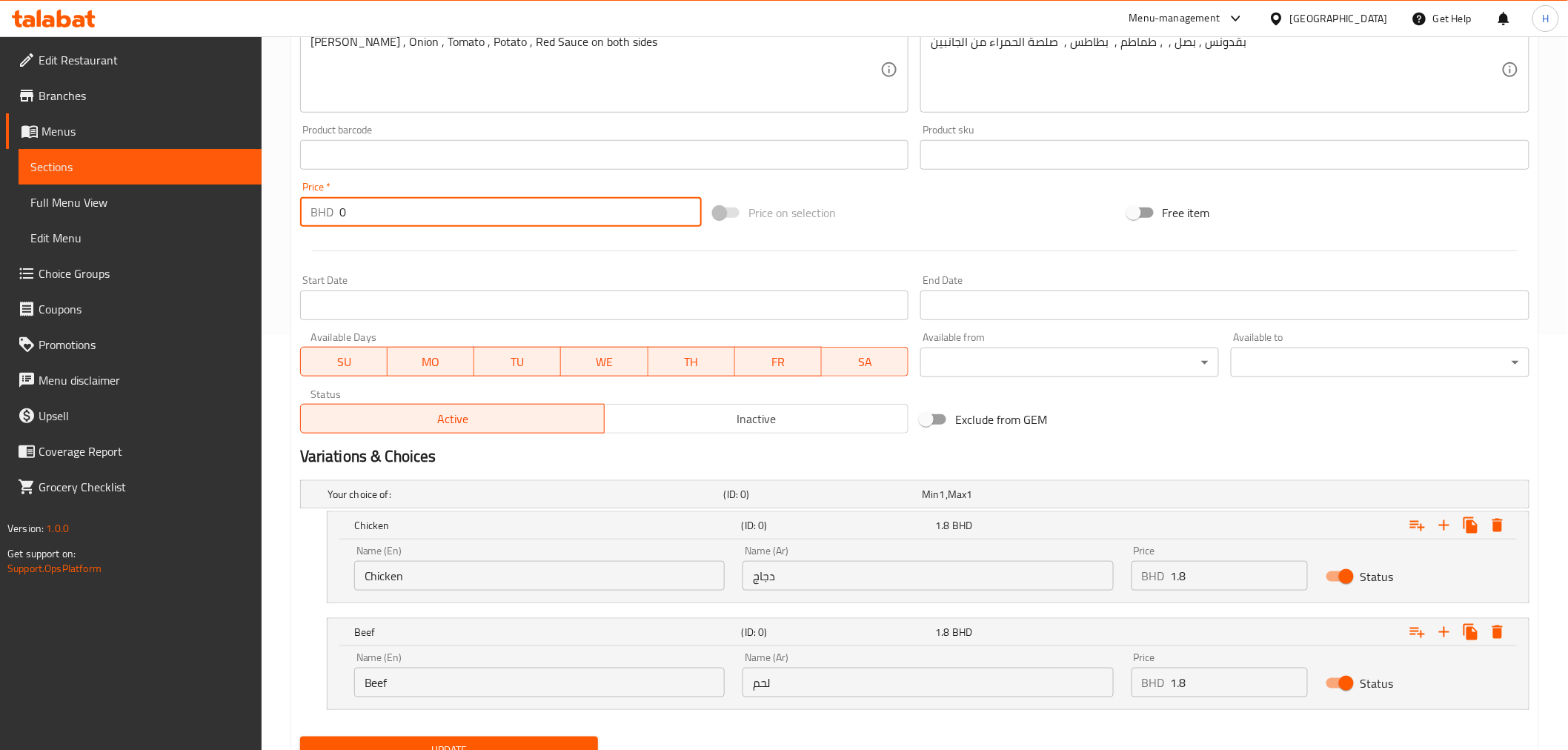
type input "0"
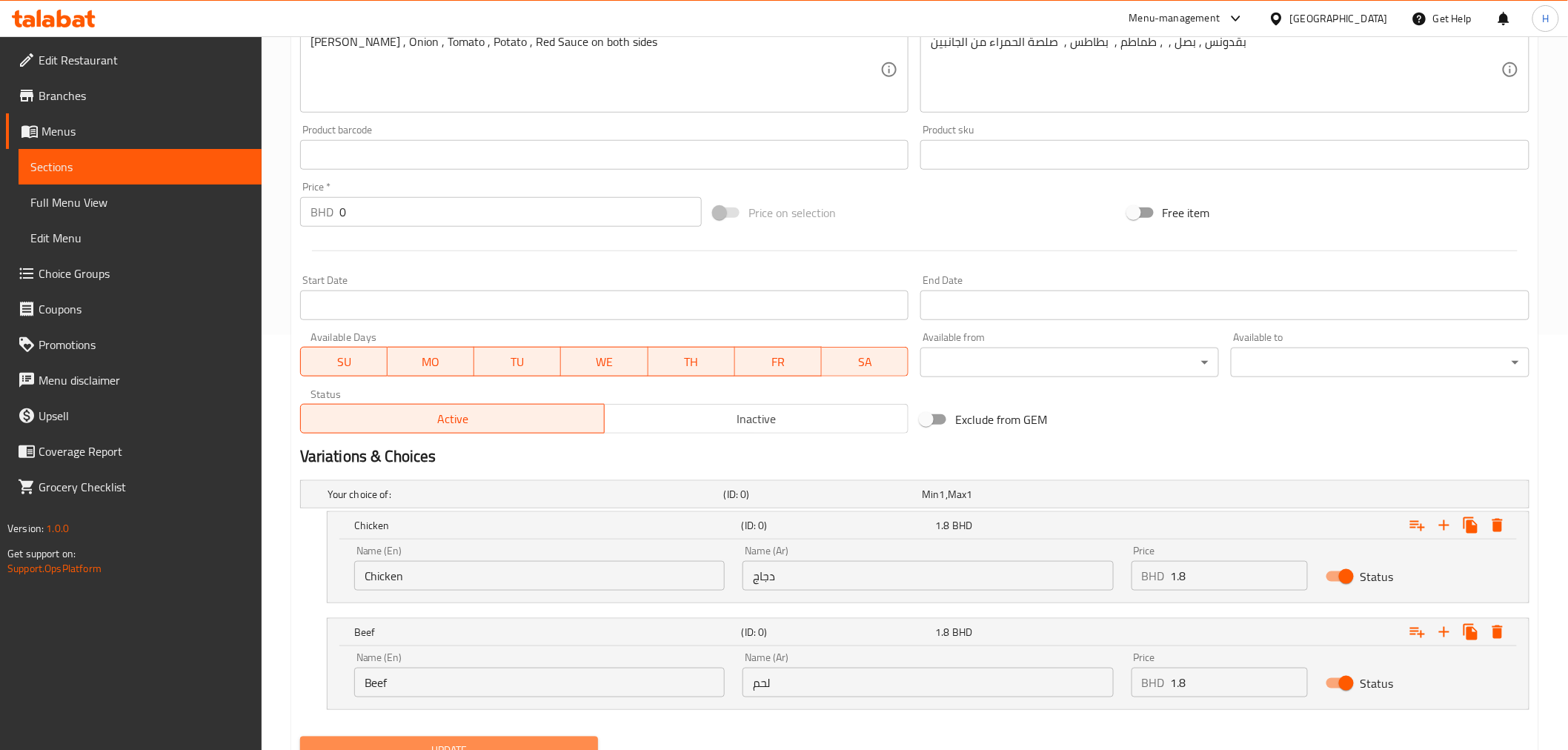
click at [348, 741] on span "Update" at bounding box center [449, 750] width 275 height 18
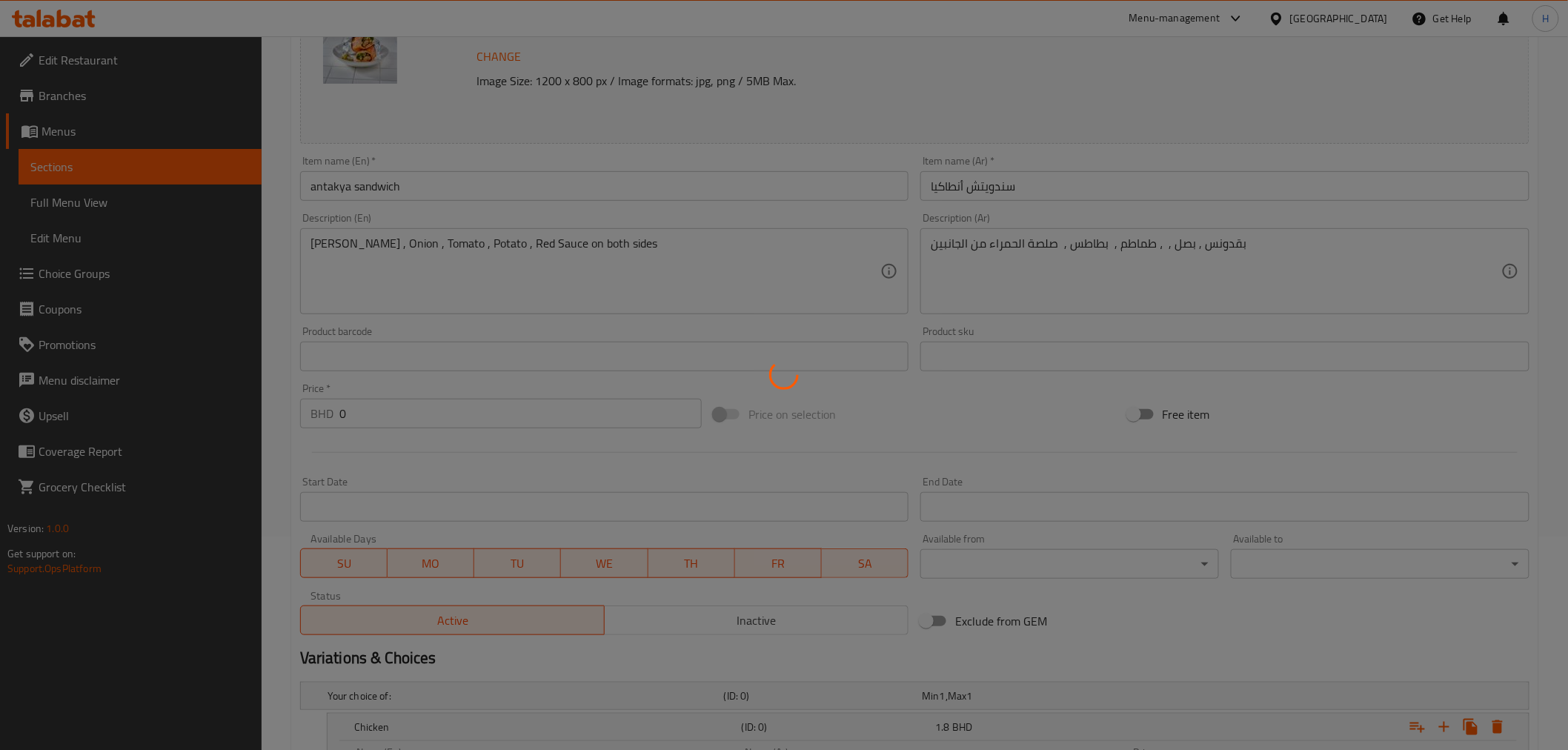
scroll to position [0, 0]
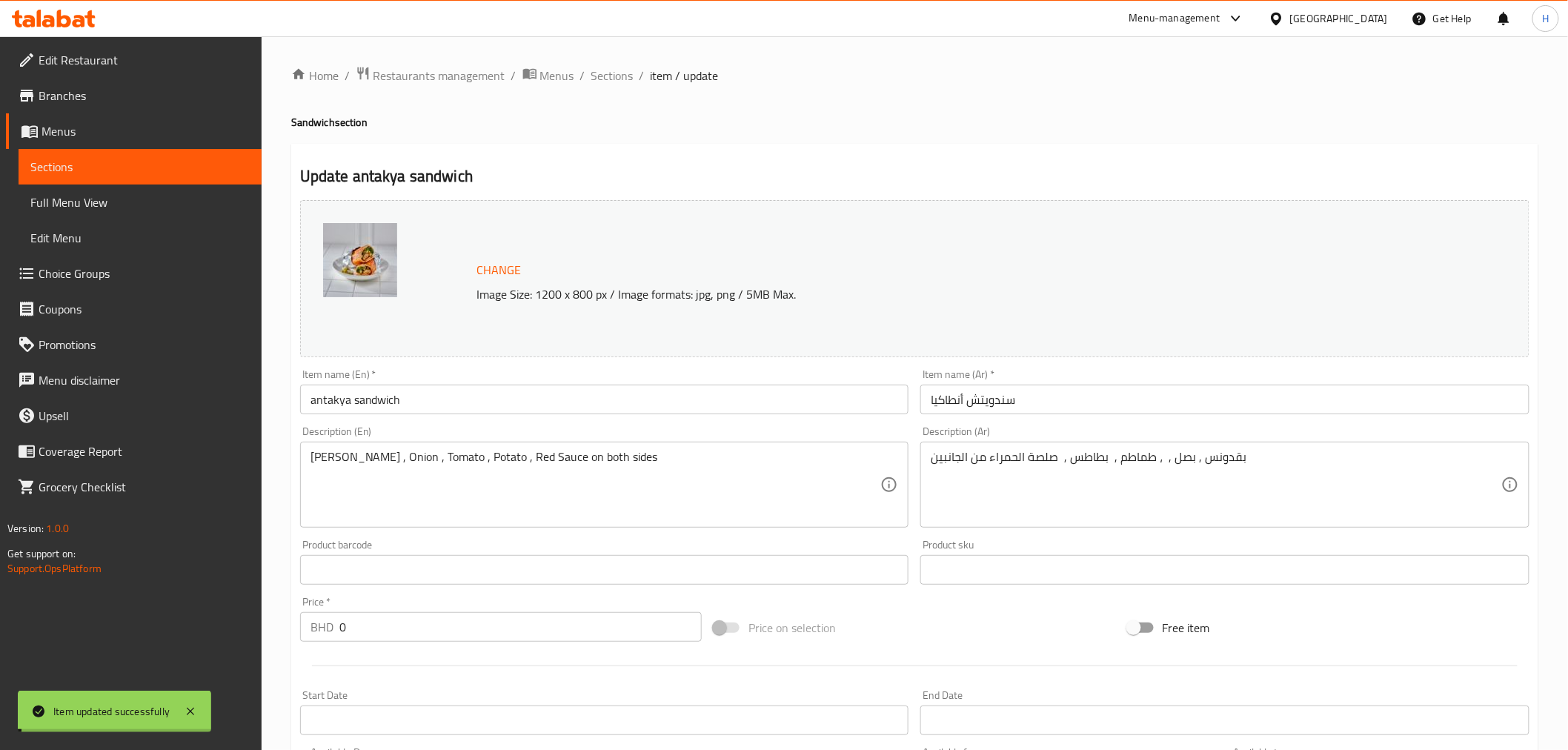
click at [366, 170] on h2 "Update antakya sandwich" at bounding box center [915, 176] width 1229 height 23
drag, startPoint x: 366, startPoint y: 170, endPoint x: 433, endPoint y: 173, distance: 67.1
click at [433, 173] on h2 "Update antakya sandwich" at bounding box center [915, 176] width 1229 height 23
copy h2 "antakya sandwich"
click at [604, 76] on span "Sections" at bounding box center [612, 76] width 43 height 17
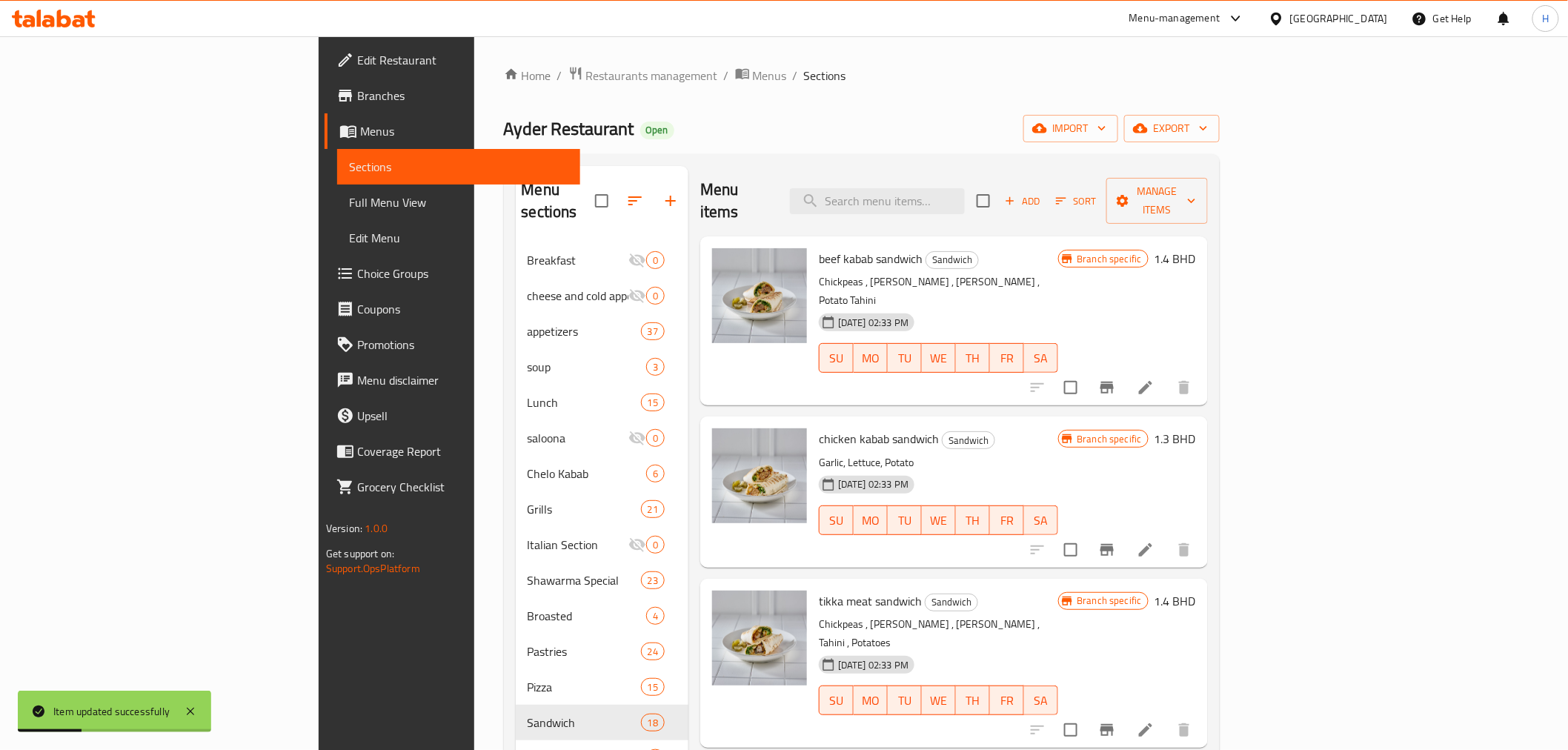
click at [987, 205] on div "Menu items Add Sort Manage items" at bounding box center [954, 201] width 508 height 70
click at [965, 193] on input "search" at bounding box center [877, 201] width 175 height 26
paste input "antakya sandwich"
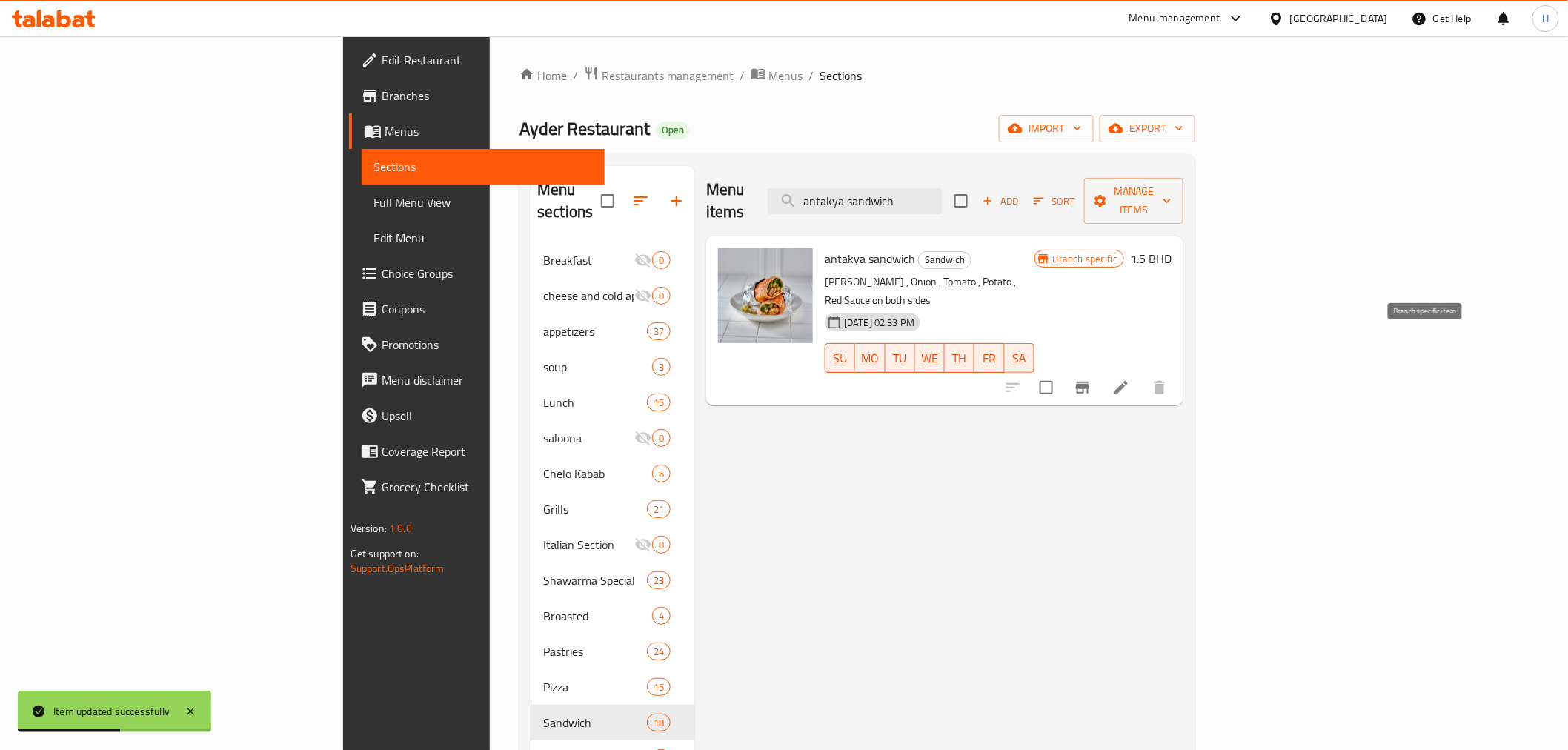
type input "antakya sandwich"
click at [1091, 378] on icon "Branch-specific-item" at bounding box center [1083, 387] width 17 height 17
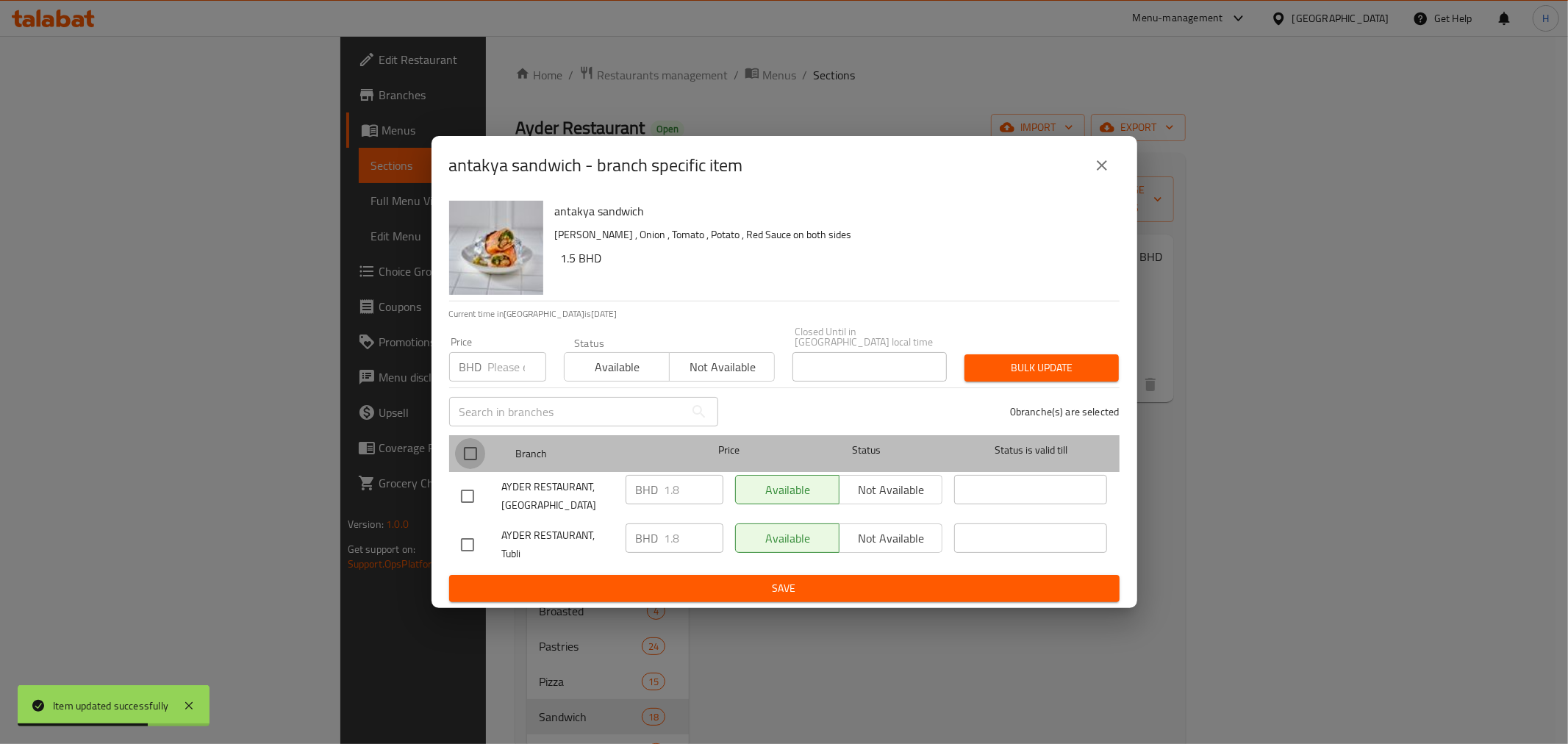
click at [478, 450] on input "checkbox" at bounding box center [470, 454] width 31 height 31
checkbox input "true"
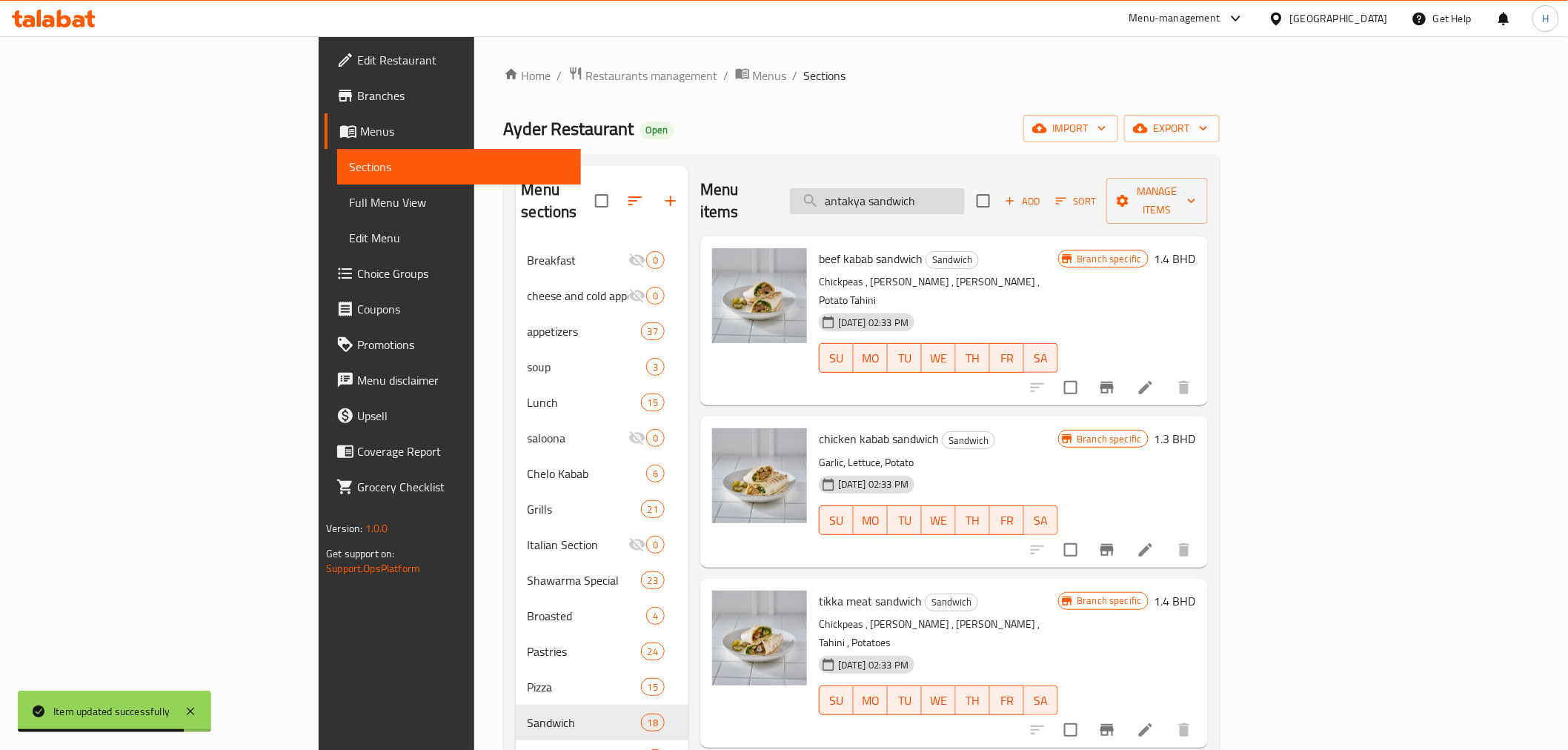
click at [965, 194] on input "antakya sandwich" at bounding box center [877, 201] width 175 height 26
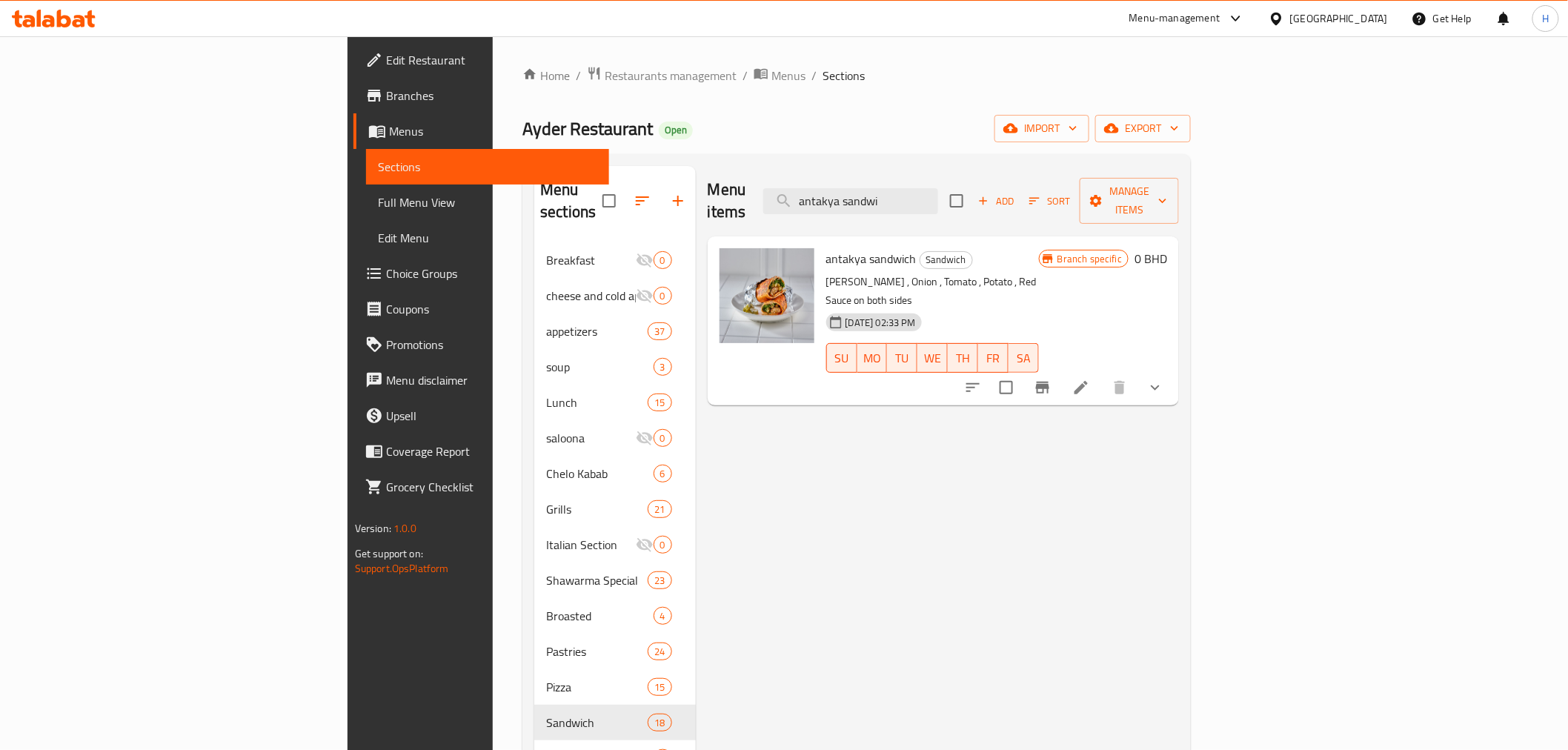
type input "antakya sandwi"
click at [1050, 382] on icon "Branch-specific-item" at bounding box center [1042, 388] width 13 height 12
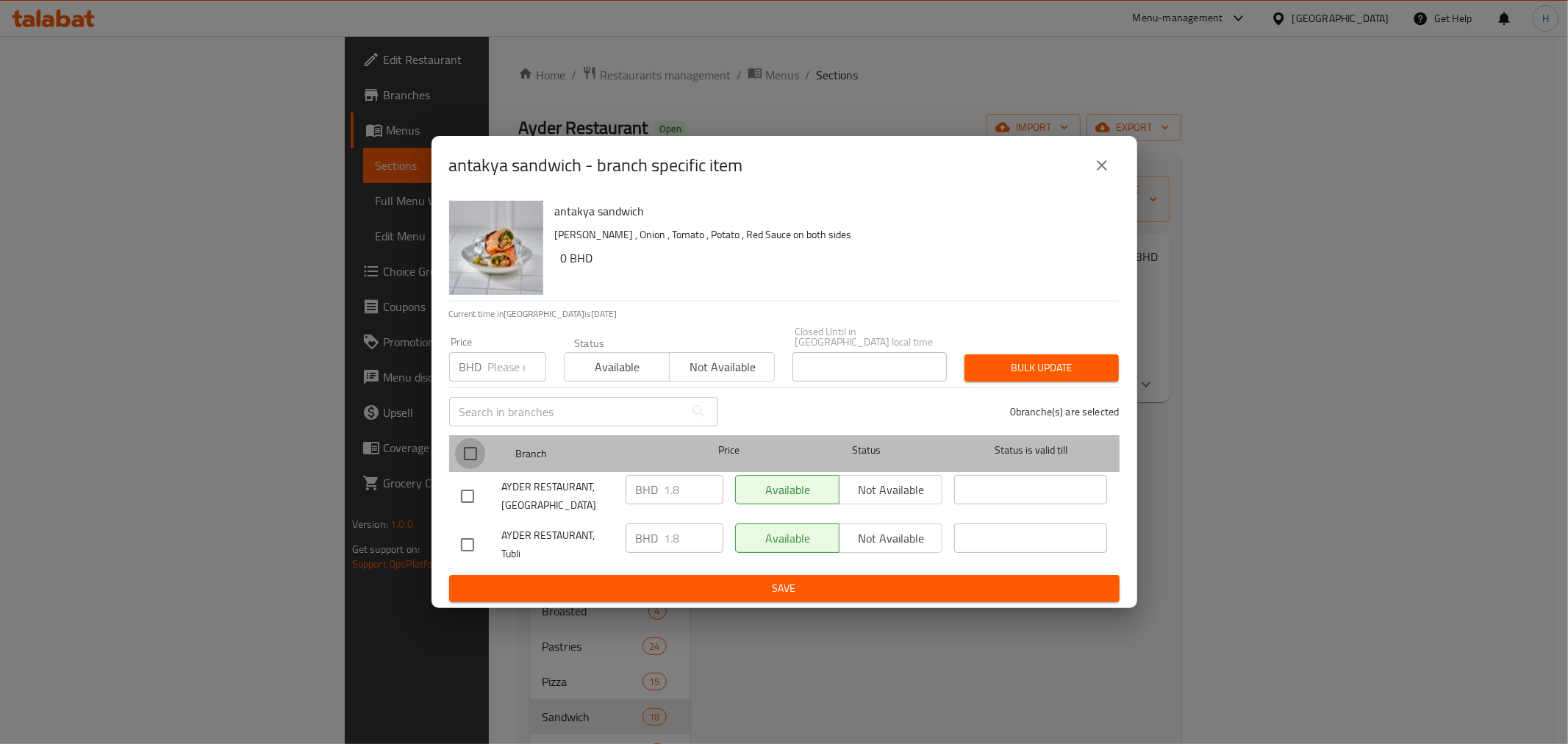
click at [473, 442] on input "checkbox" at bounding box center [470, 454] width 31 height 31
checkbox input "true"
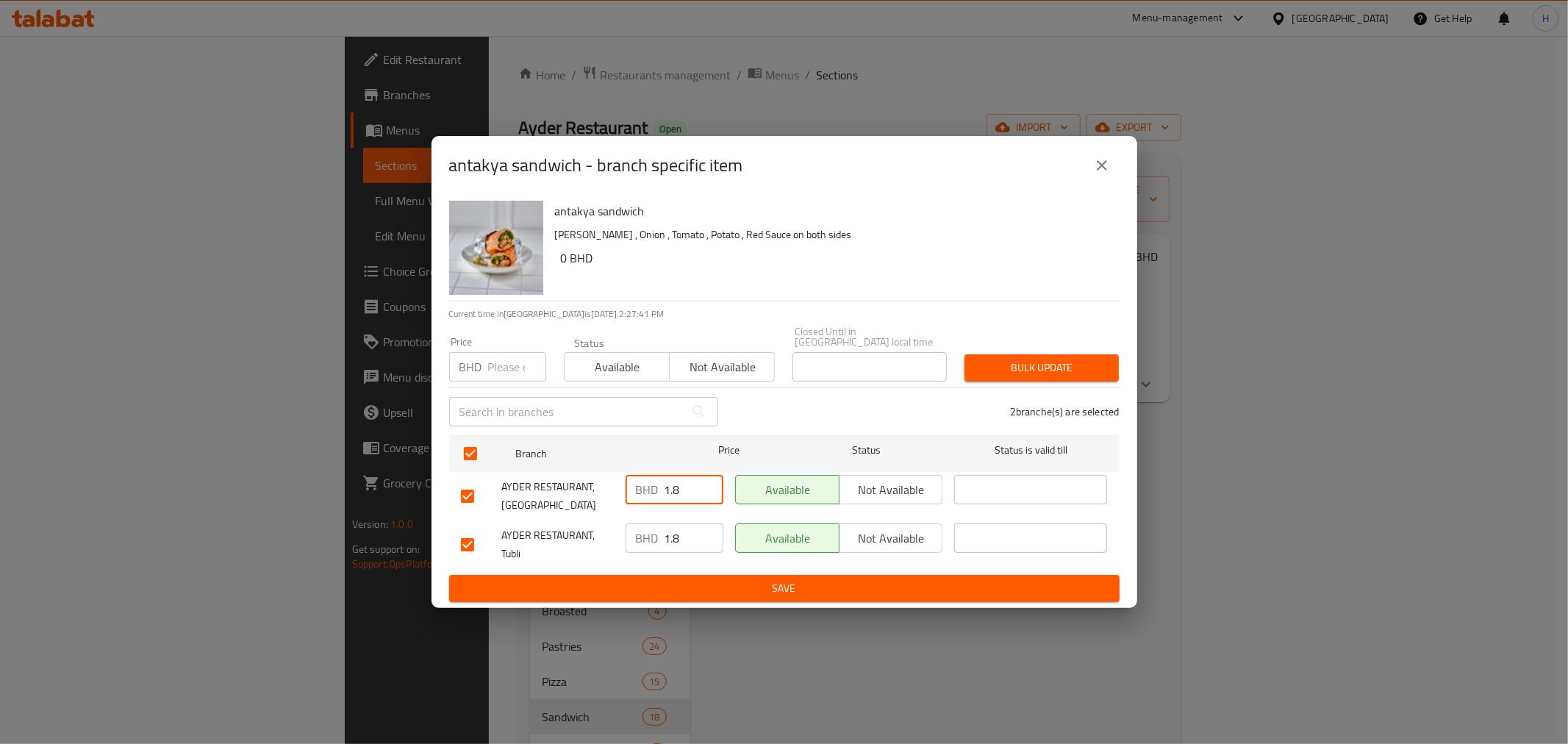
drag, startPoint x: 688, startPoint y: 489, endPoint x: 579, endPoint y: 480, distance: 109.4
click at [579, 480] on div "AYDER RESTAURANT, Malkiya BHD 1.8 ​ Available Not available ​" at bounding box center [784, 496] width 659 height 54
type input "0"
drag, startPoint x: 659, startPoint y: 533, endPoint x: 604, endPoint y: 549, distance: 57.3
click at [609, 533] on div "AYDER RESTAURANT, Tubli BHD 1.8 ​ Available Not available ​" at bounding box center [784, 544] width 659 height 54
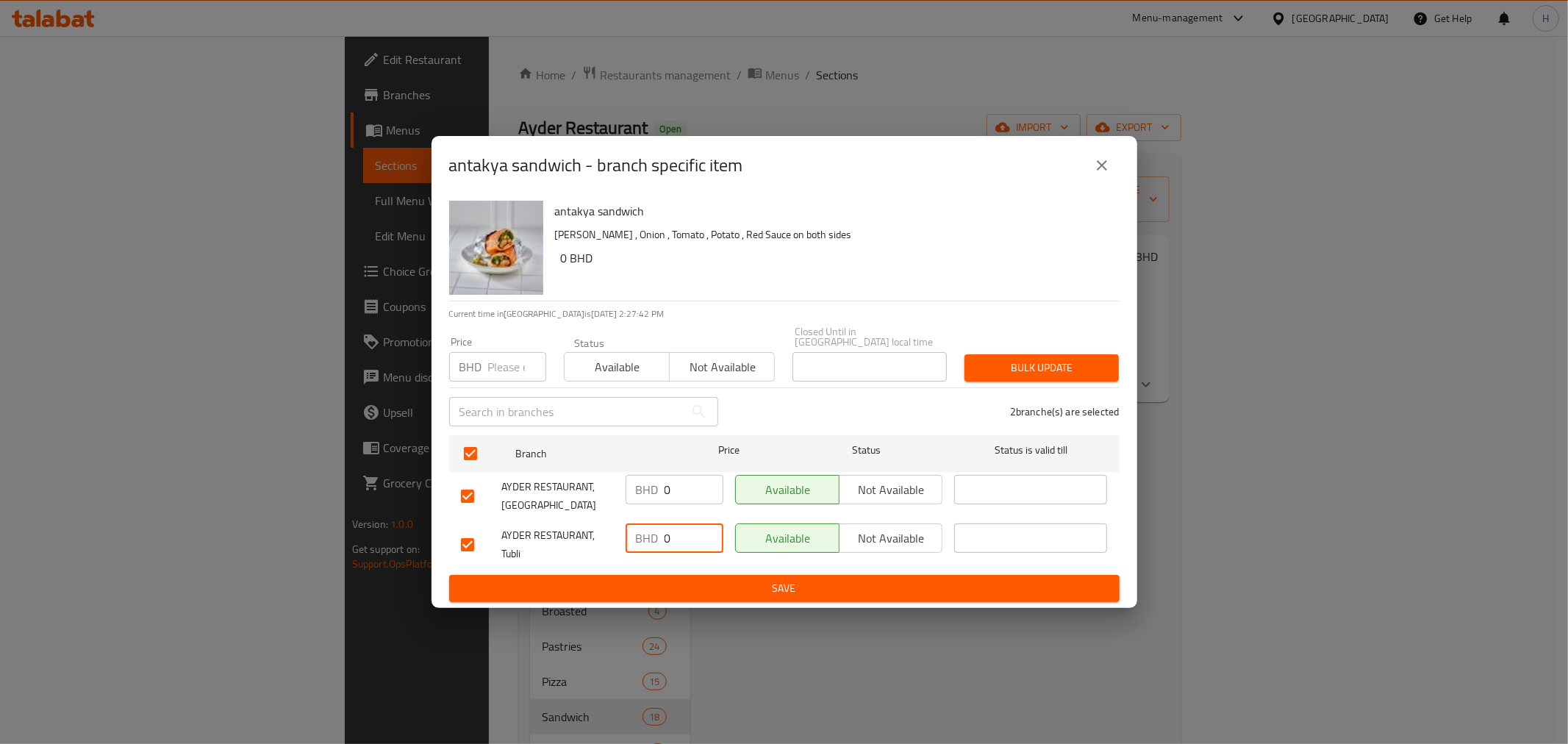
type input "0"
click at [629, 582] on span "Save" at bounding box center [784, 588] width 647 height 18
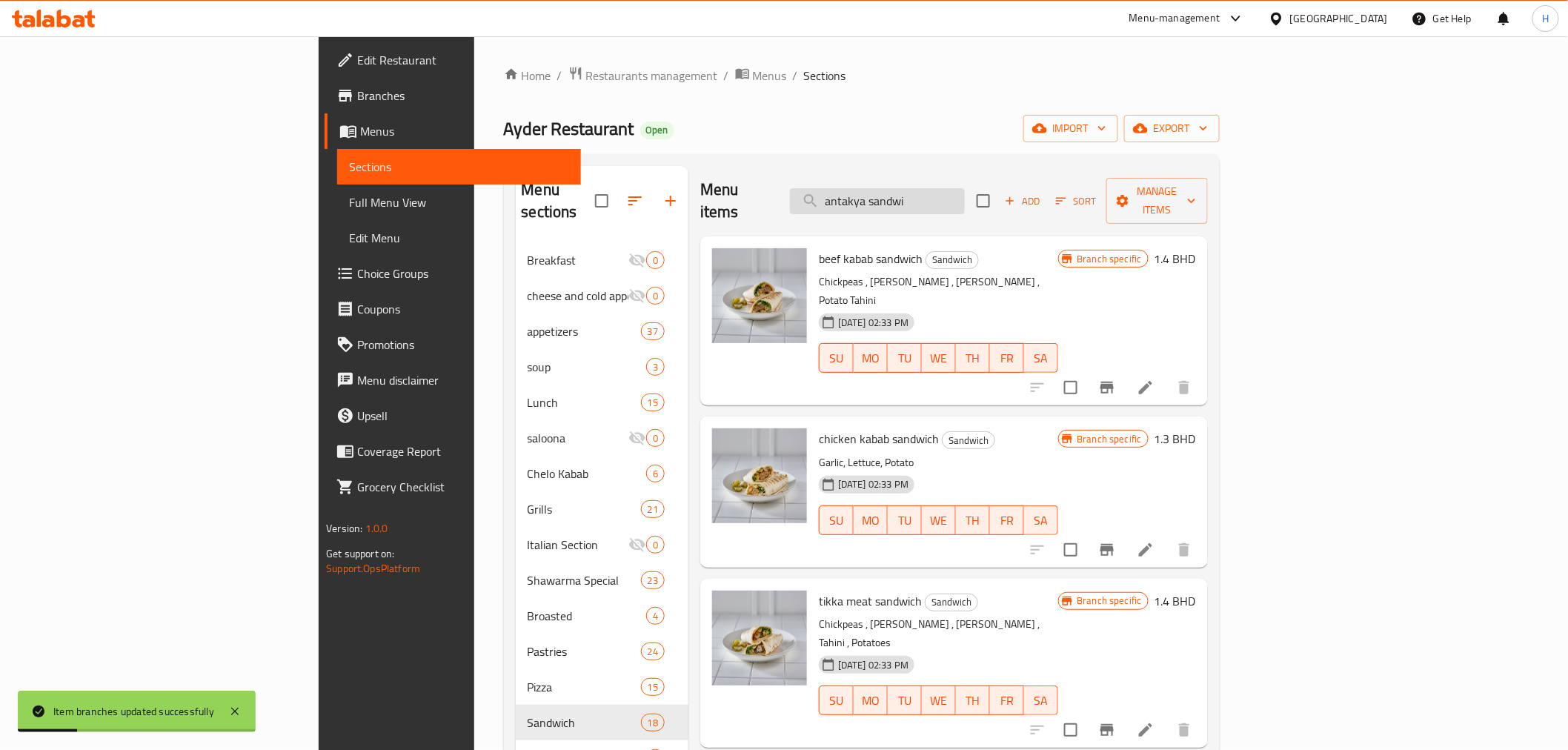
click at [965, 190] on input "antakya sandwi" at bounding box center [877, 201] width 175 height 26
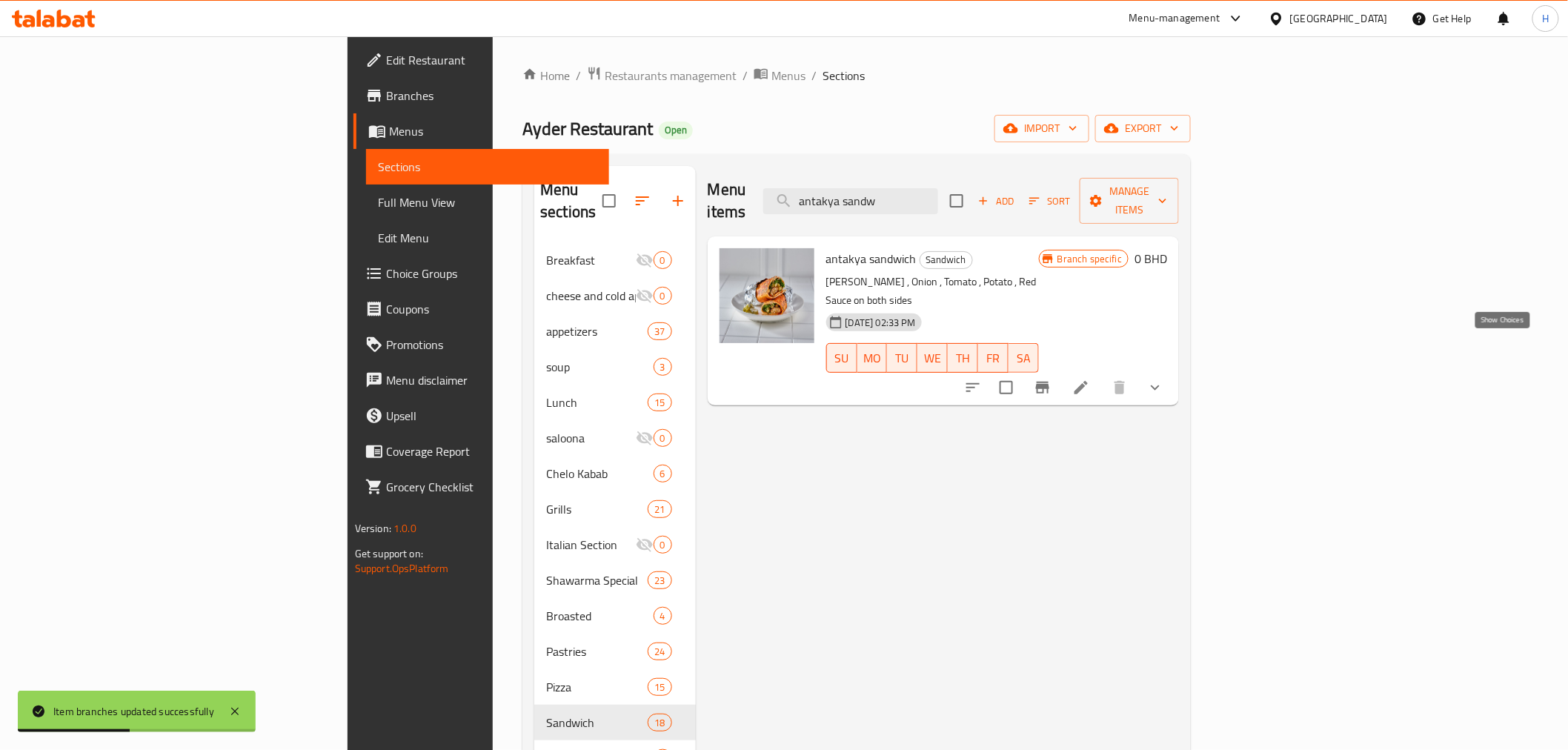
click at [1164, 378] on icon "show more" at bounding box center [1155, 387] width 17 height 17
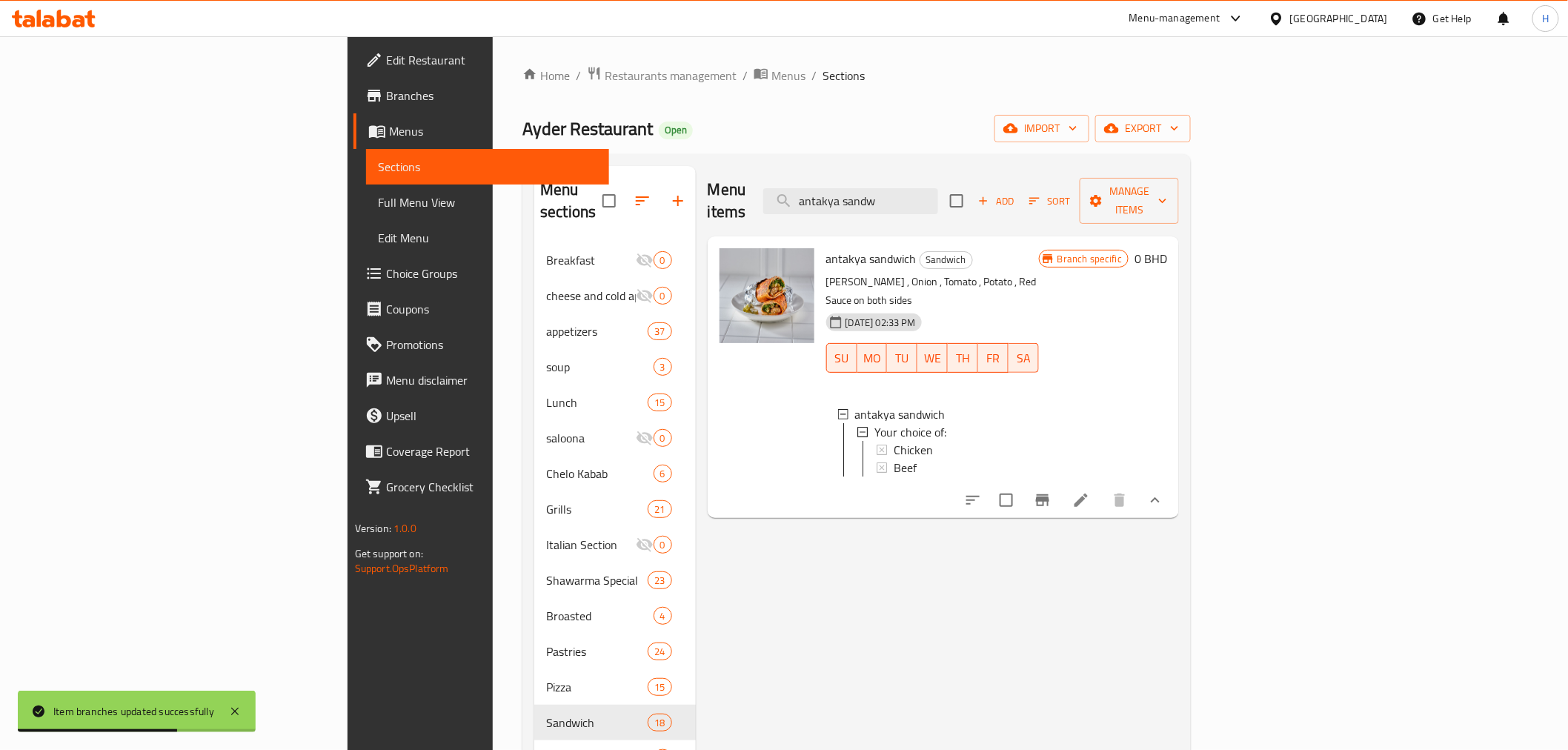
click at [1050, 494] on icon "Branch-specific-item" at bounding box center [1042, 500] width 13 height 12
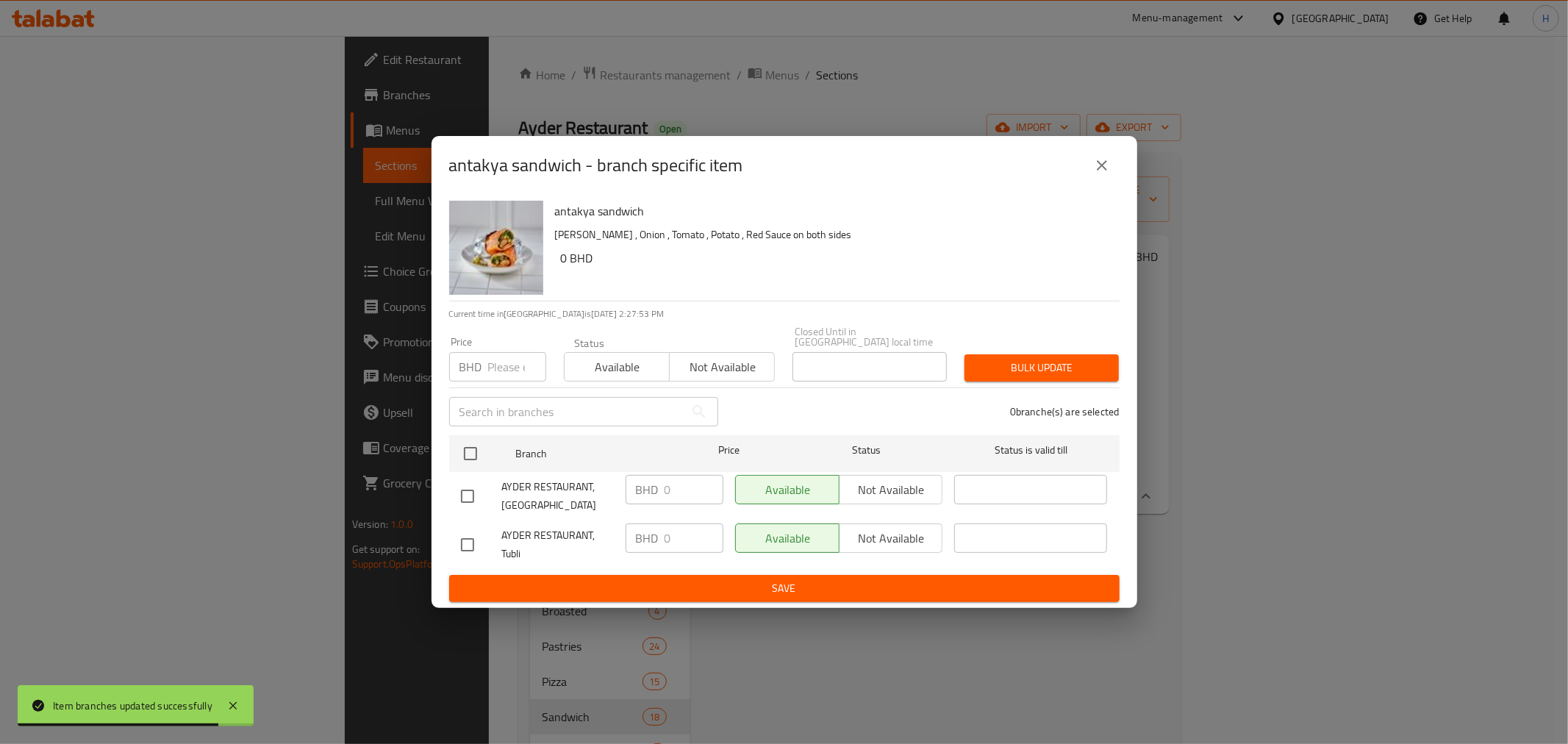
click at [1100, 174] on icon "close" at bounding box center [1101, 165] width 17 height 17
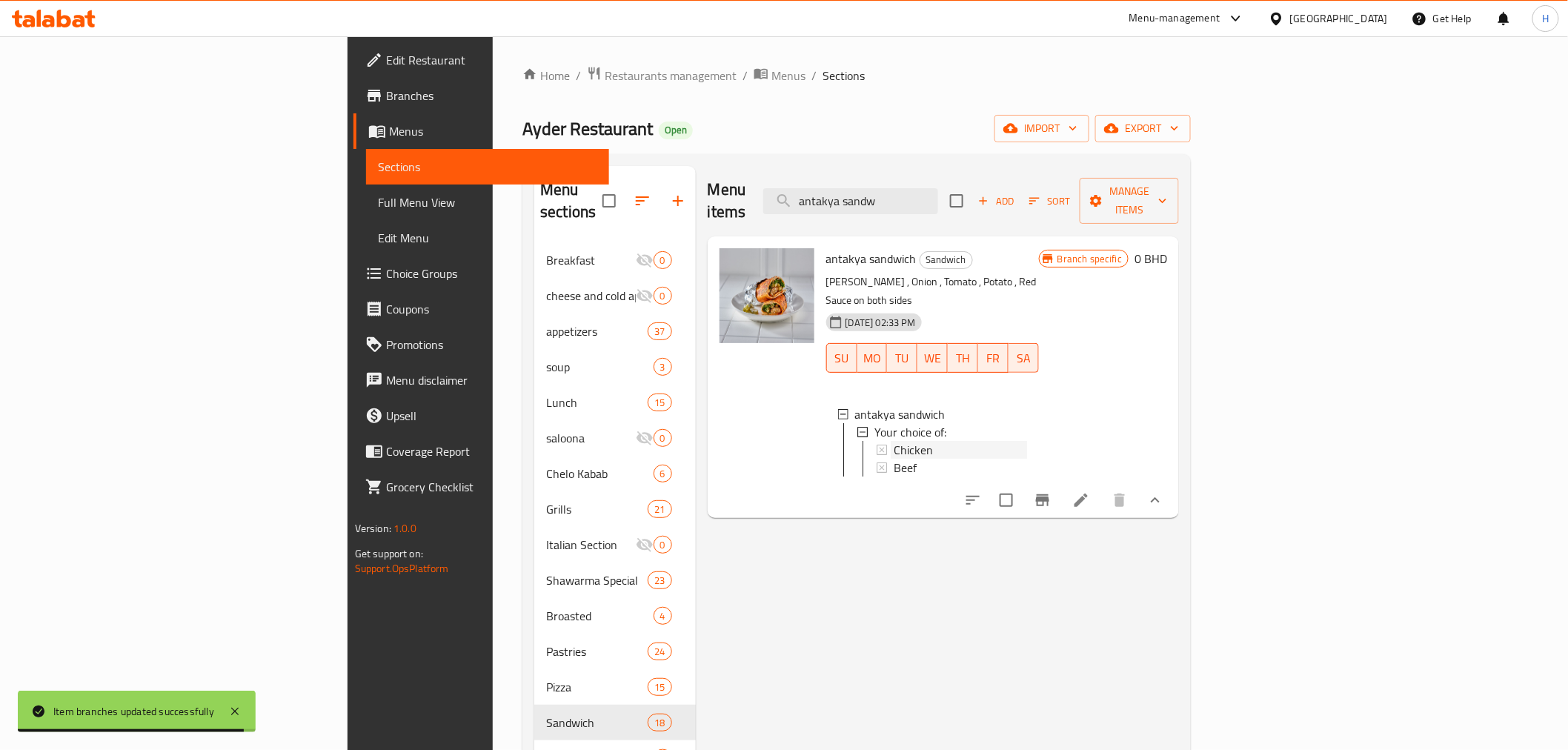
click at [893, 441] on span "Chicken" at bounding box center [912, 450] width 39 height 17
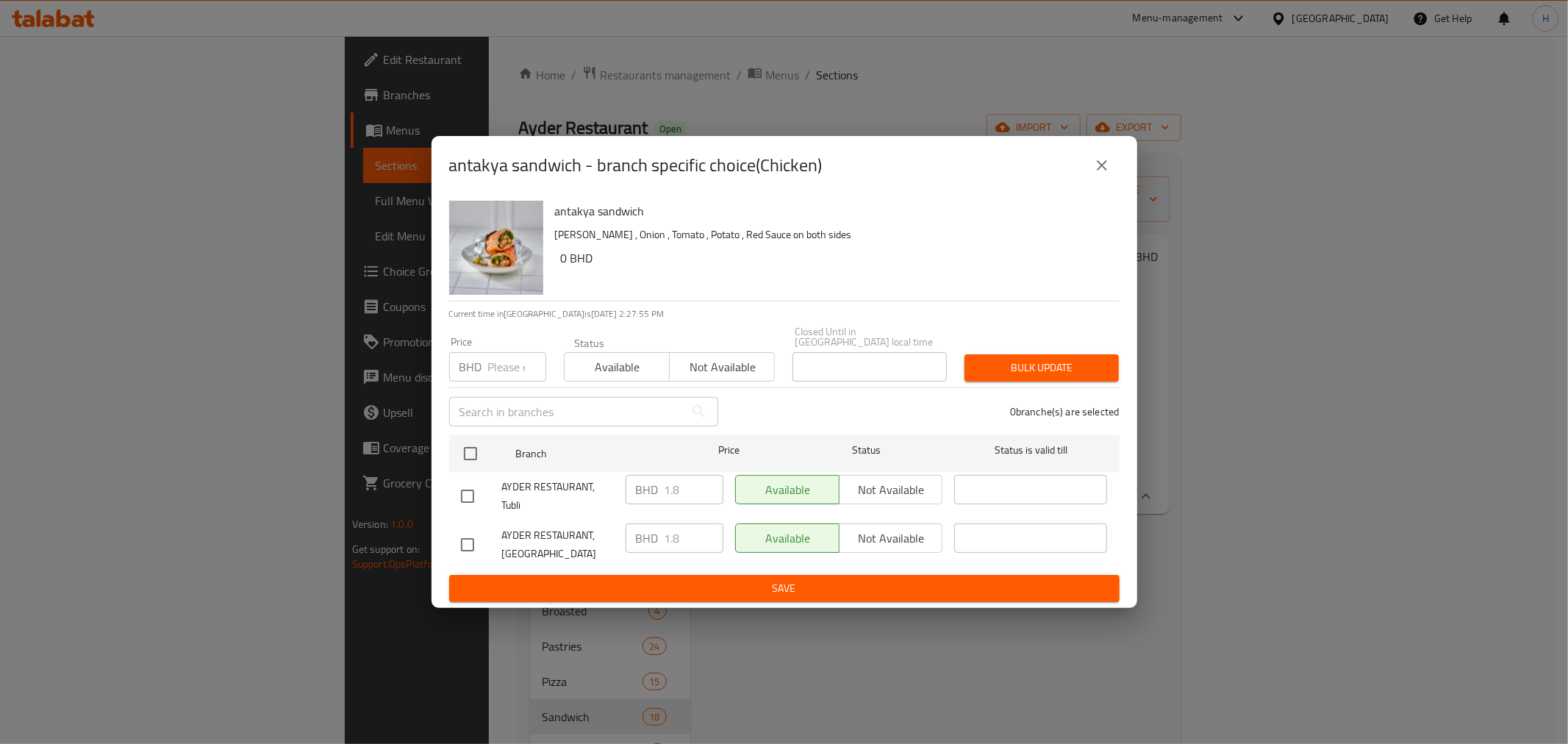
click at [1106, 171] on icon "close" at bounding box center [1101, 165] width 17 height 17
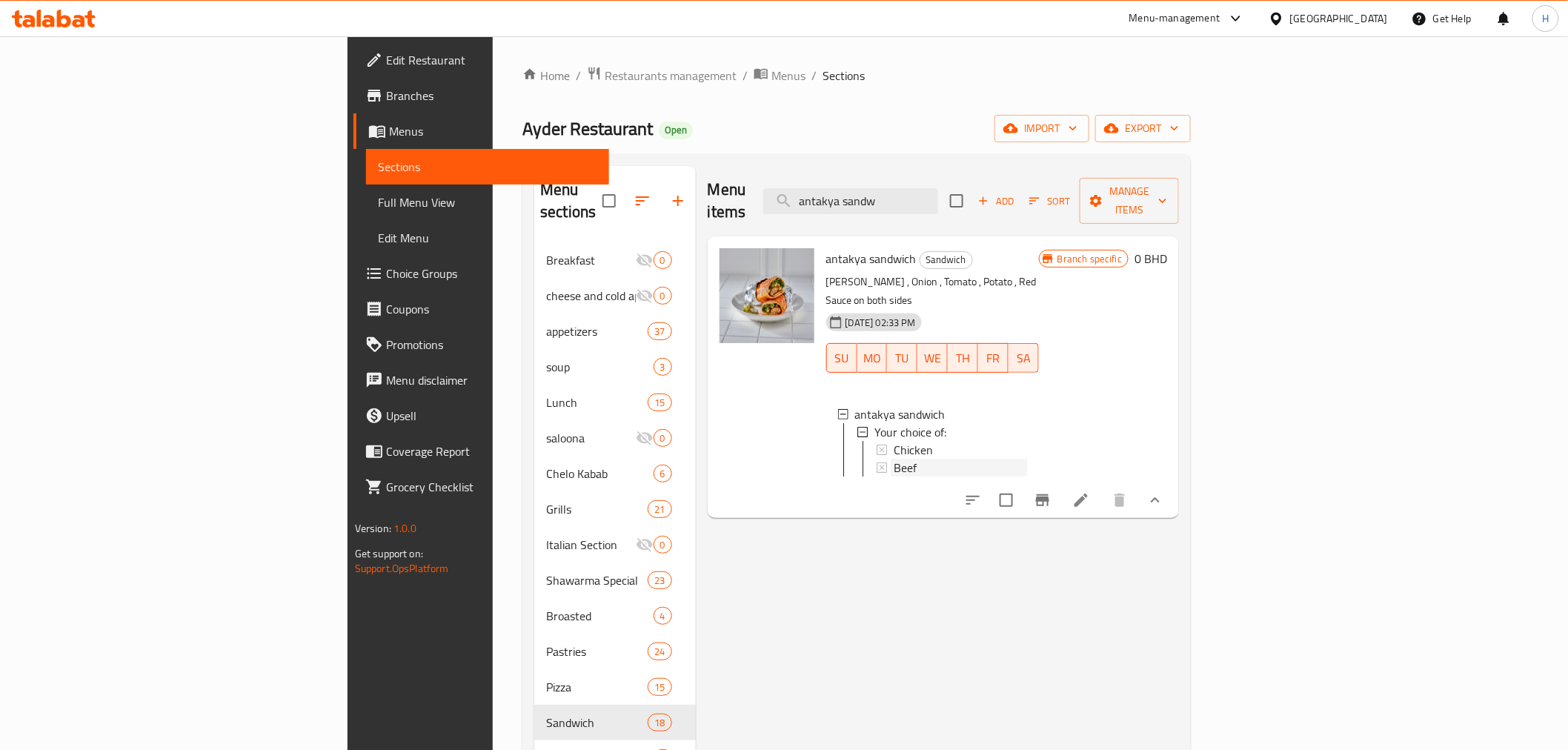
click at [893, 458] on div "Beef" at bounding box center [960, 467] width 134 height 17
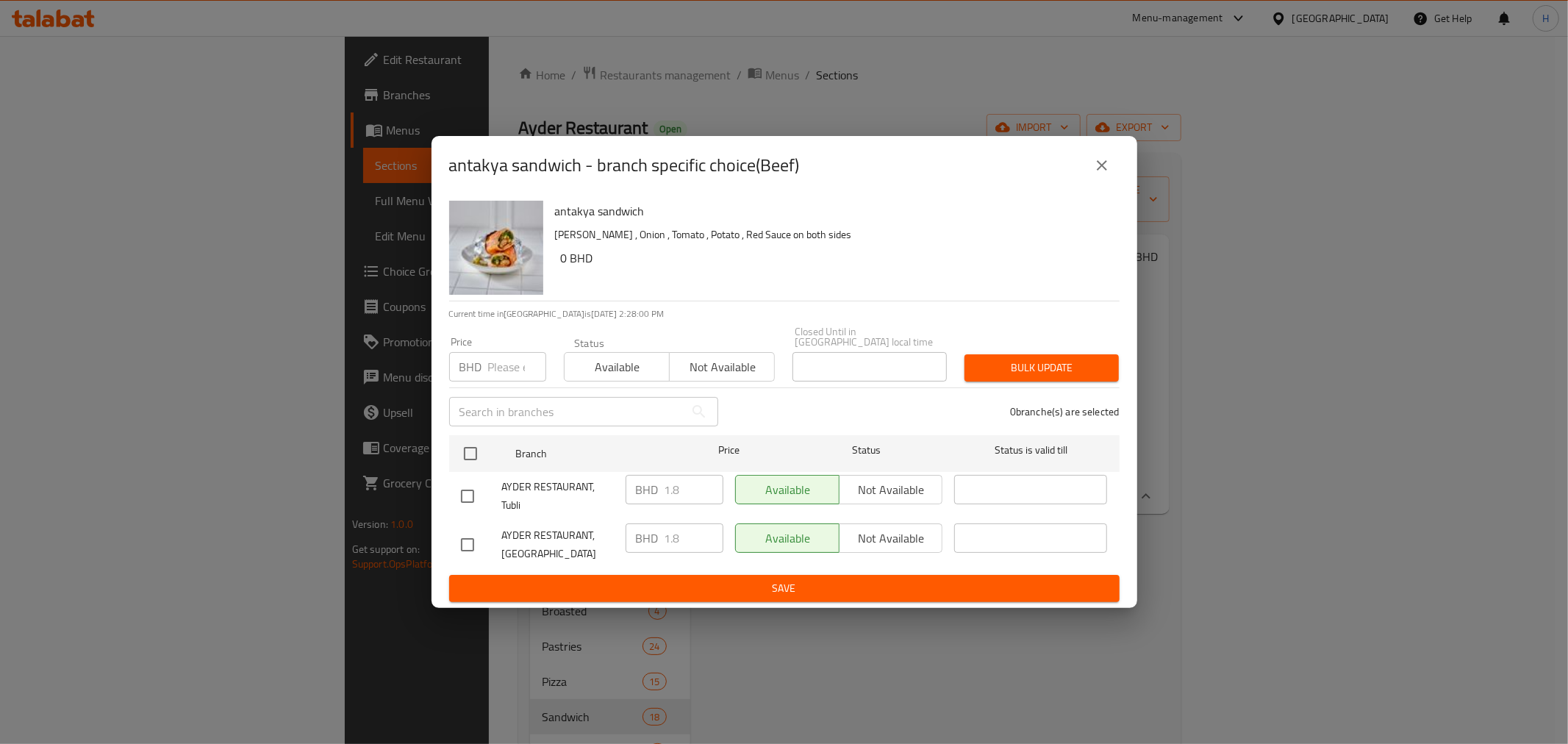
click at [1101, 173] on icon "close" at bounding box center [1101, 165] width 17 height 17
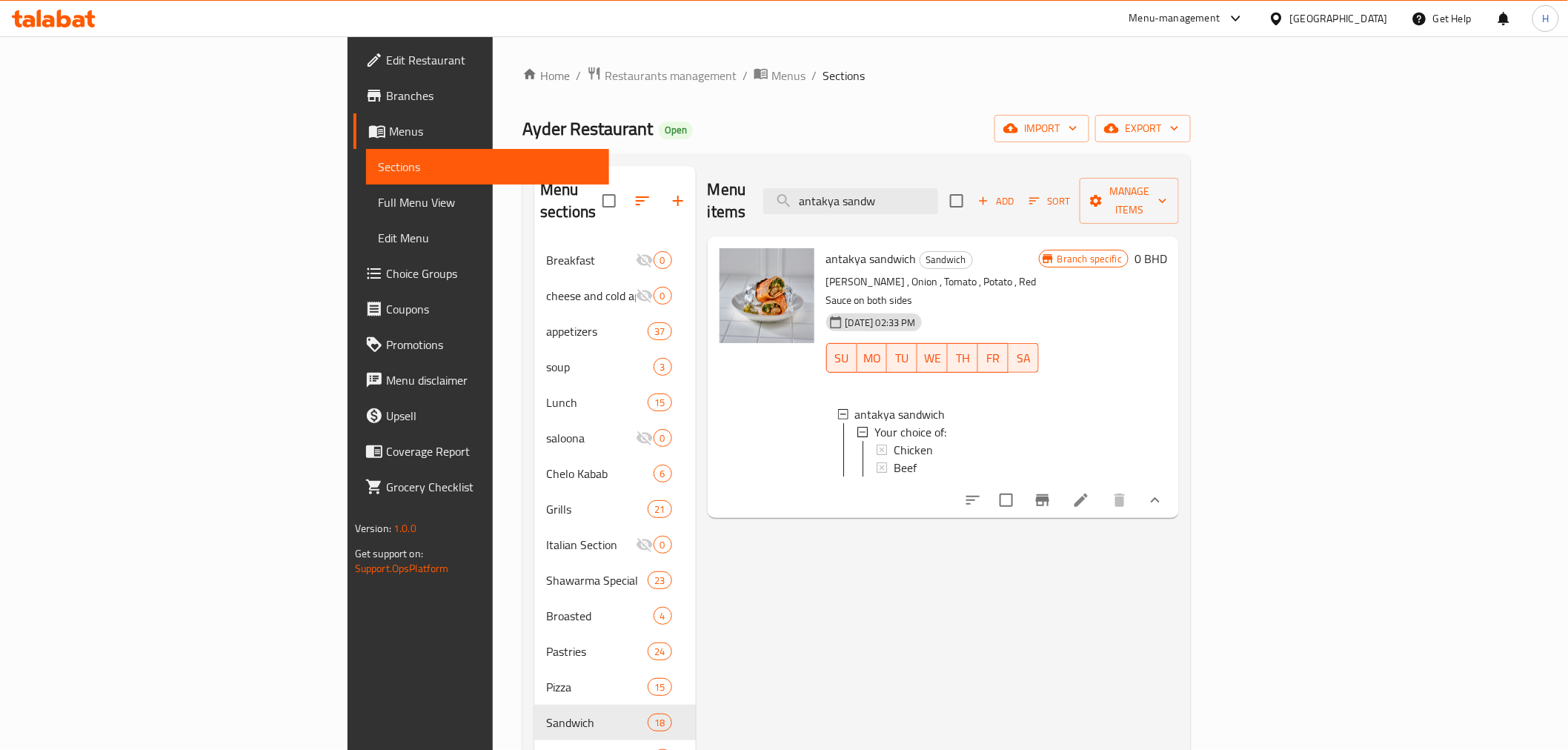
click at [974, 168] on div "Menu items antakya sandw Add Sort Manage items" at bounding box center [944, 201] width 472 height 70
click at [939, 194] on input "antakya sandw" at bounding box center [850, 201] width 175 height 26
click at [1050, 494] on icon "Branch-specific-item" at bounding box center [1042, 500] width 13 height 12
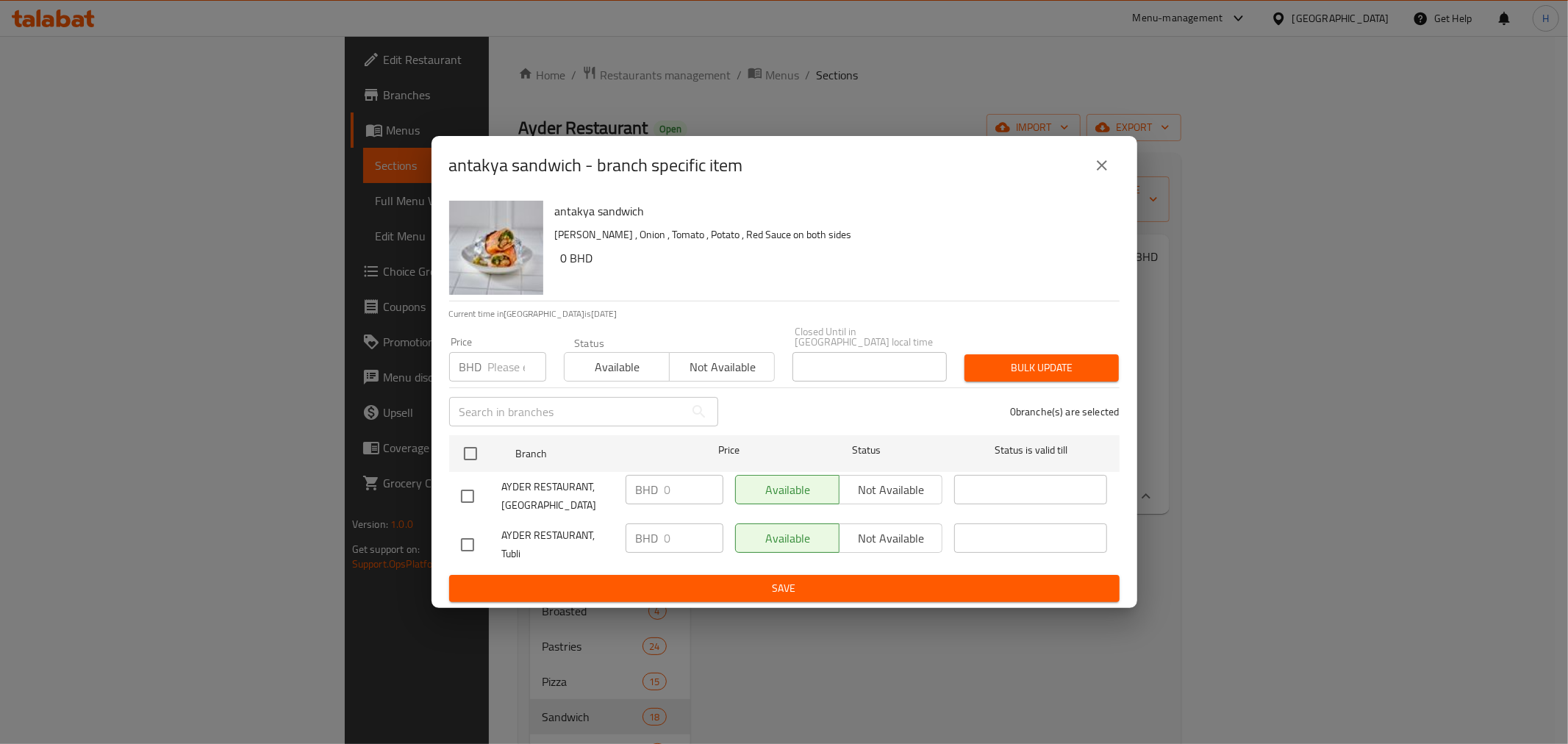
click at [1104, 172] on icon "close" at bounding box center [1101, 165] width 17 height 17
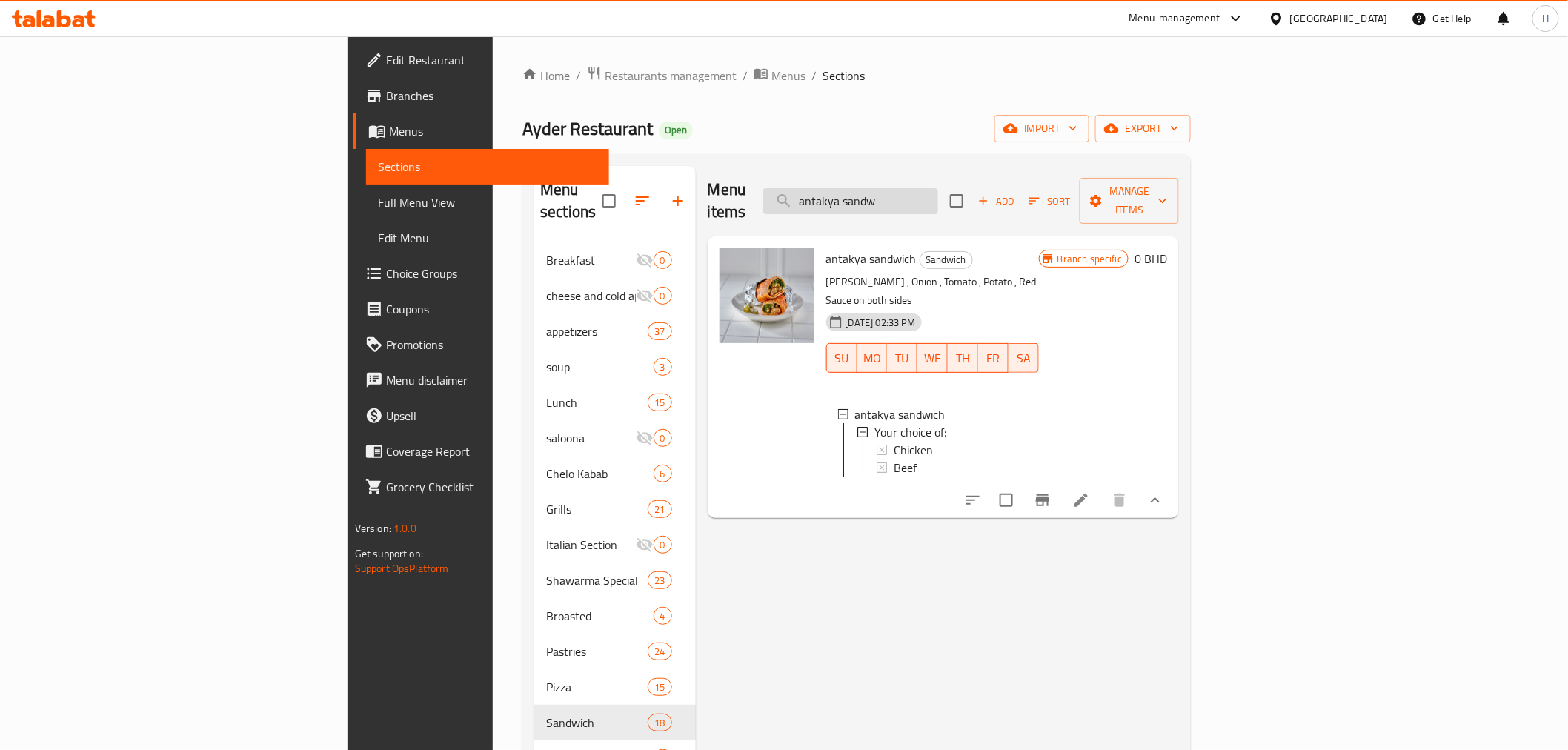
click at [939, 196] on input "antakya sandw" at bounding box center [850, 201] width 175 height 26
paste input "شاورما أنطاكيا"
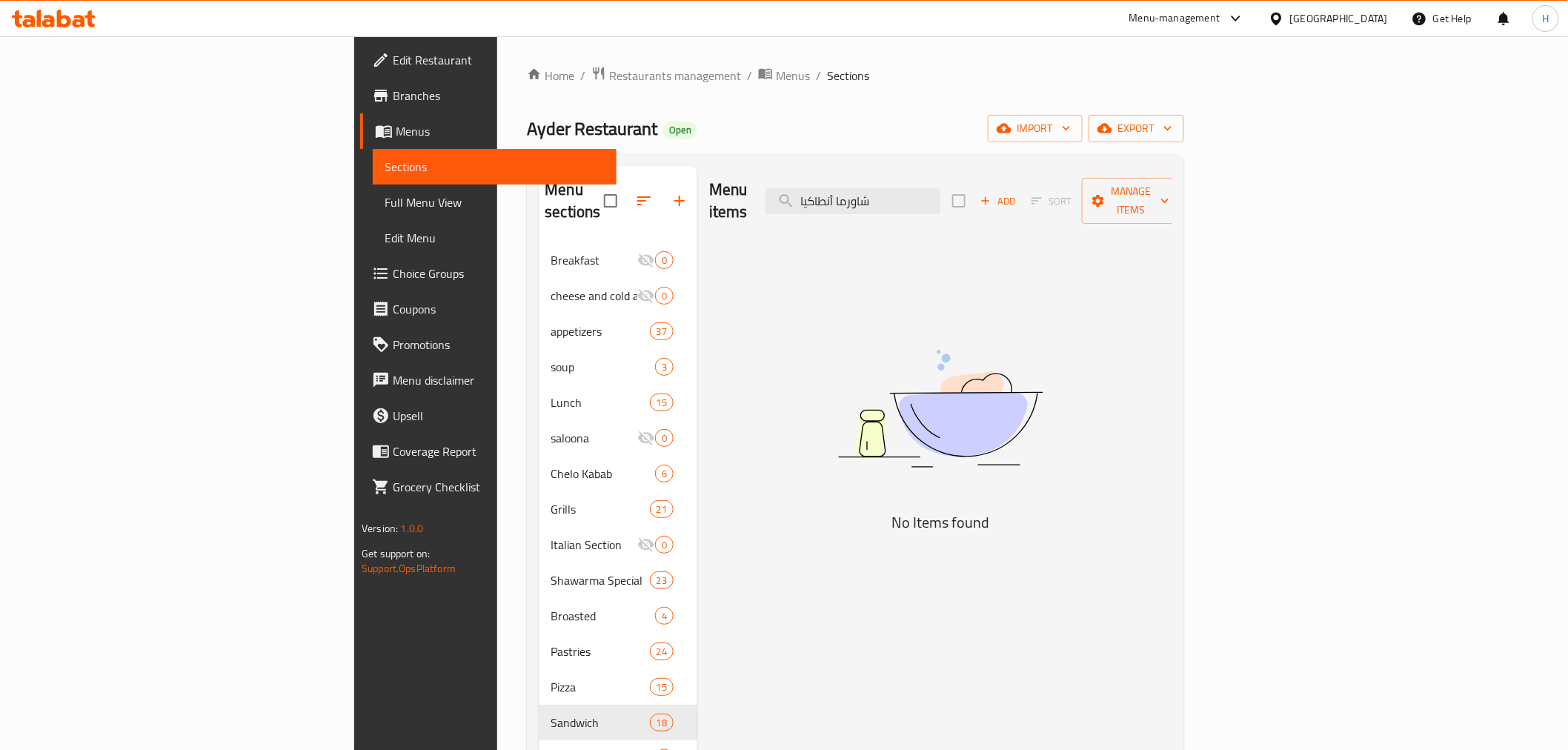
drag, startPoint x: 972, startPoint y: 193, endPoint x: 839, endPoint y: 181, distance: 133.5
click at [839, 181] on div "Menu items شاورما أنطاكيا Add Sort Manage items" at bounding box center [940, 201] width 463 height 70
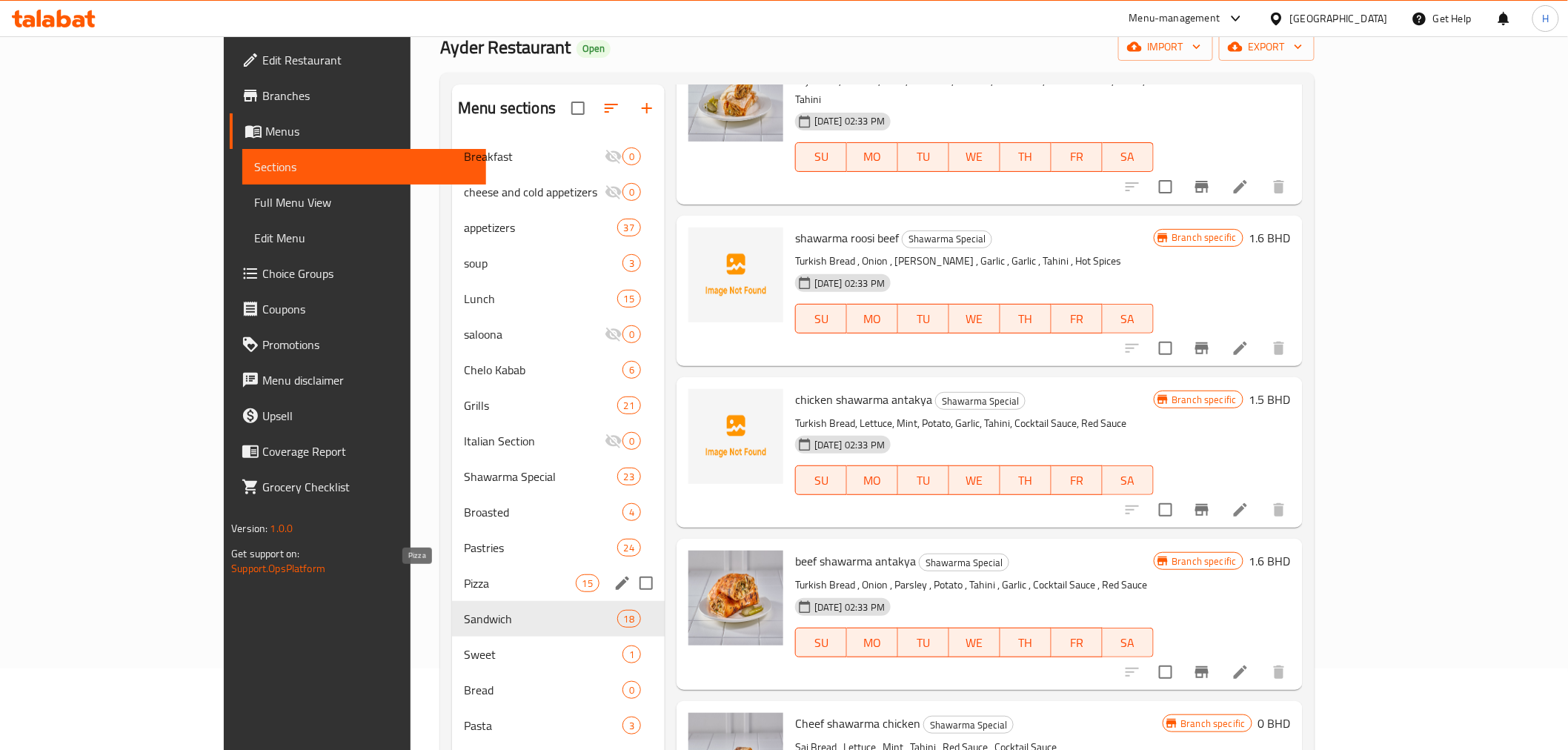
scroll to position [53, 0]
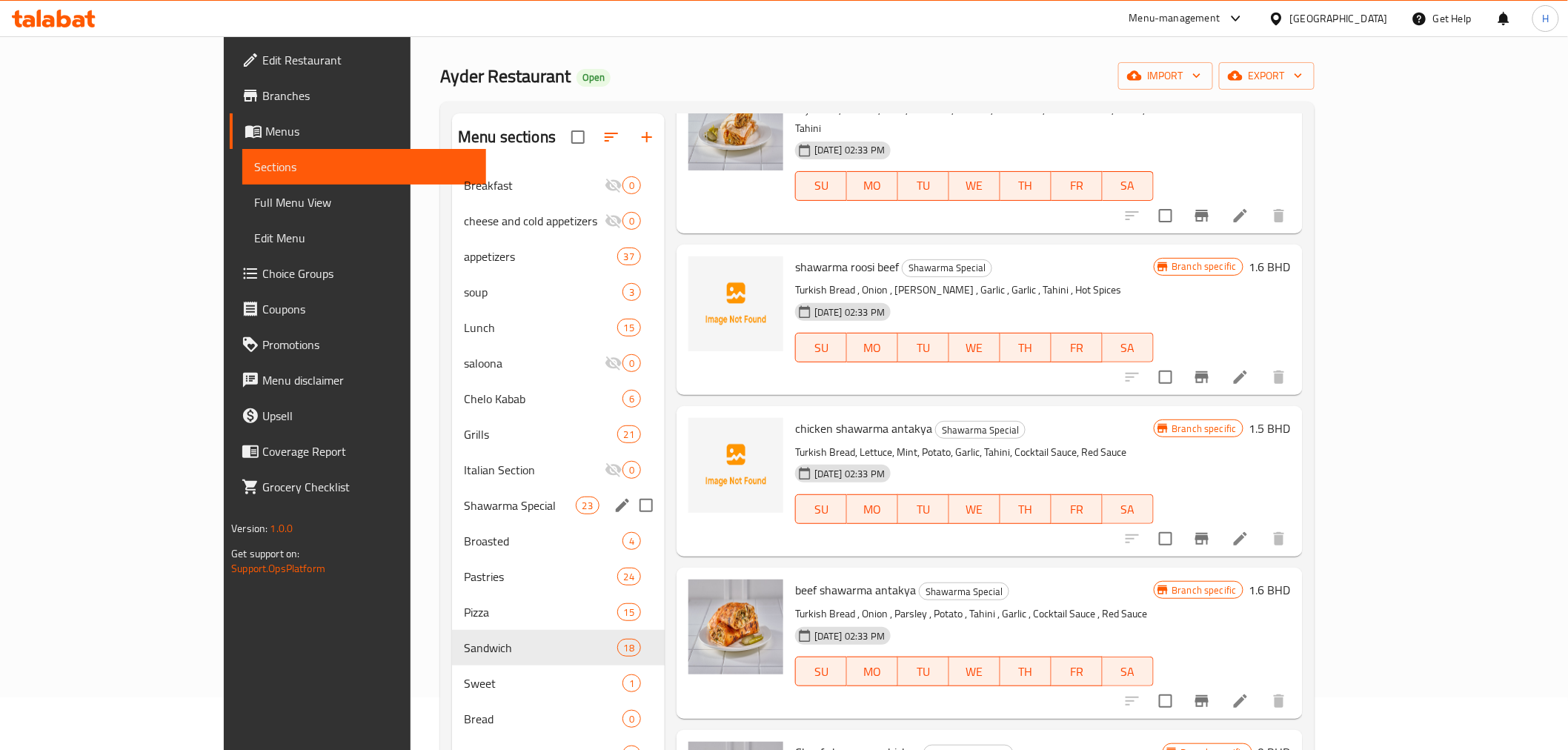
type input "شاورما"
click at [464, 497] on span "Shawarma Special" at bounding box center [519, 505] width 112 height 17
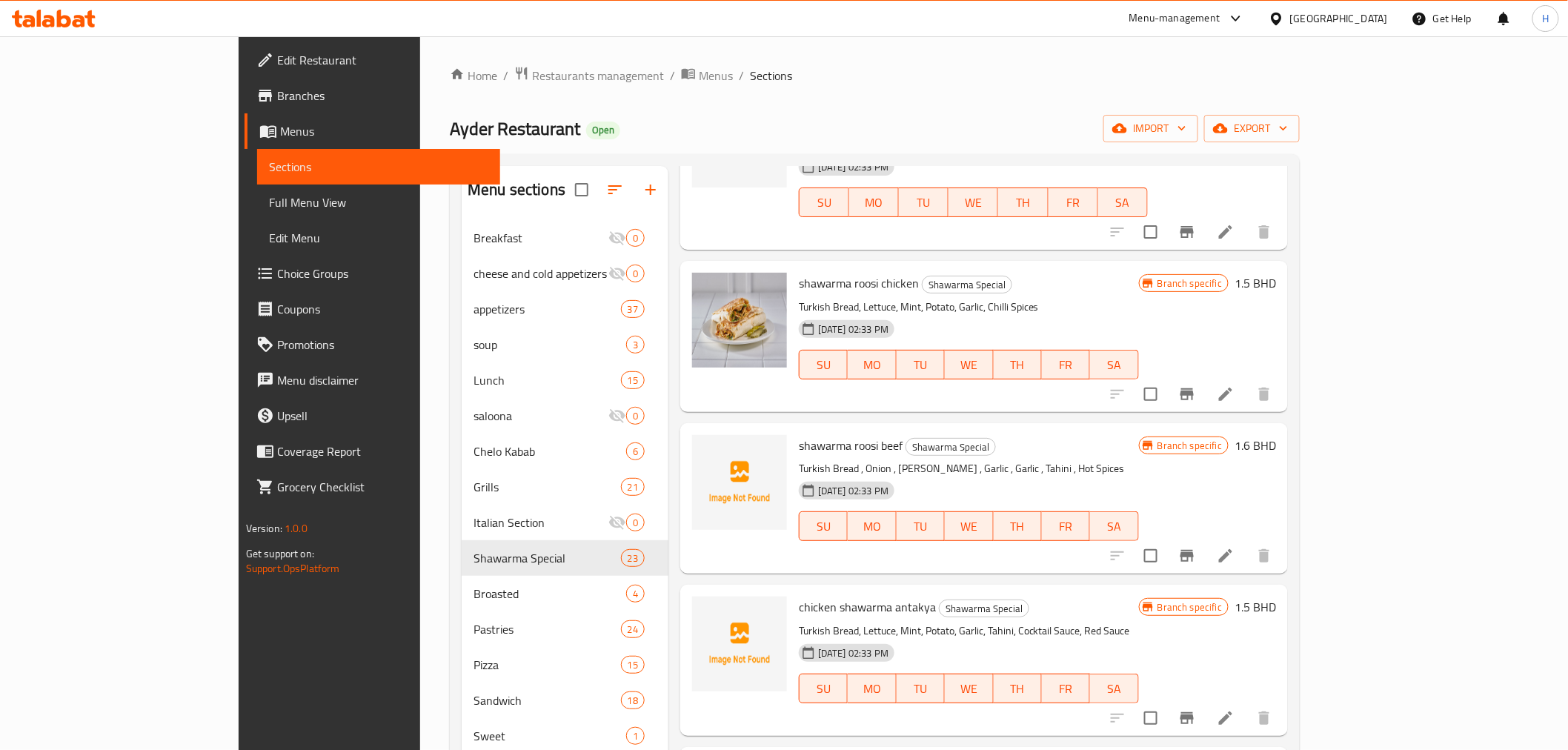
scroll to position [1976, 0]
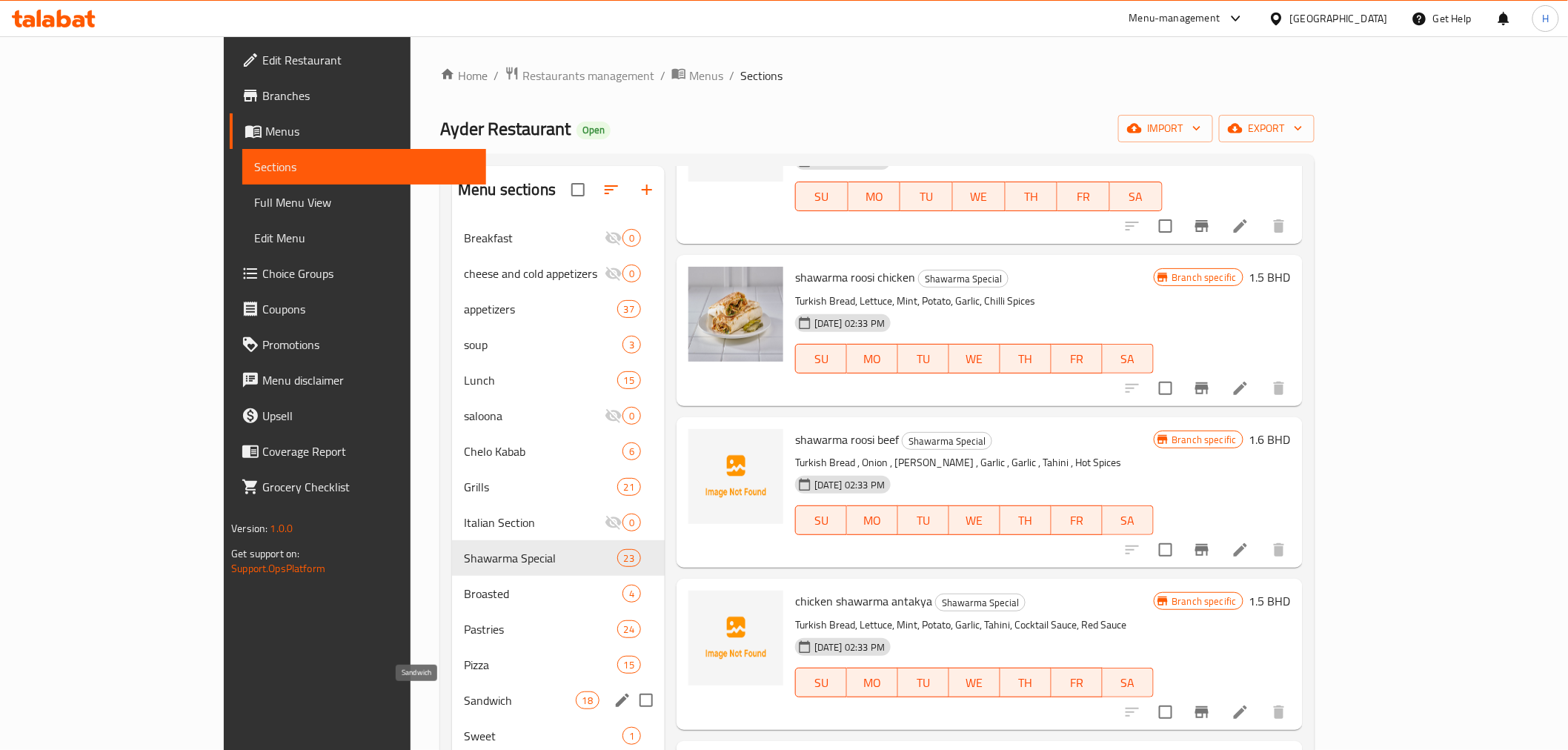
click at [464, 693] on span "Sandwich" at bounding box center [519, 700] width 112 height 17
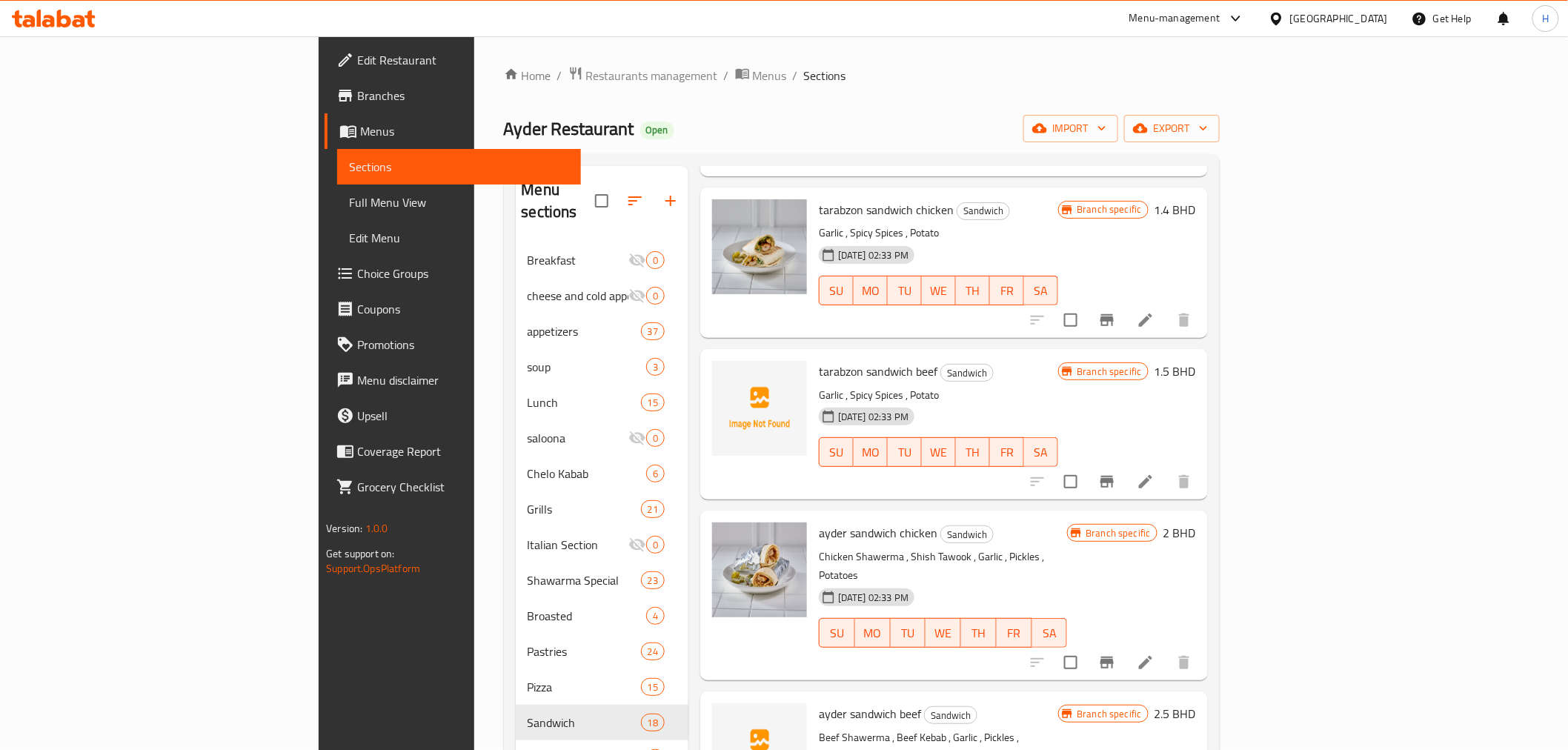
scroll to position [1398, 0]
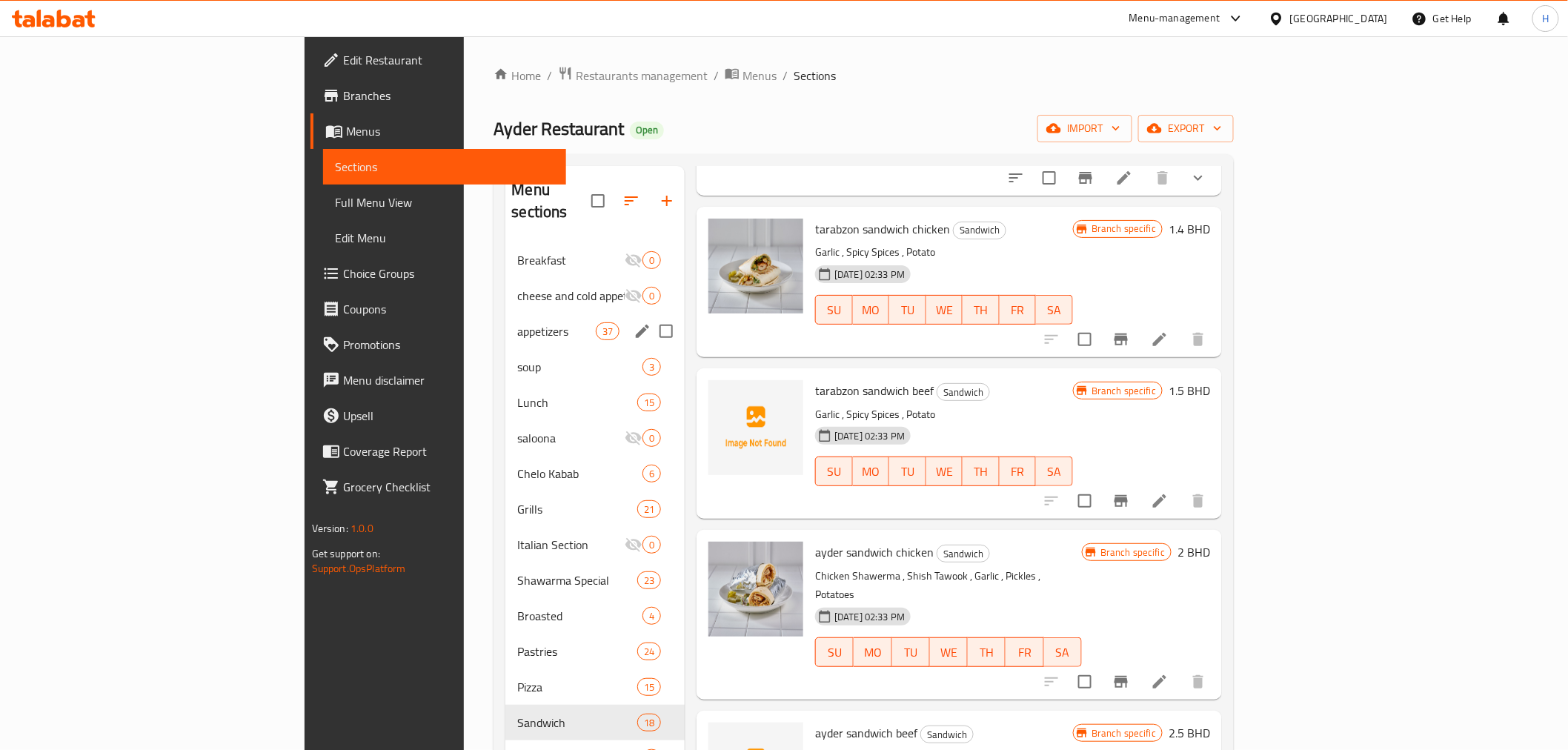
click at [517, 322] on span "appetizers" at bounding box center [557, 331] width 78 height 17
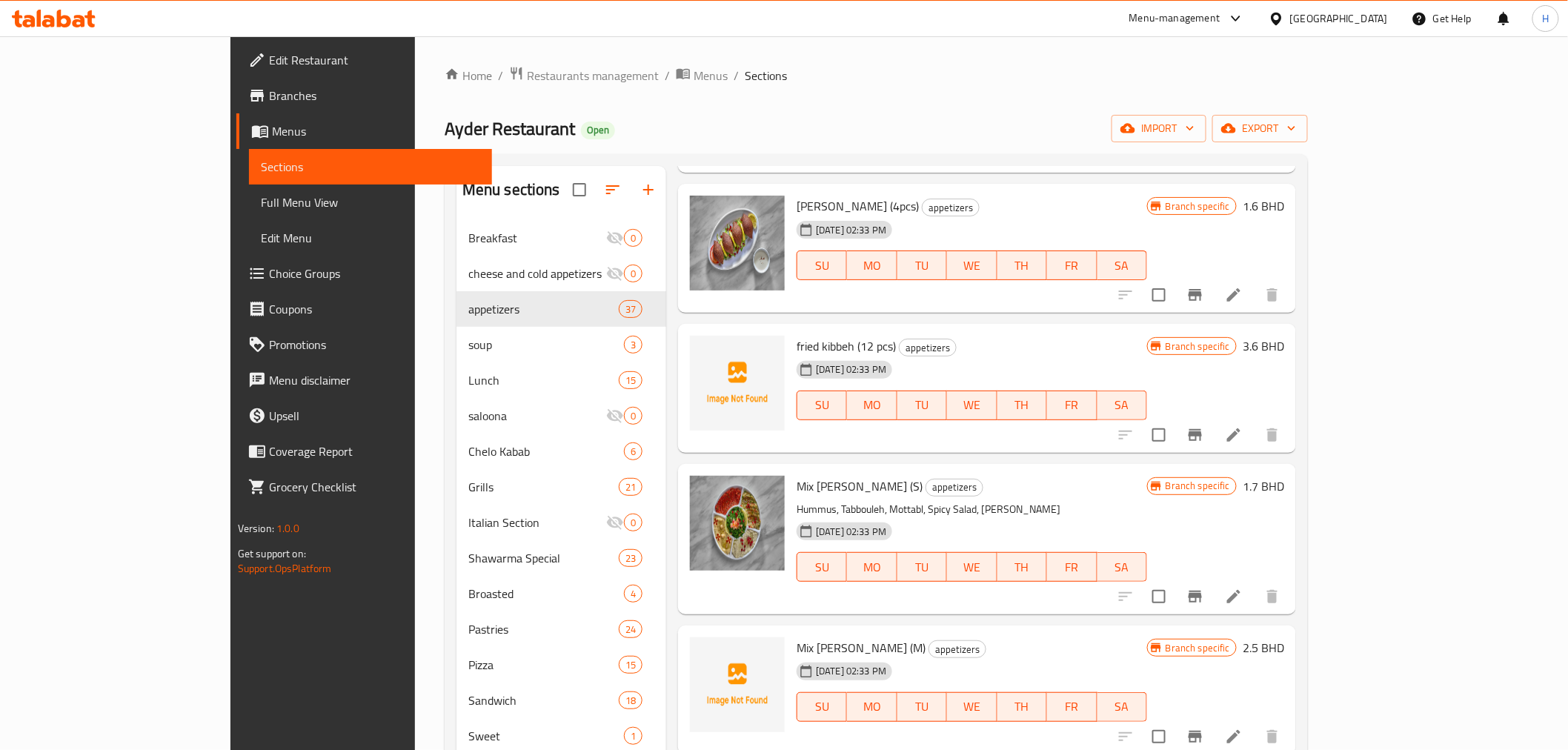
scroll to position [823, 0]
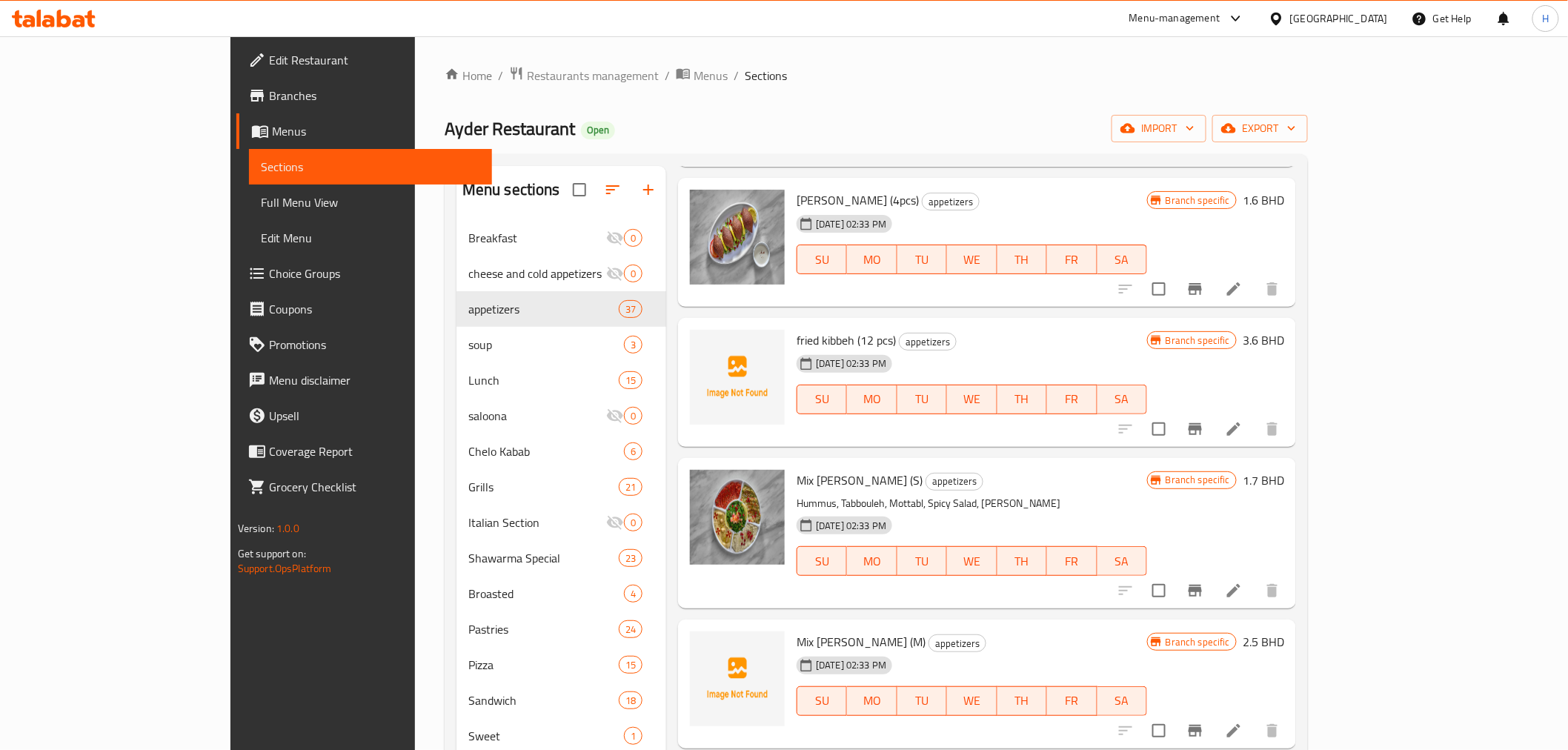
click at [797, 339] on span "fried kibbeh (12 pcs)" at bounding box center [847, 340] width 99 height 23
copy h6 "fried kibbeh (12 pcs)"
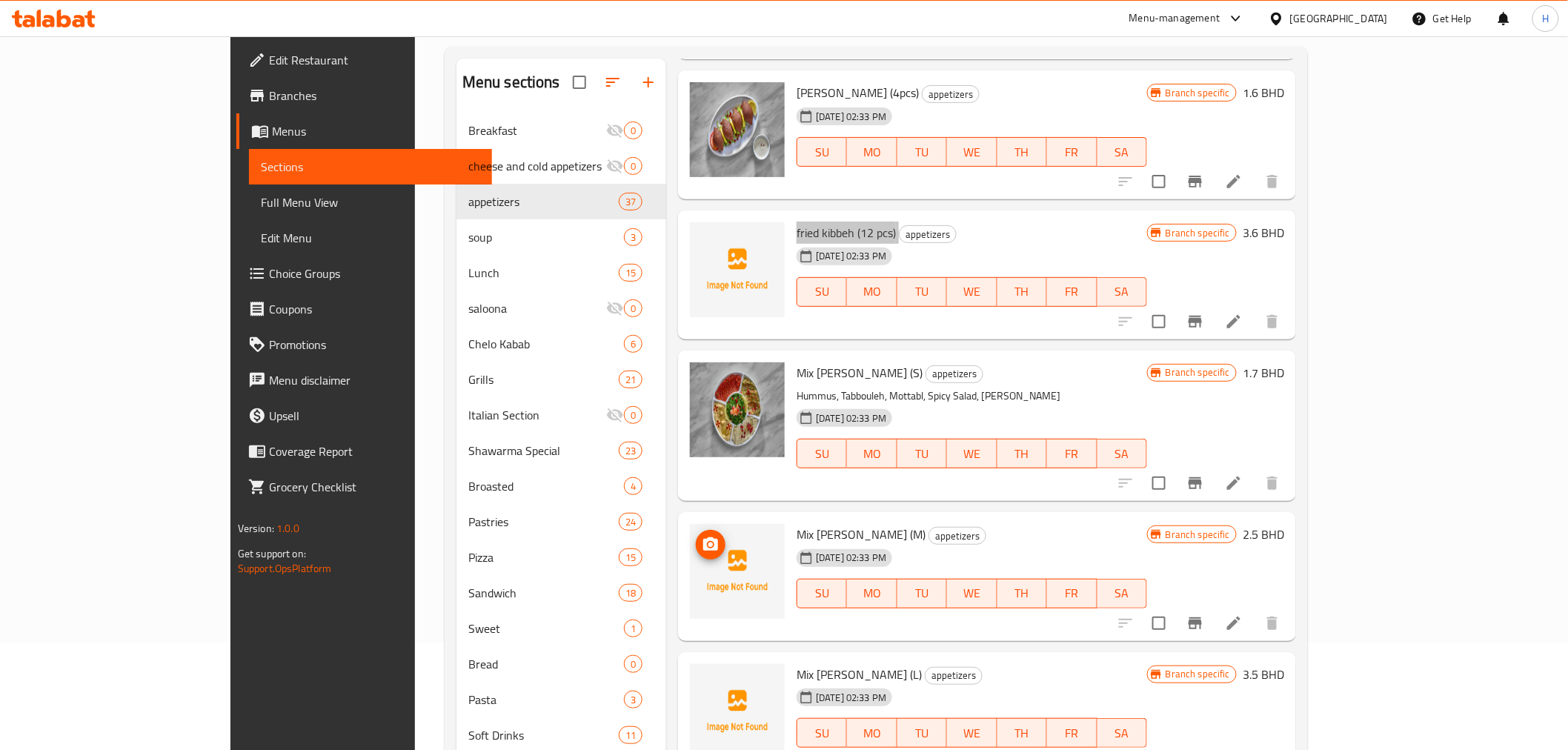
scroll to position [164, 0]
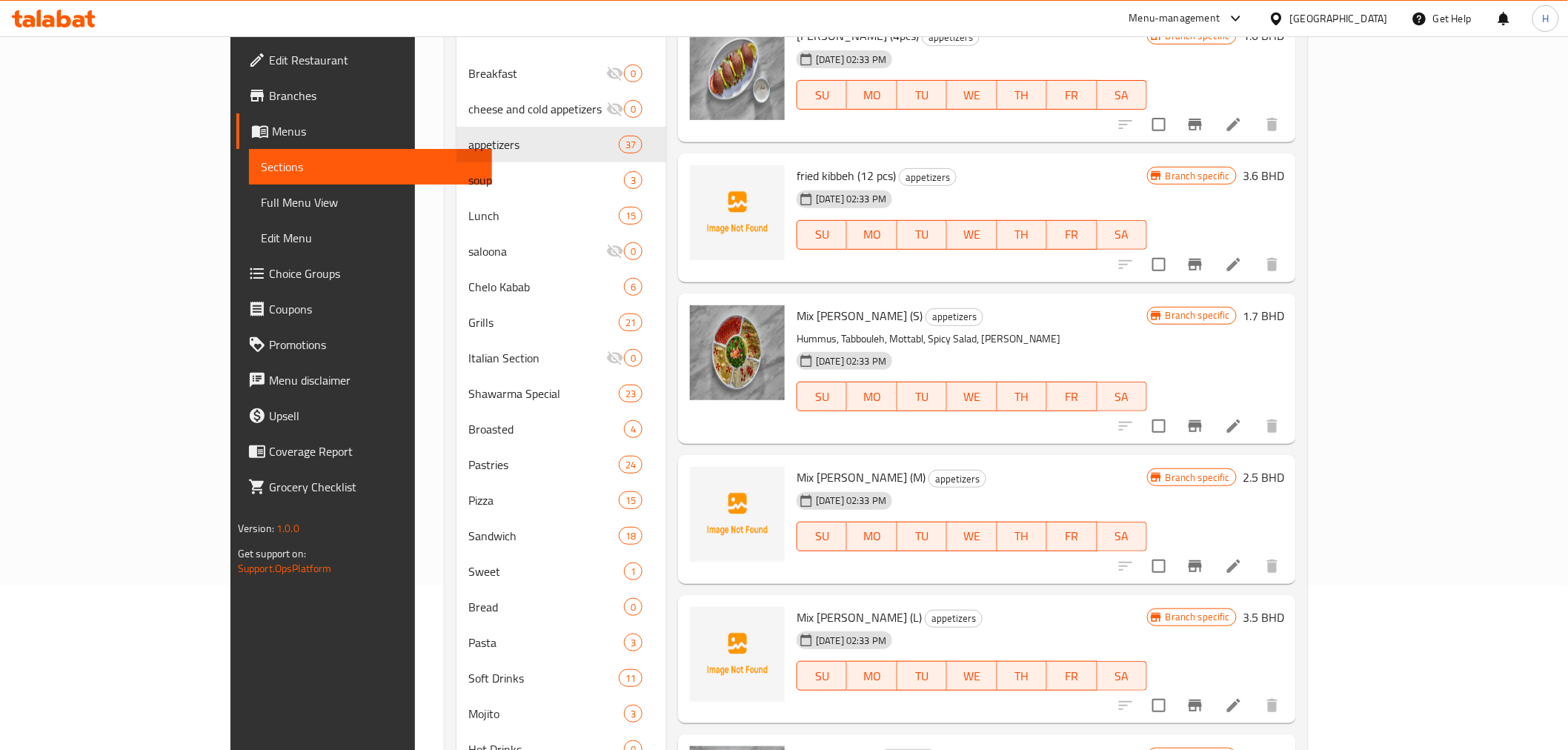
click at [797, 477] on span "Mix mazza (M)" at bounding box center [861, 477] width 129 height 23
copy h6 "Mix mazza (M)"
click at [797, 617] on span "Mix mazza (L)" at bounding box center [860, 617] width 125 height 23
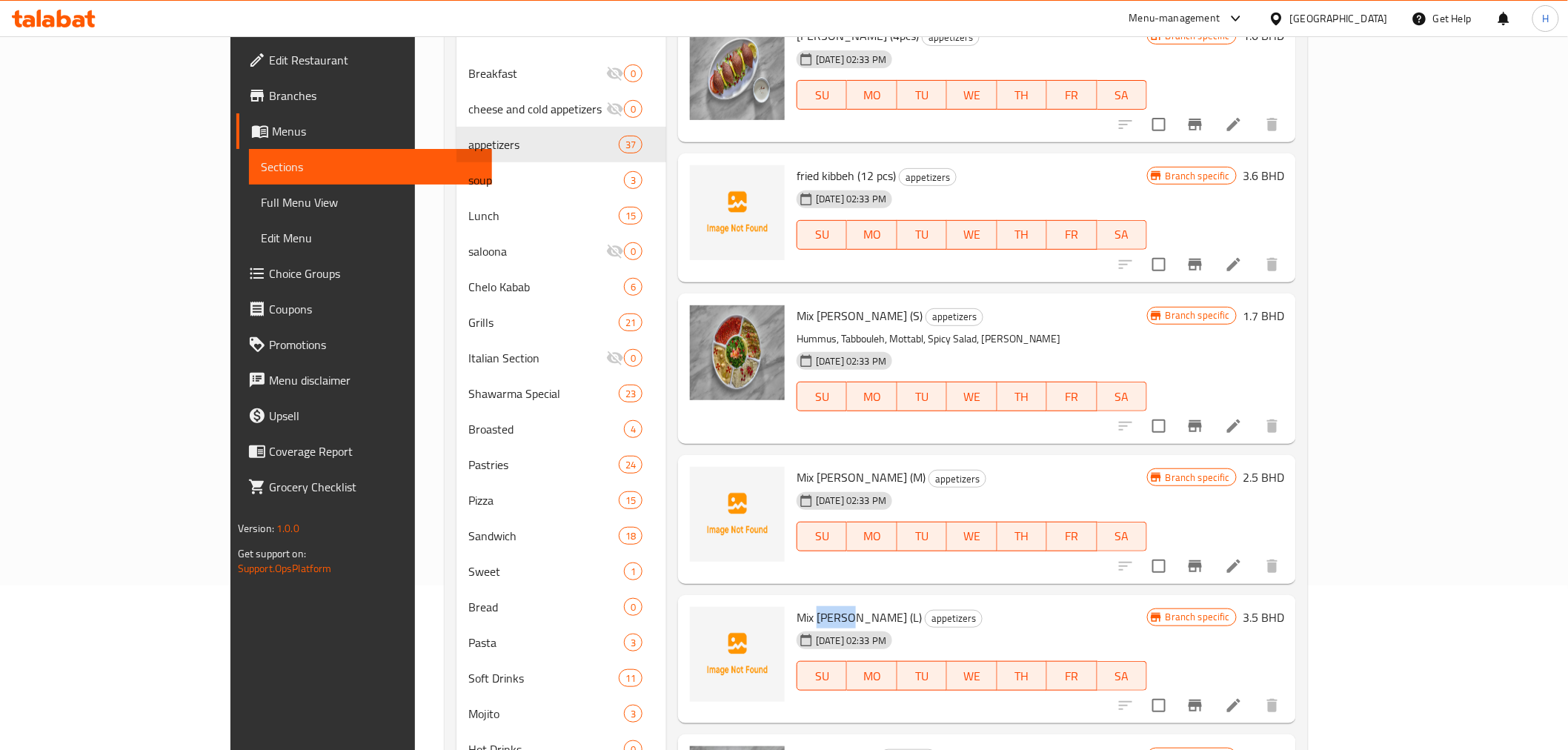
click at [797, 617] on span "Mix mazza (L)" at bounding box center [860, 617] width 125 height 23
copy h6 "Mix mazza (L)"
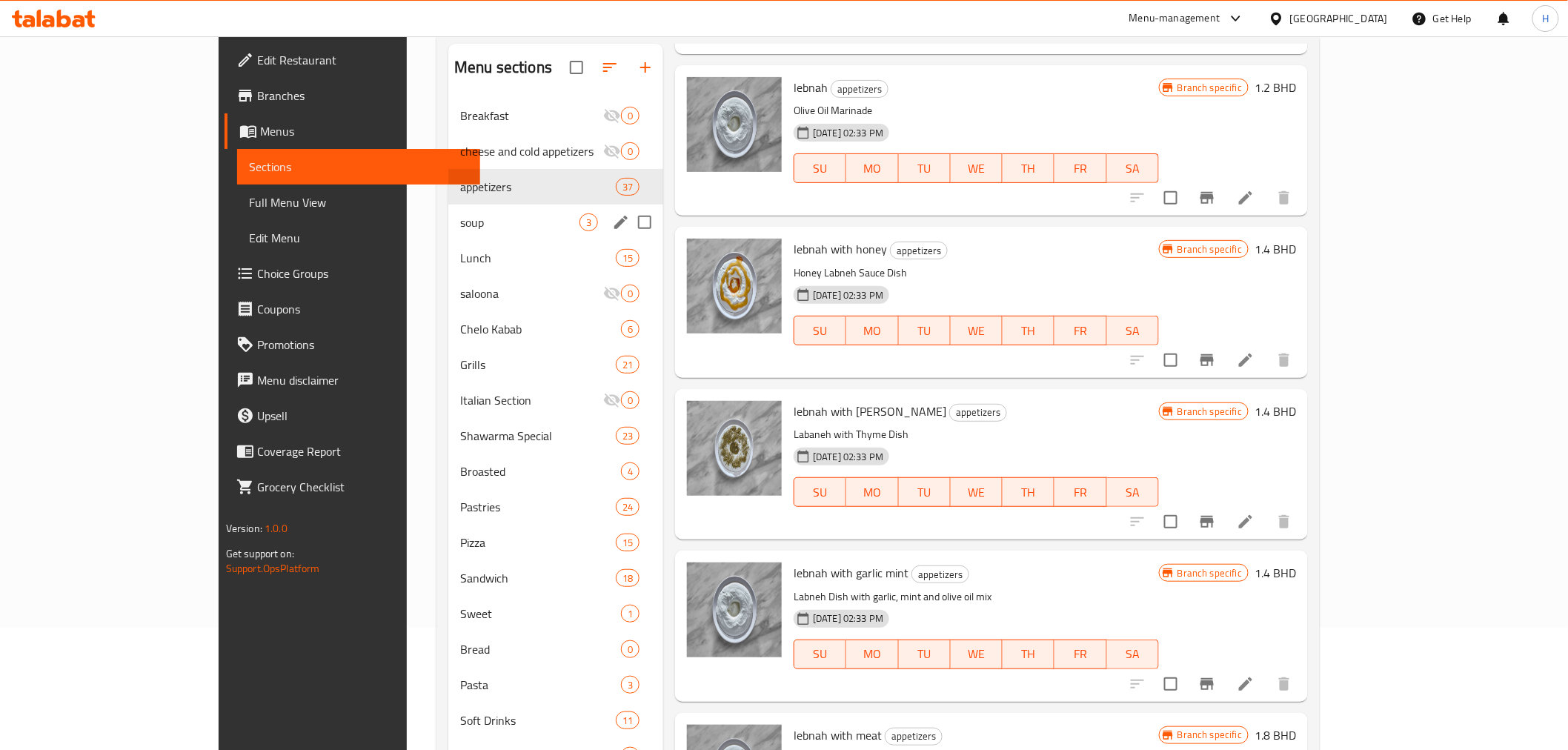
scroll to position [0, 0]
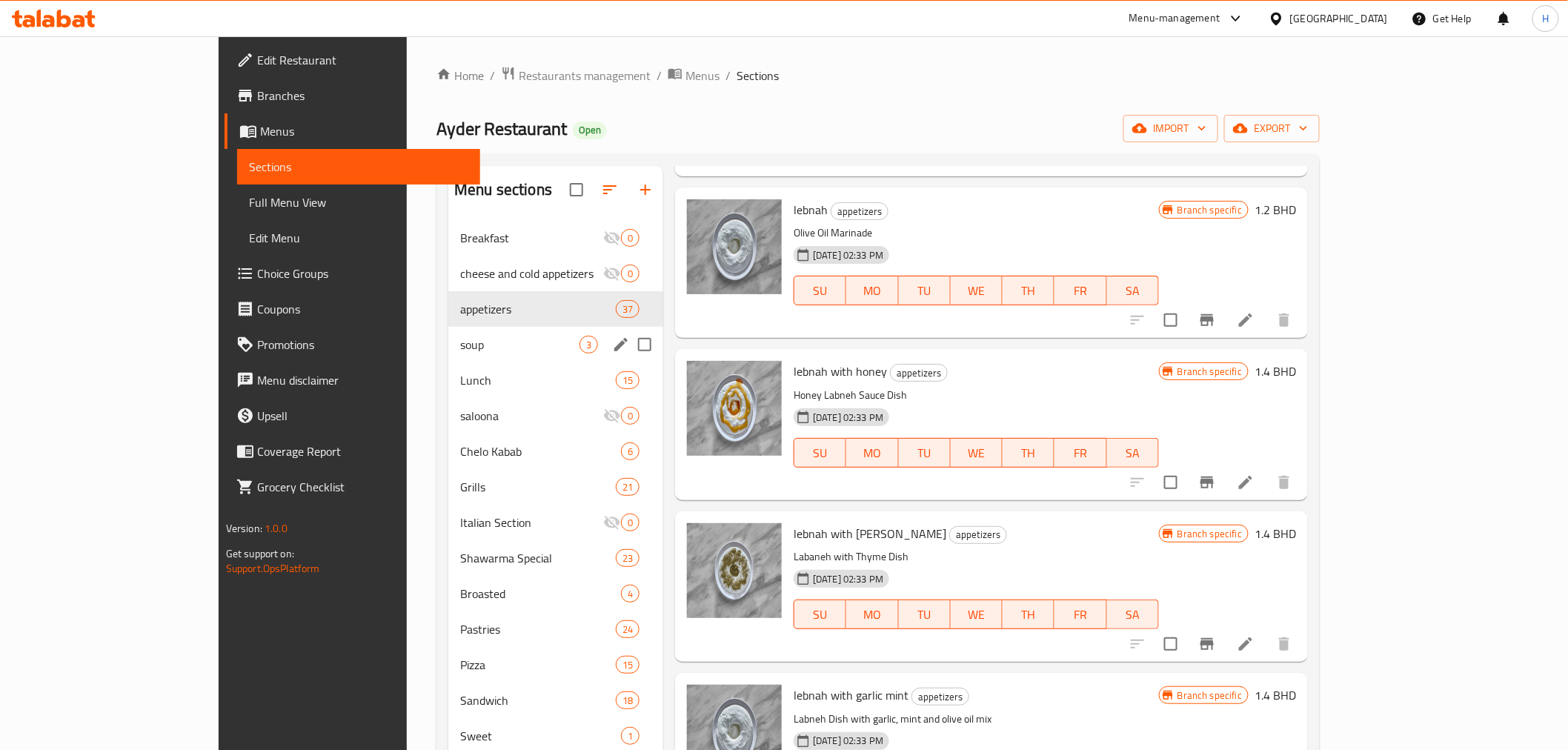
click at [460, 346] on span "soup" at bounding box center [519, 345] width 119 height 17
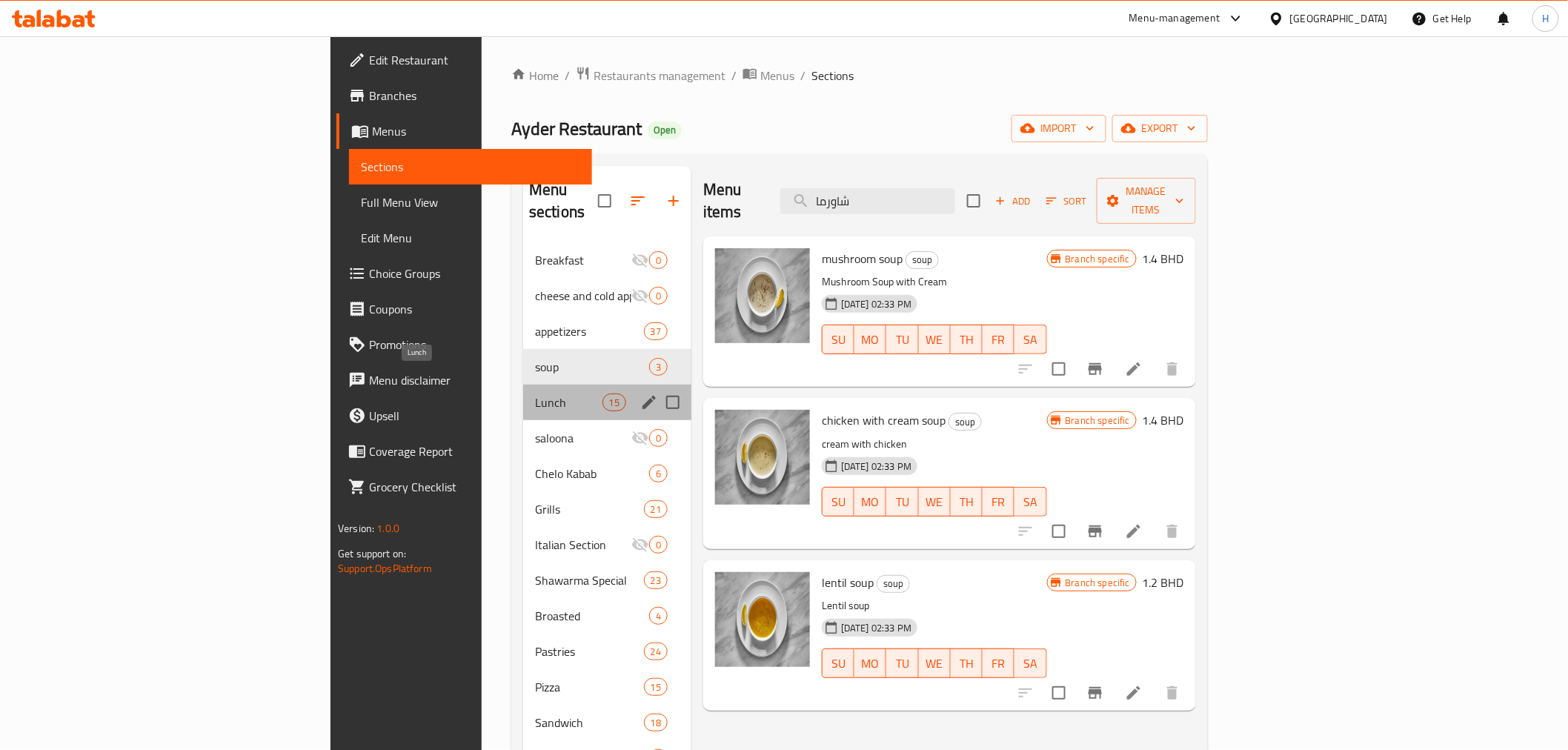
click at [535, 393] on span "Lunch" at bounding box center [569, 402] width 68 height 17
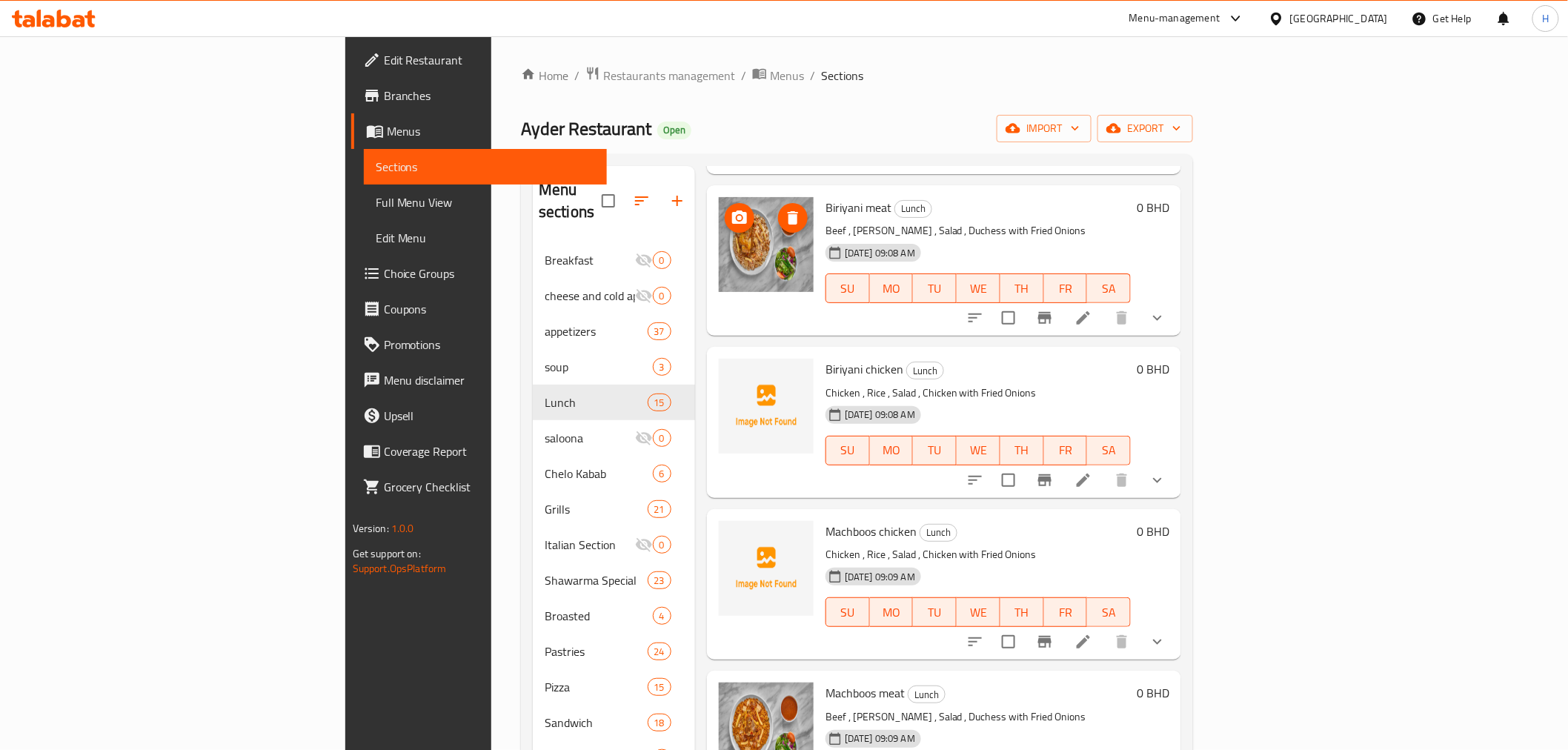
scroll to position [411, 0]
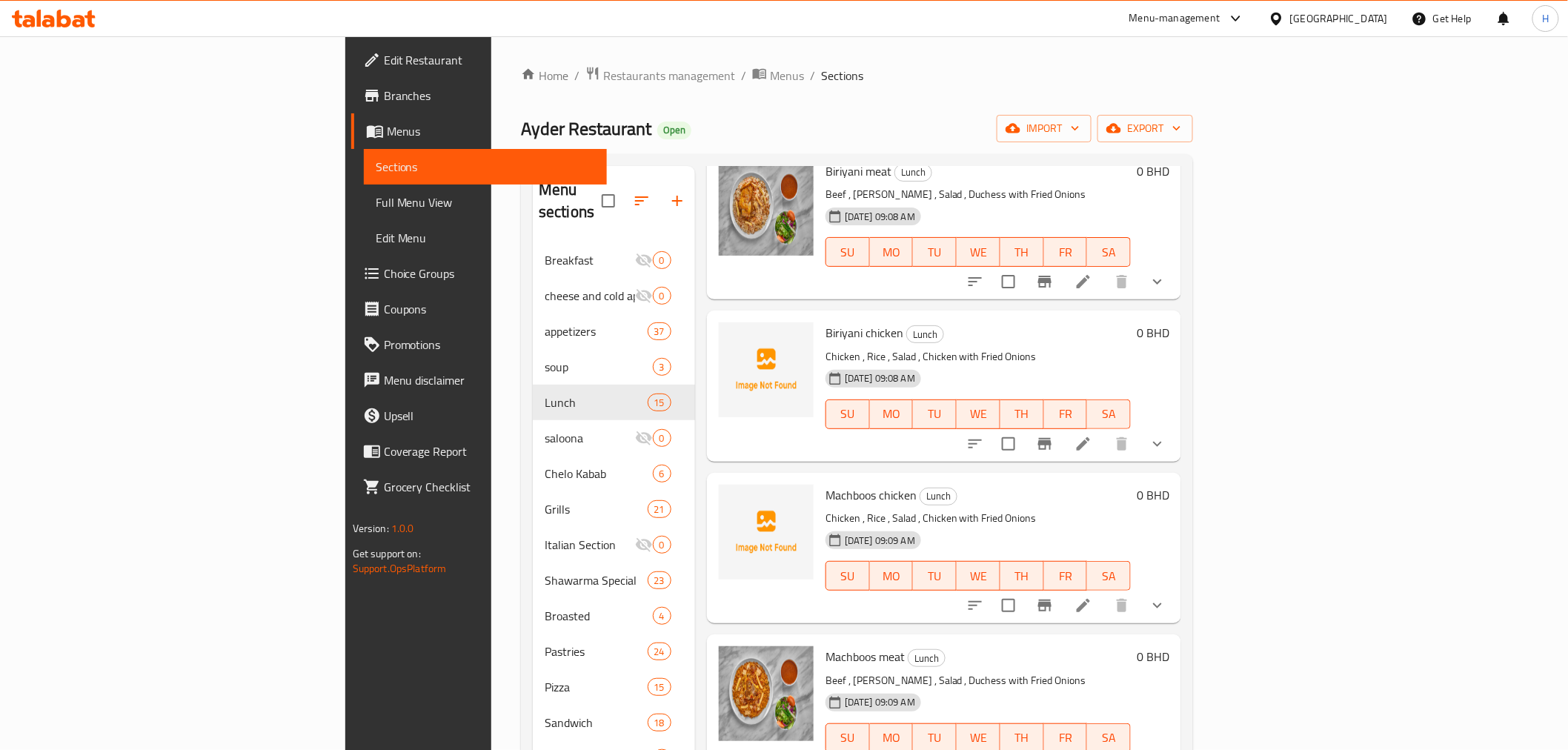
click at [826, 321] on span "Biriyani chicken" at bounding box center [865, 332] width 78 height 23
copy h6 "Biriyani chicken"
click at [826, 484] on span "Machboos chicken" at bounding box center [871, 495] width 91 height 23
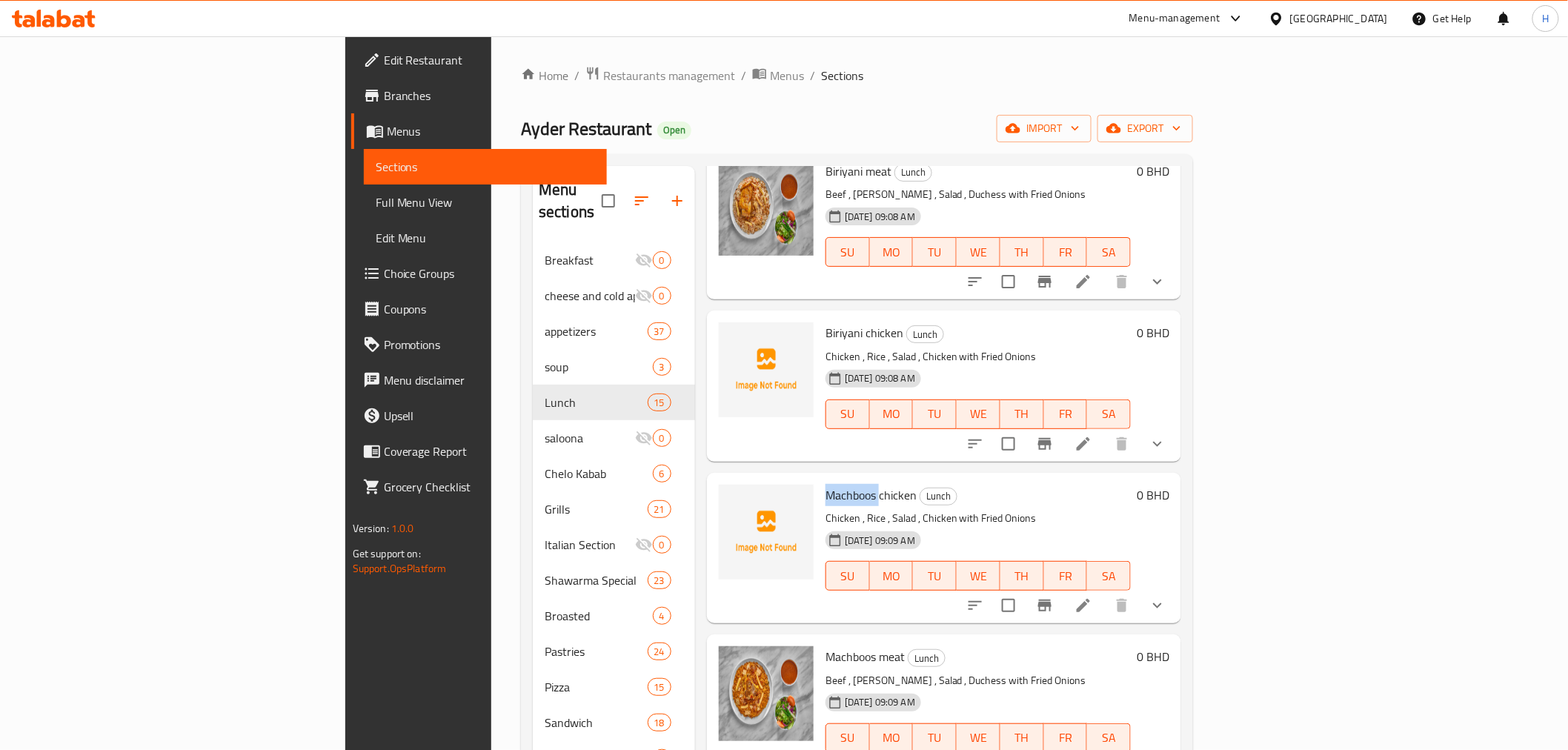
click at [826, 484] on span "Machboos chicken" at bounding box center [871, 495] width 91 height 23
copy h6 "Machboos chicken"
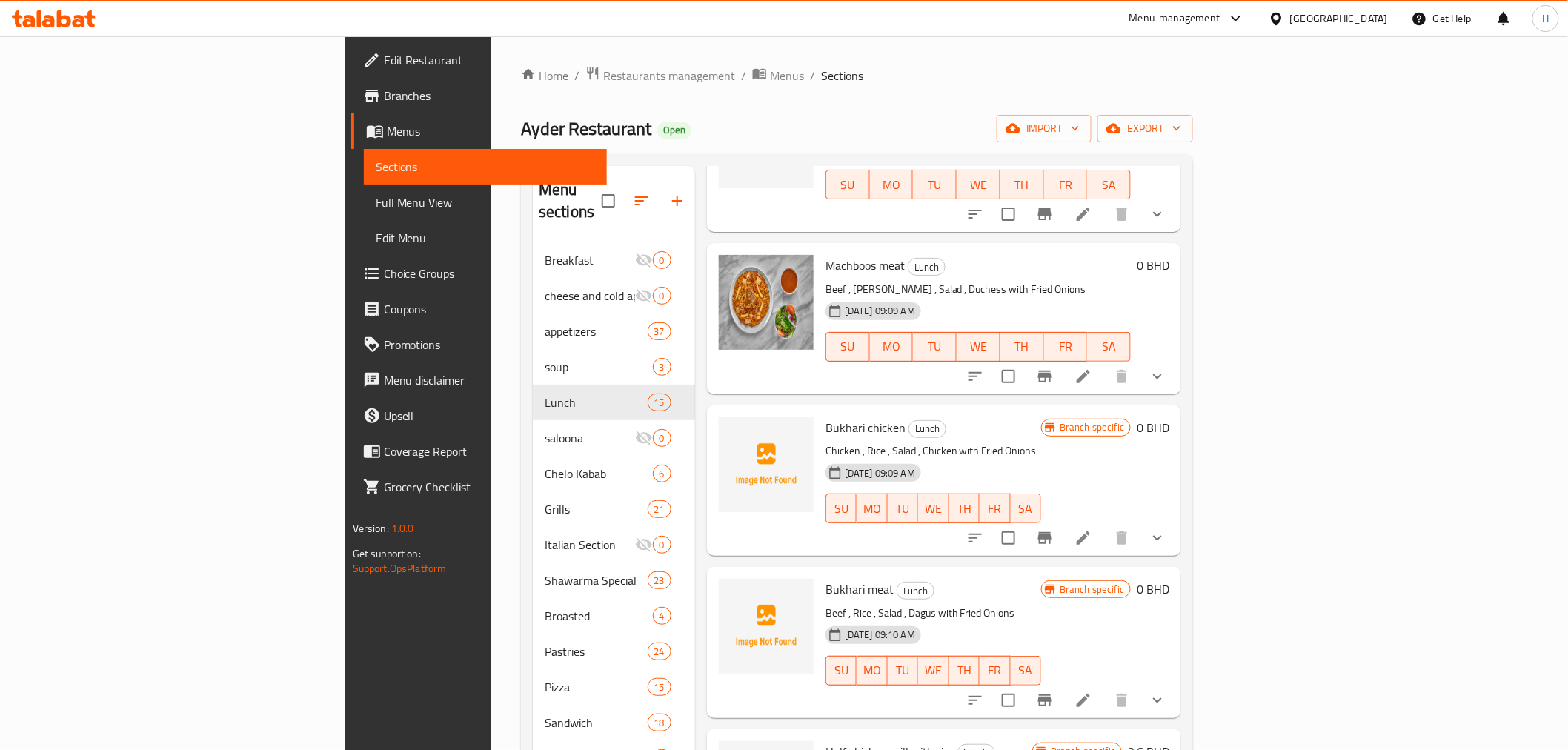
scroll to position [905, 0]
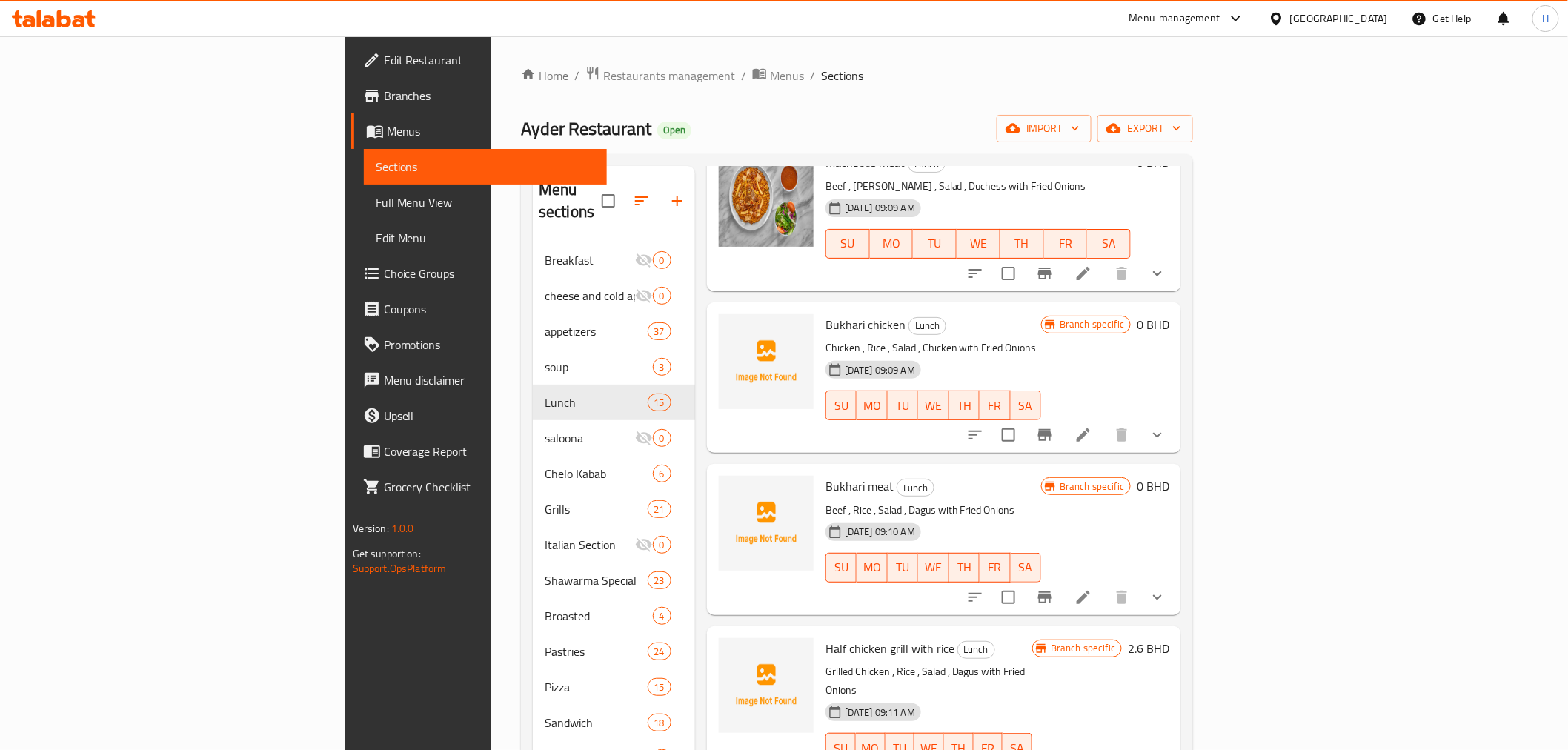
click at [826, 313] on span "Bukhari chicken" at bounding box center [866, 325] width 80 height 23
copy h6 "Bukhari chicken"
click at [826, 475] on span "Bukhari meat" at bounding box center [860, 486] width 69 height 23
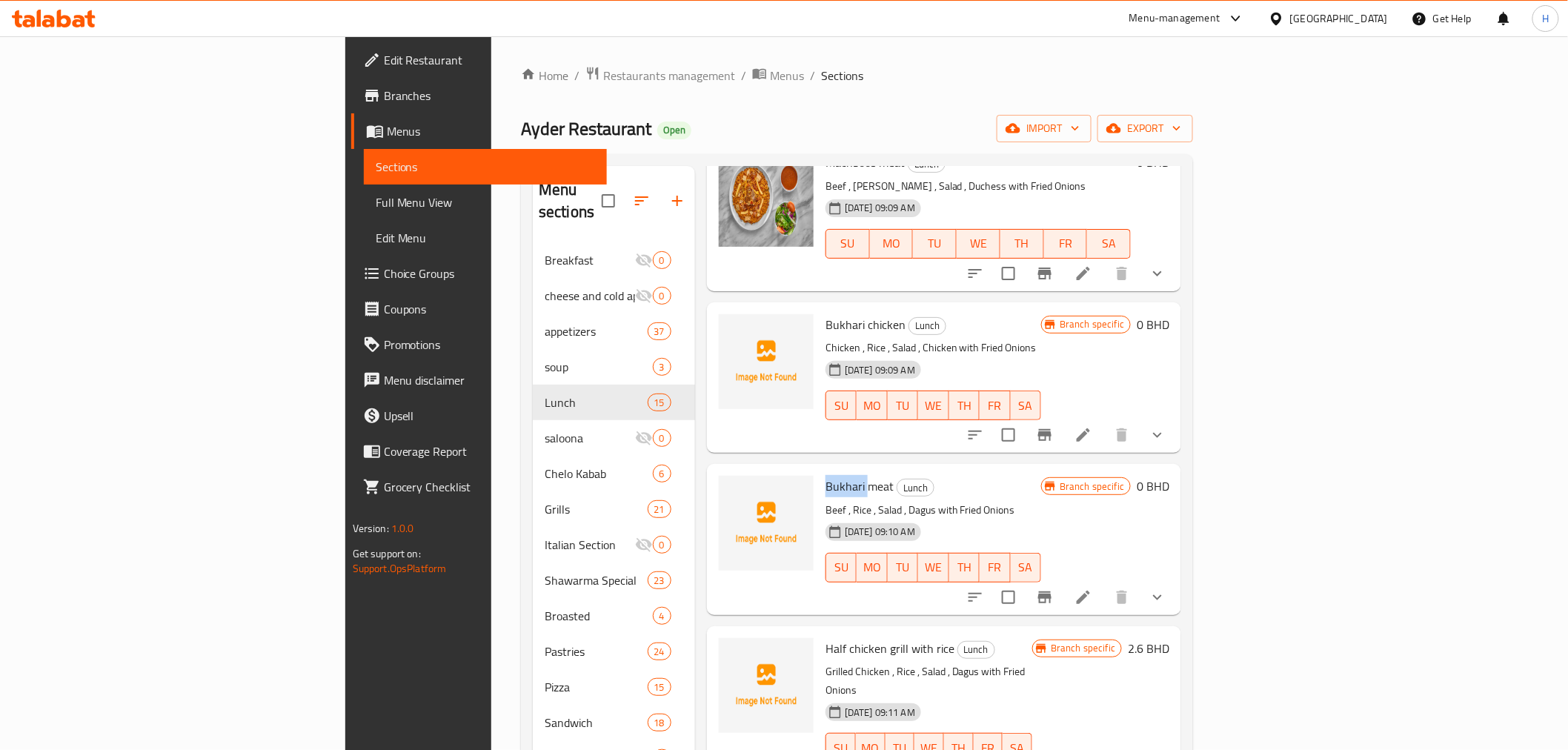
click at [826, 475] on span "Bukhari meat" at bounding box center [860, 486] width 69 height 23
copy h6 "Bukhari meat"
click at [826, 637] on span "Half chicken grill with rice" at bounding box center [890, 648] width 129 height 23
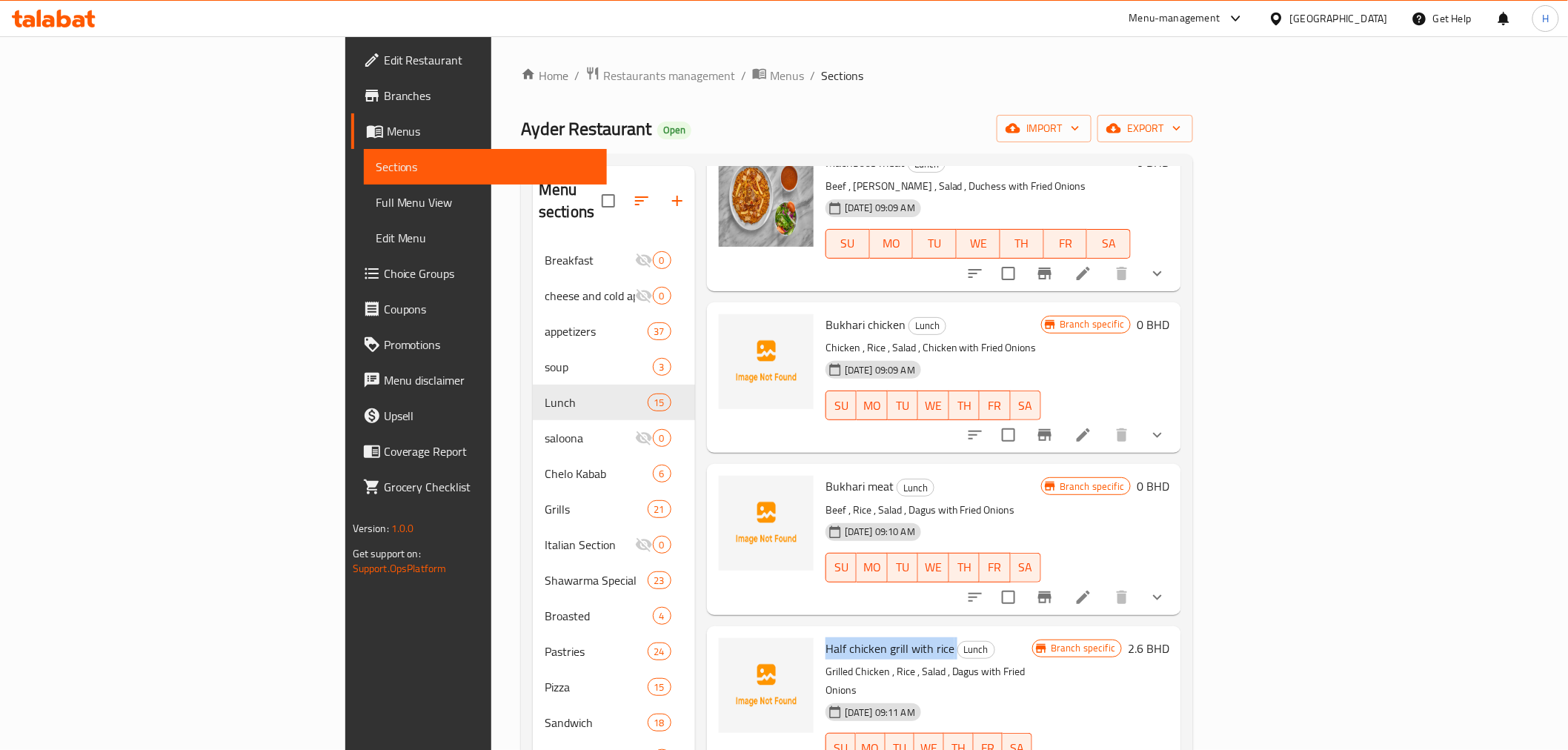
click at [826, 637] on span "Half chicken grill with rice" at bounding box center [890, 648] width 129 height 23
copy h6 "Half chicken grill with rice"
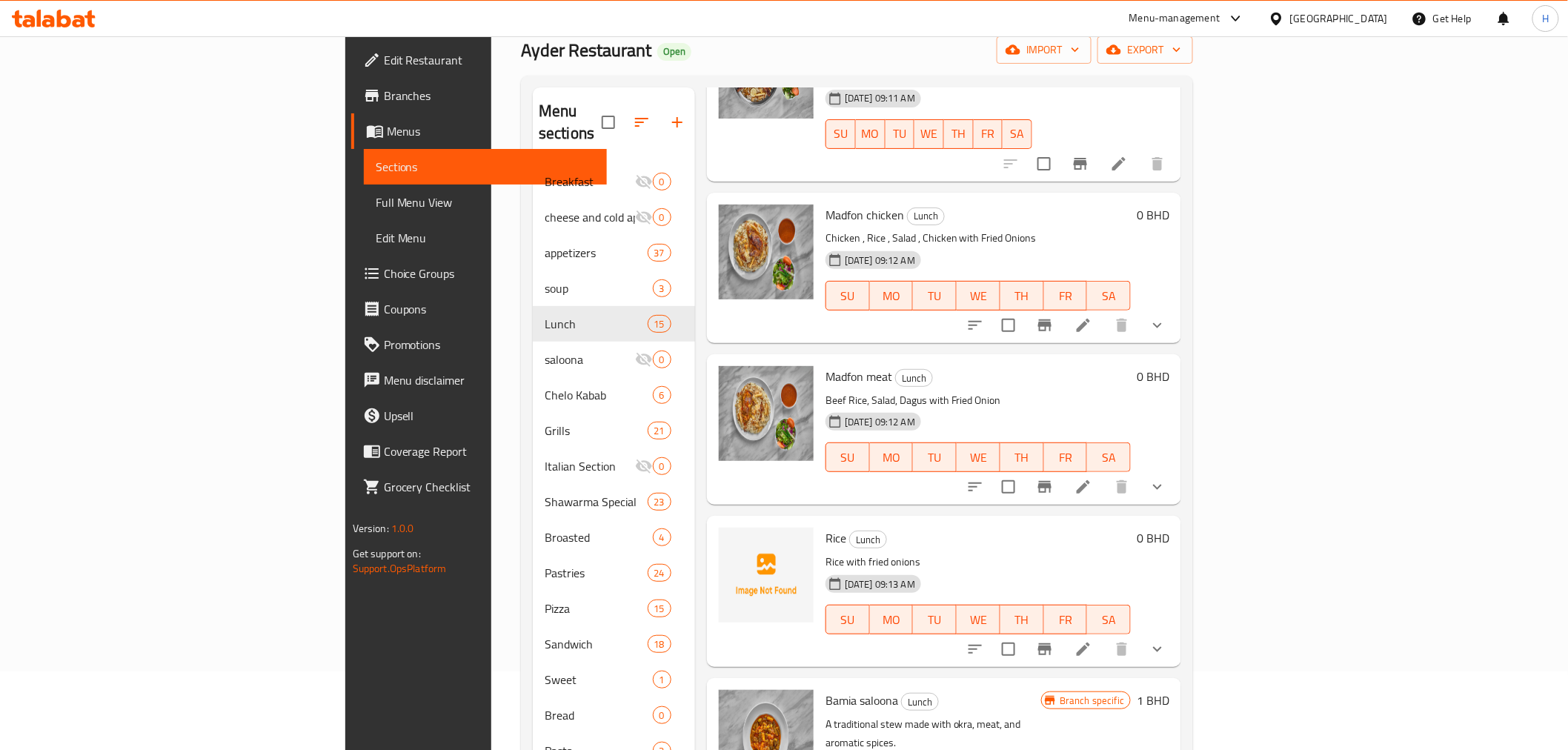
scroll to position [164, 0]
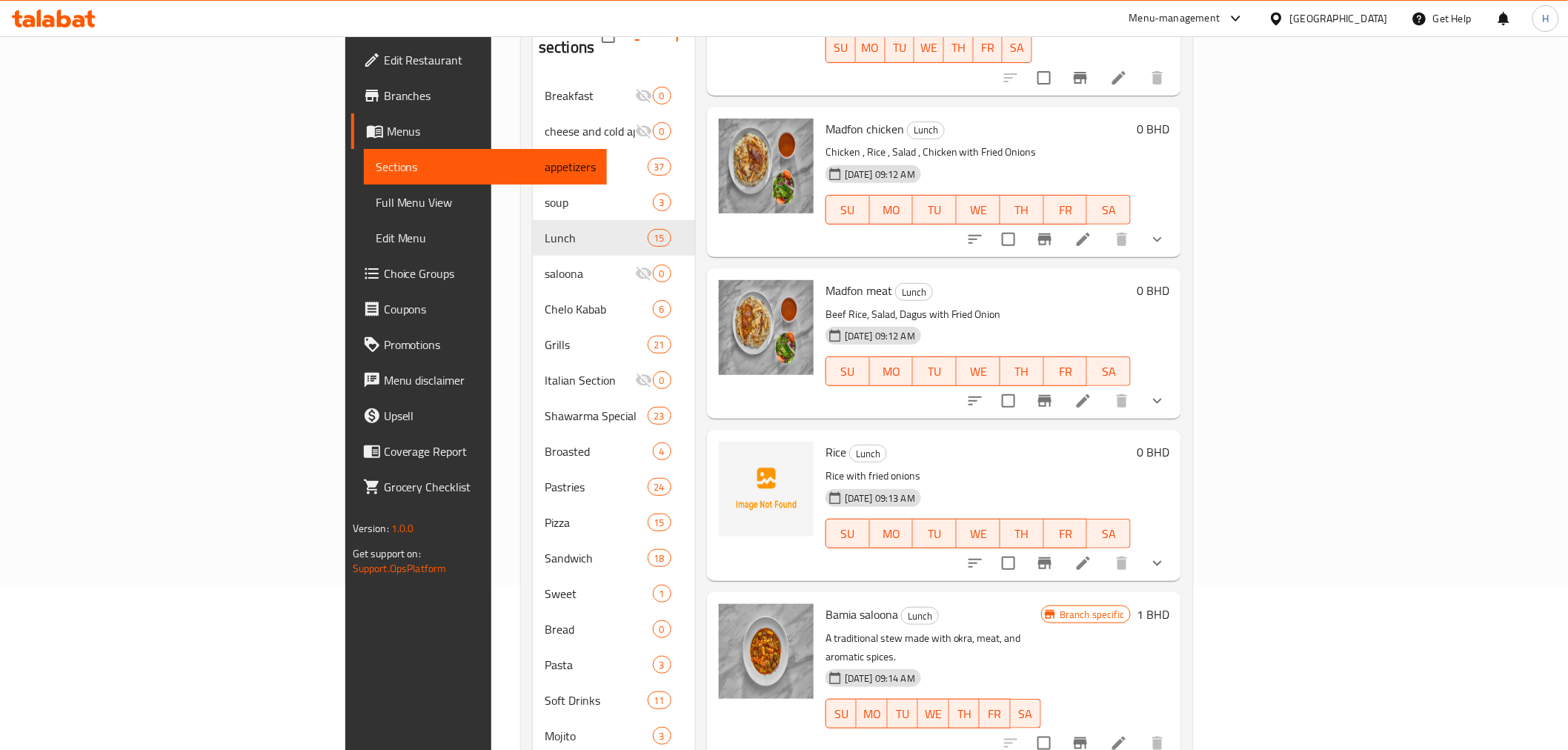
click at [826, 441] on span "Rice" at bounding box center [836, 452] width 21 height 23
copy span "Rice"
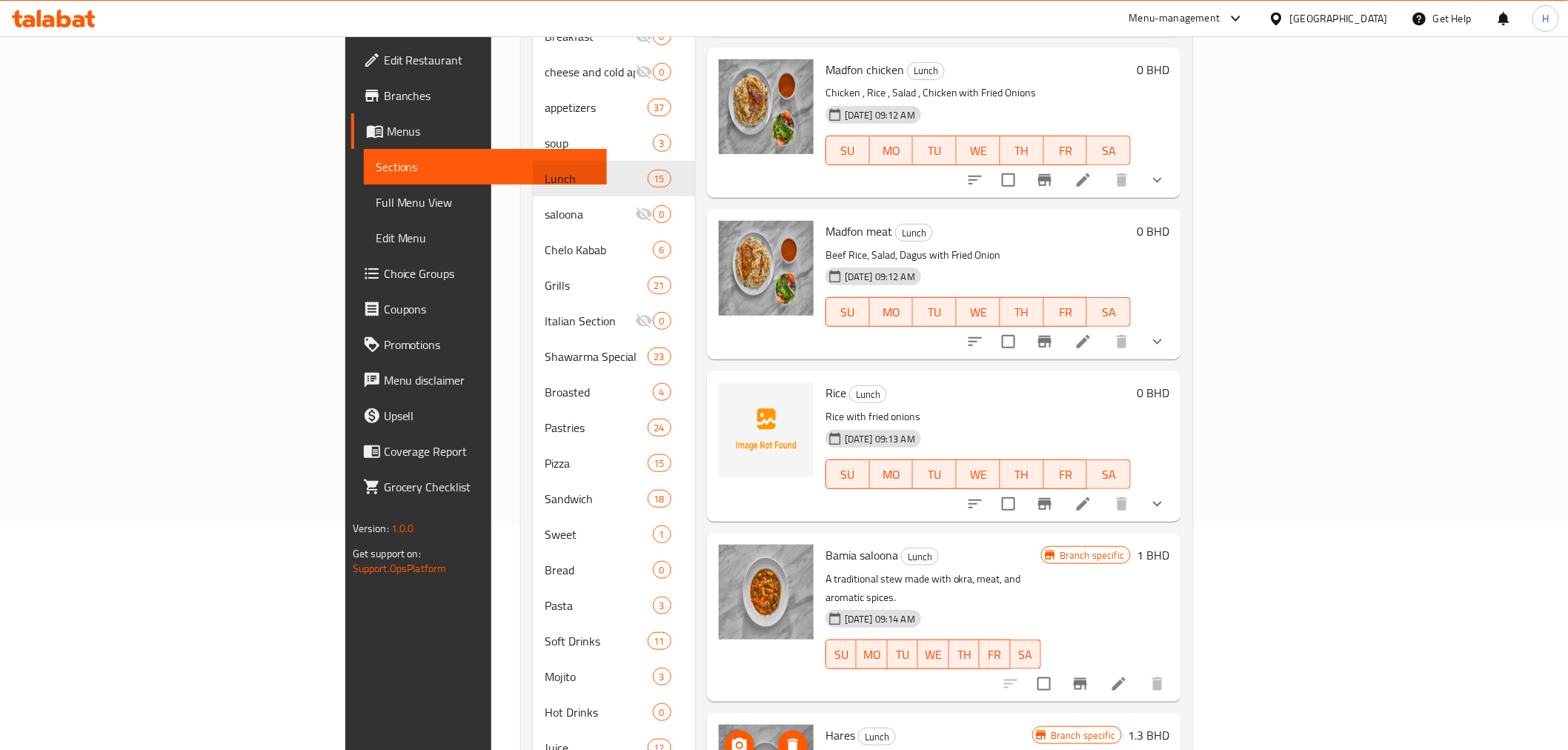
scroll to position [299, 0]
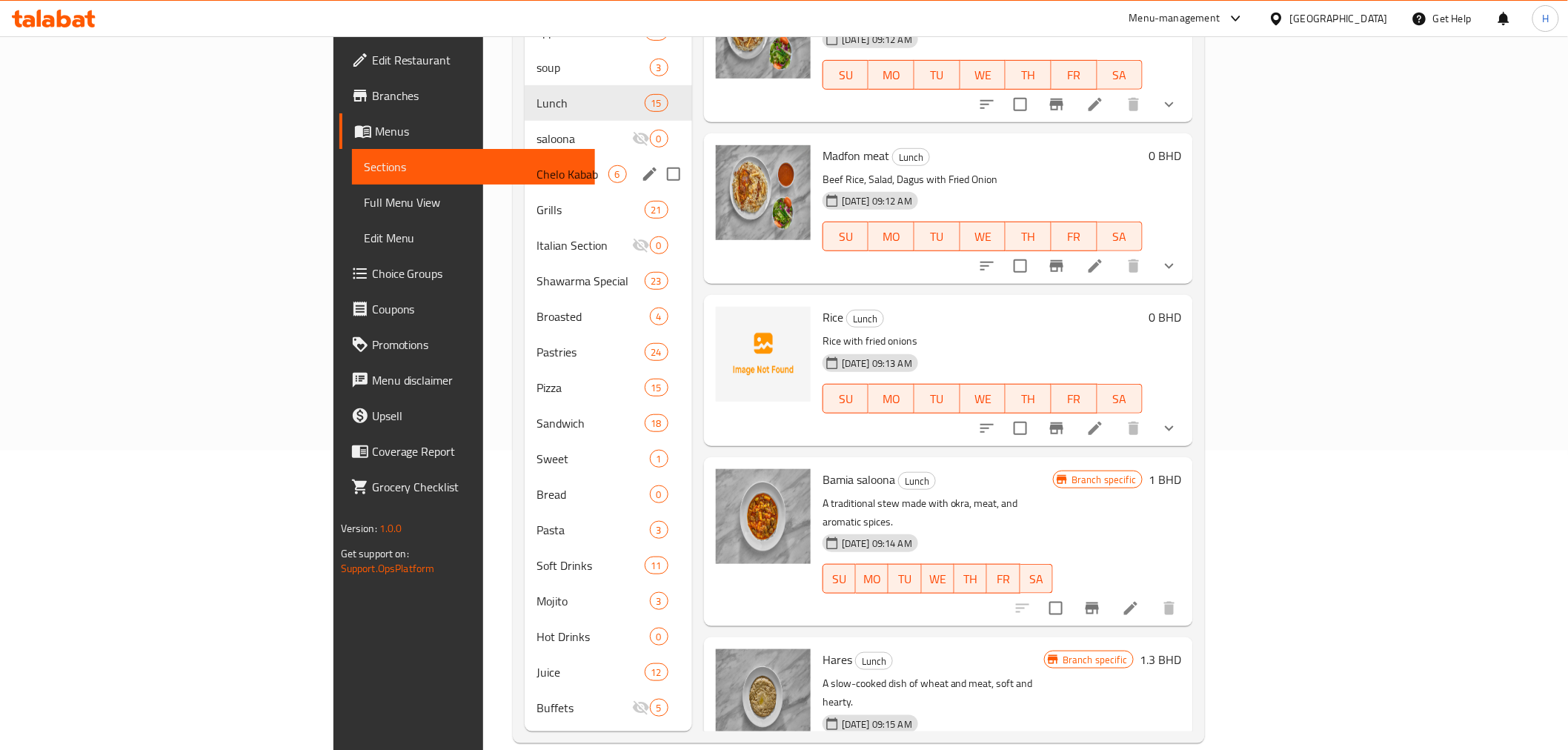
click at [537, 165] on span "Chelo Kabab" at bounding box center [572, 174] width 71 height 17
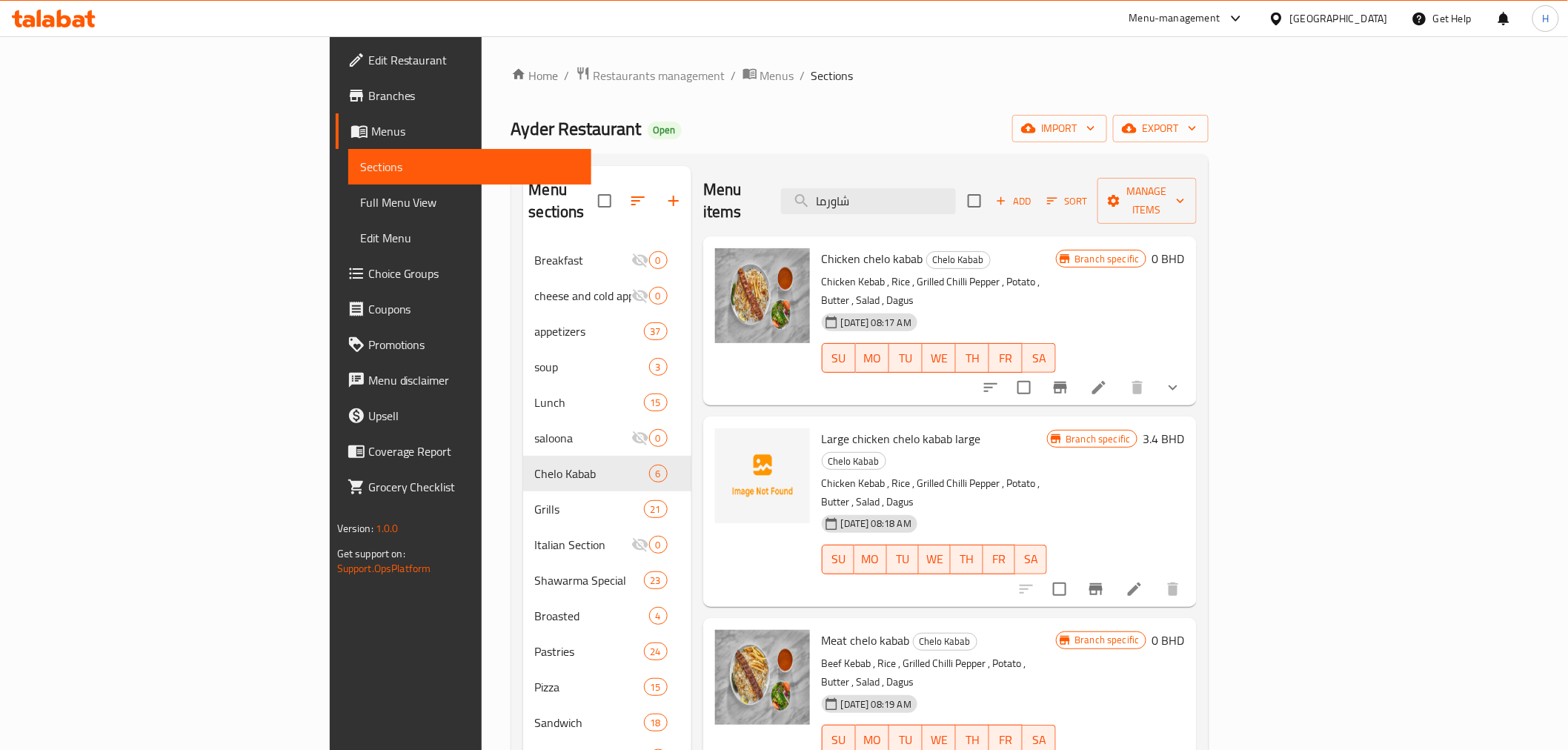
click at [822, 427] on span "Large chicken chelo kabab large" at bounding box center [902, 438] width 160 height 23
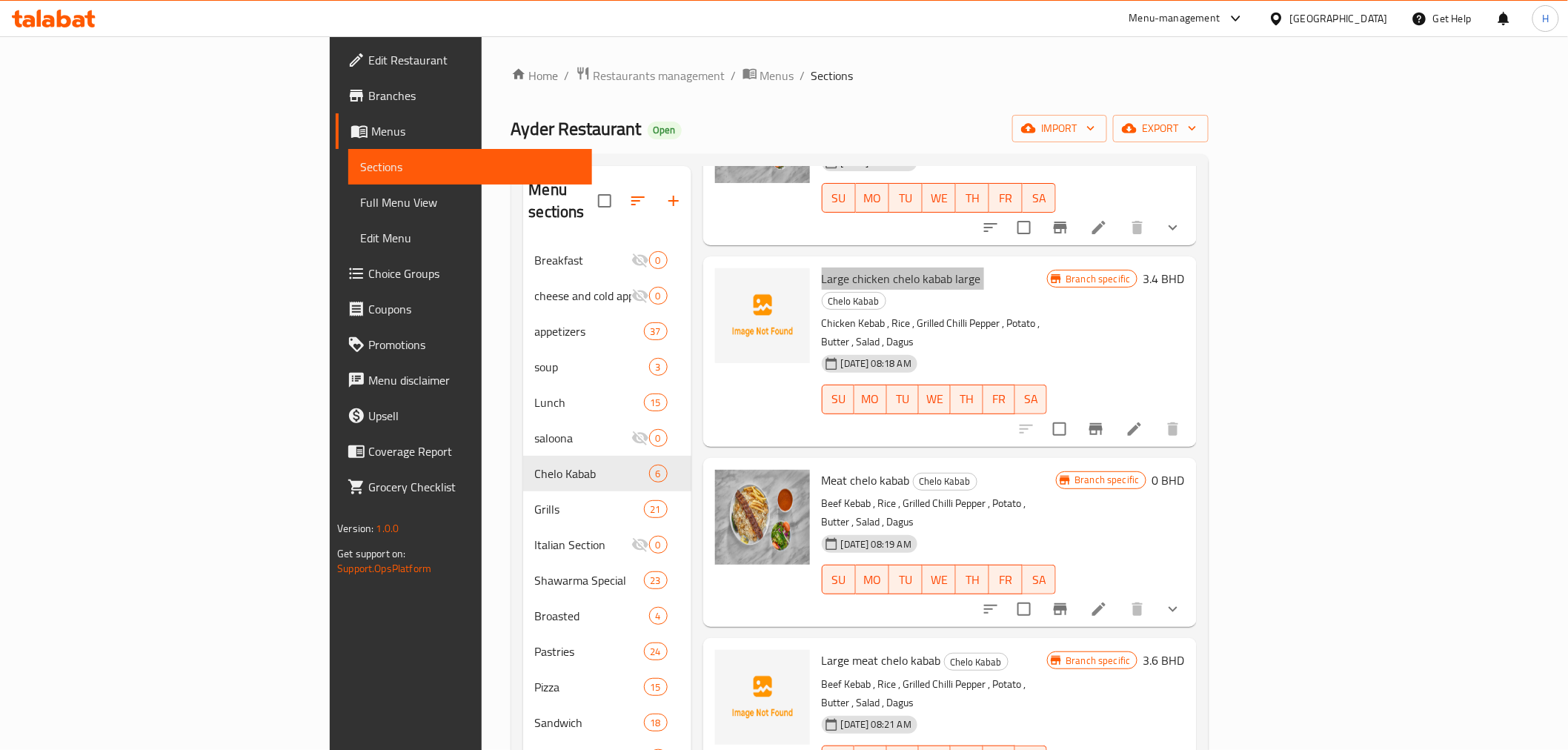
scroll to position [165, 0]
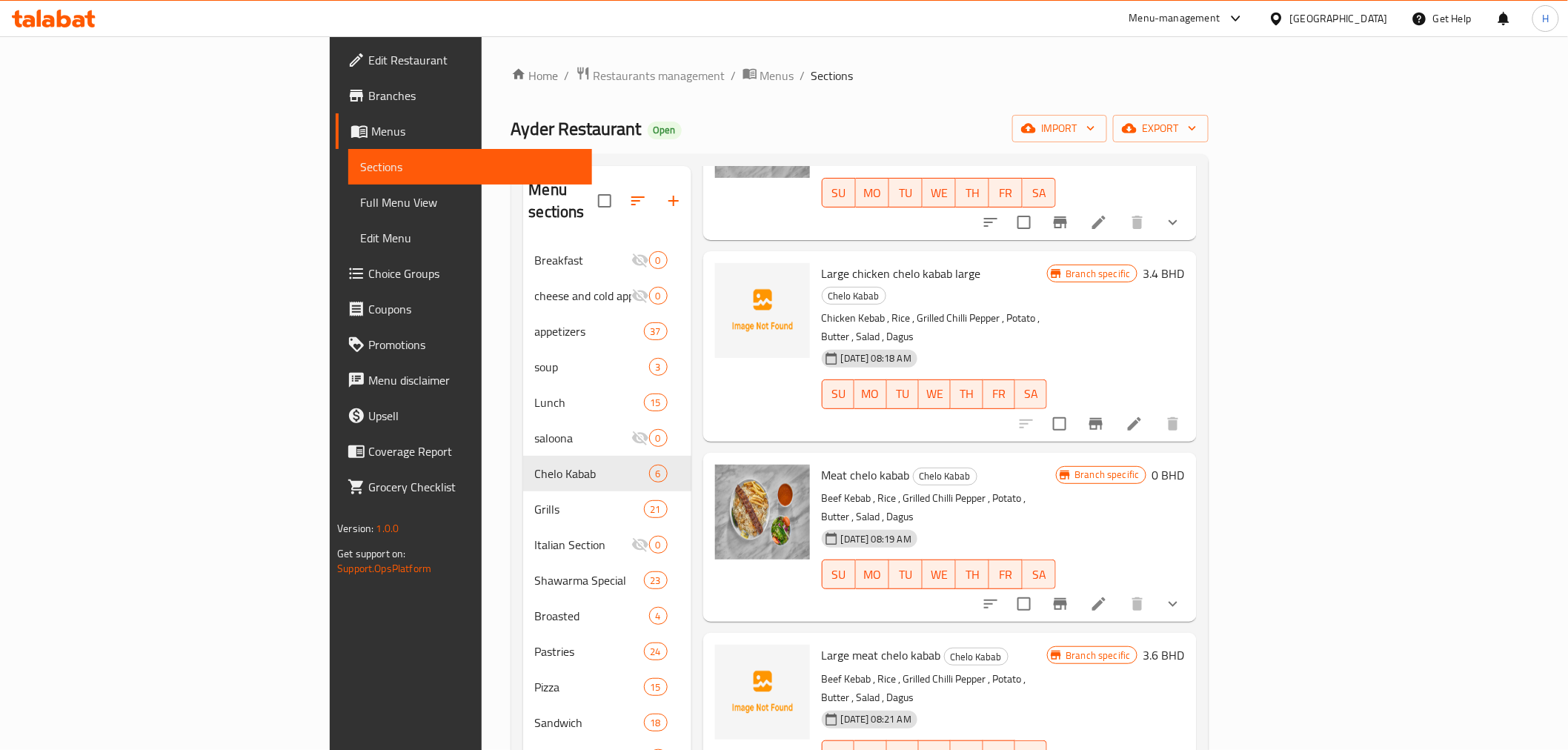
click at [822, 644] on span "Large meat chelo kabab" at bounding box center [881, 655] width 119 height 23
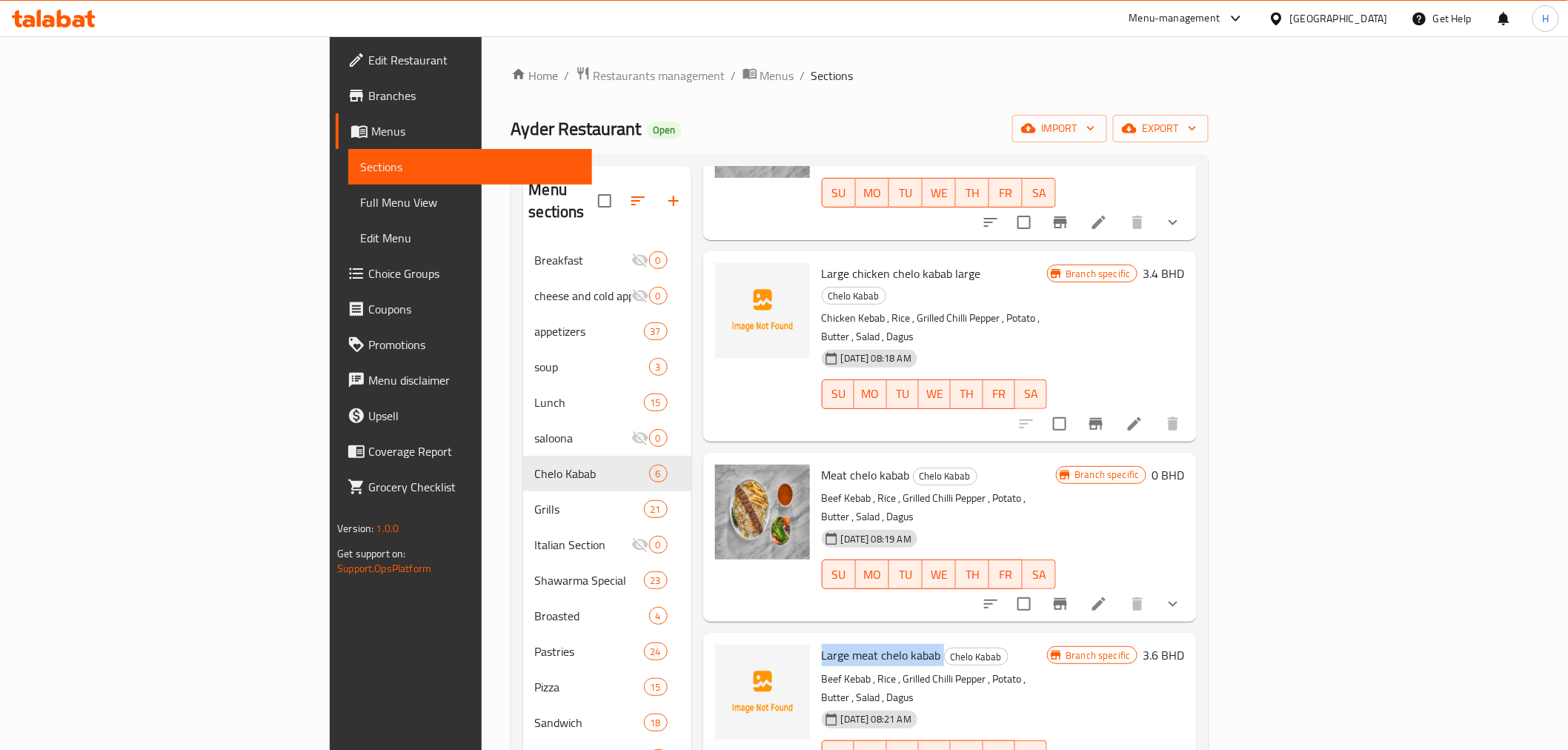
click at [822, 644] on span "Large meat chelo kabab" at bounding box center [881, 655] width 119 height 23
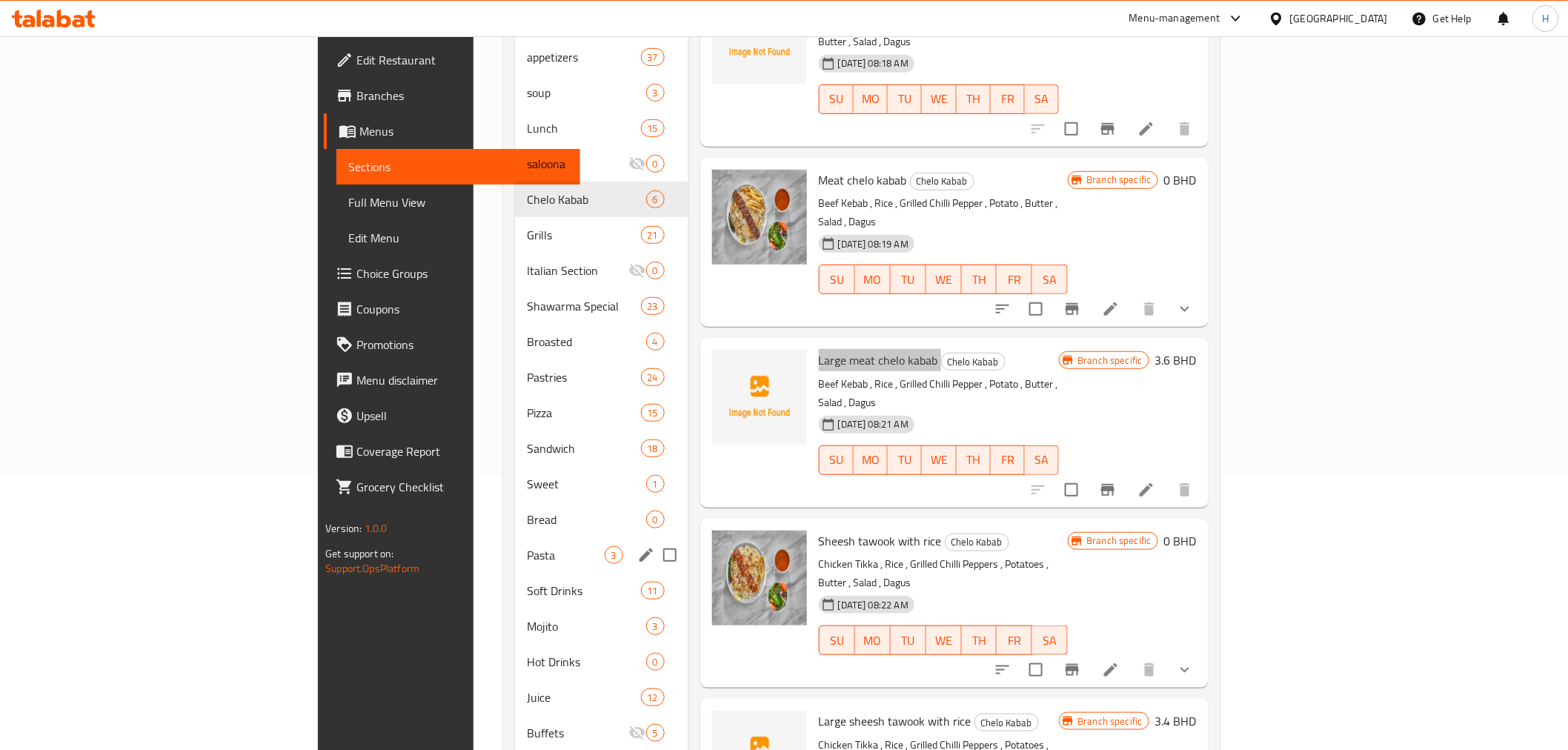
scroll to position [299, 0]
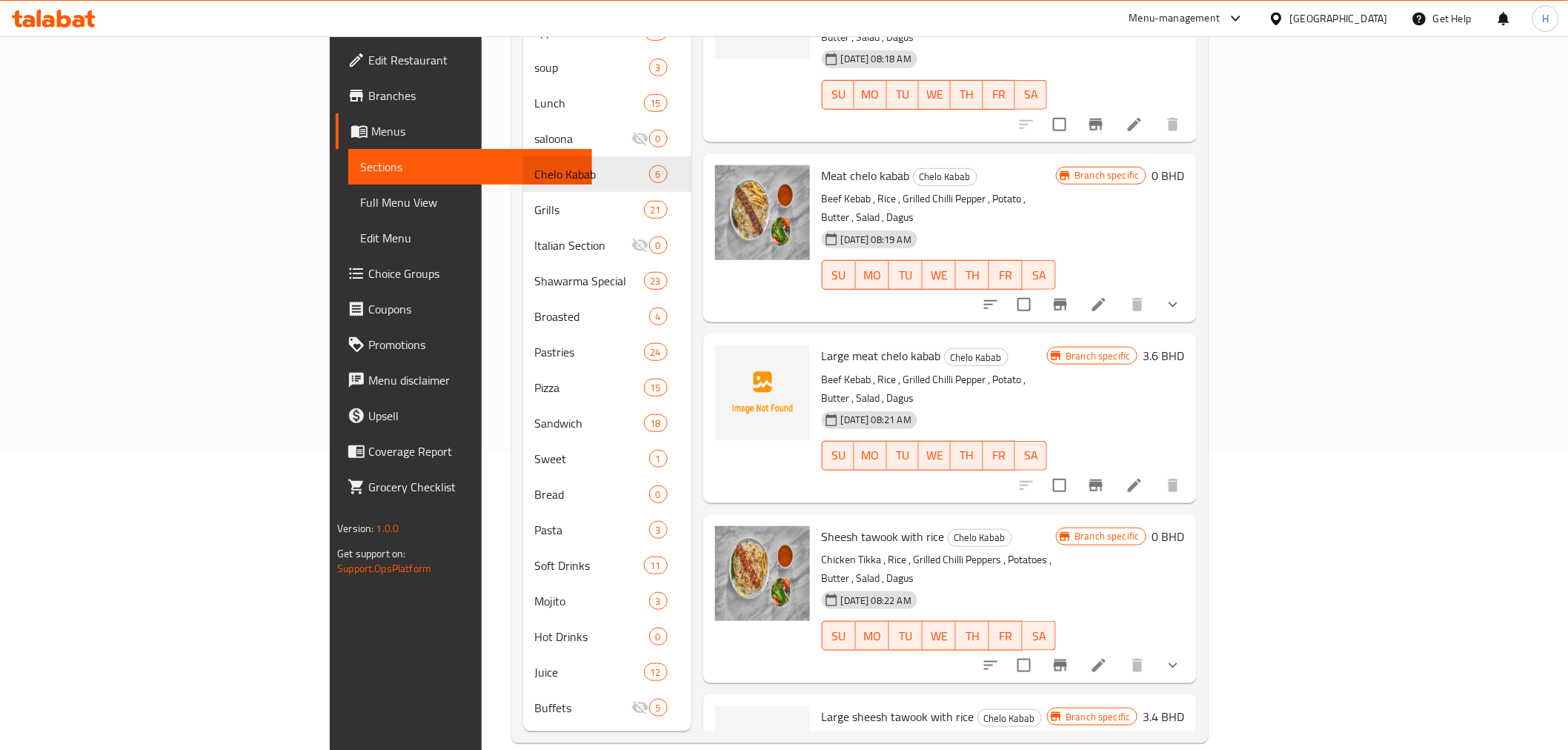
click at [822, 706] on span "Large sheesh tawook with rice" at bounding box center [899, 717] width 153 height 23
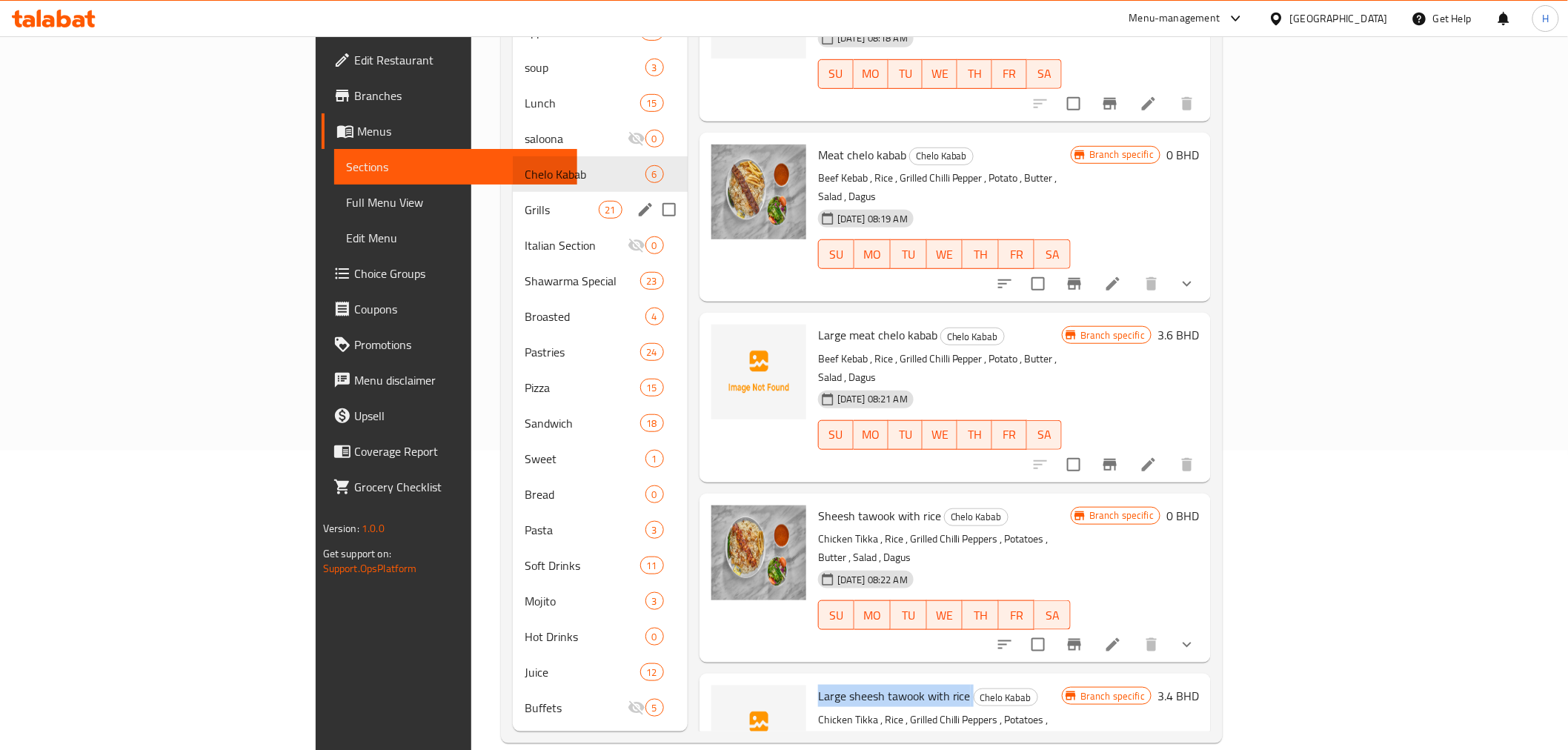
click at [524, 201] on span "Grills" at bounding box center [561, 209] width 74 height 17
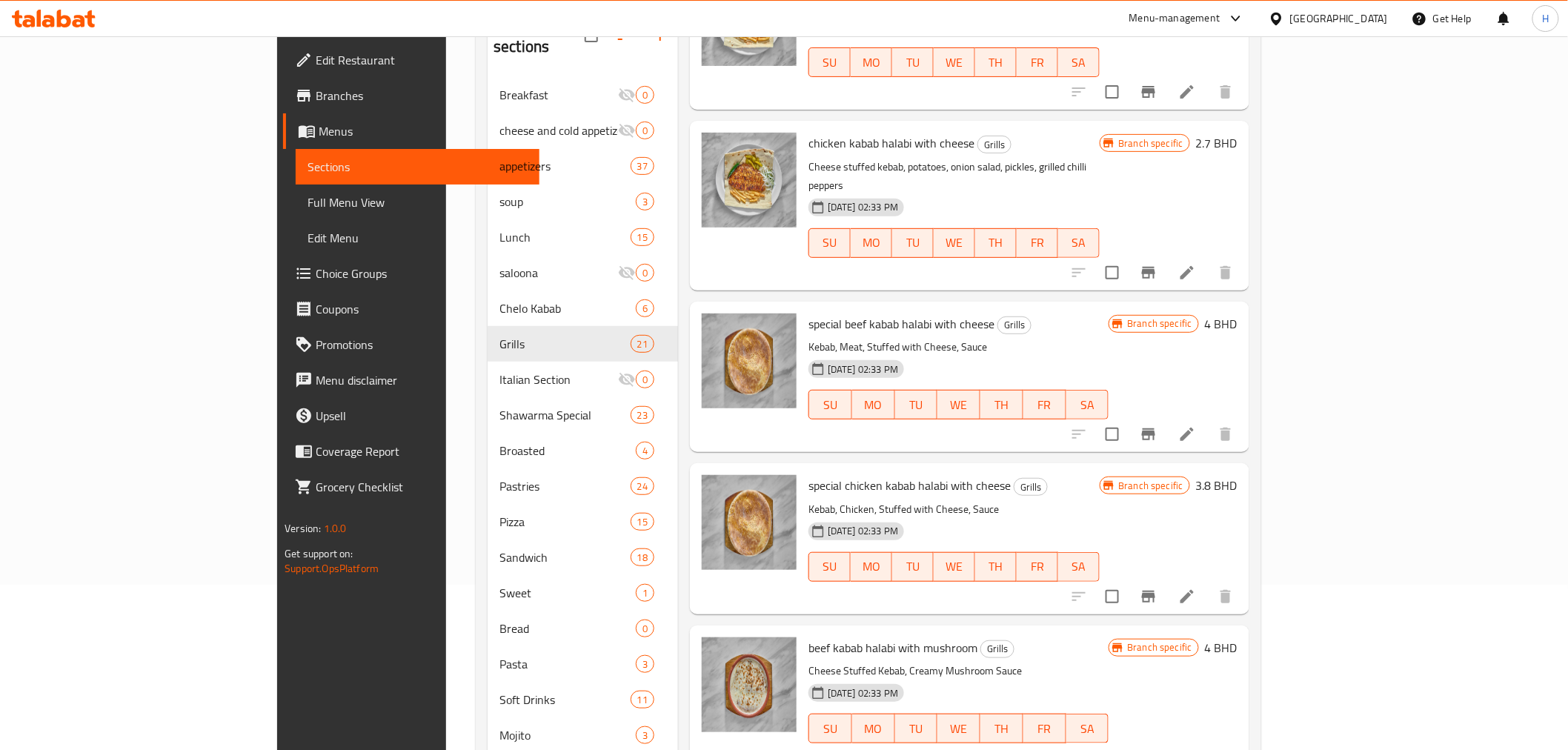
scroll to position [299, 0]
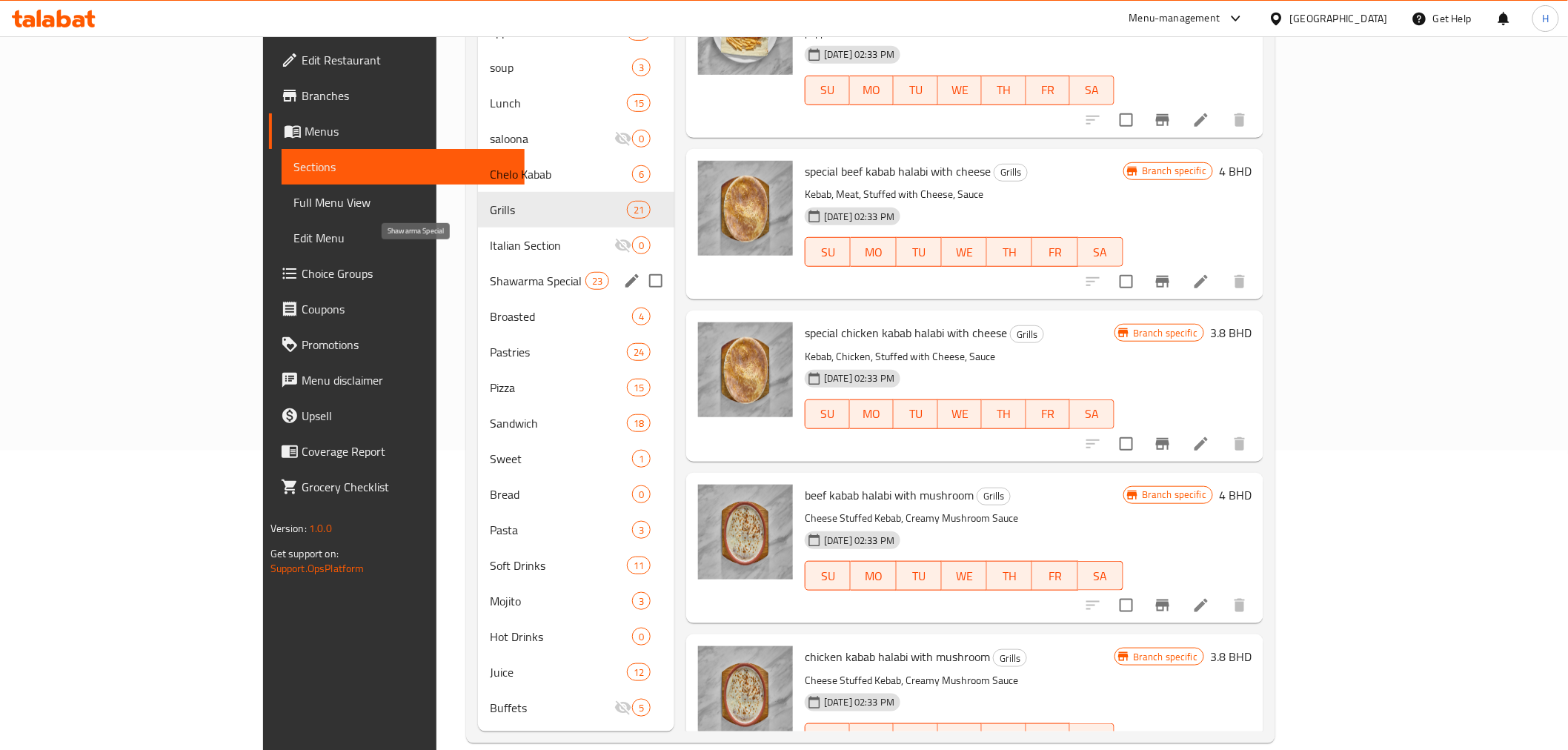
click at [490, 272] on span "Shawarma Special" at bounding box center [537, 280] width 96 height 17
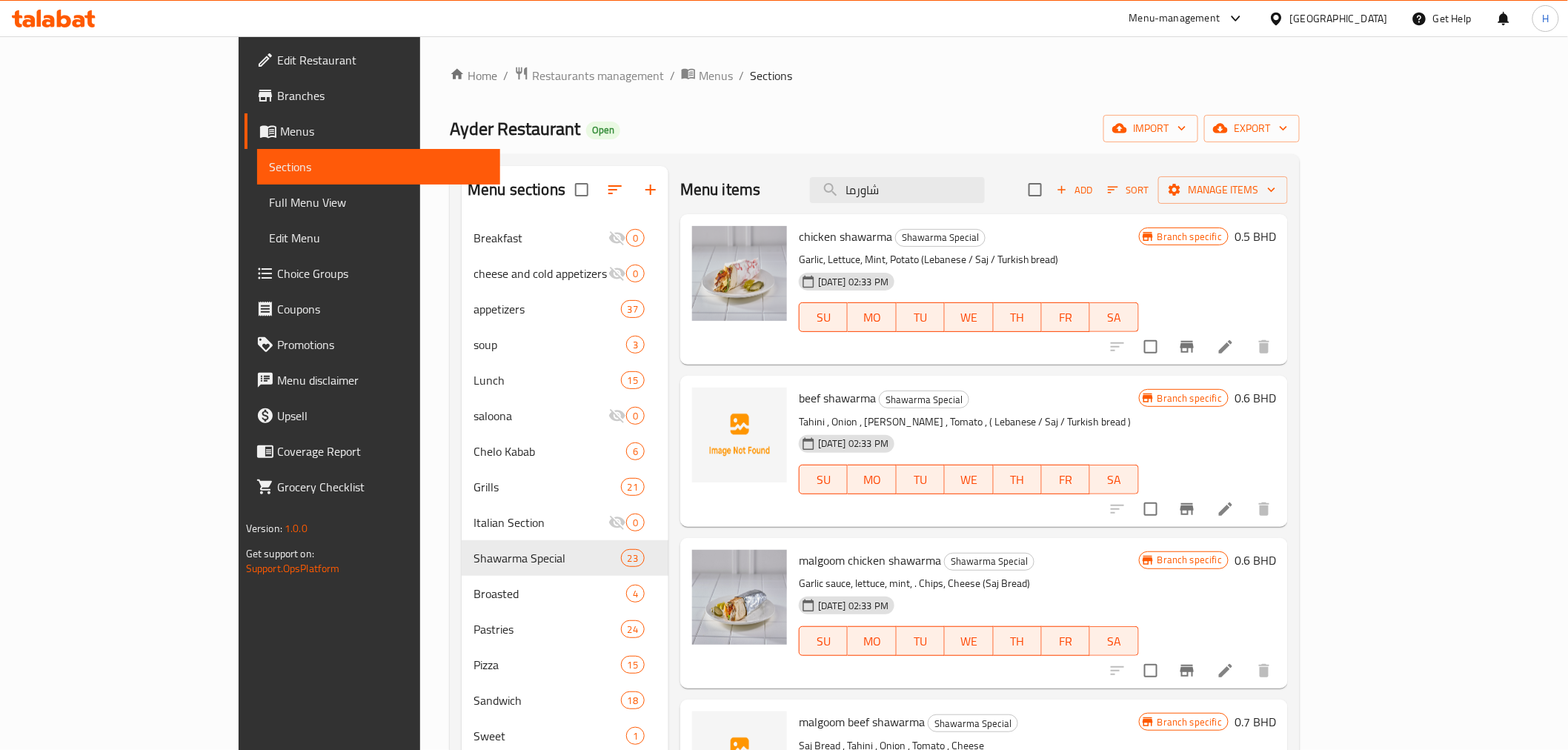
click at [799, 388] on span "beef shawarma" at bounding box center [837, 398] width 77 height 23
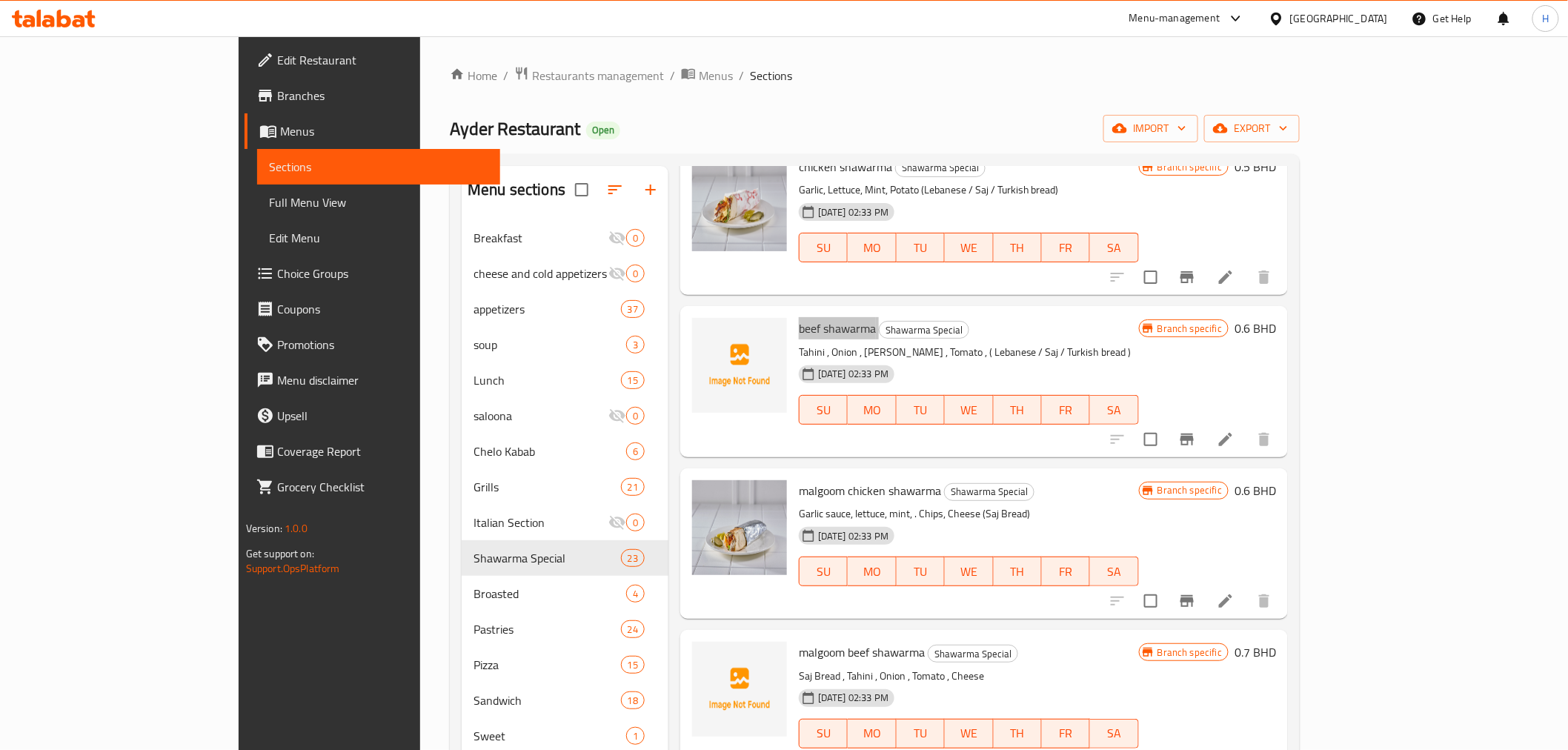
scroll to position [247, 0]
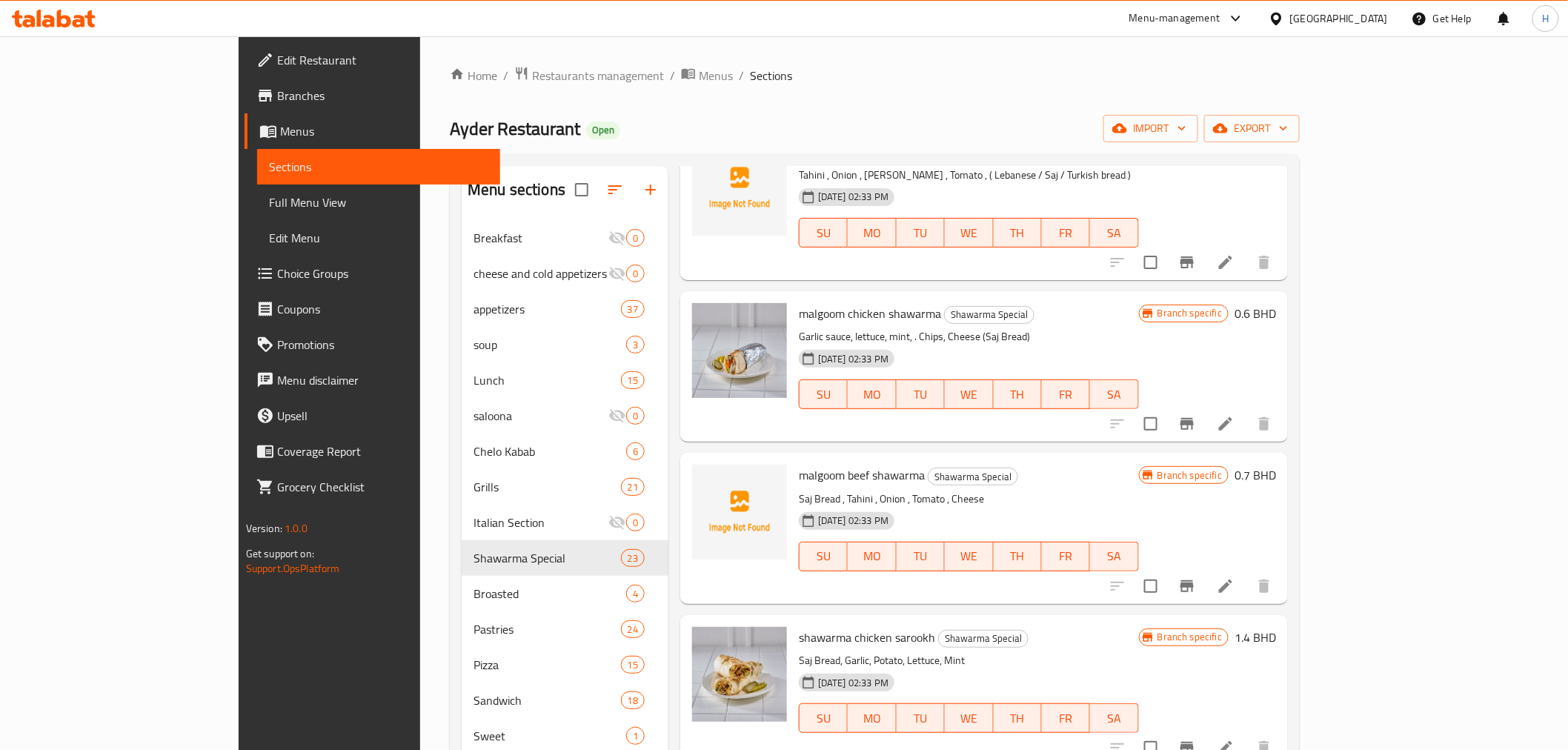
click at [799, 476] on span "malgoom beef shawarma" at bounding box center [861, 475] width 126 height 23
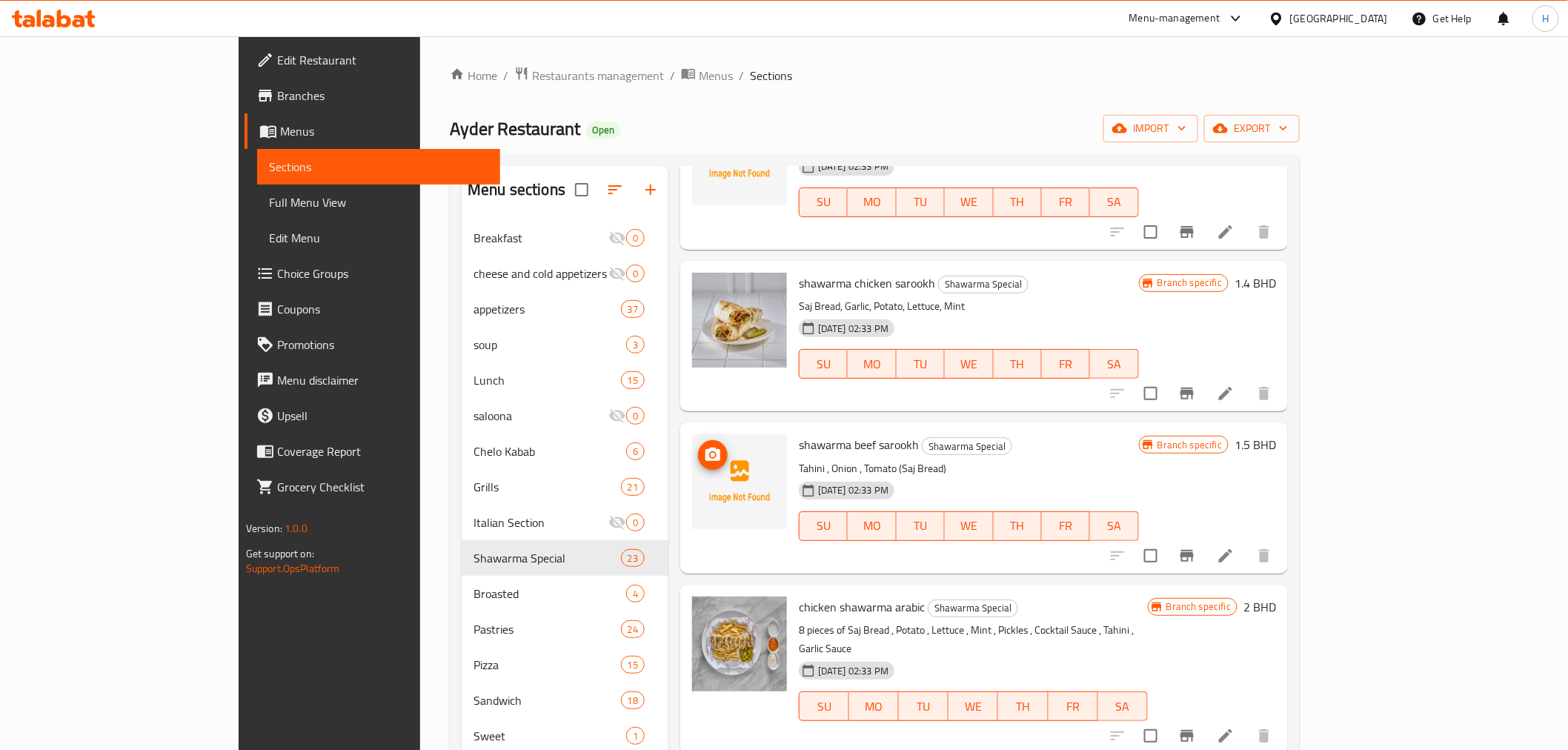
scroll to position [658, 0]
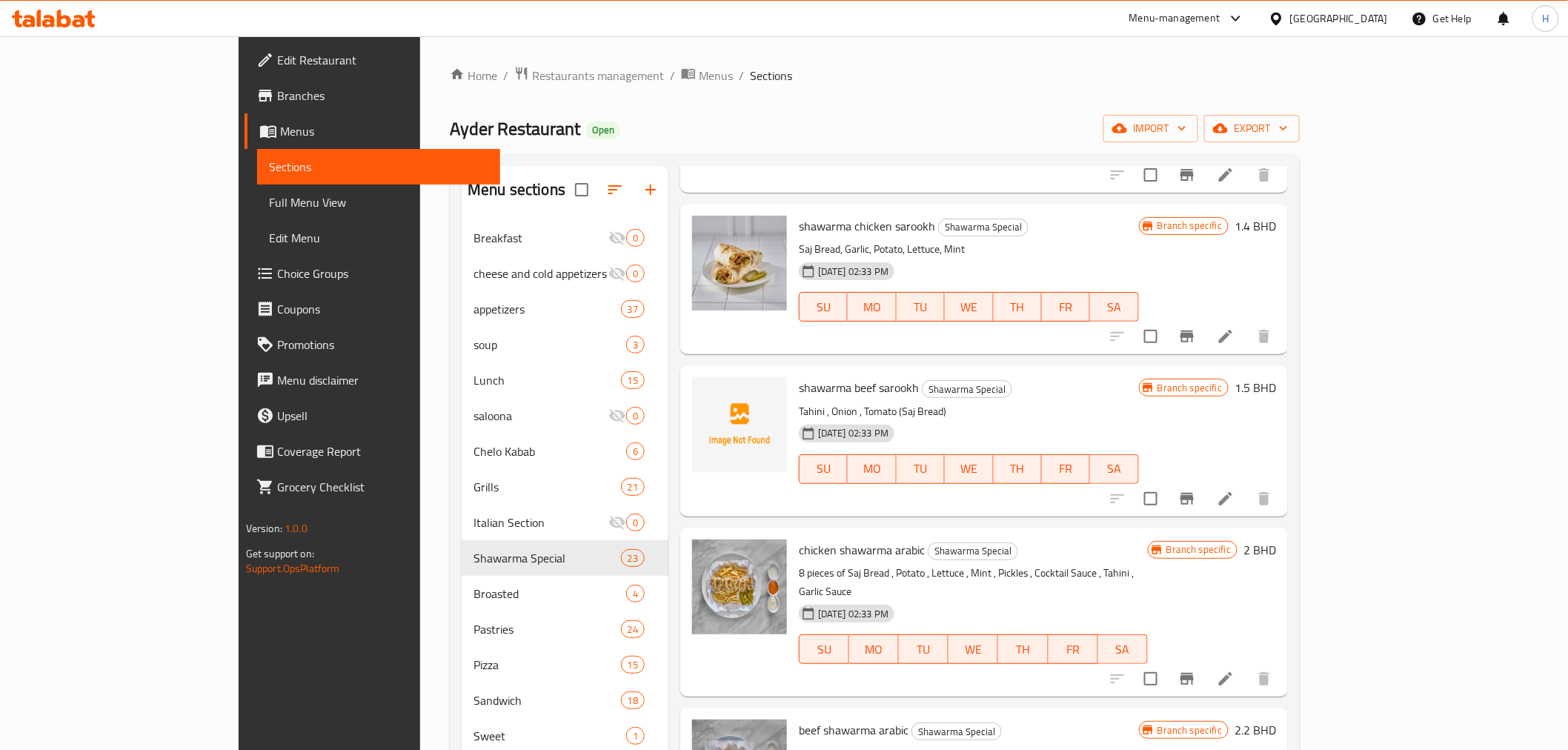
click at [799, 382] on span "shawarma beef sarookh" at bounding box center [859, 388] width 120 height 23
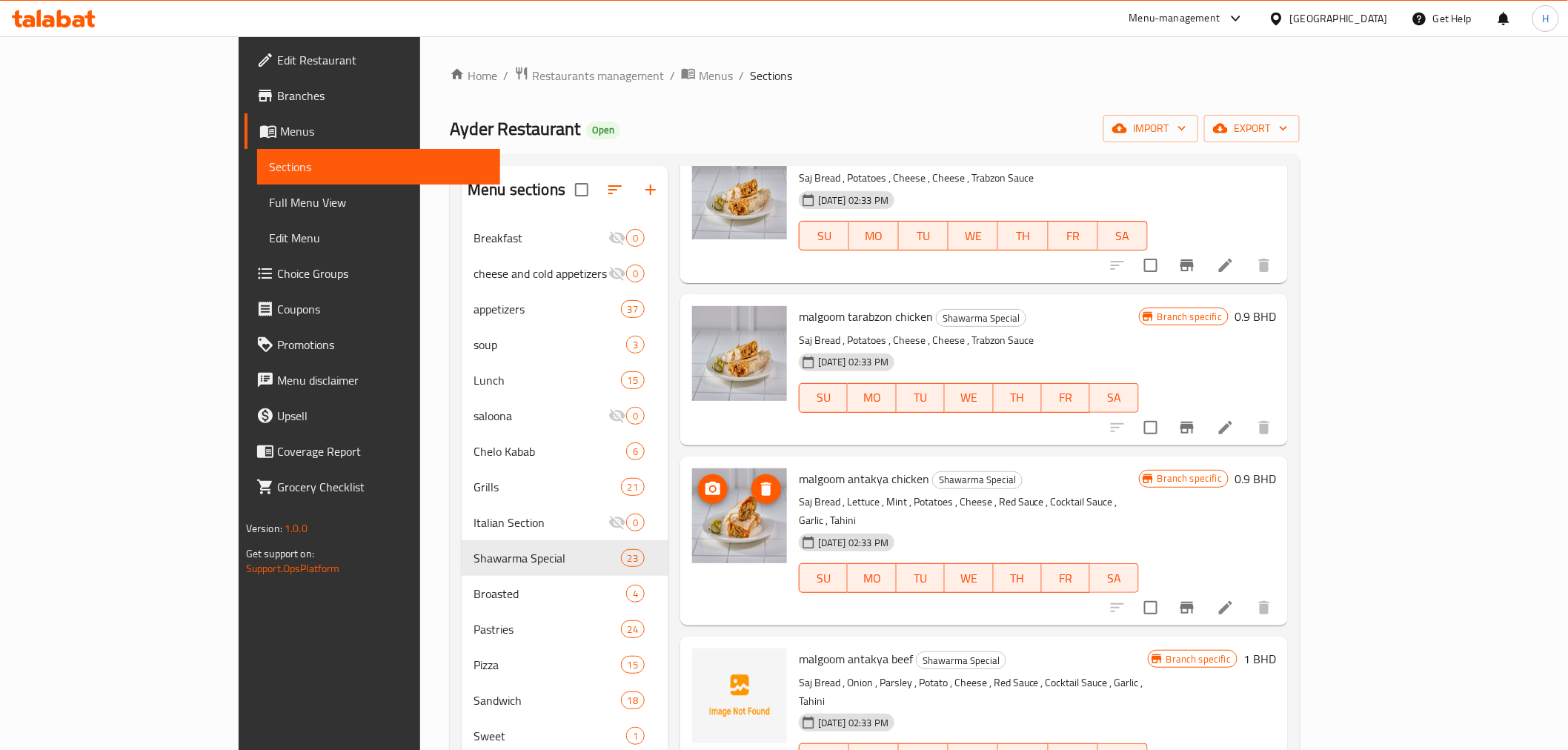
scroll to position [1564, 0]
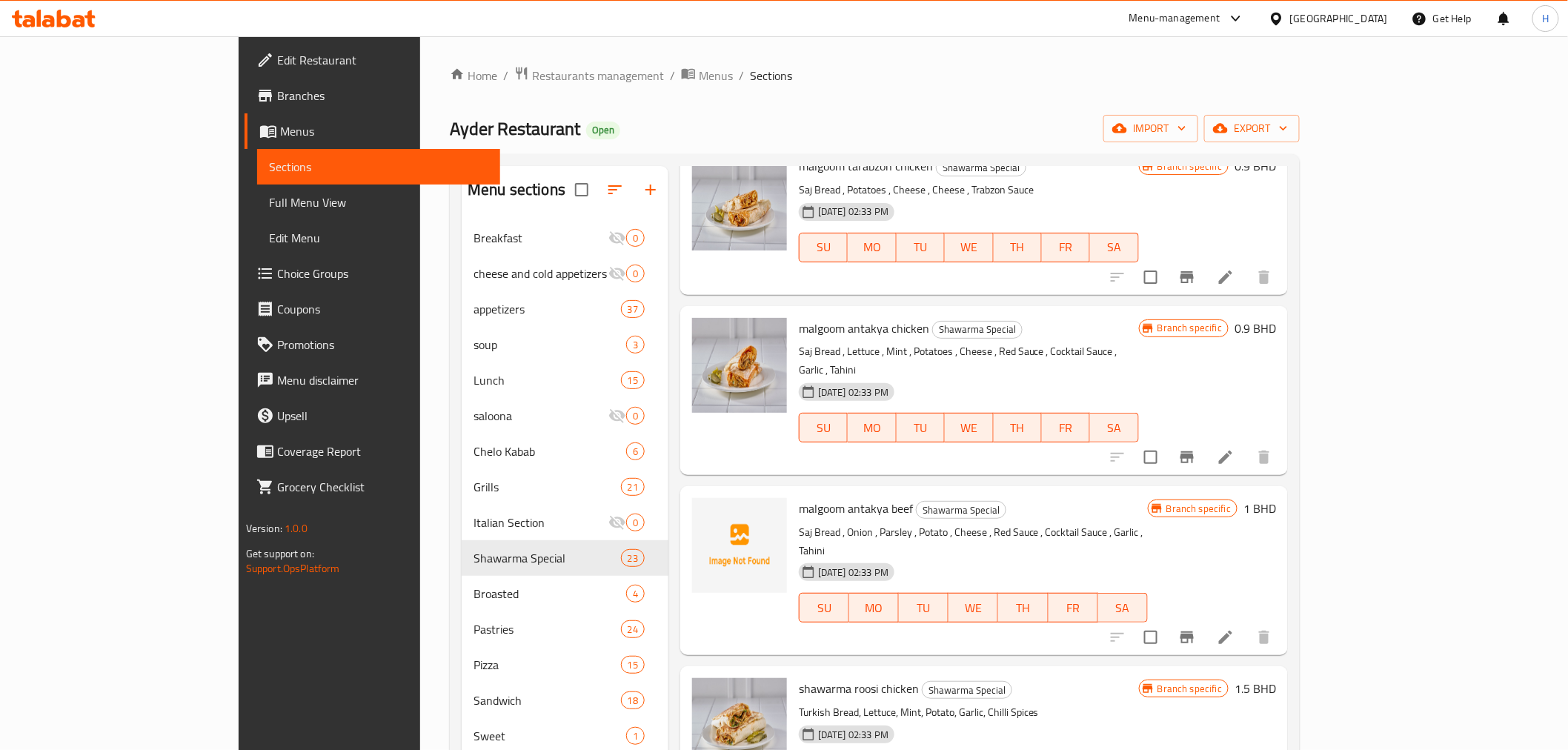
click at [799, 497] on span "malgoom antakya beef" at bounding box center [855, 509] width 114 height 23
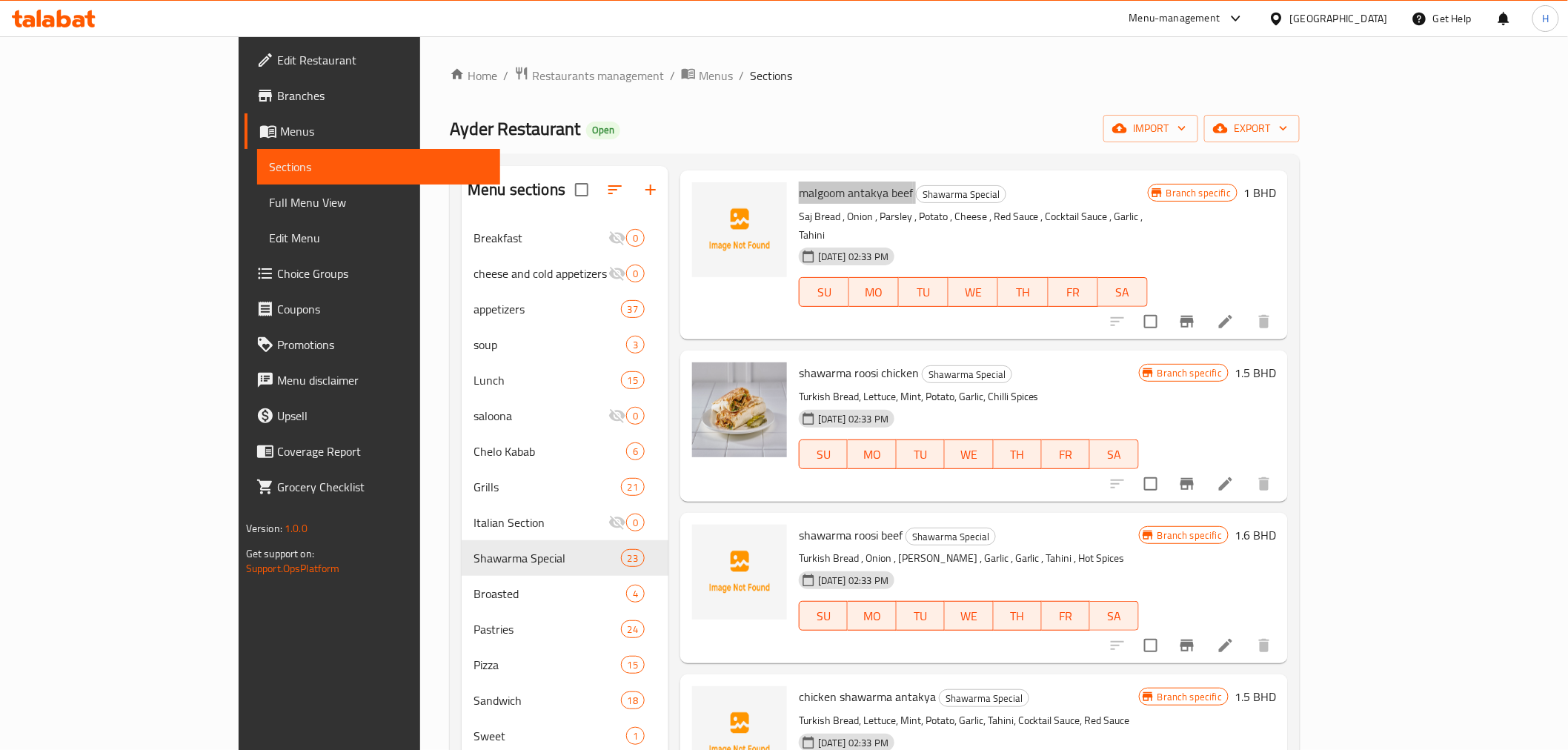
scroll to position [1893, 0]
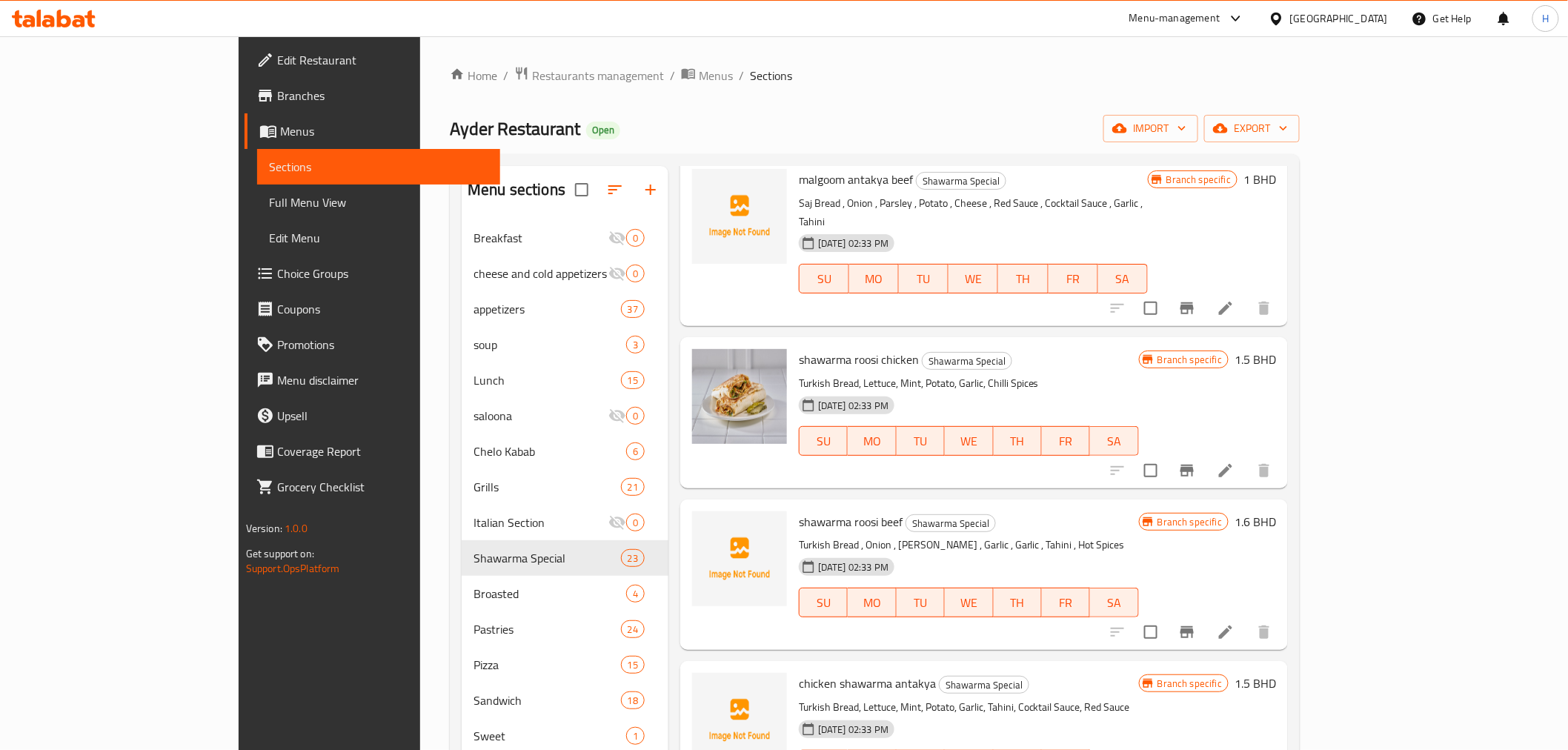
click at [799, 510] on span "shawarma roosi beef" at bounding box center [850, 522] width 103 height 23
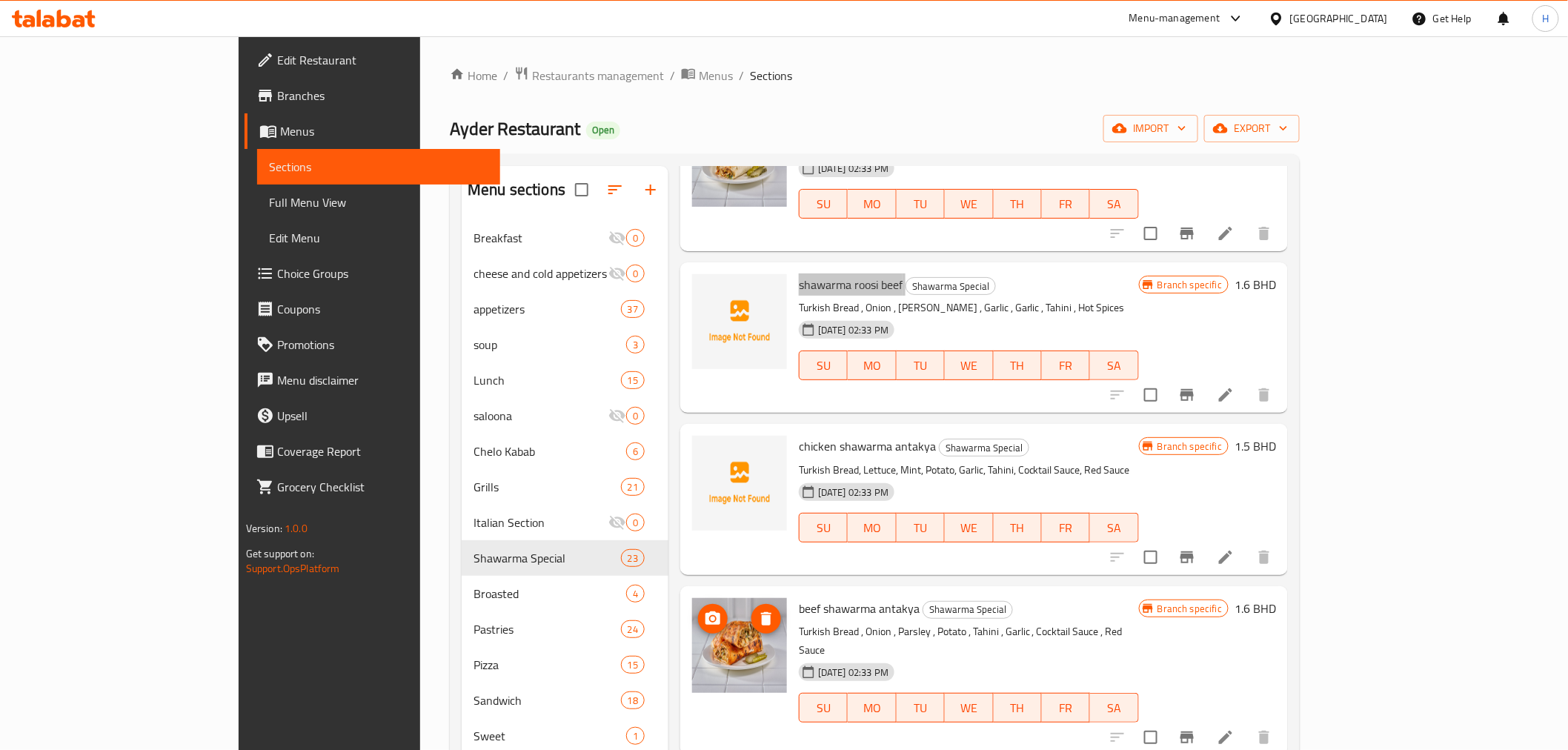
scroll to position [2140, 0]
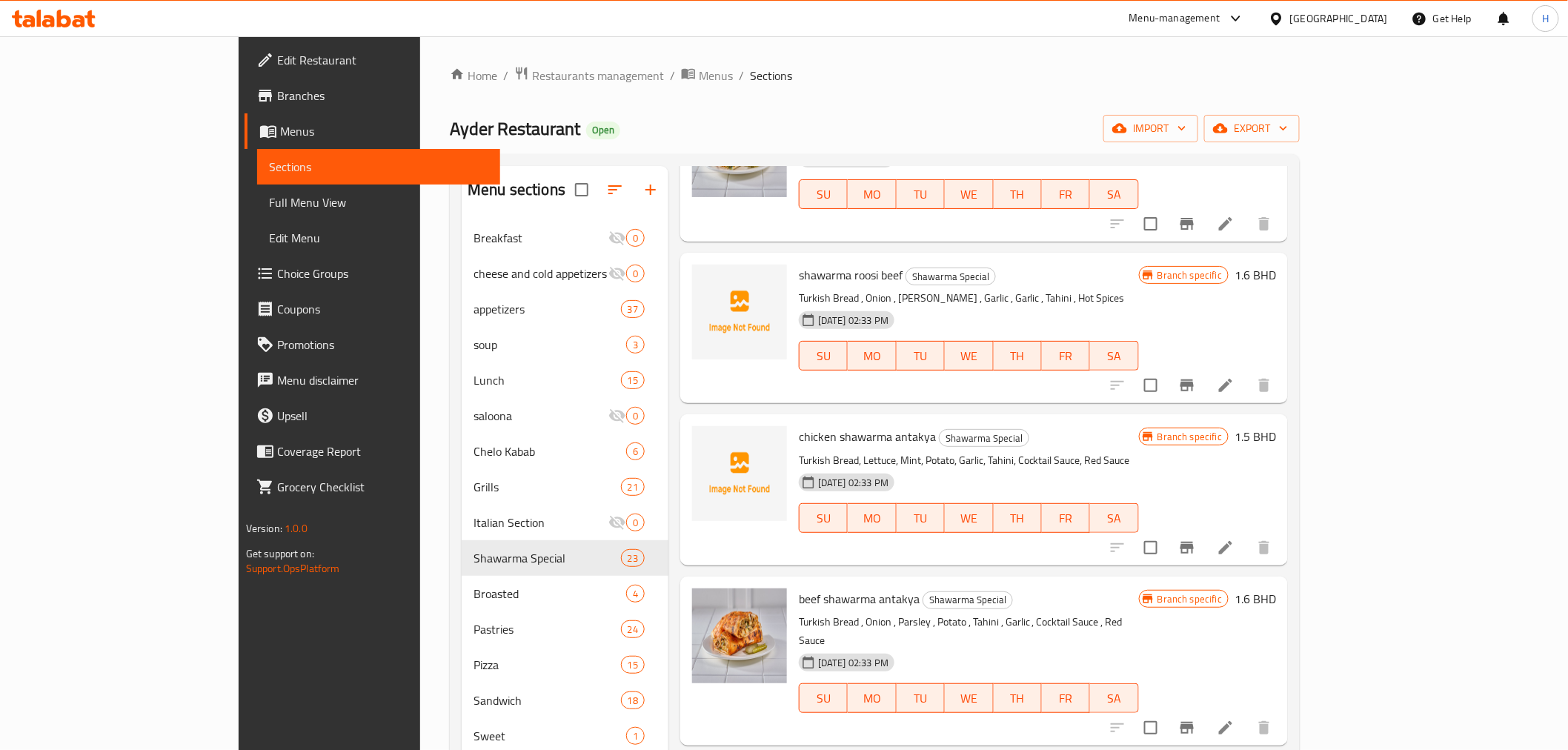
click at [799, 425] on span "chicken shawarma antakya" at bounding box center [867, 437] width 137 height 23
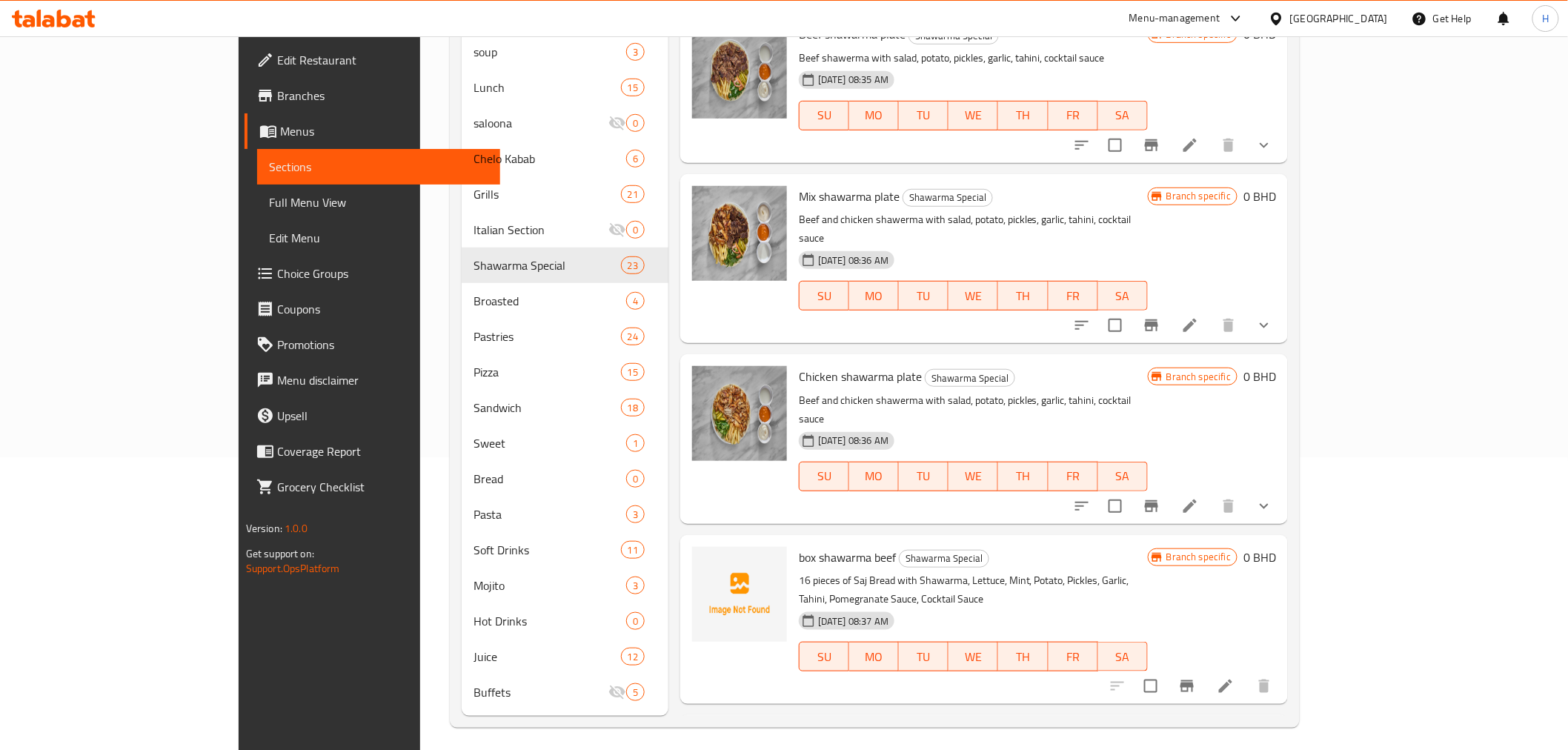
scroll to position [299, 0]
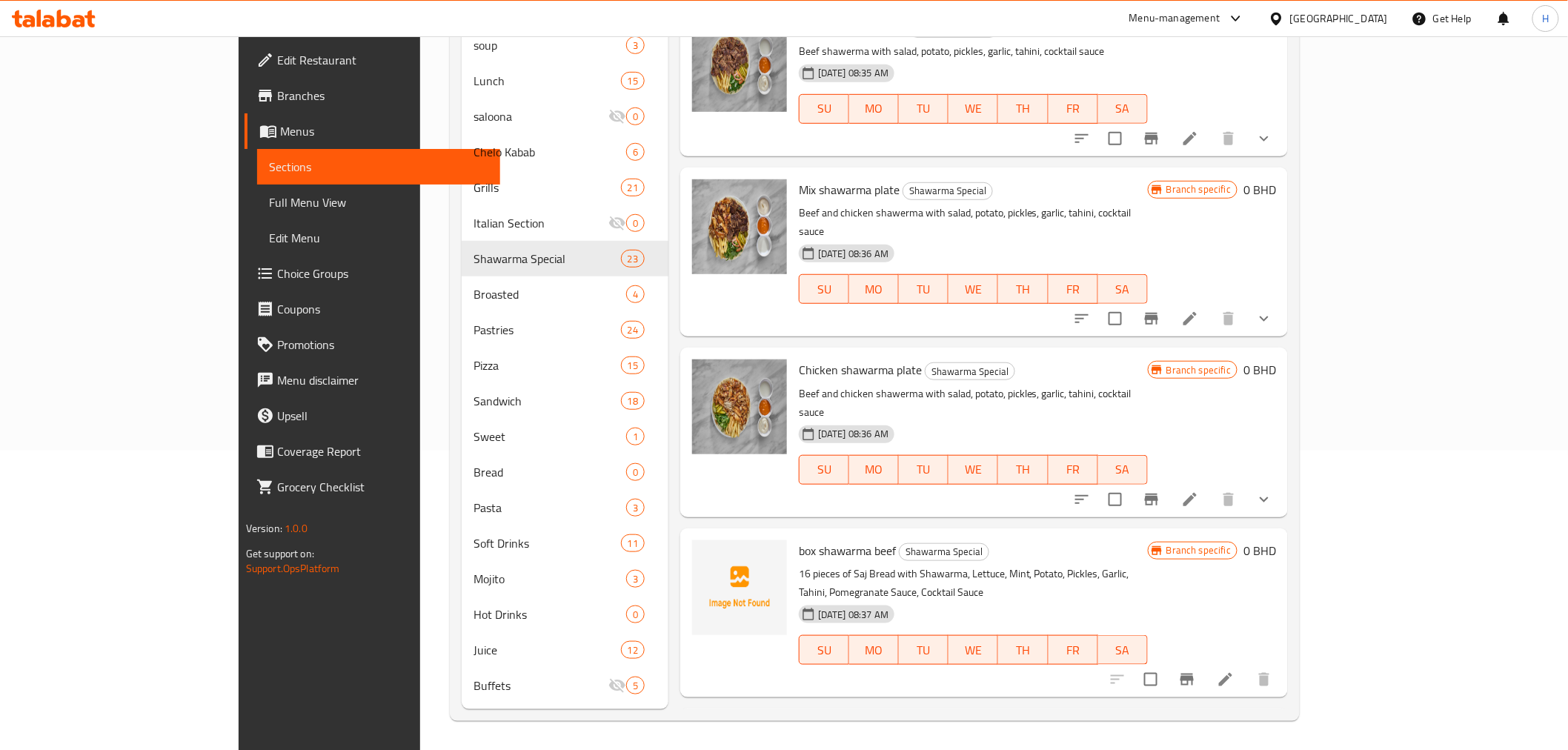
click at [800, 539] on span "box shawarma beef" at bounding box center [847, 550] width 97 height 23
click at [799, 720] on span "Box shawarma chicken" at bounding box center [856, 731] width 115 height 23
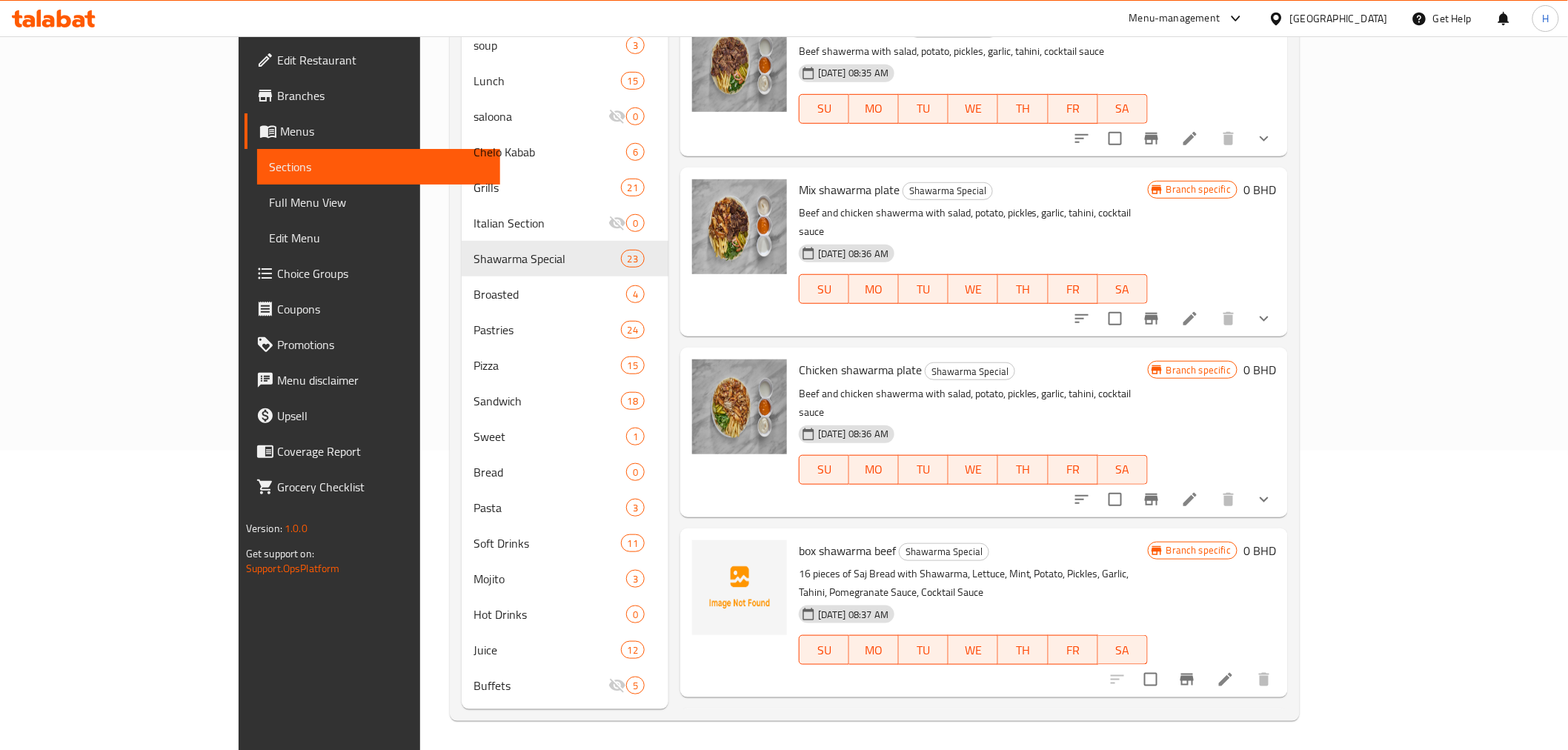
click at [799, 720] on span "Box shawarma chicken" at bounding box center [856, 731] width 115 height 23
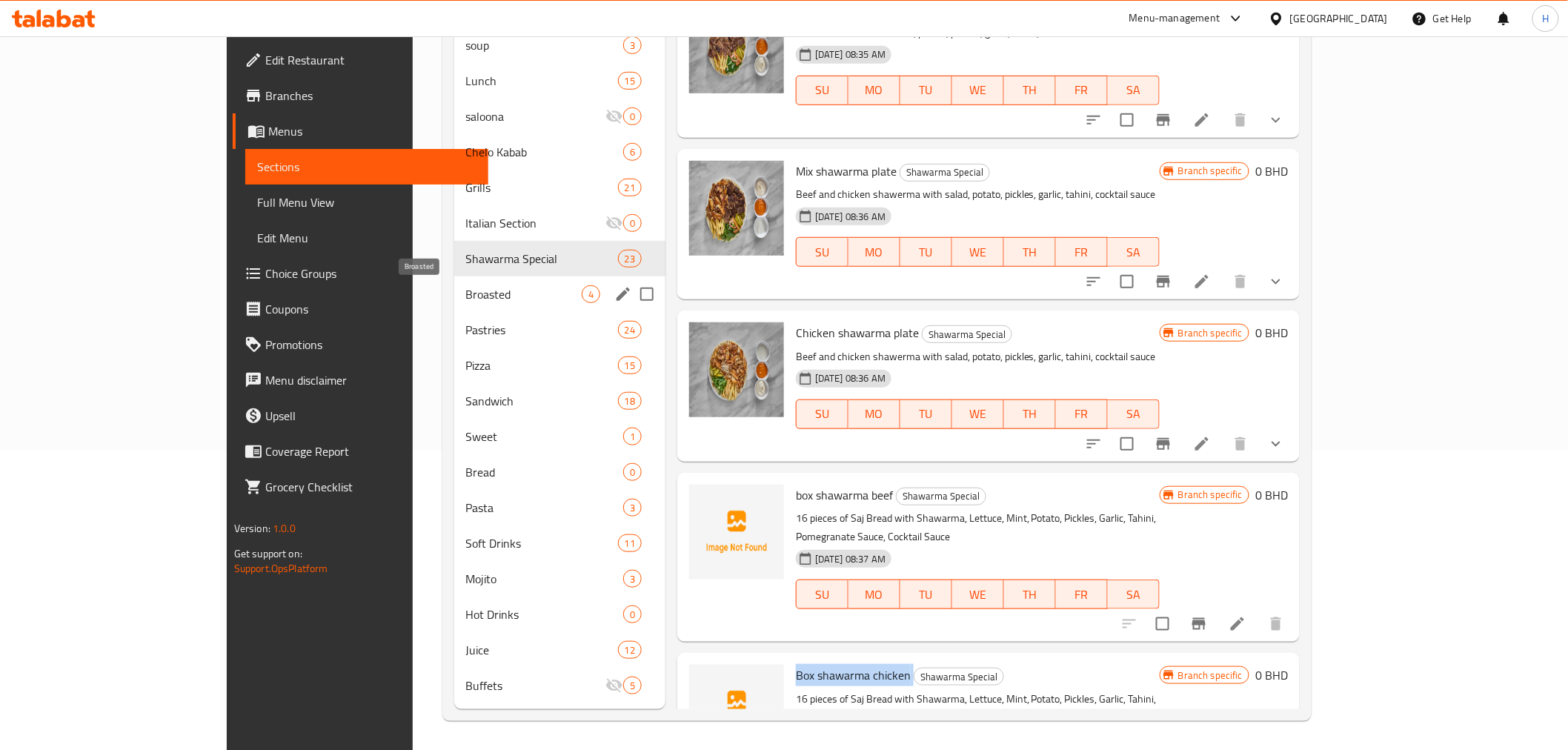
click at [466, 298] on span "Broasted" at bounding box center [524, 294] width 115 height 17
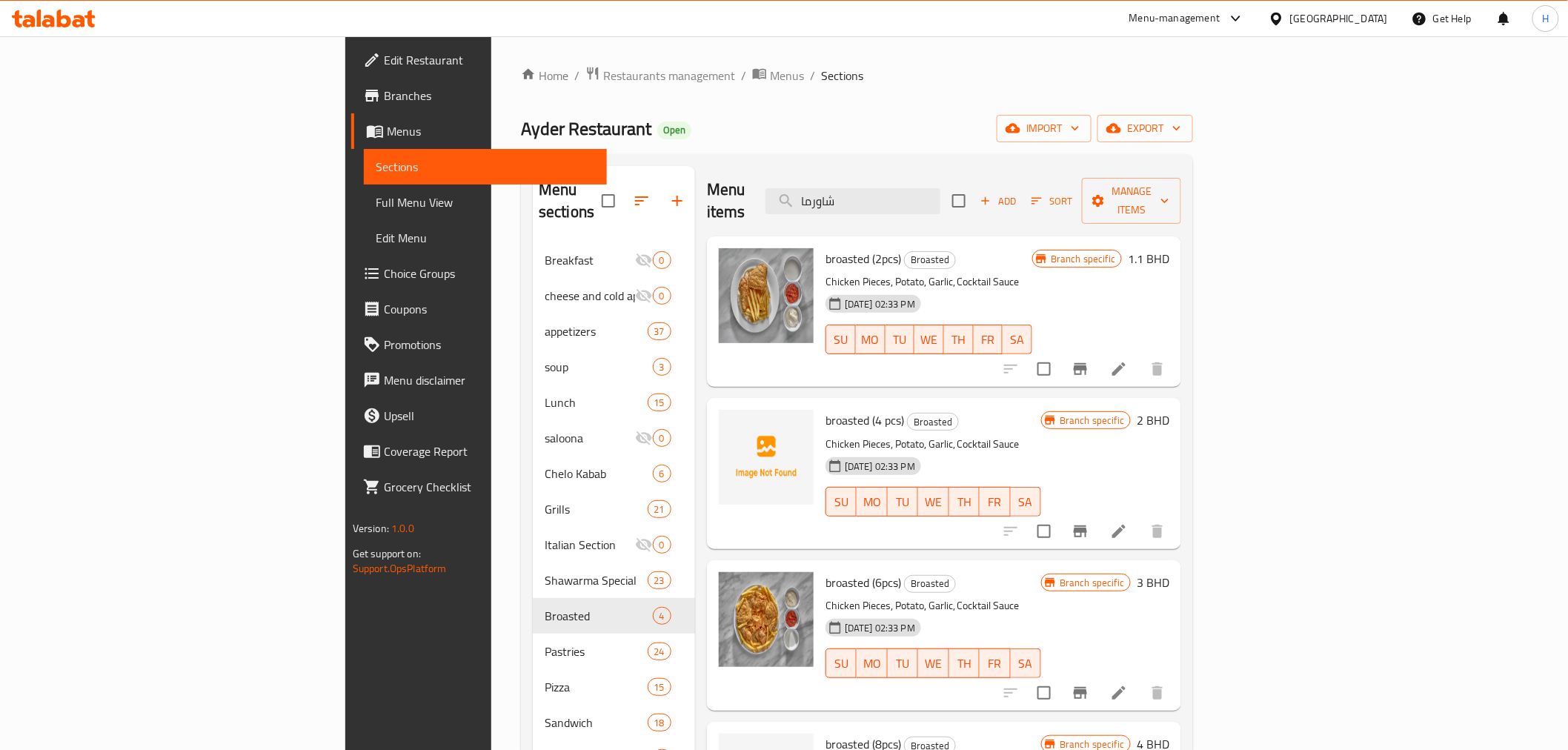
click at [826, 409] on span "broasted (4 pcs)" at bounding box center [865, 420] width 78 height 23
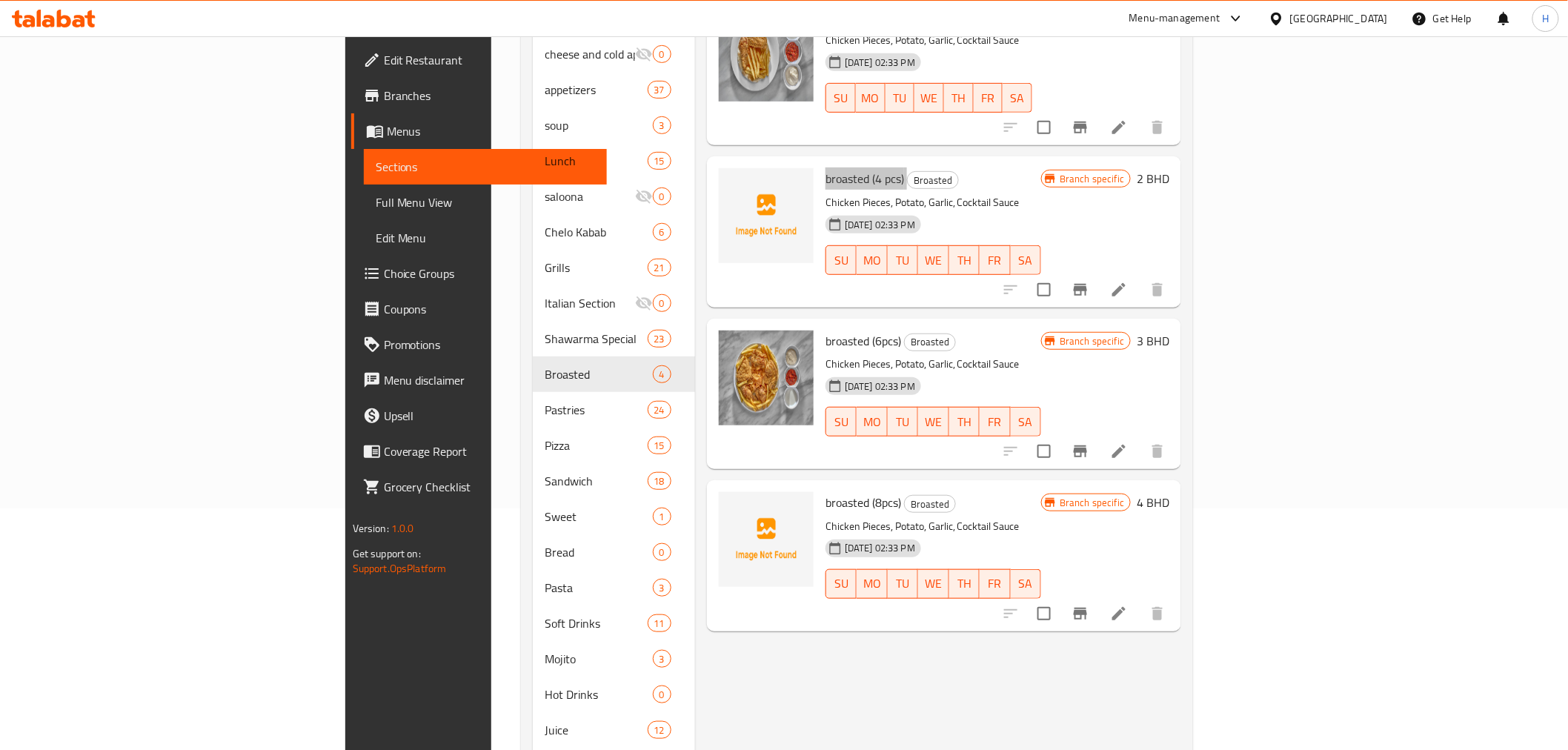
scroll to position [247, 0]
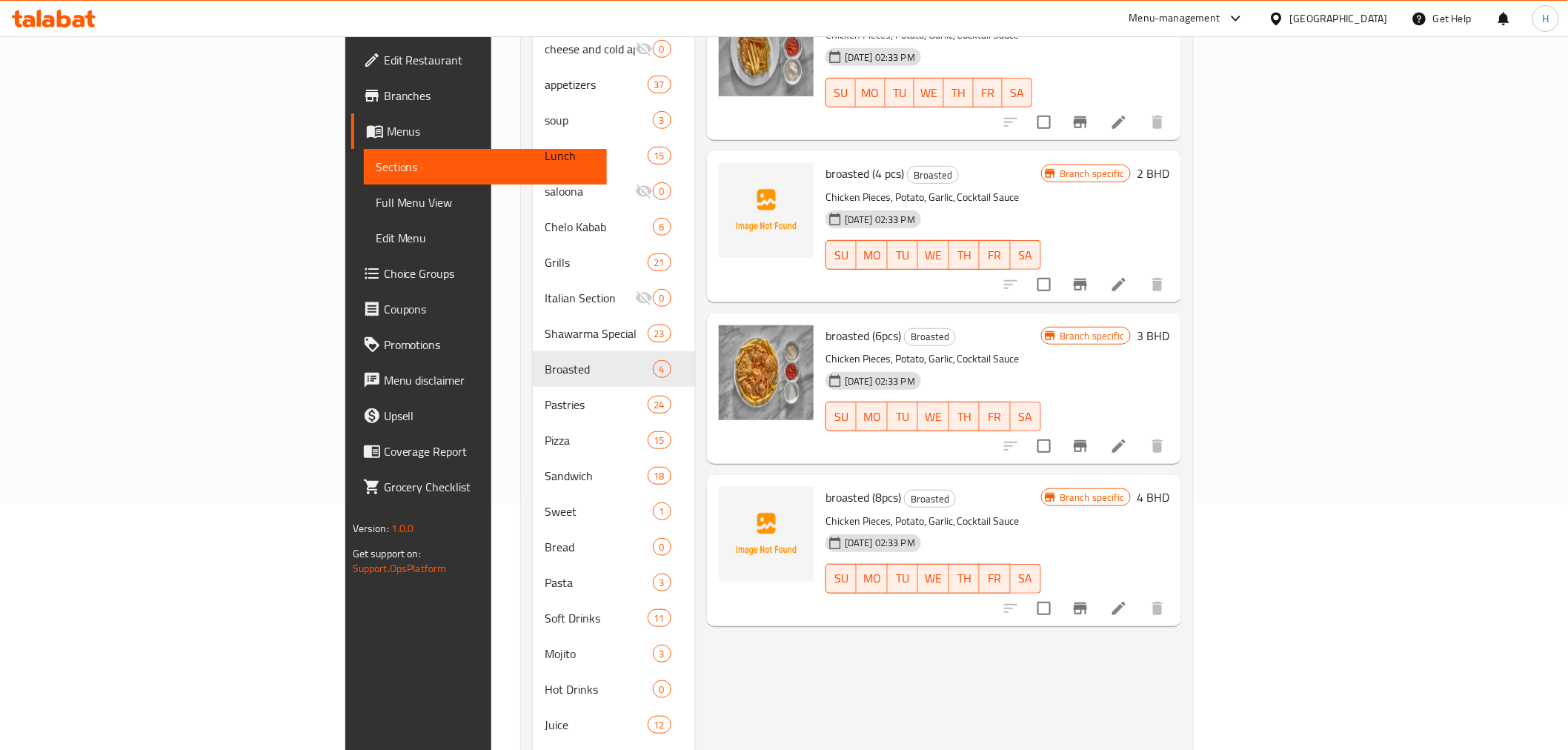
click at [826, 486] on span "broasted (8pcs)" at bounding box center [863, 497] width 76 height 23
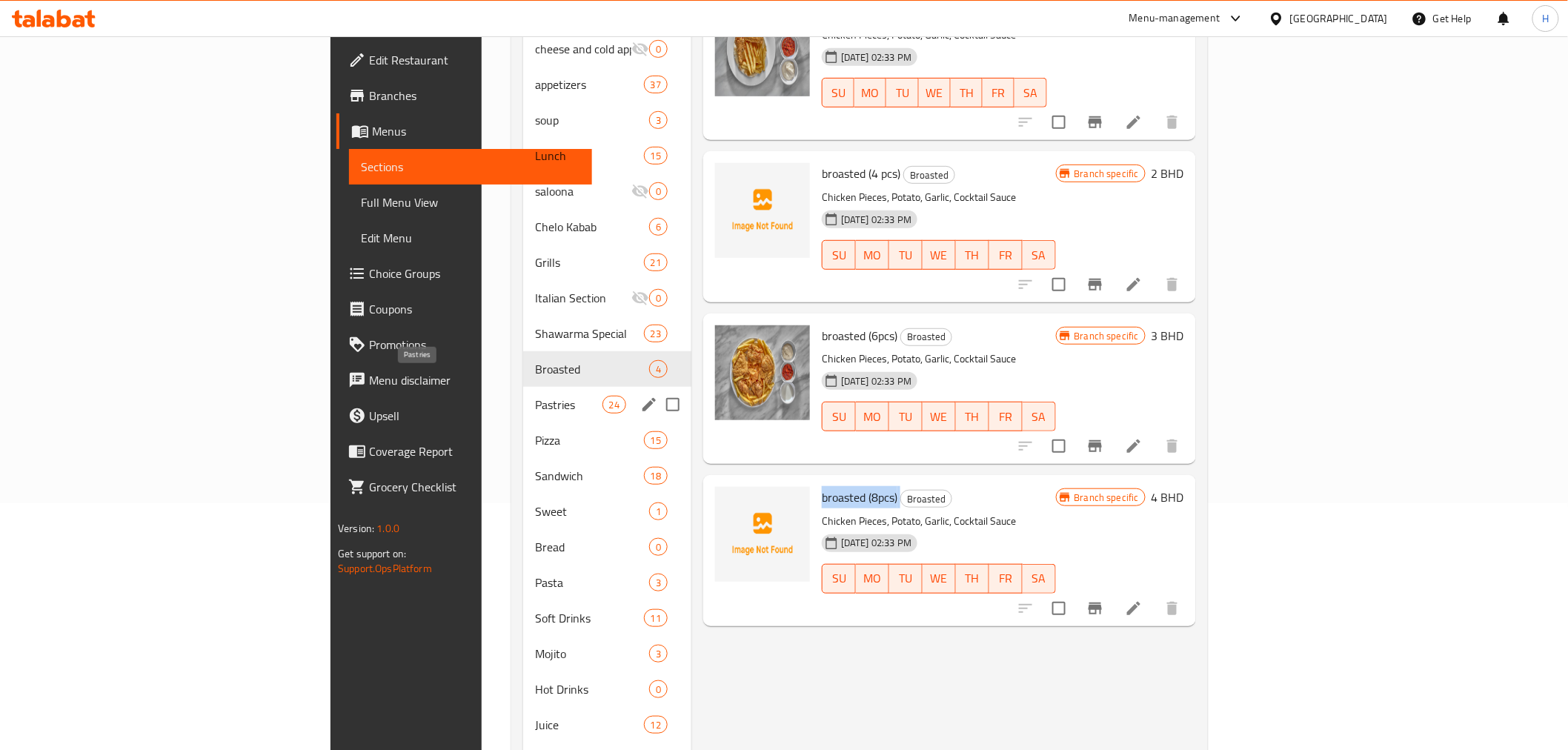
click at [535, 396] on span "Pastries" at bounding box center [569, 405] width 68 height 17
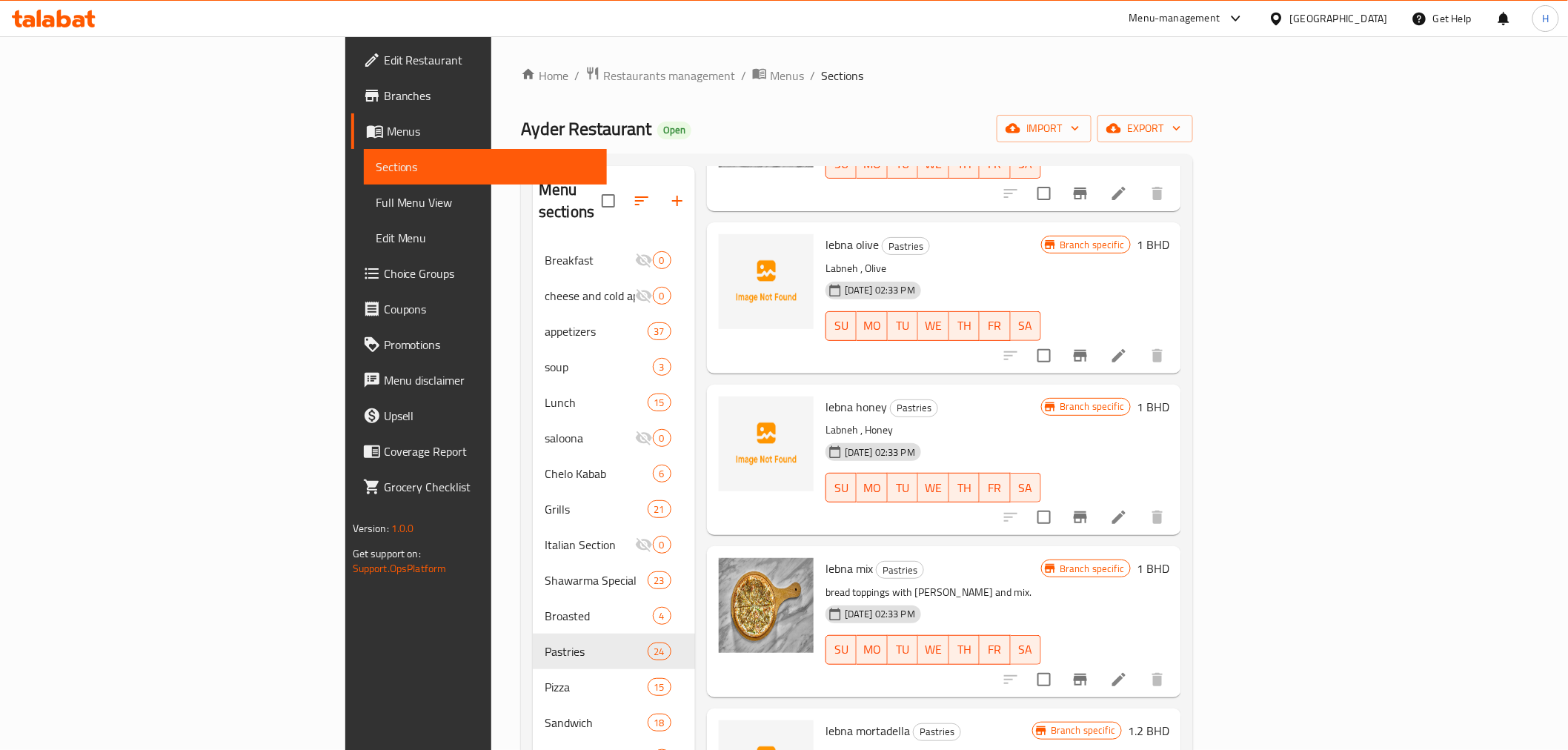
scroll to position [576, 0]
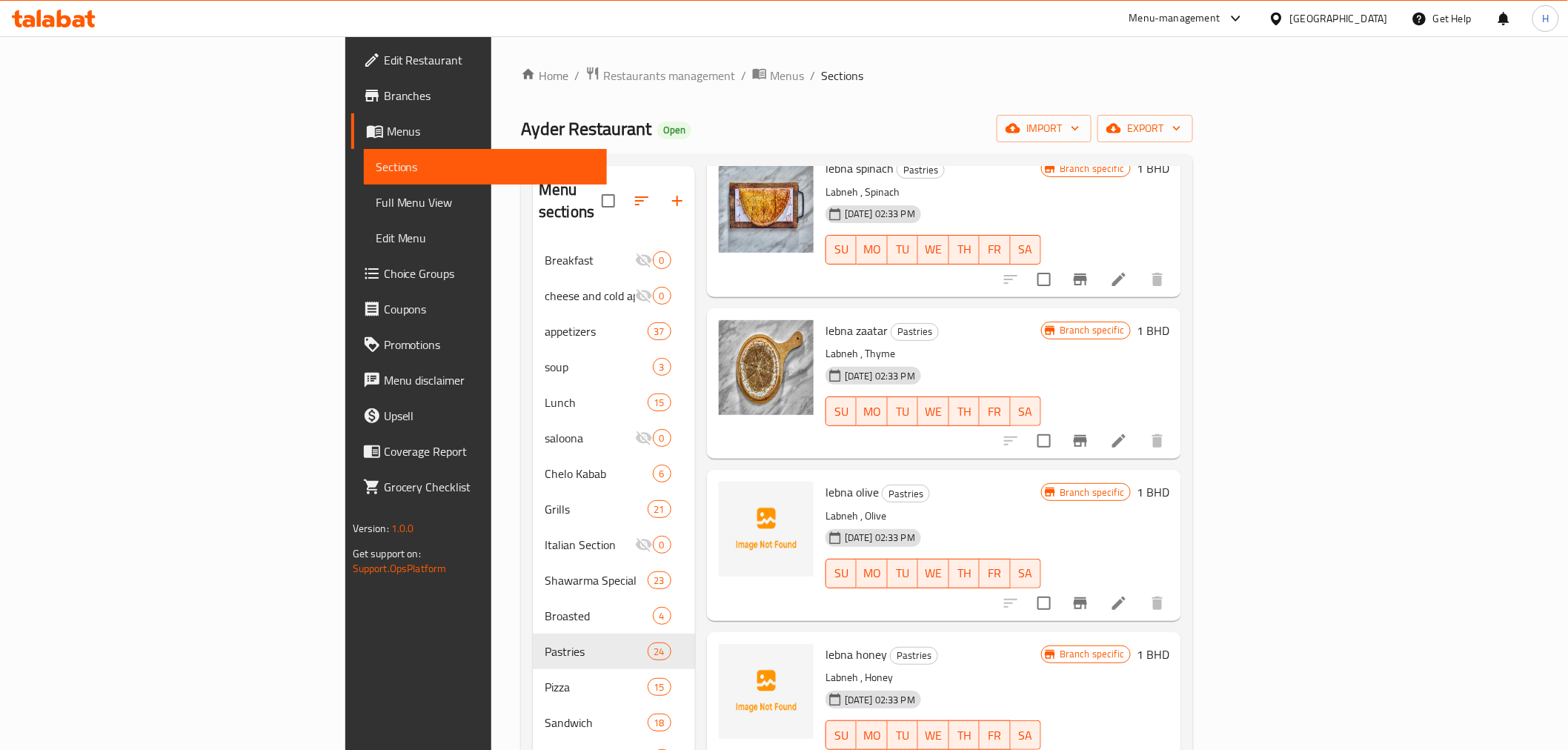
click at [826, 481] on span "lebna olive" at bounding box center [852, 492] width 53 height 23
click at [826, 643] on span "lebna honey" at bounding box center [856, 655] width 62 height 23
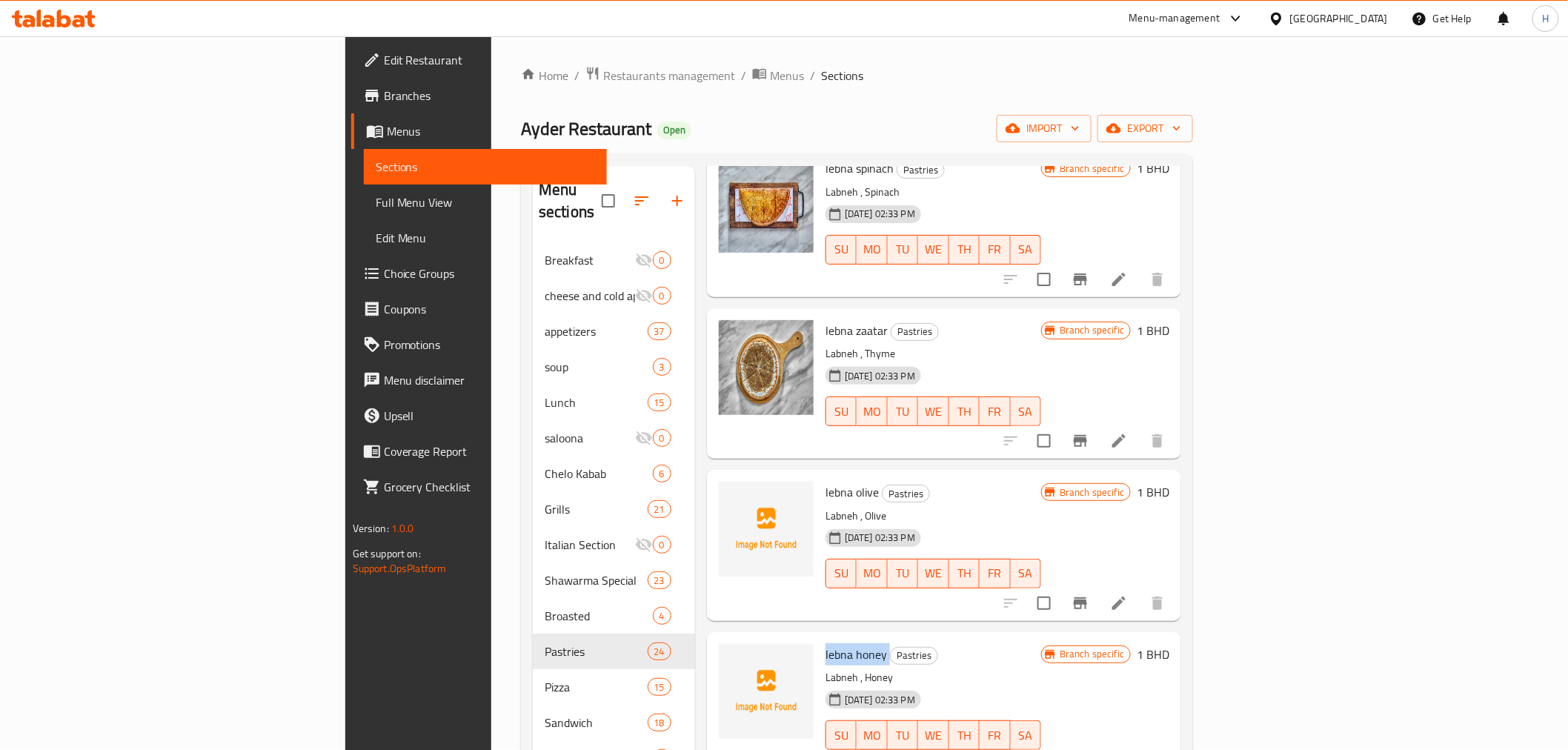
click at [826, 643] on span "lebna honey" at bounding box center [856, 655] width 62 height 23
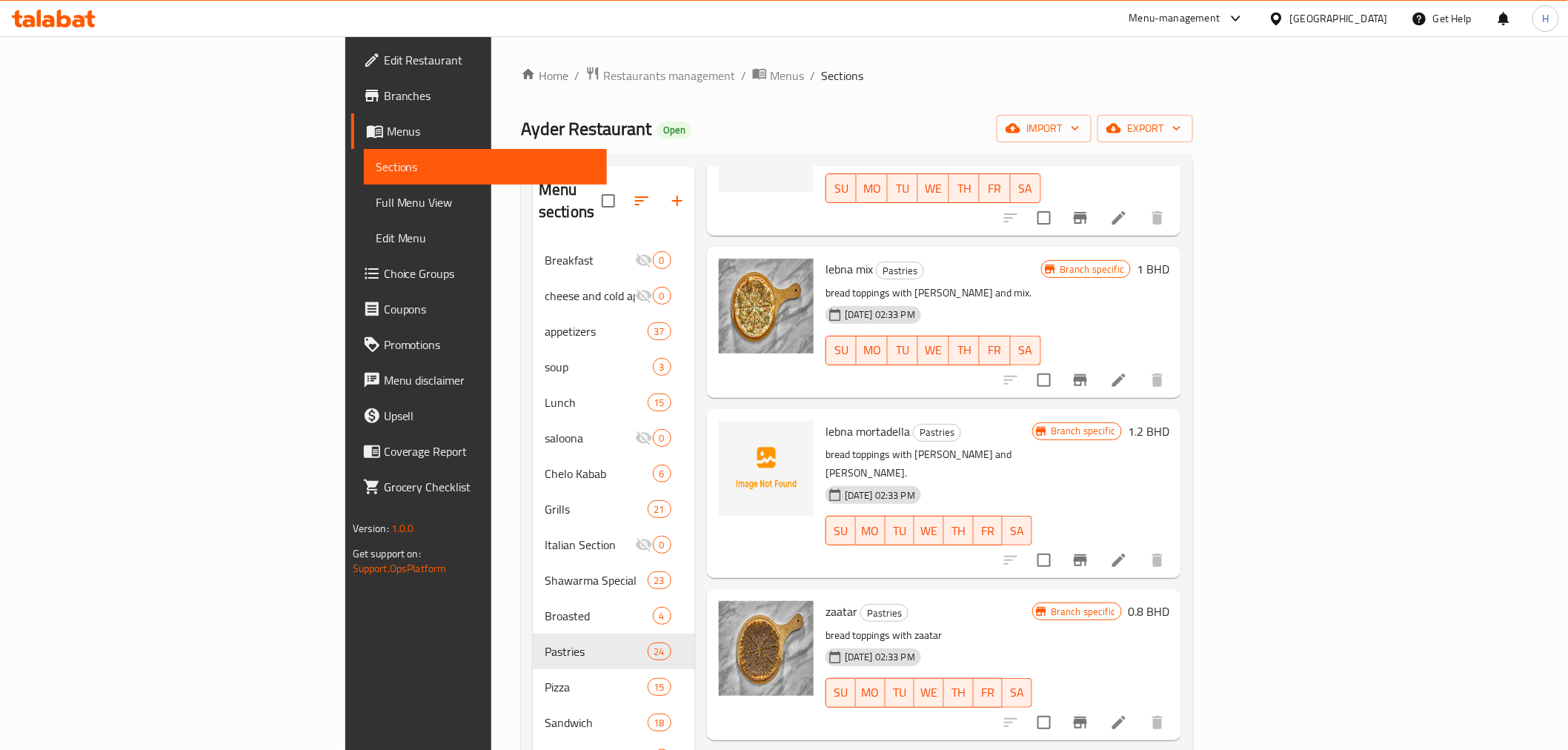
scroll to position [1152, 0]
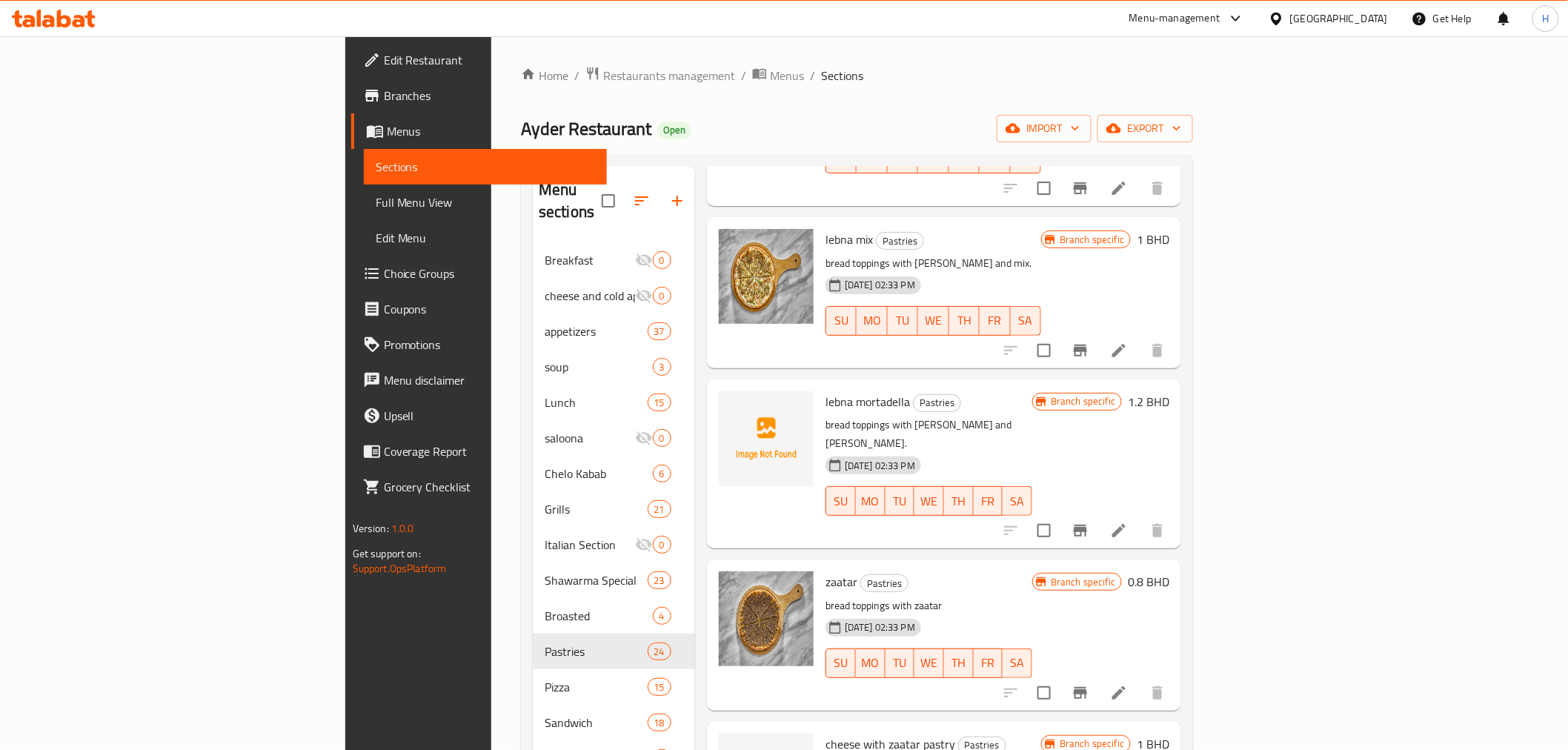
click at [826, 391] on span "lebna mortadella" at bounding box center [867, 402] width 84 height 23
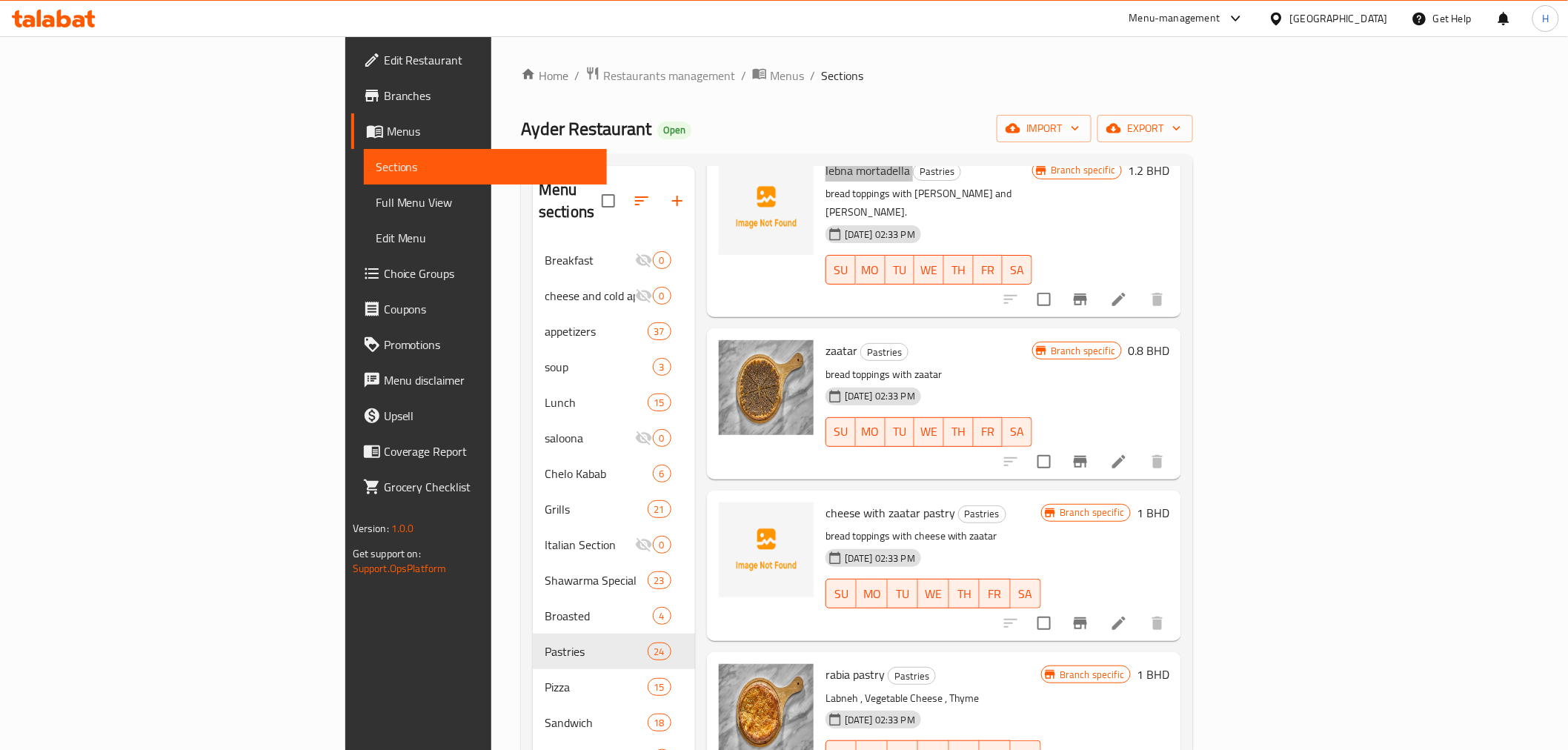
scroll to position [1398, 0]
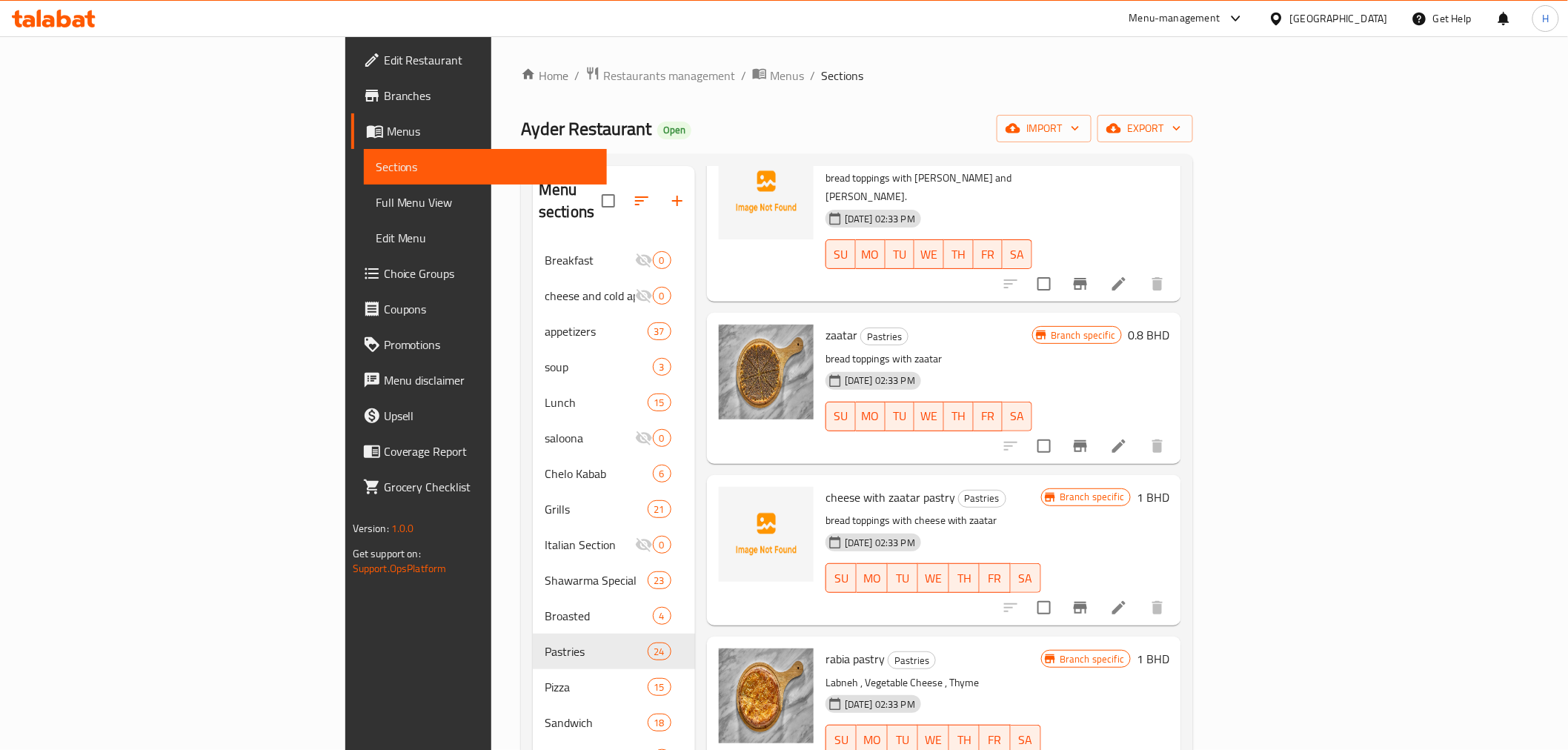
click at [826, 486] on span "cheese with zaatar pastry" at bounding box center [890, 497] width 129 height 23
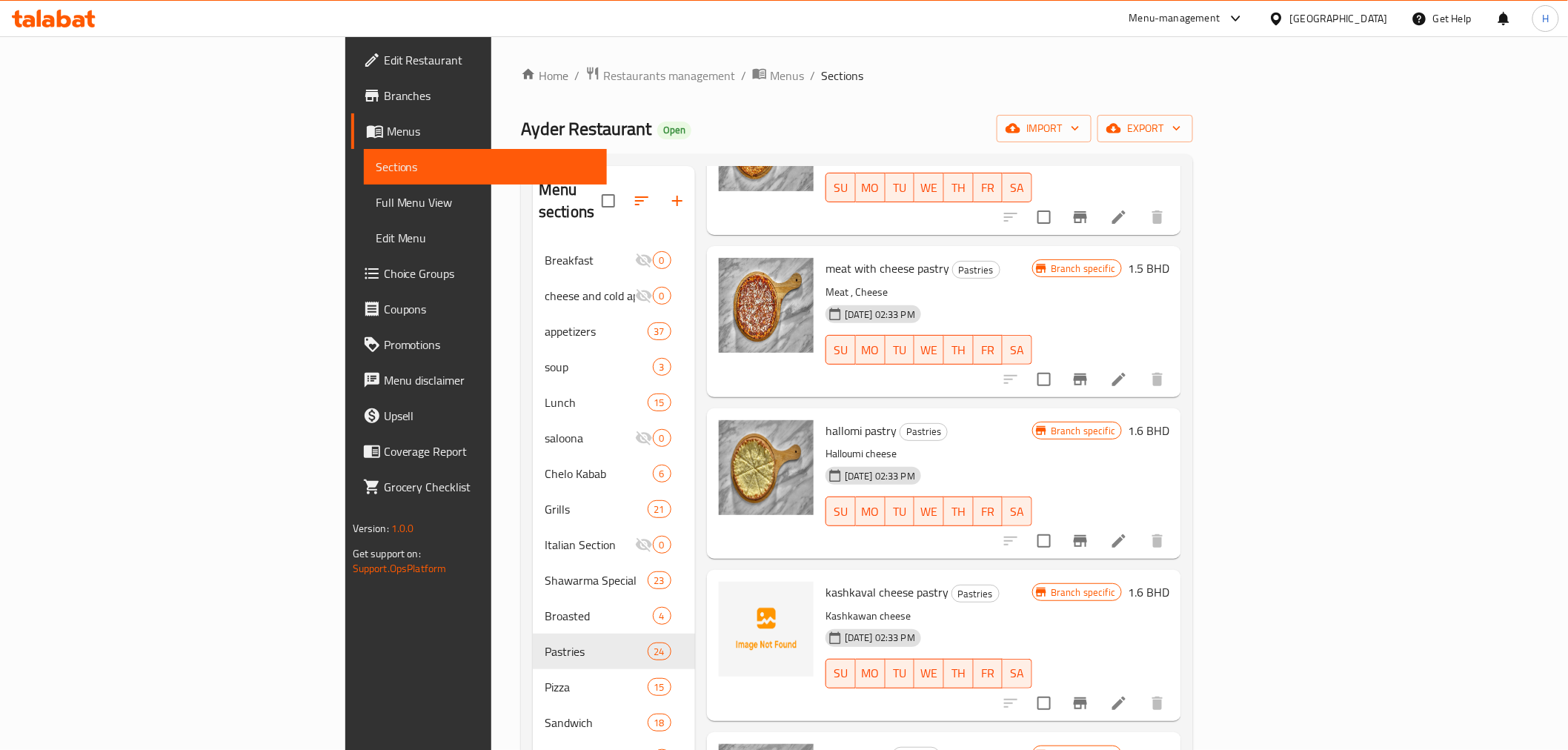
scroll to position [2634, 0]
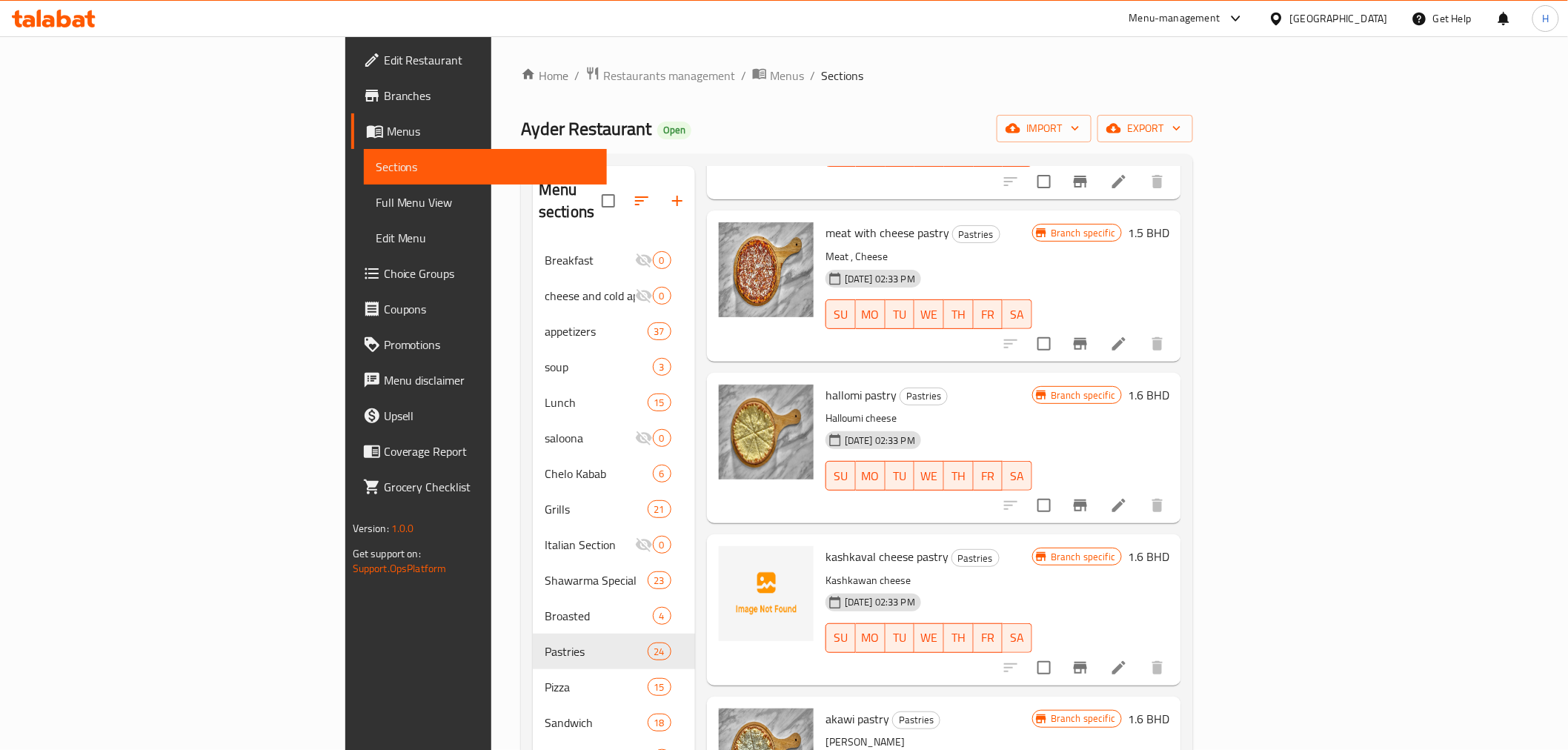
click at [826, 545] on span "kashkaval cheese pastry" at bounding box center [887, 556] width 123 height 23
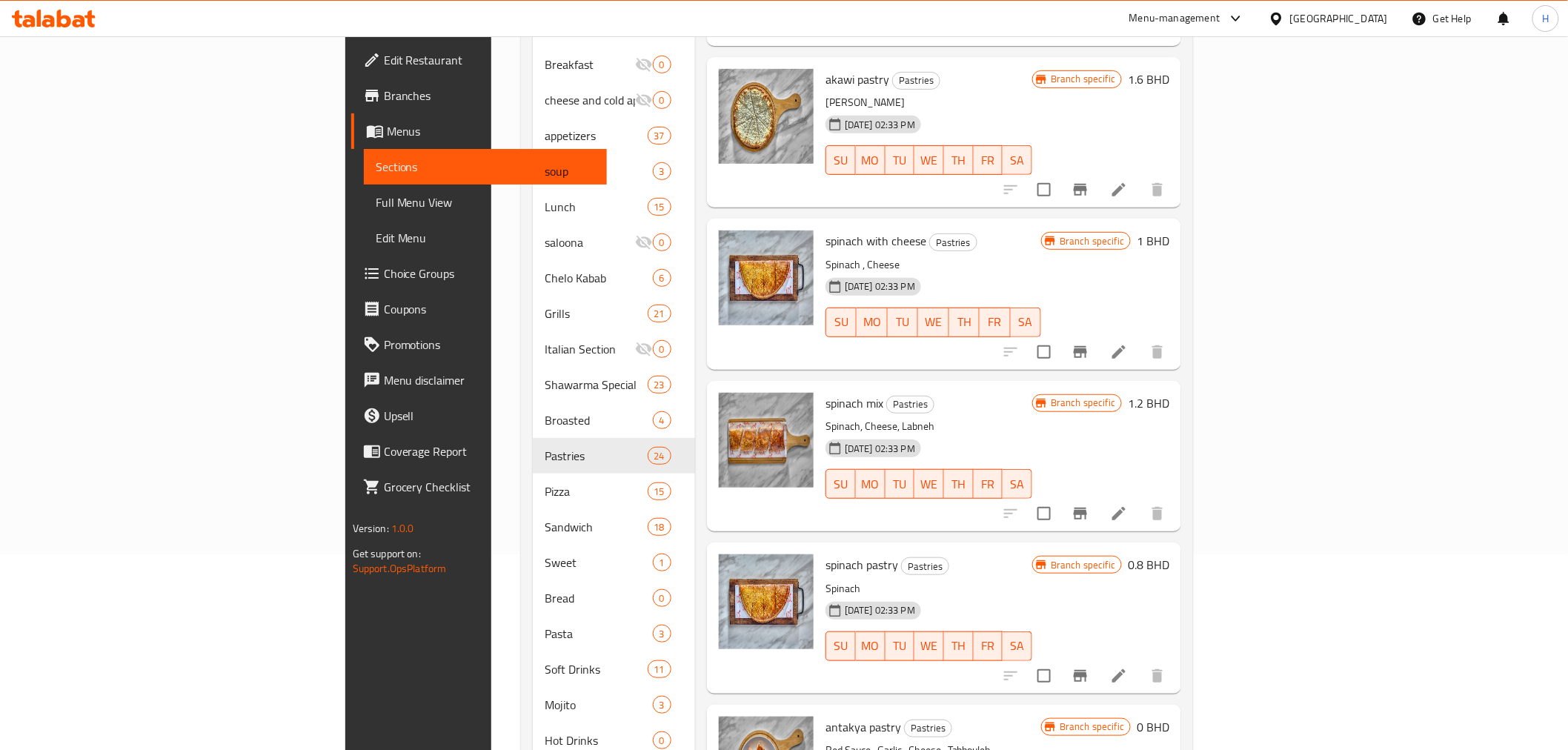
scroll to position [299, 0]
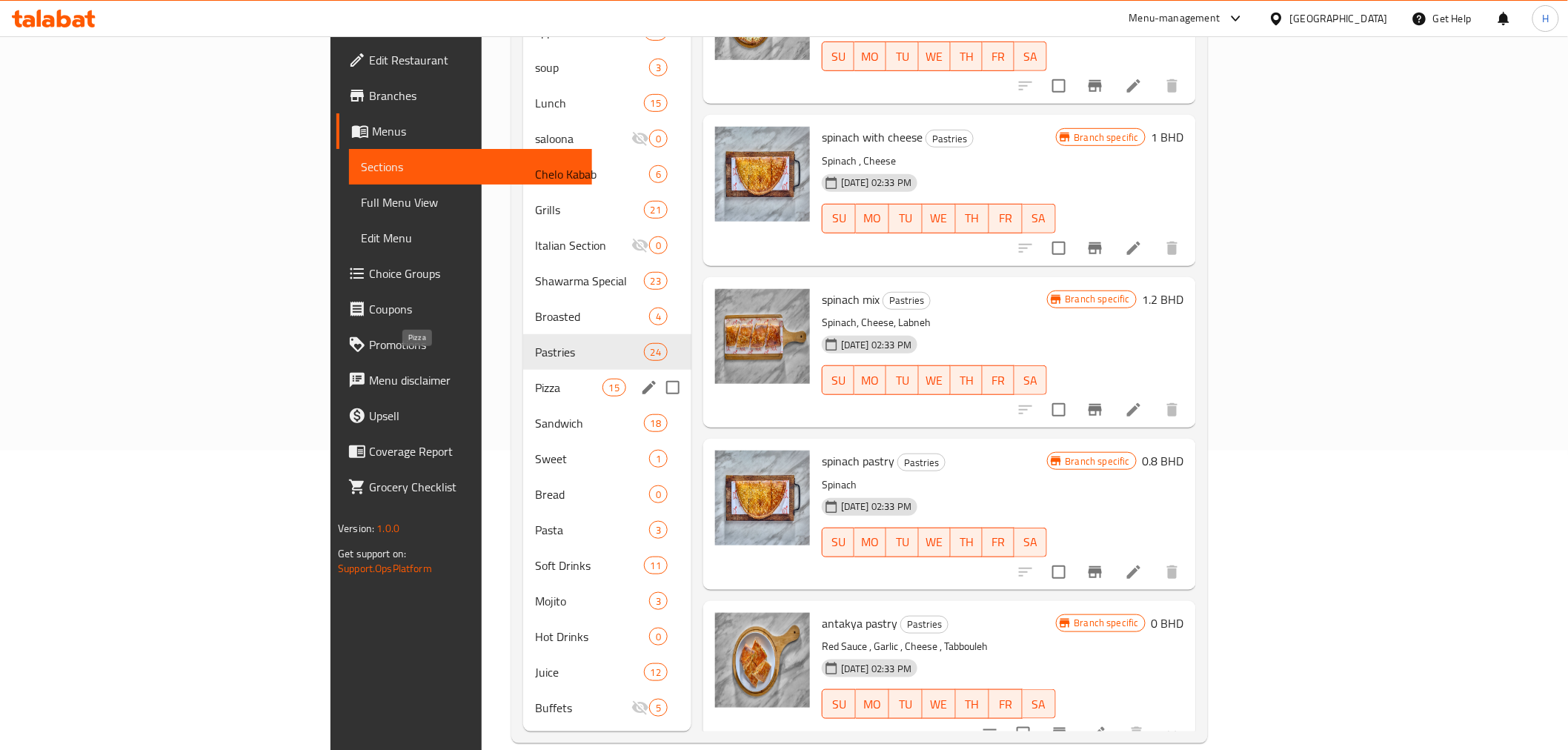
click at [535, 378] on span "Pizza" at bounding box center [569, 387] width 68 height 17
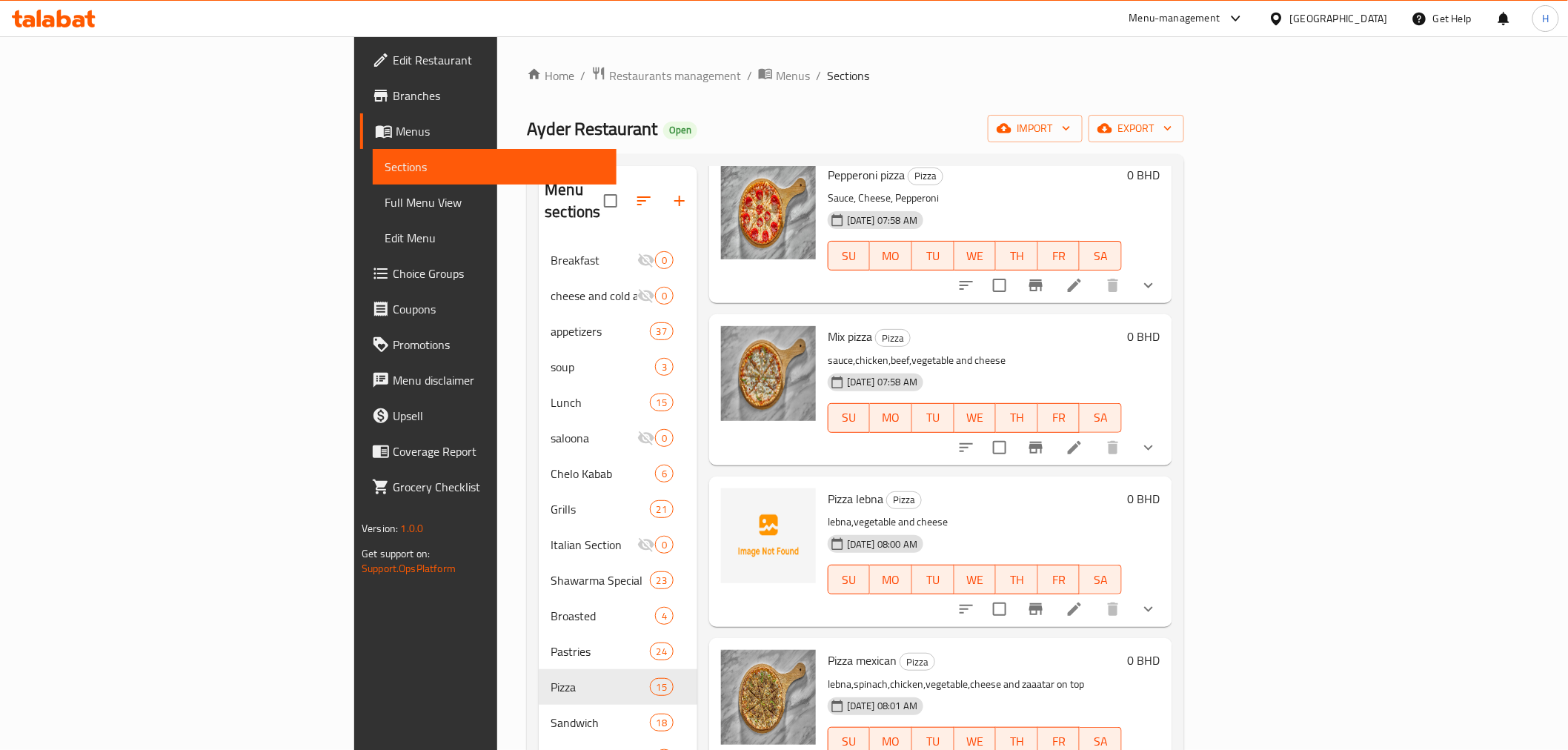
scroll to position [1070, 0]
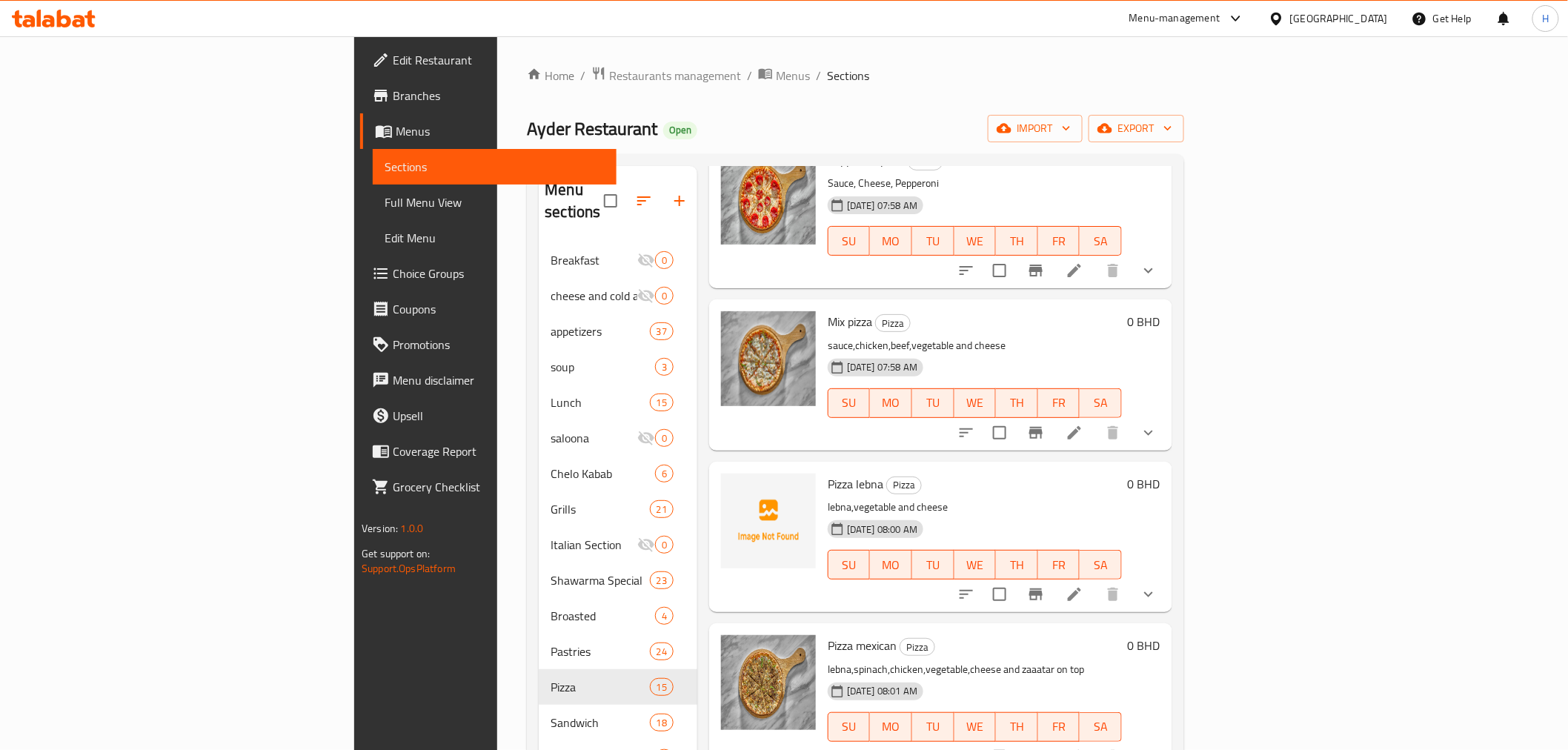
click at [827, 473] on span "Pizza lebna" at bounding box center [855, 484] width 56 height 23
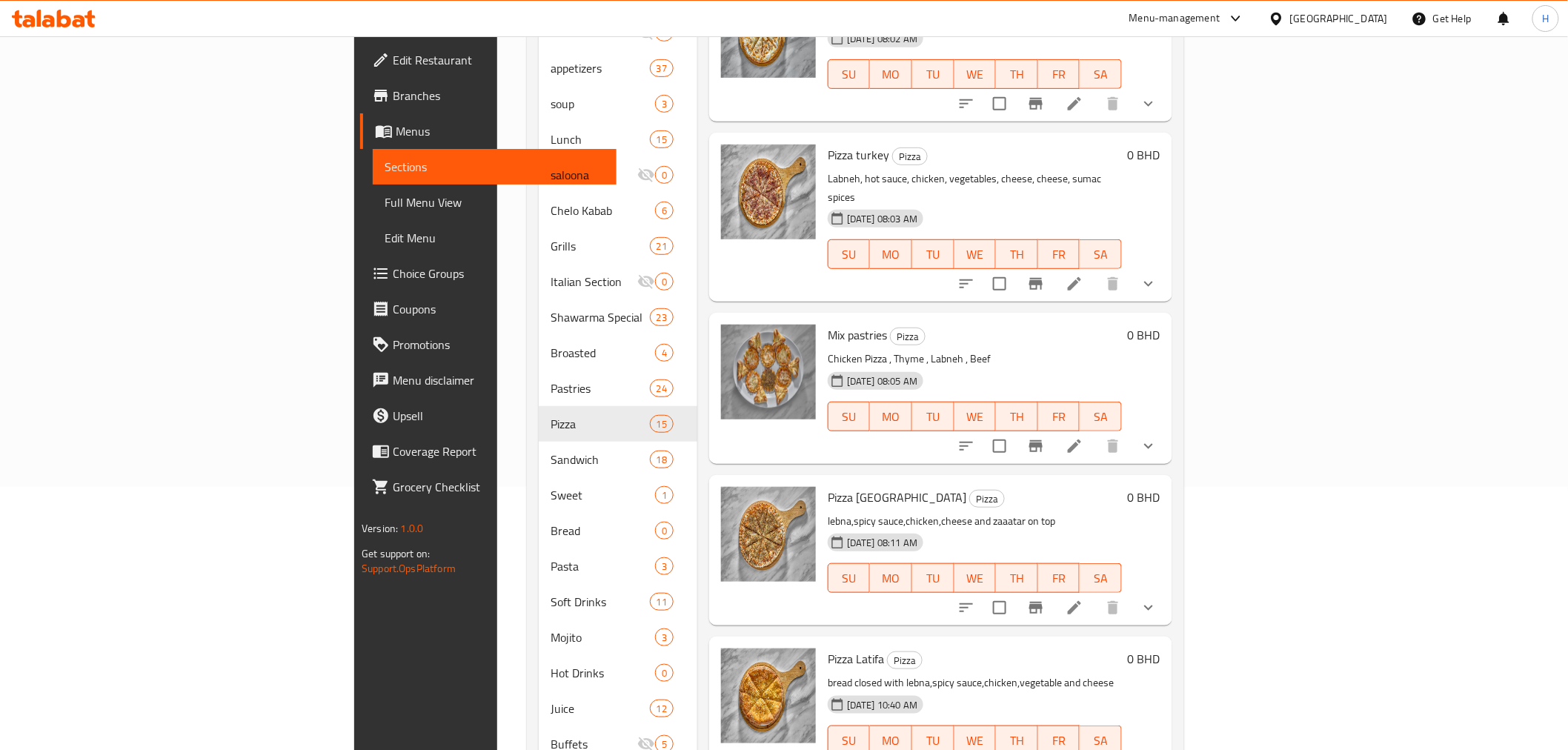
scroll to position [299, 0]
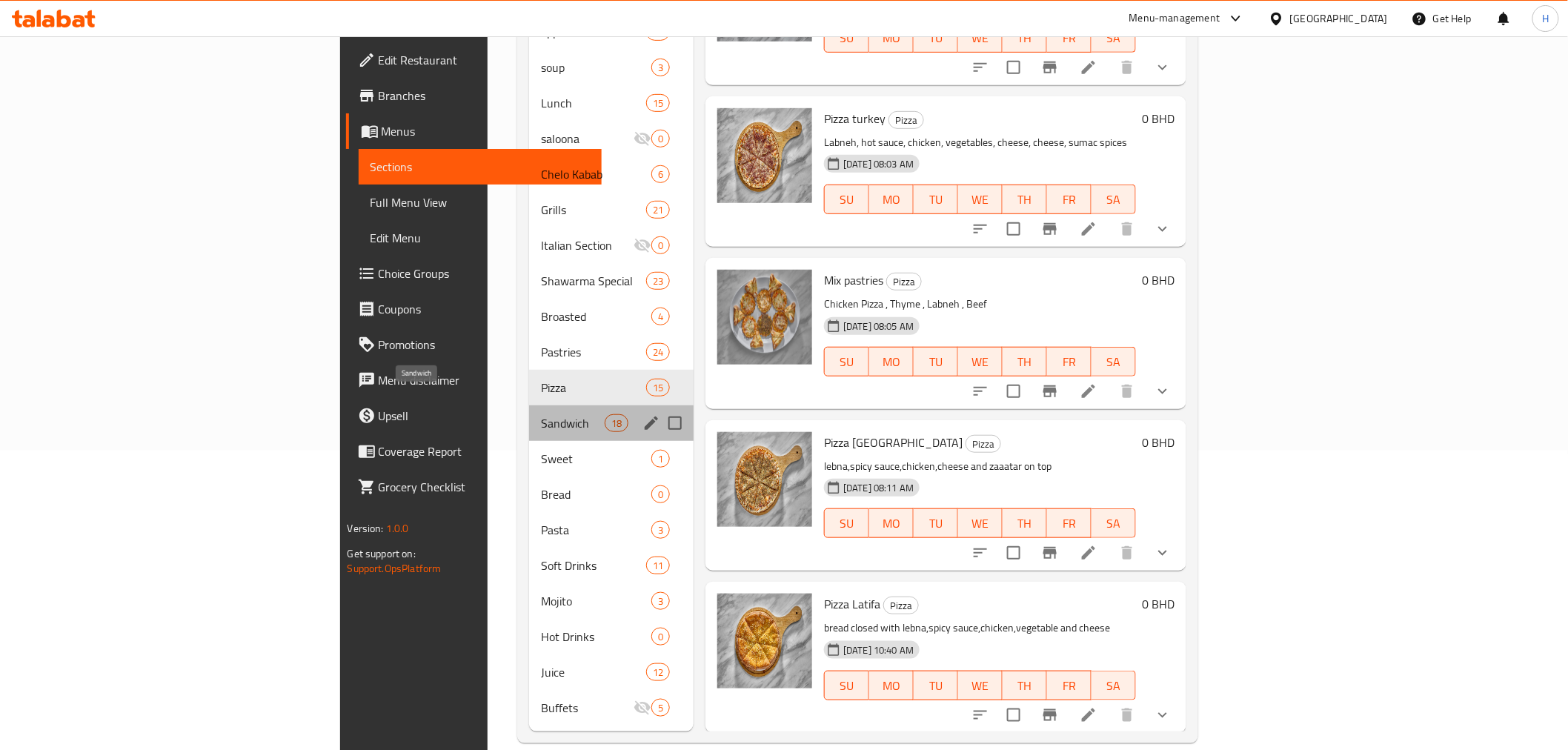
click at [541, 414] on span "Sandwich" at bounding box center [572, 423] width 63 height 17
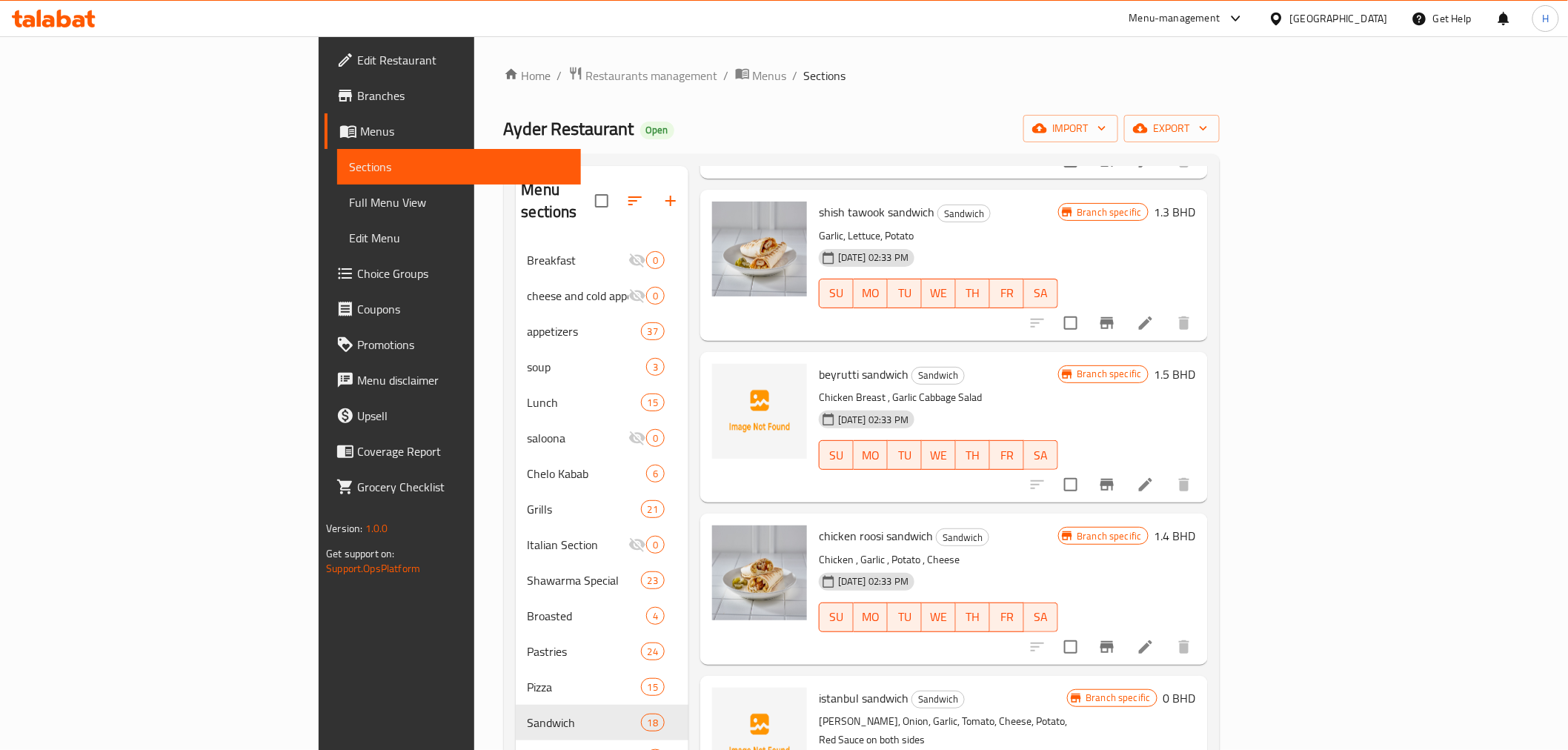
scroll to position [576, 0]
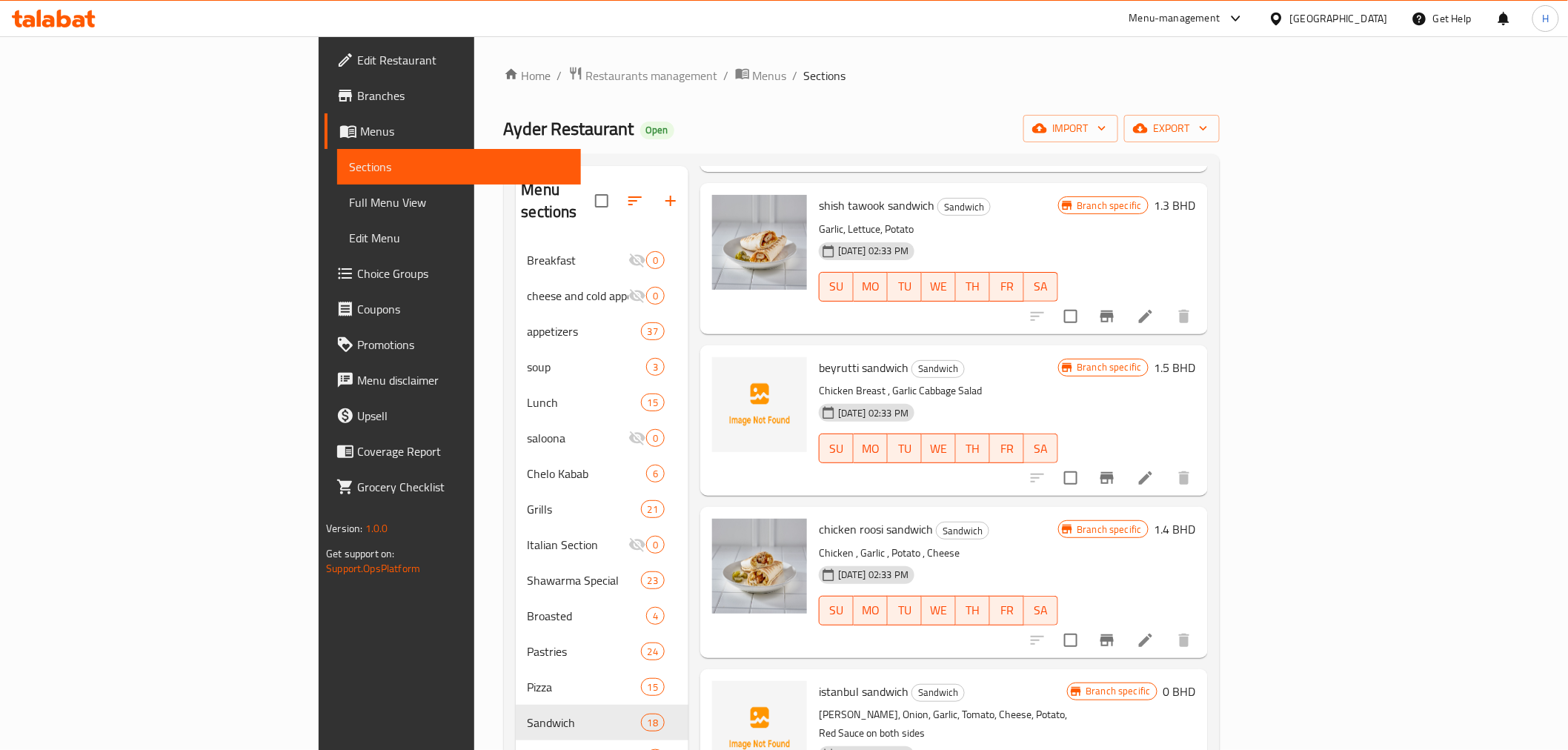
click at [819, 357] on span "beyrutti sandwich" at bounding box center [863, 368] width 89 height 23
click at [819, 681] on span "istanbul sandwich" at bounding box center [863, 692] width 89 height 23
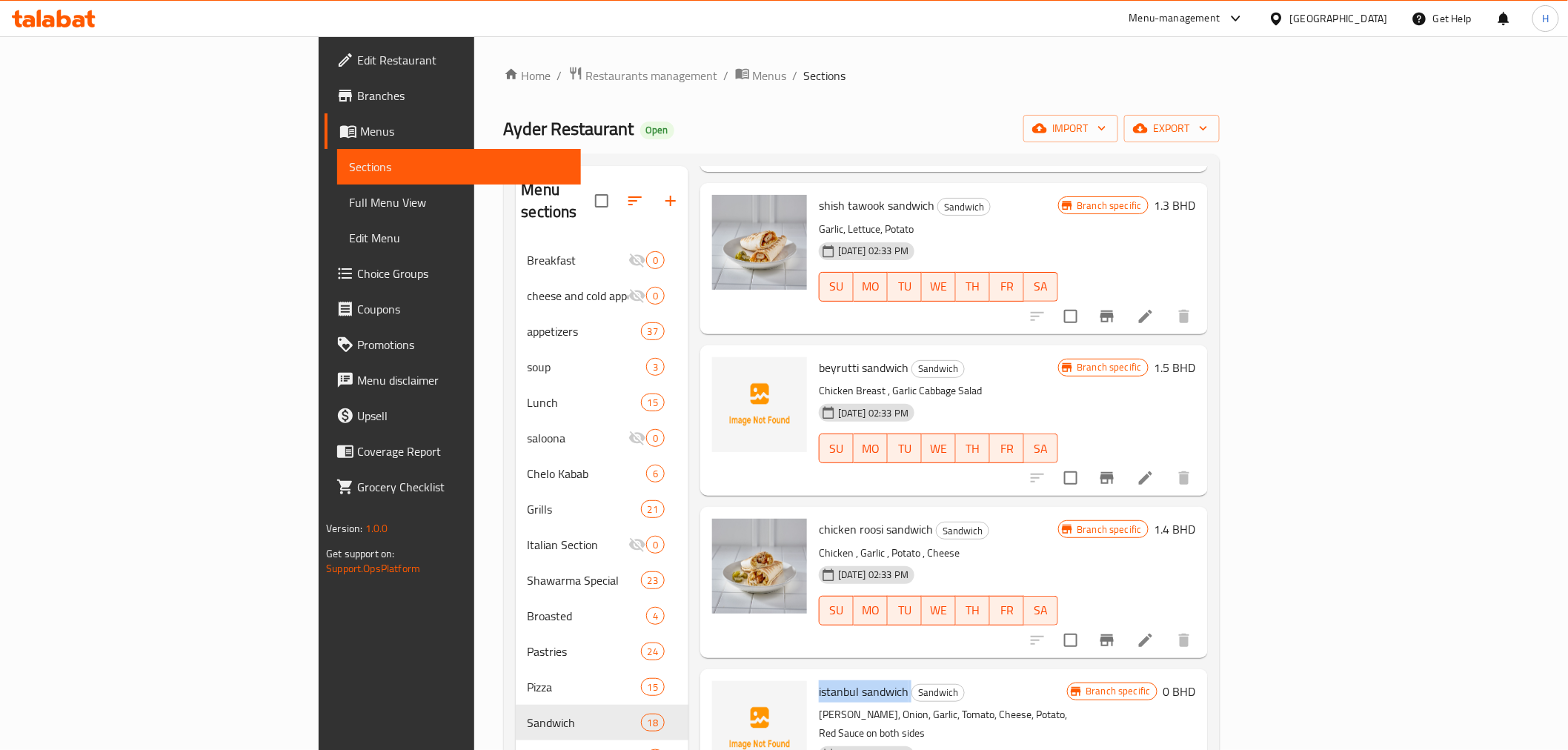
click at [819, 681] on span "istanbul sandwich" at bounding box center [863, 692] width 89 height 23
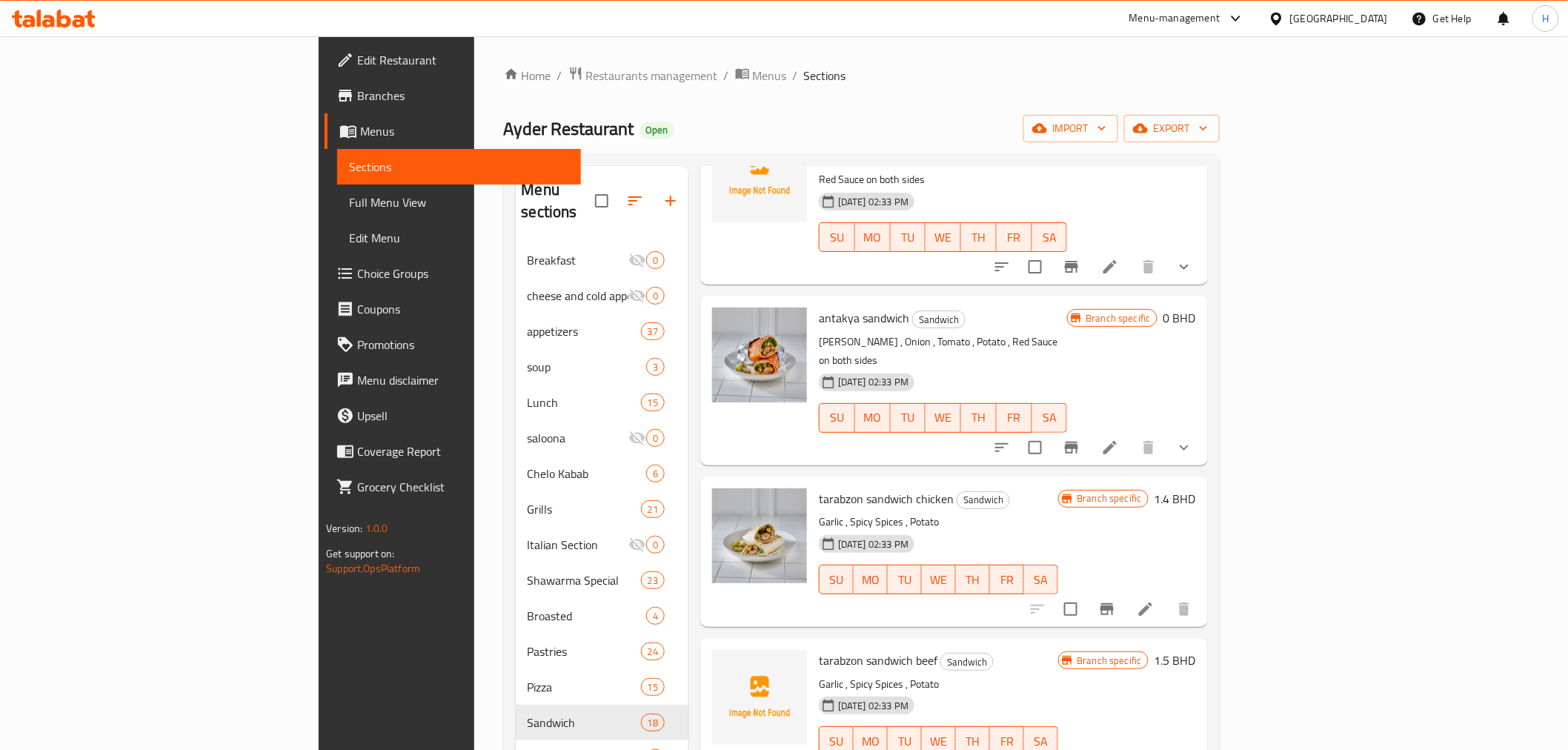
scroll to position [1234, 0]
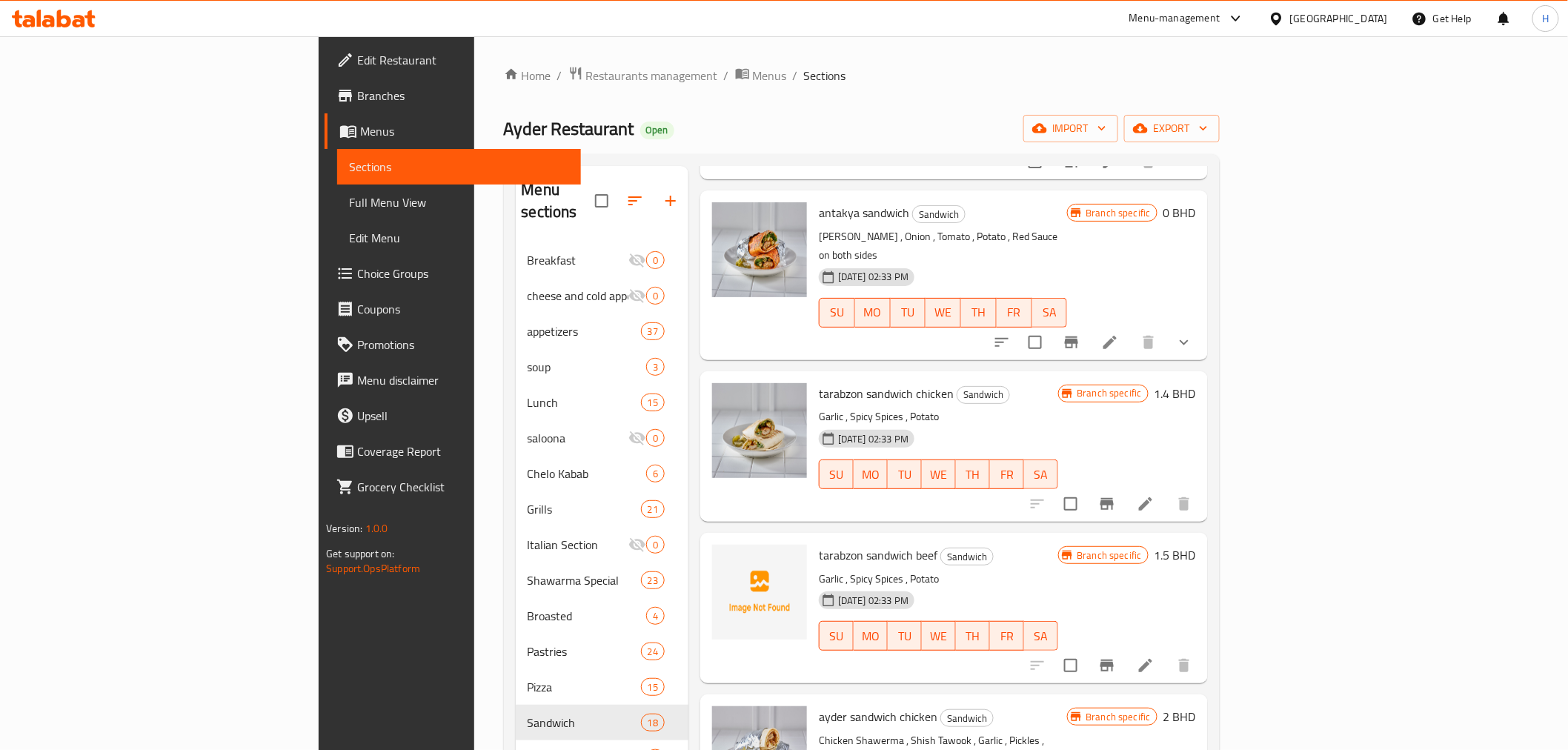
click at [819, 543] on span "tarabzon sandwich beef" at bounding box center [878, 555] width 119 height 23
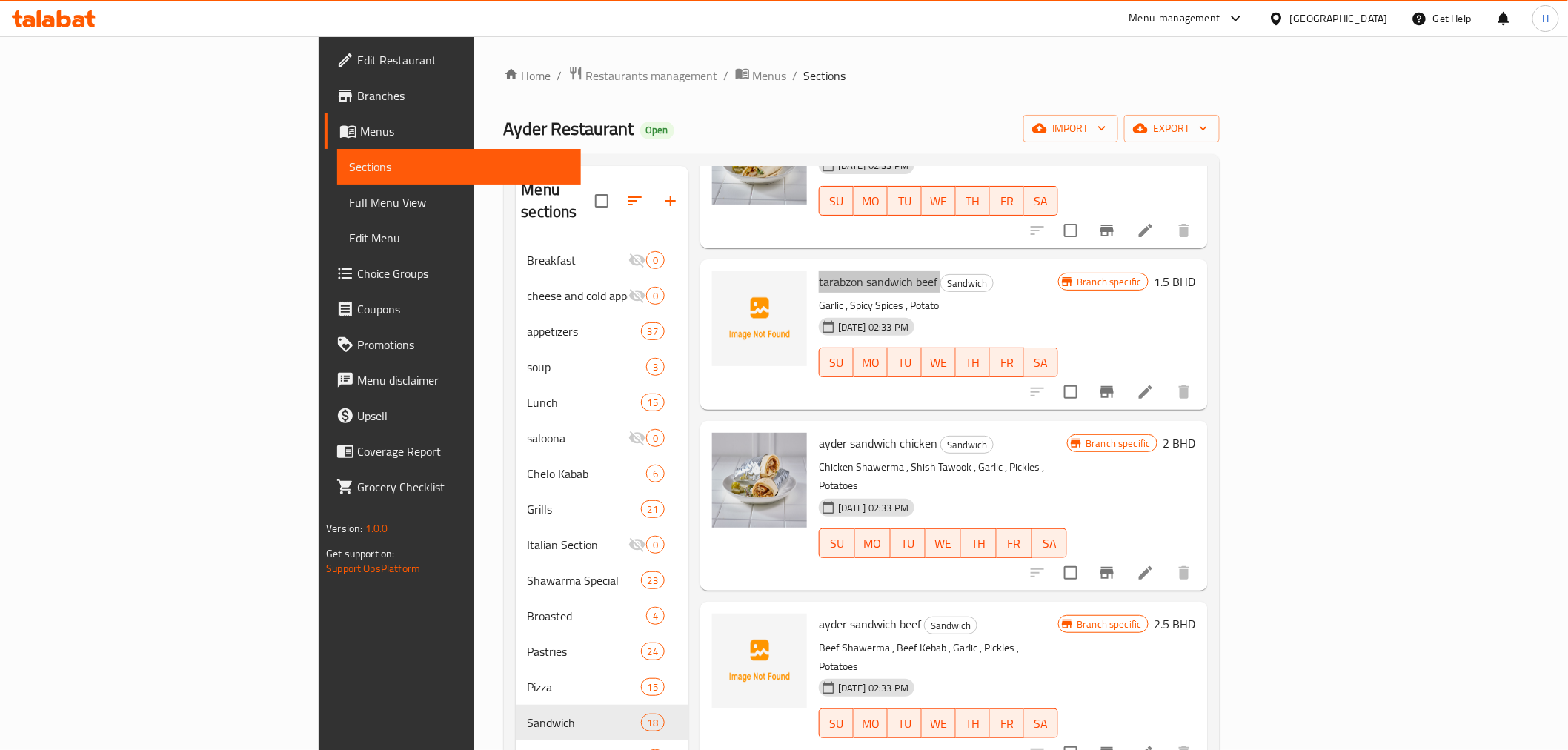
scroll to position [1564, 0]
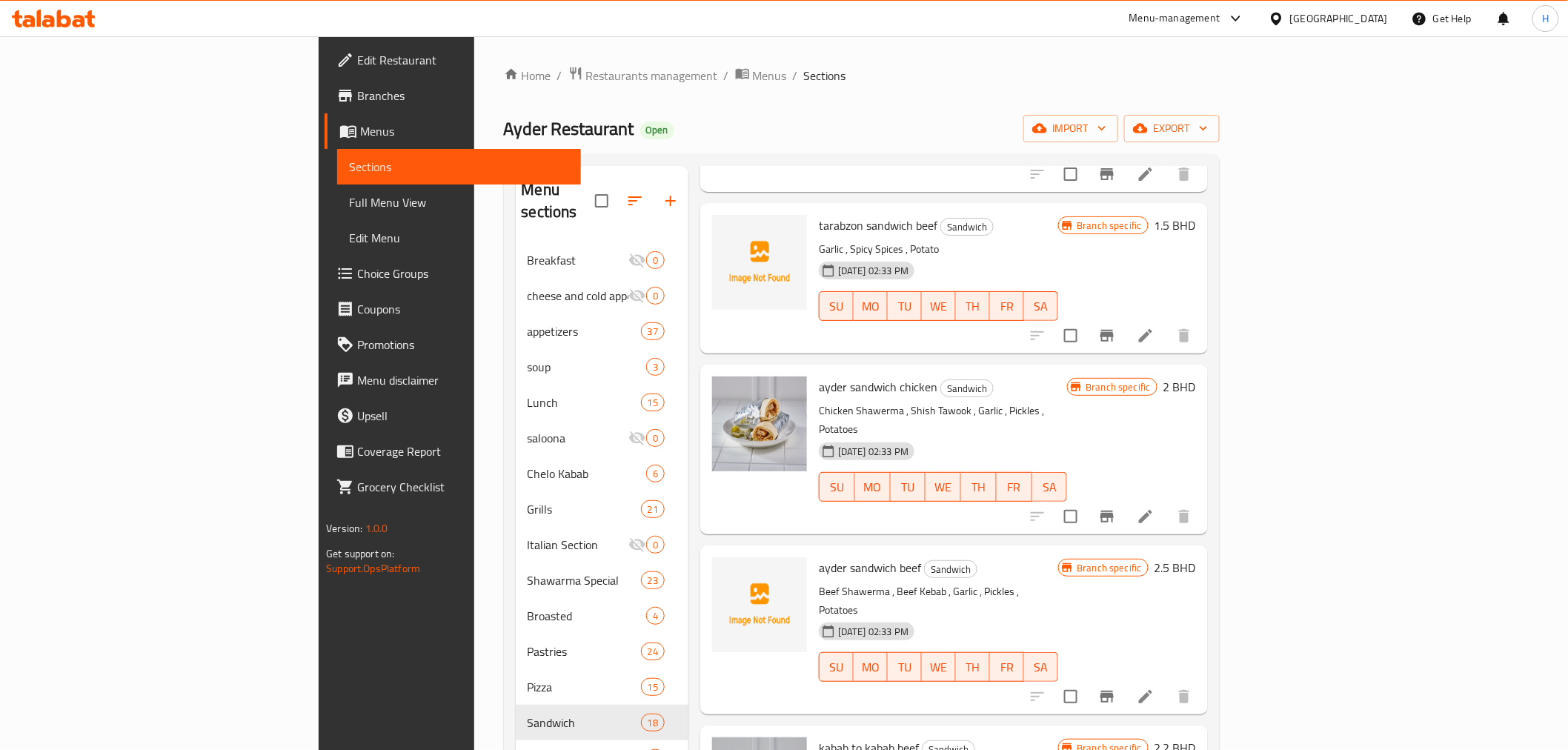
click at [819, 556] on span "ayder sandwich beef" at bounding box center [870, 568] width 102 height 23
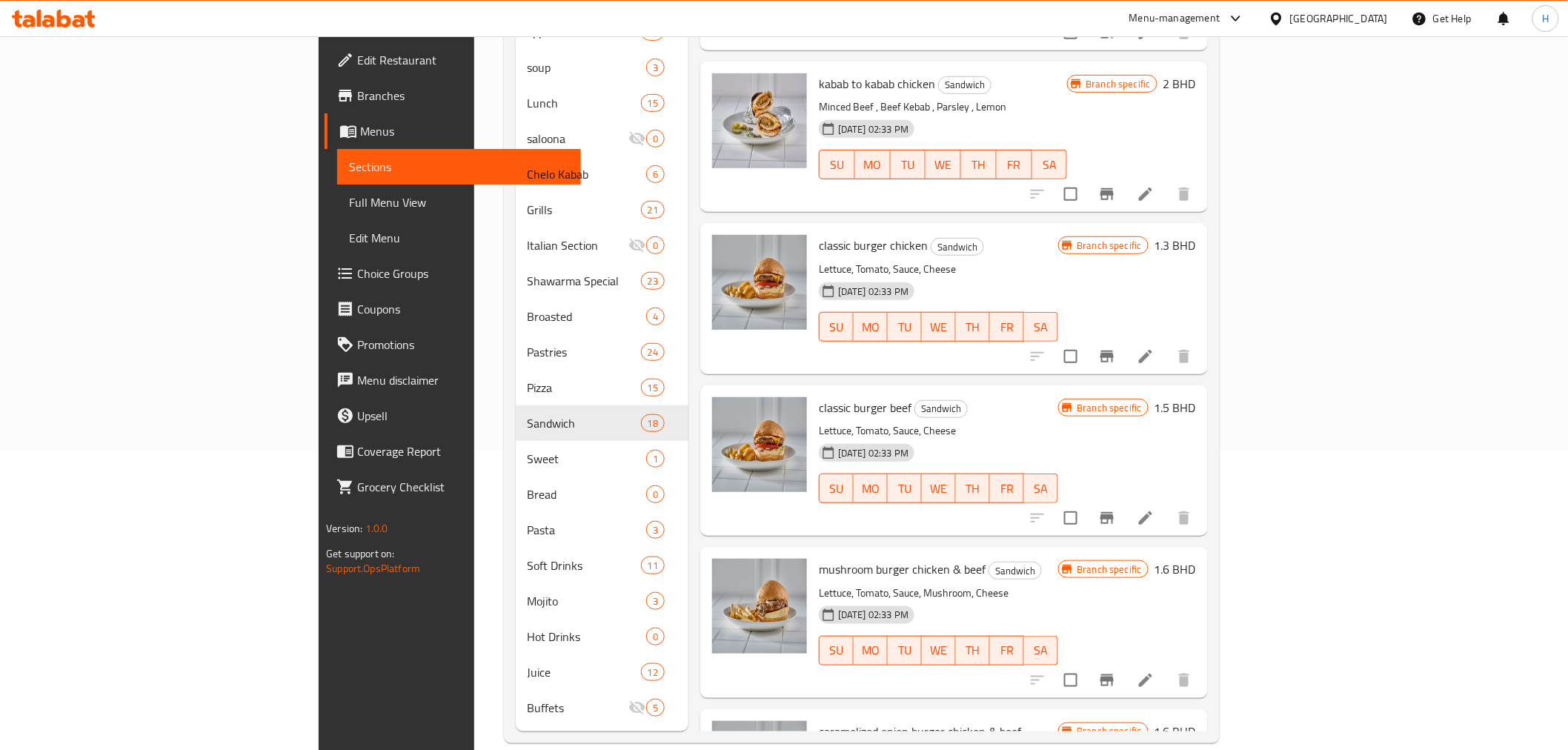
scroll to position [2107, 0]
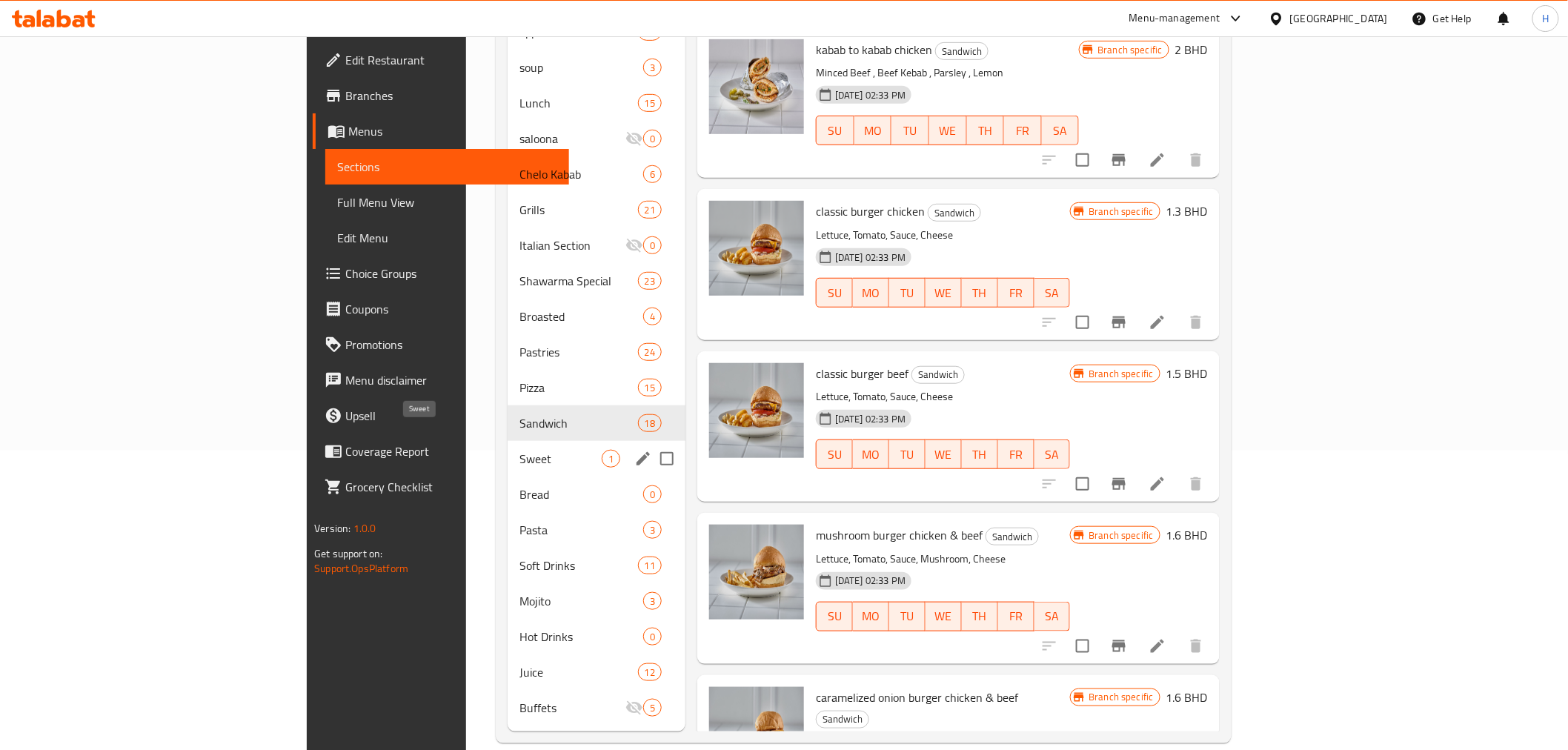
click at [519, 450] on span "Sweet" at bounding box center [560, 458] width 82 height 17
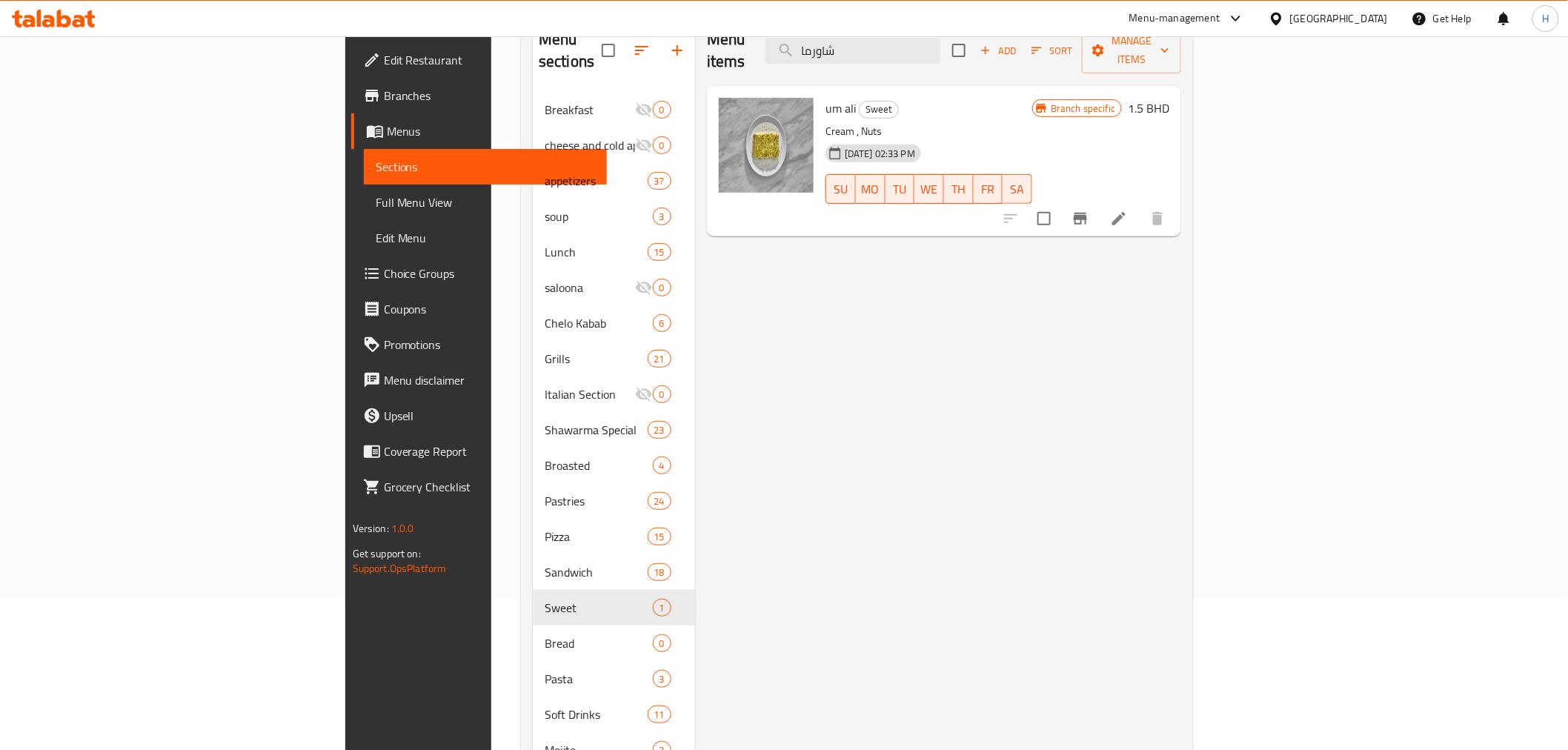
scroll to position [299, 0]
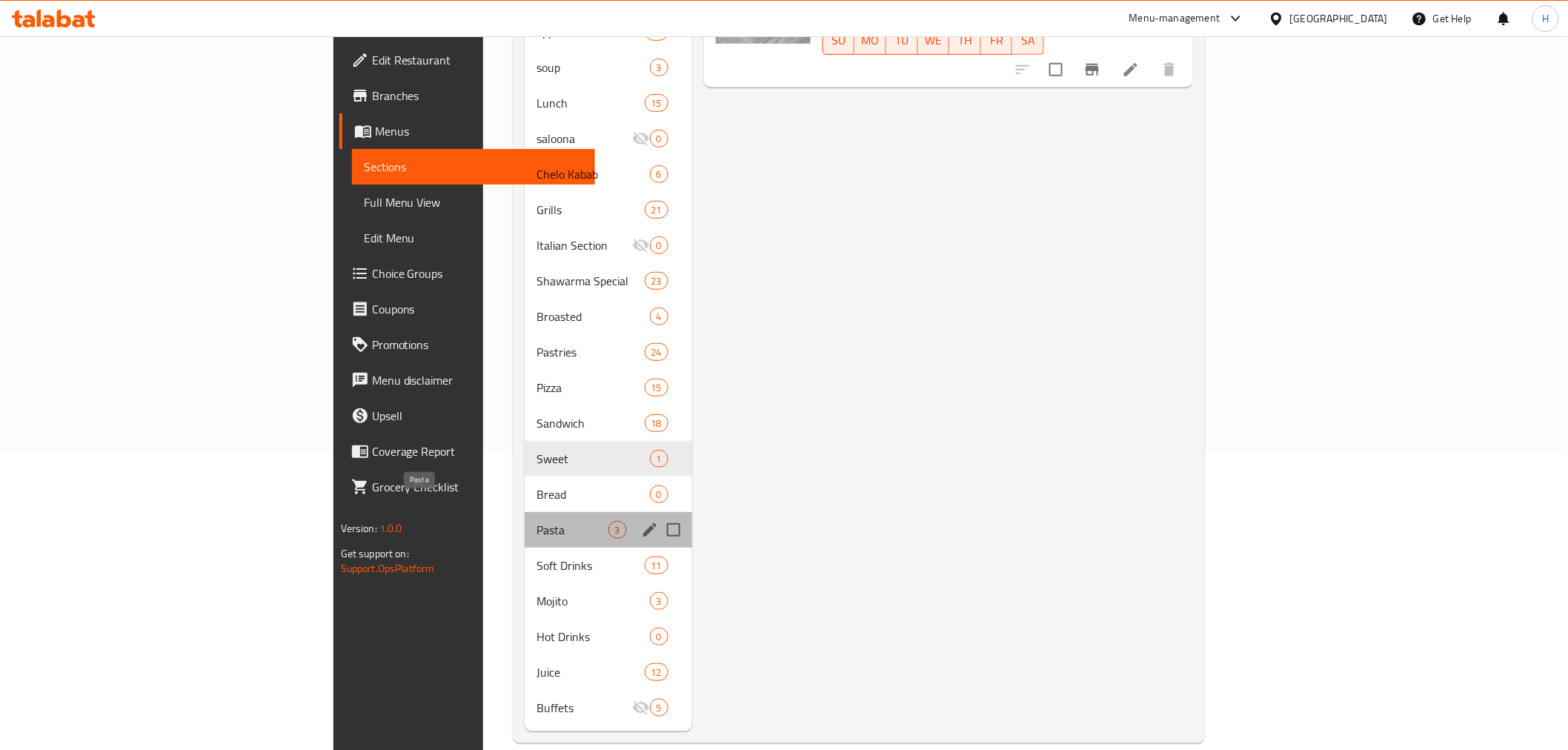
click at [537, 521] on span "Pasta" at bounding box center [572, 530] width 71 height 17
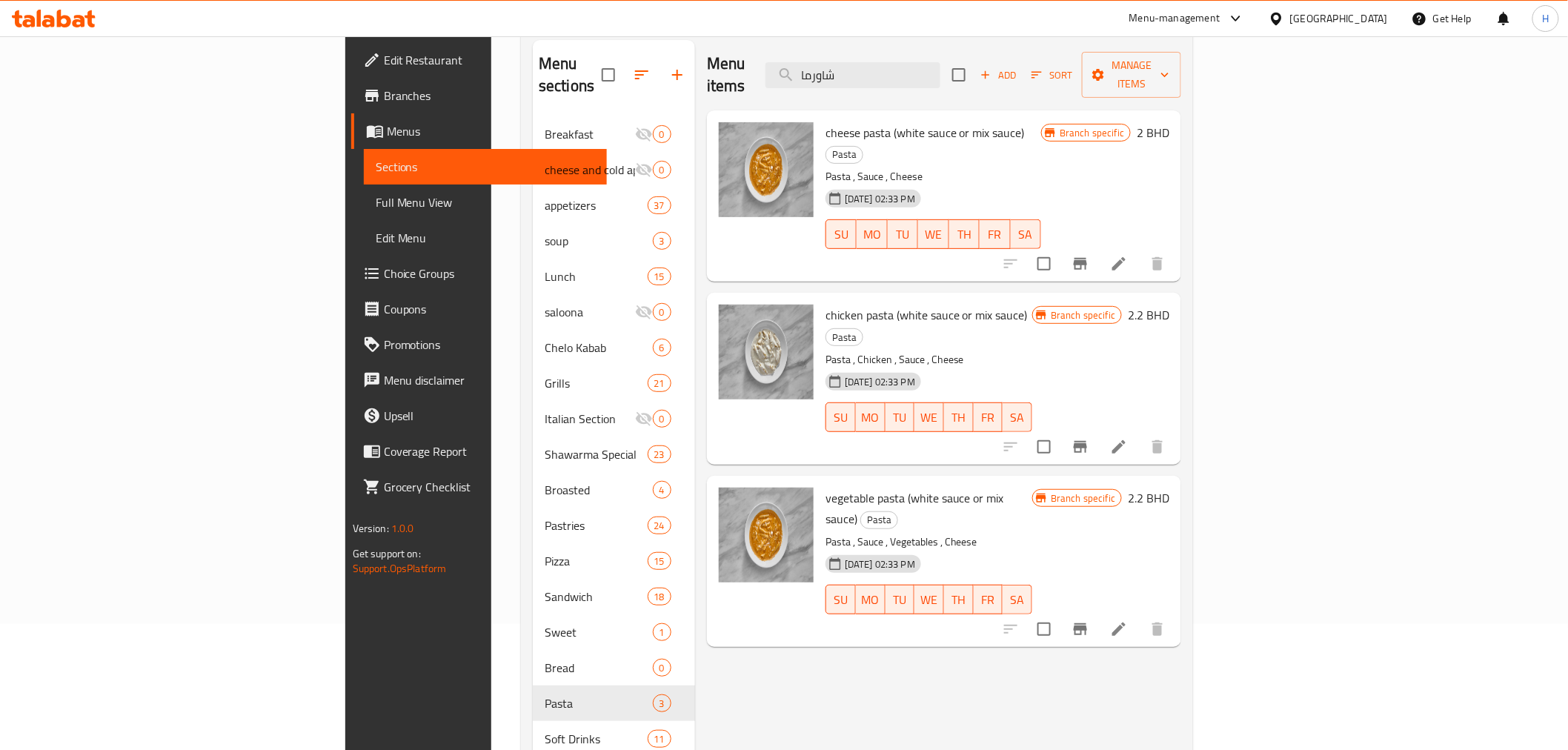
scroll to position [299, 0]
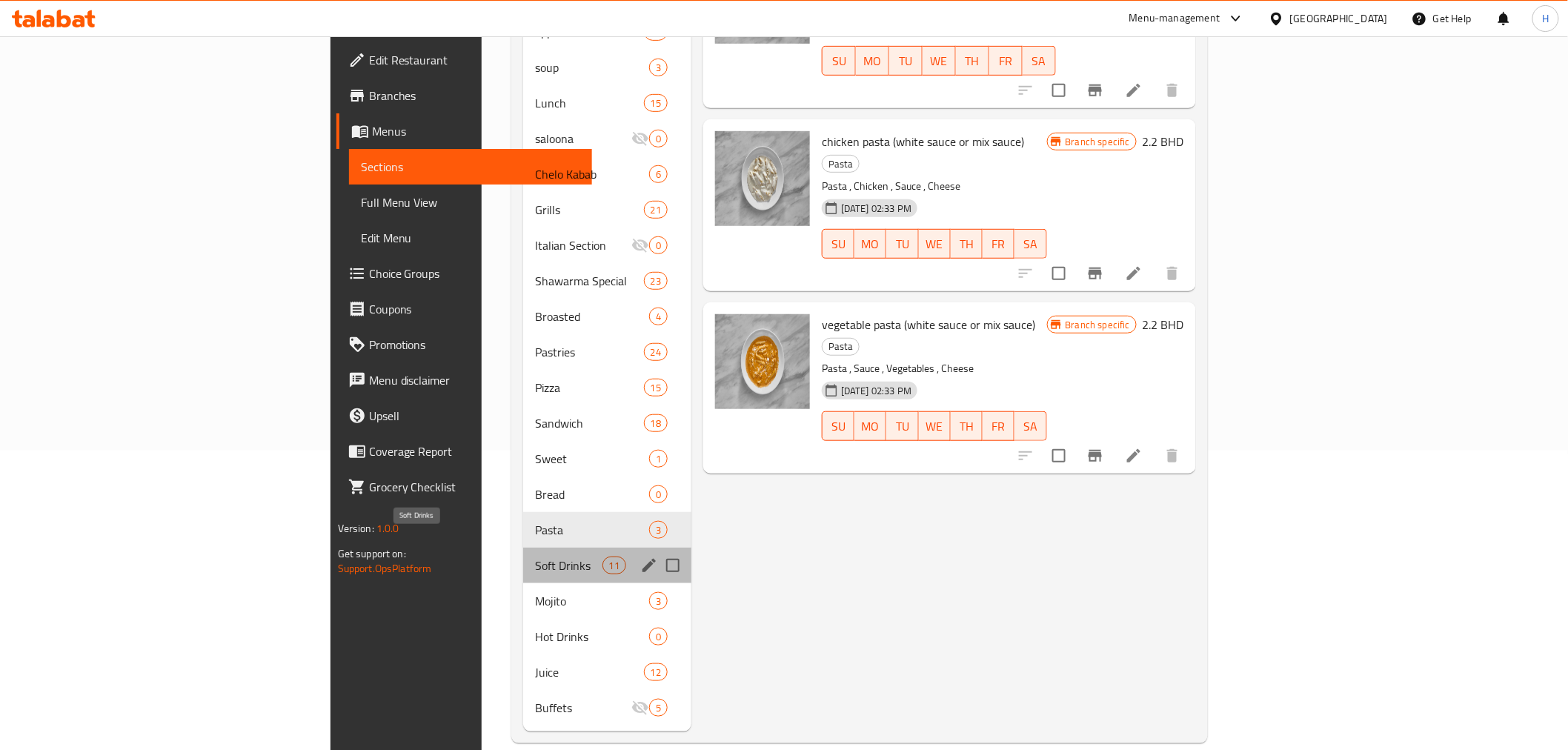
click at [535, 556] on span "Soft Drinks" at bounding box center [569, 565] width 68 height 17
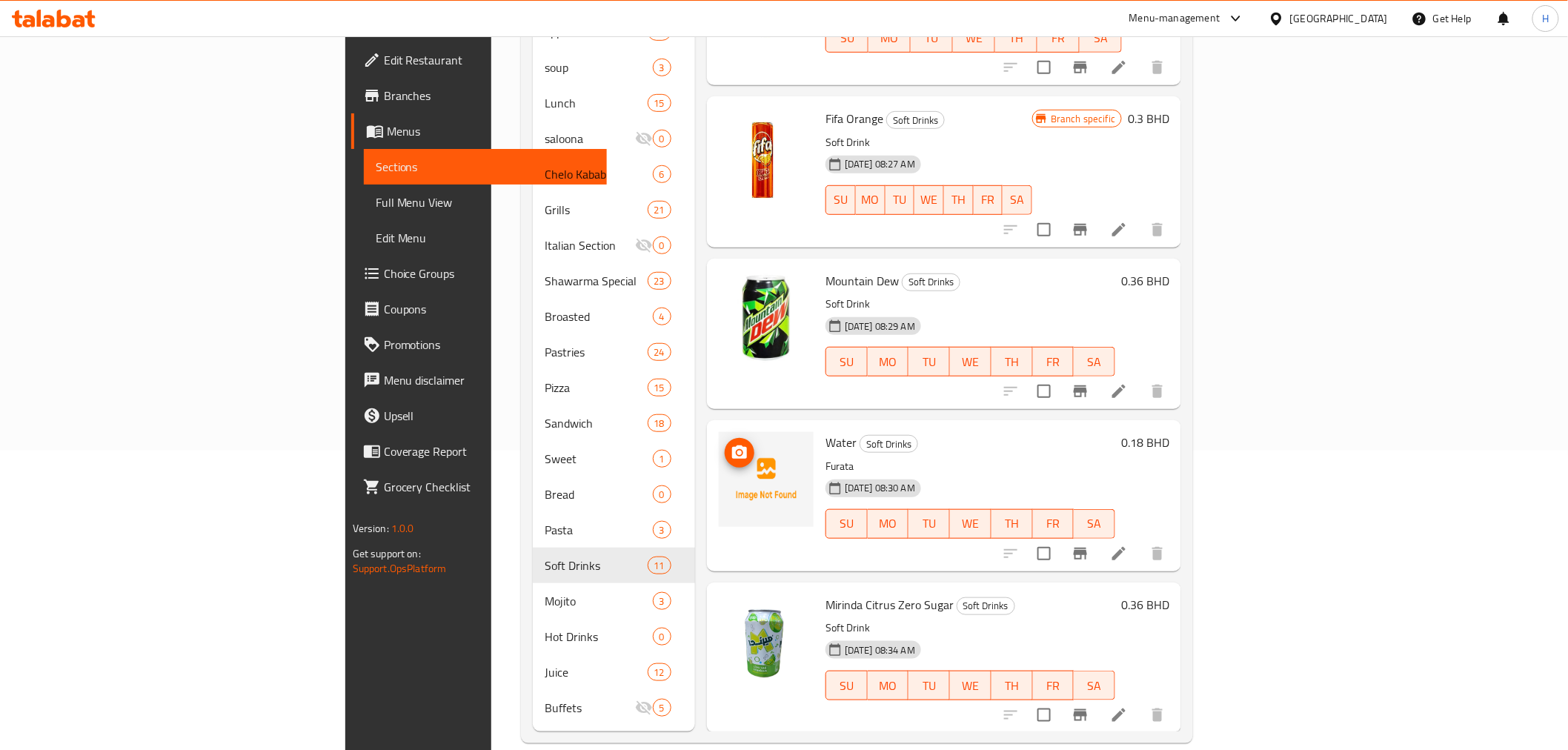
scroll to position [974, 0]
click at [826, 431] on span "Water" at bounding box center [841, 442] width 31 height 23
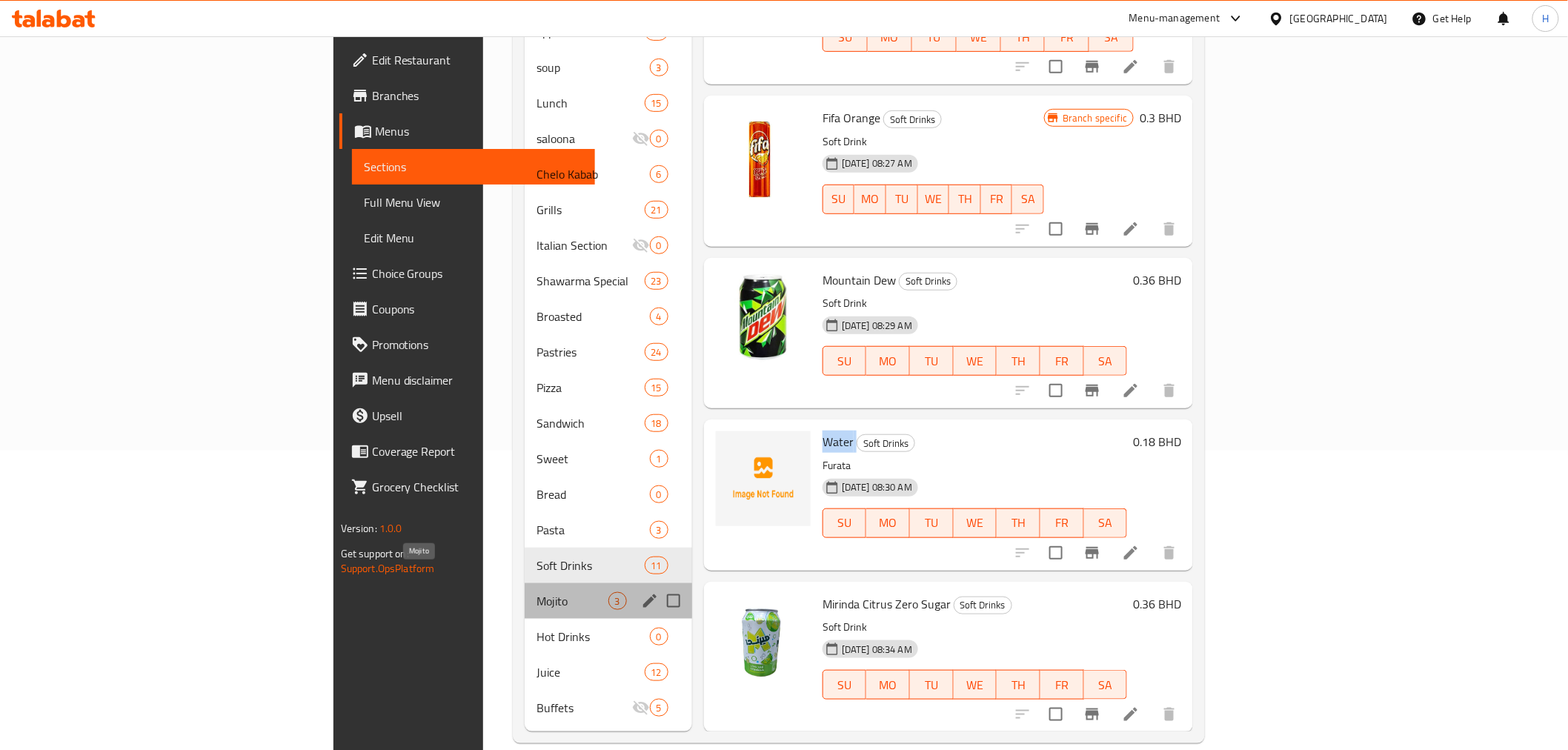
click at [537, 592] on span "Mojito" at bounding box center [572, 601] width 71 height 17
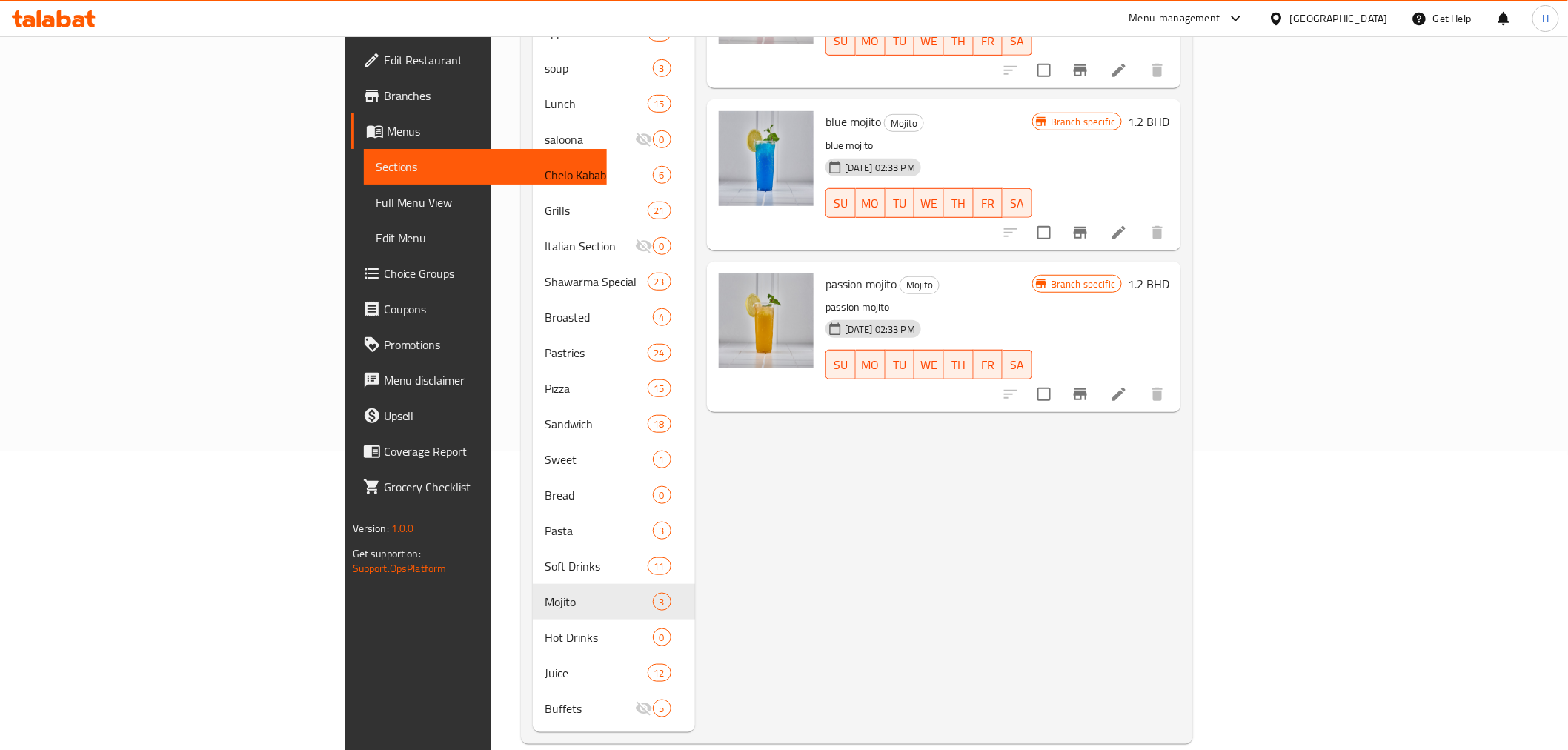
scroll to position [299, 0]
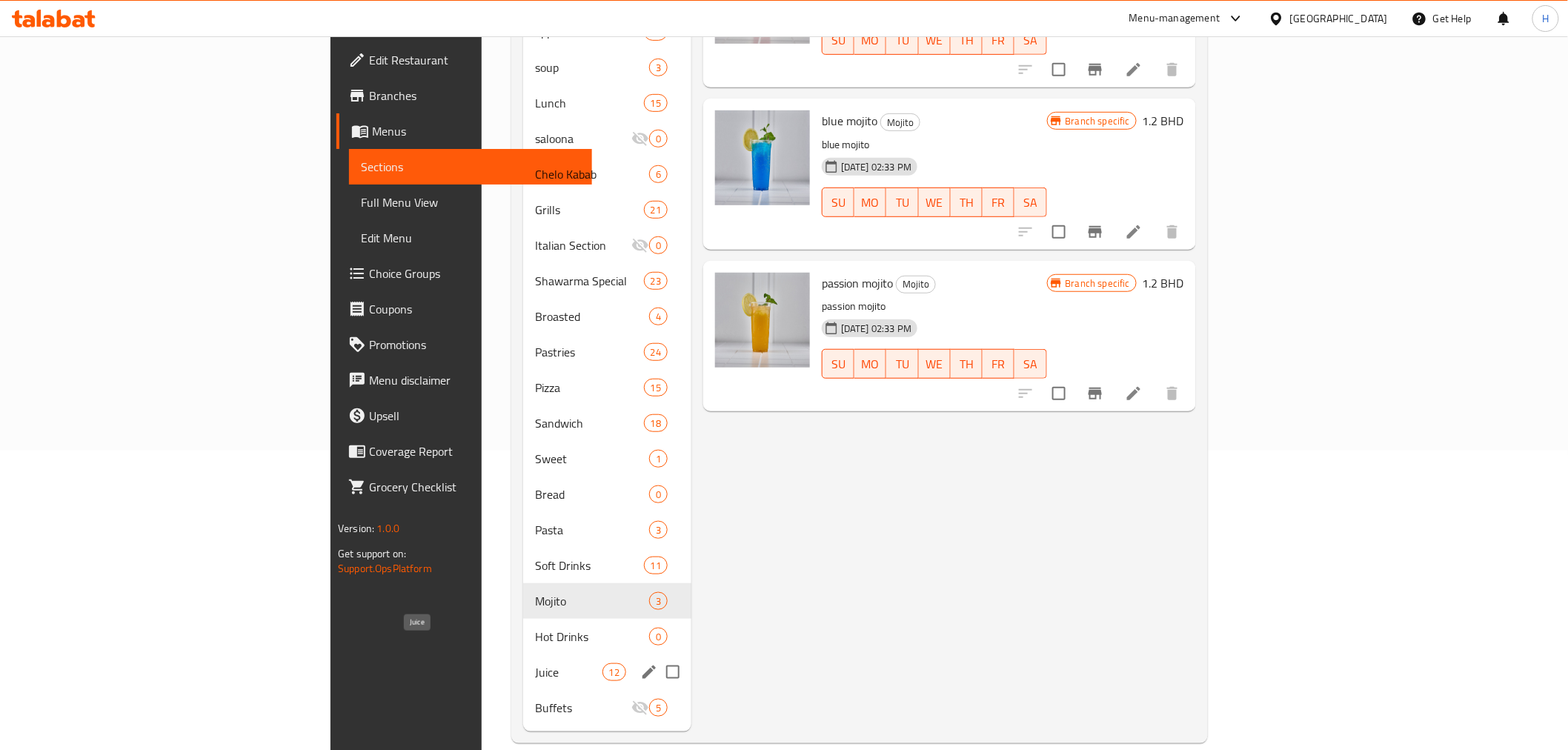
click at [535, 663] on span "Juice" at bounding box center [569, 672] width 68 height 17
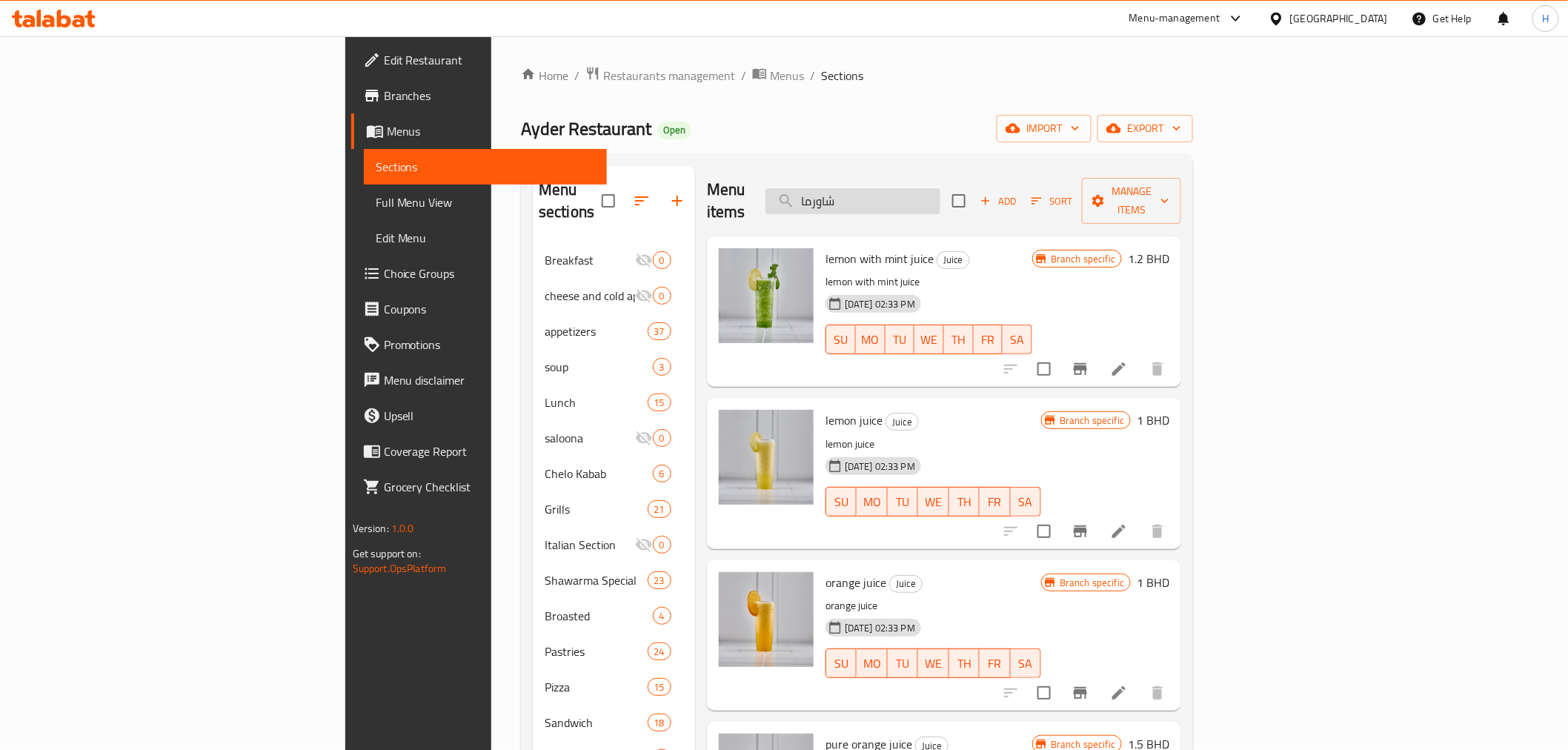
click at [940, 193] on input "شاورما" at bounding box center [853, 201] width 175 height 26
